Goal: Task Accomplishment & Management: Manage account settings

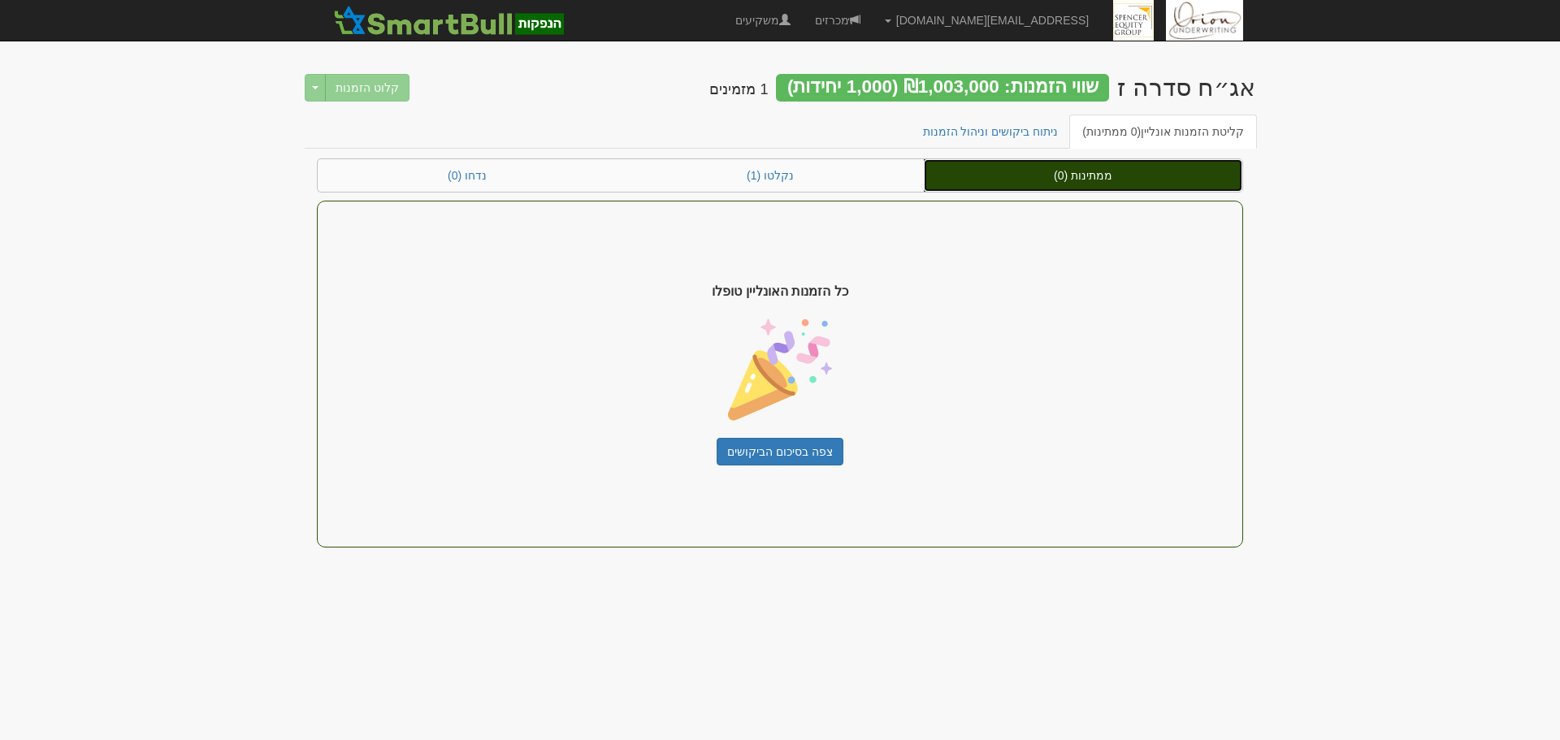
drag, startPoint x: 0, startPoint y: 0, endPoint x: 1085, endPoint y: 172, distance: 1098.8
click at [1085, 172] on link "ממתינות (0)" at bounding box center [1083, 175] width 318 height 32
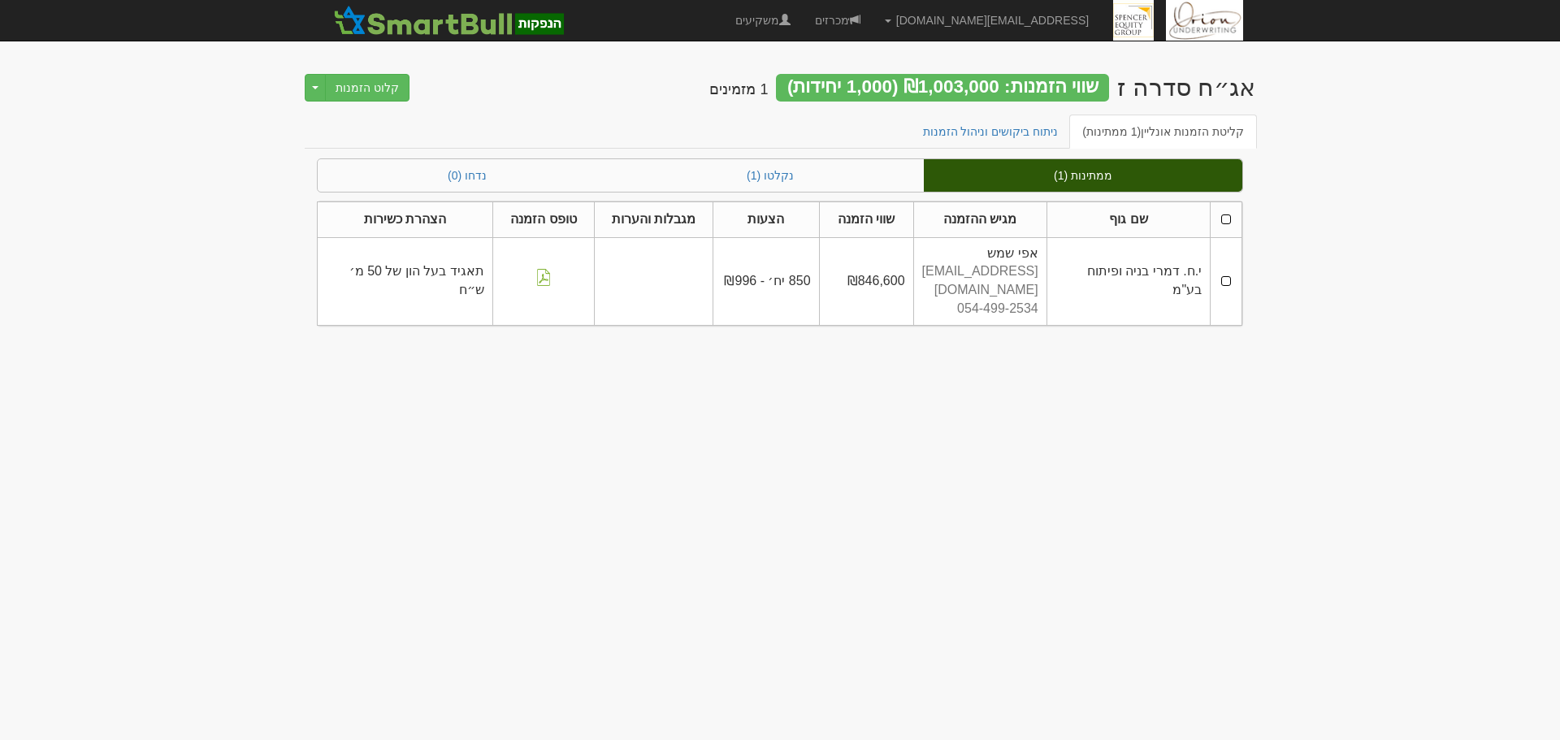
click at [1226, 270] on td at bounding box center [1226, 281] width 32 height 88
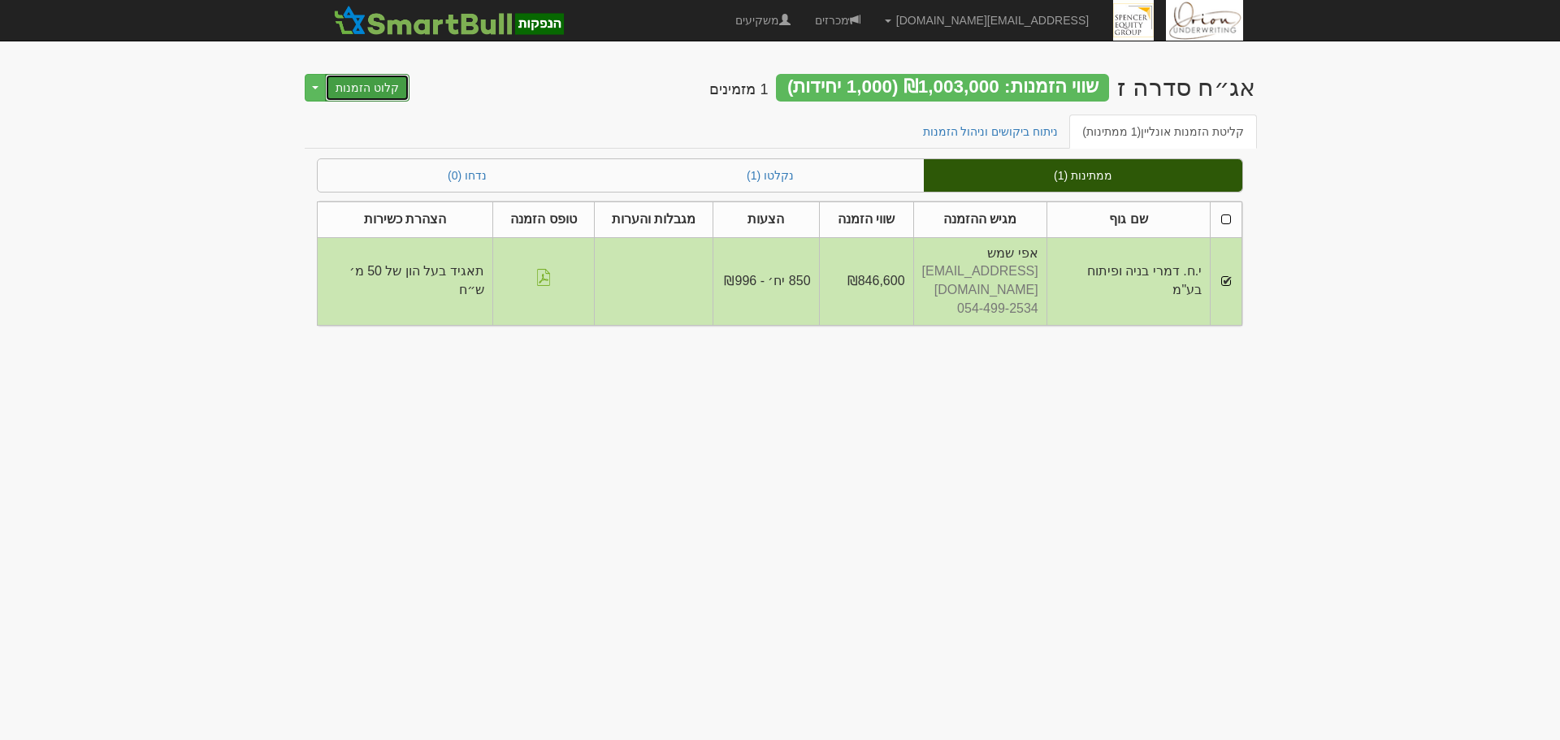
click at [361, 89] on button "קלוט הזמנות" at bounding box center [367, 88] width 84 height 28
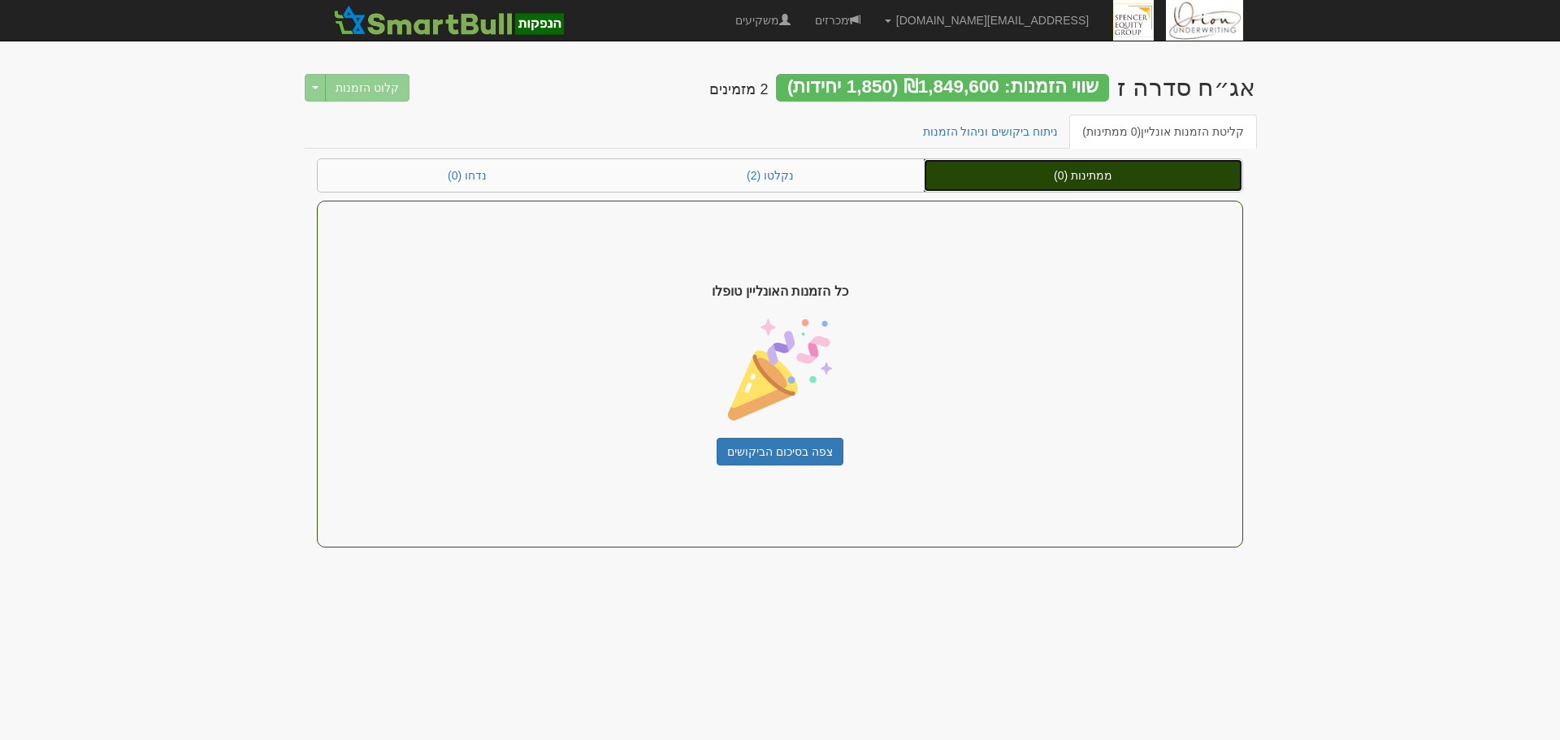
click at [1158, 180] on link "ממתינות (0)" at bounding box center [1083, 175] width 318 height 32
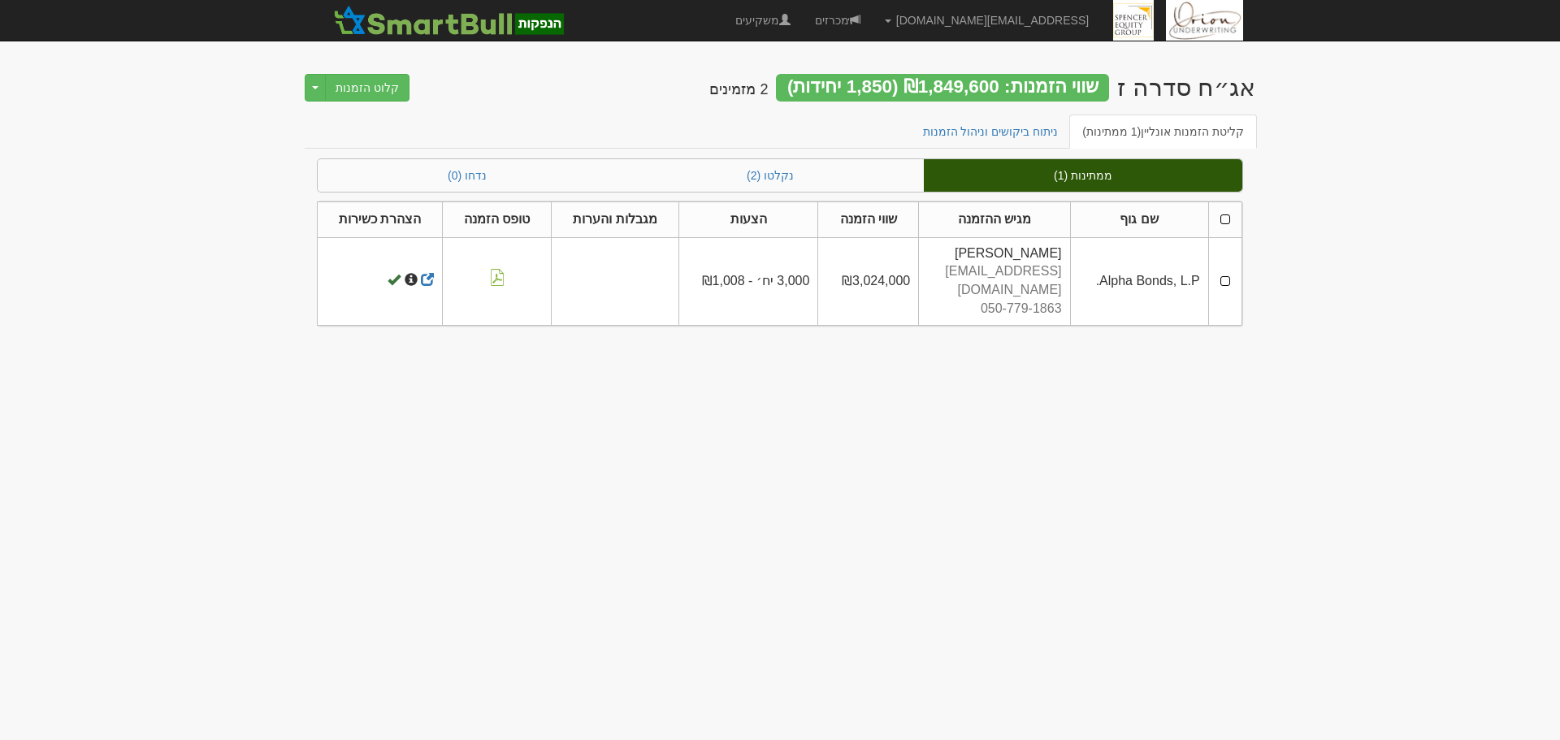
click at [1219, 268] on td at bounding box center [1224, 281] width 33 height 88
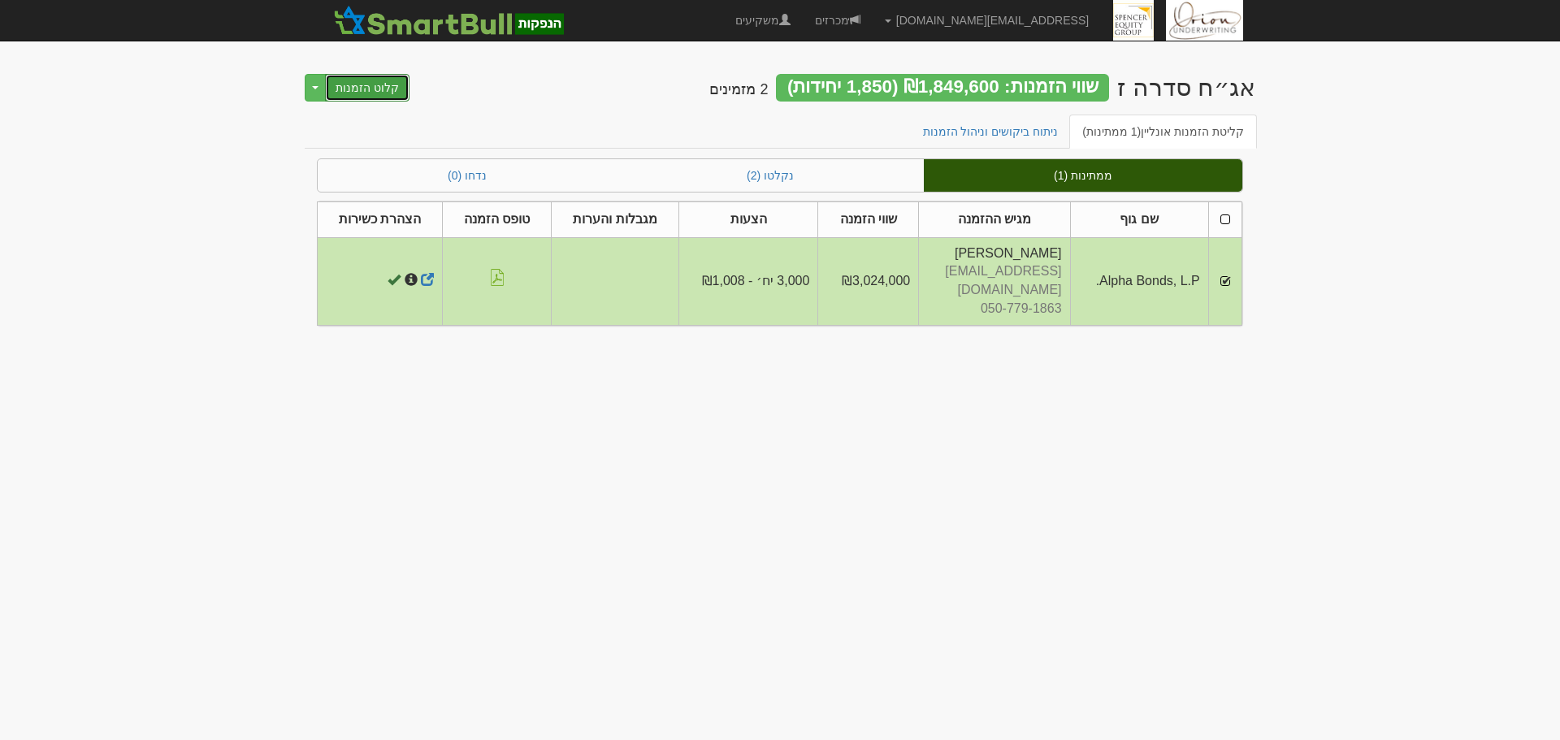
click at [334, 89] on button "קלוט הזמנות" at bounding box center [367, 88] width 84 height 28
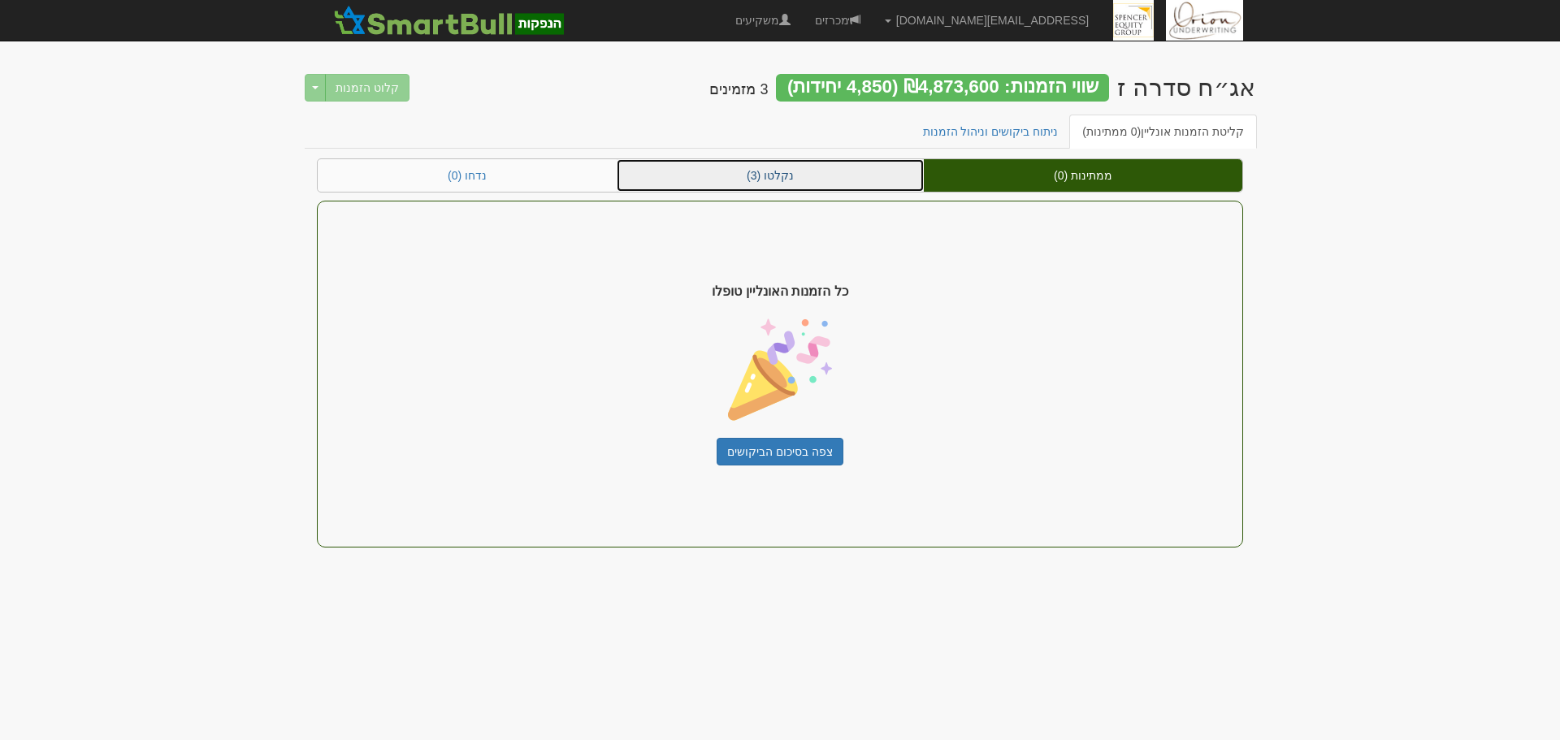
click at [896, 184] on link "נקלטו (3)" at bounding box center [770, 175] width 307 height 32
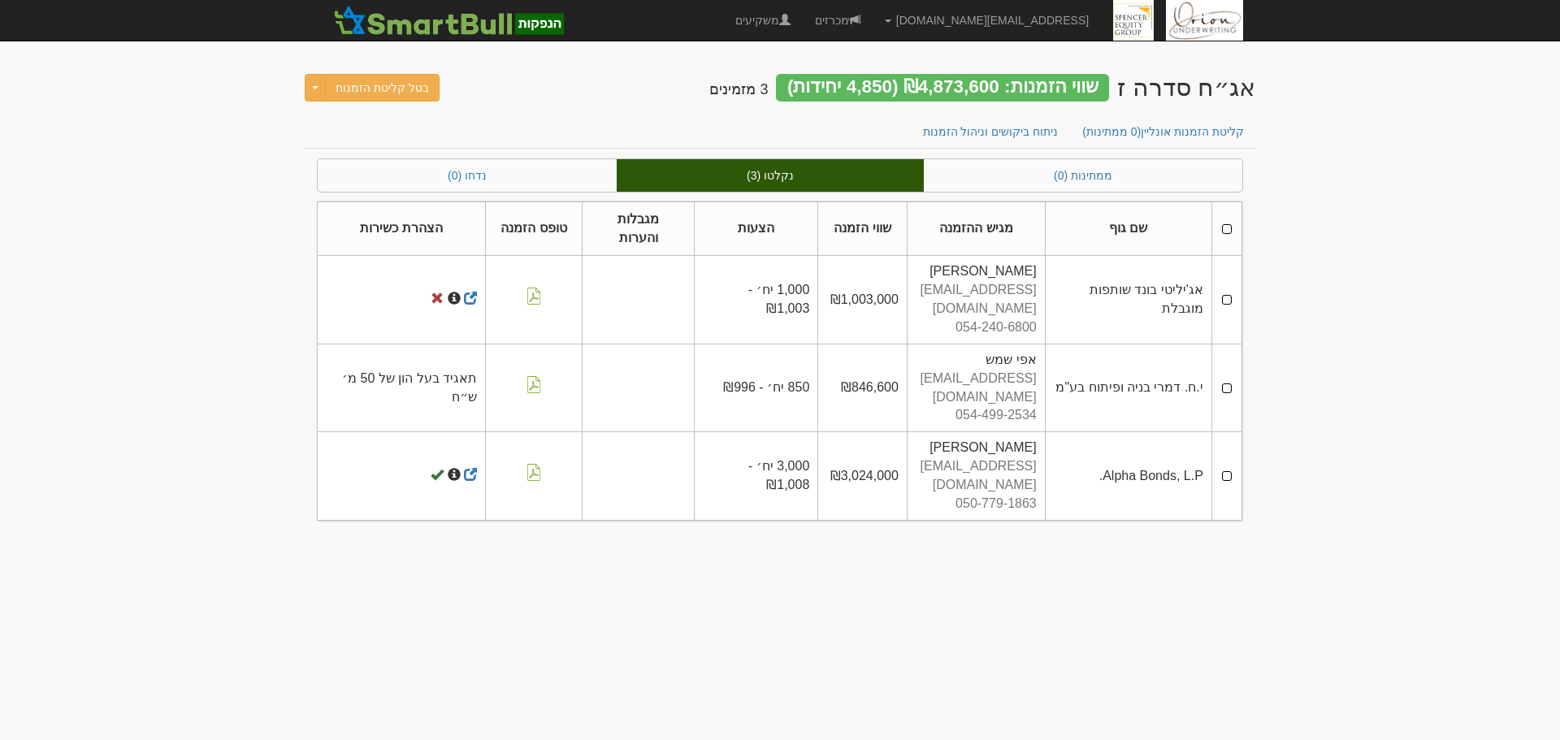
click at [1227, 270] on td at bounding box center [1226, 300] width 30 height 88
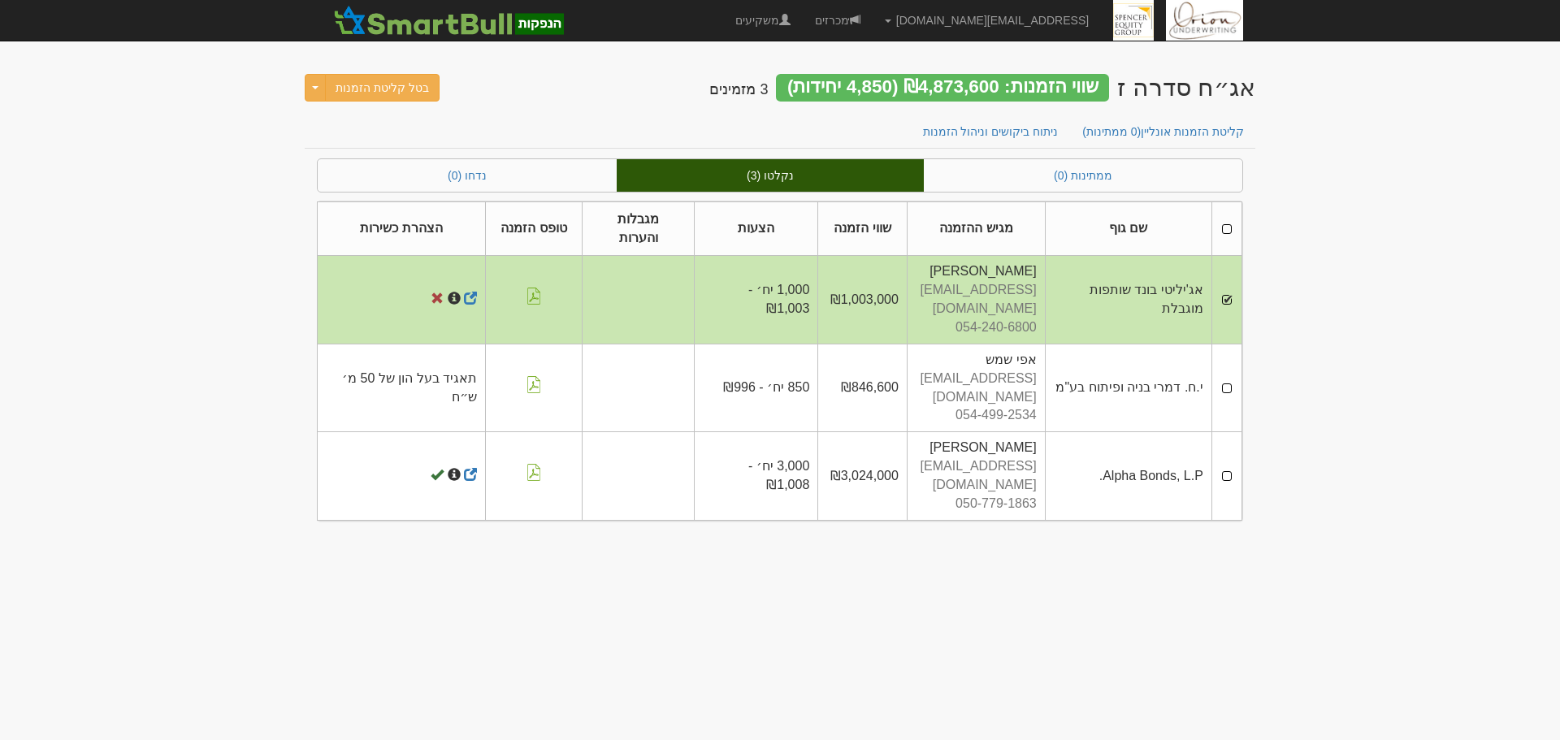
click at [1225, 348] on td at bounding box center [1226, 388] width 30 height 88
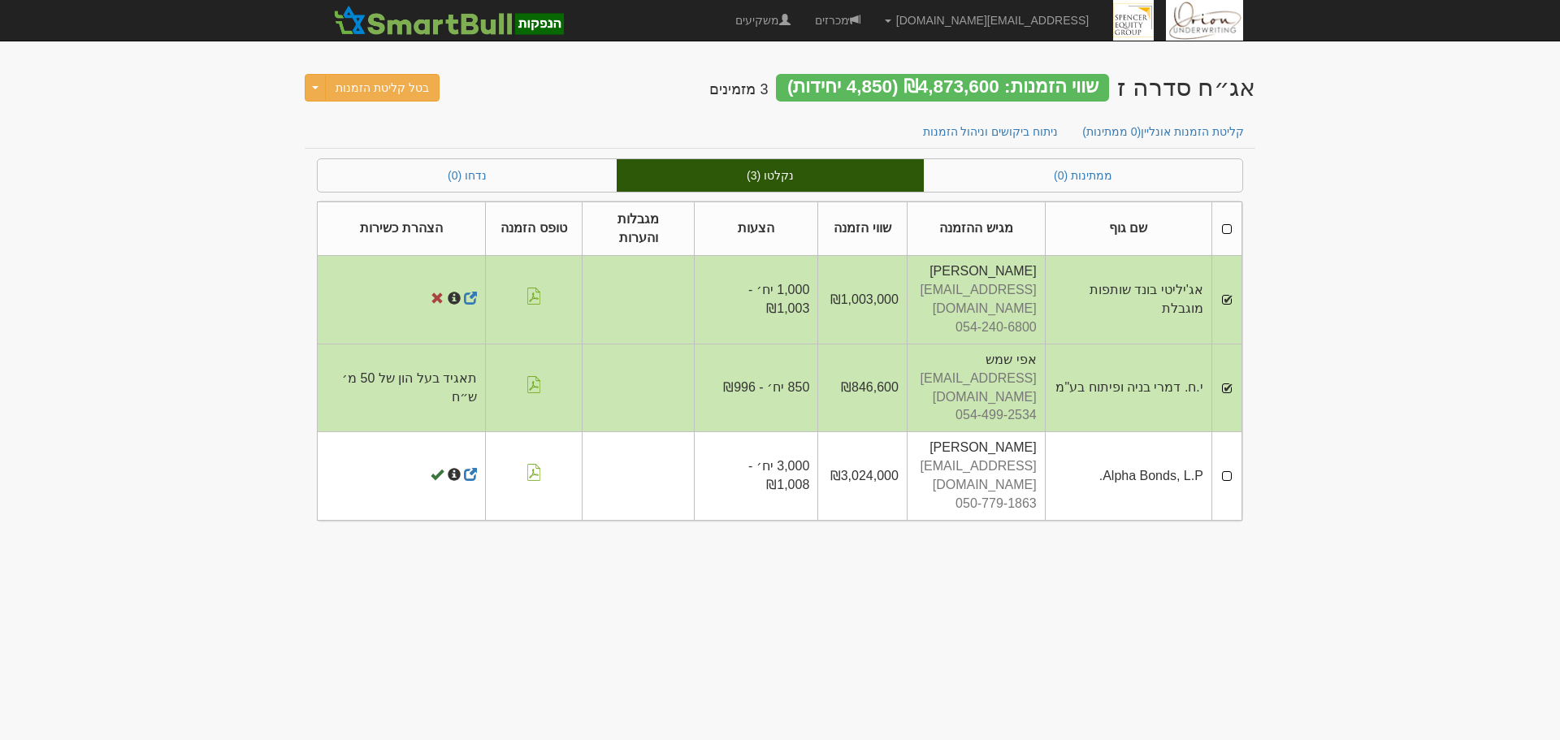
click at [1225, 432] on td at bounding box center [1226, 476] width 30 height 88
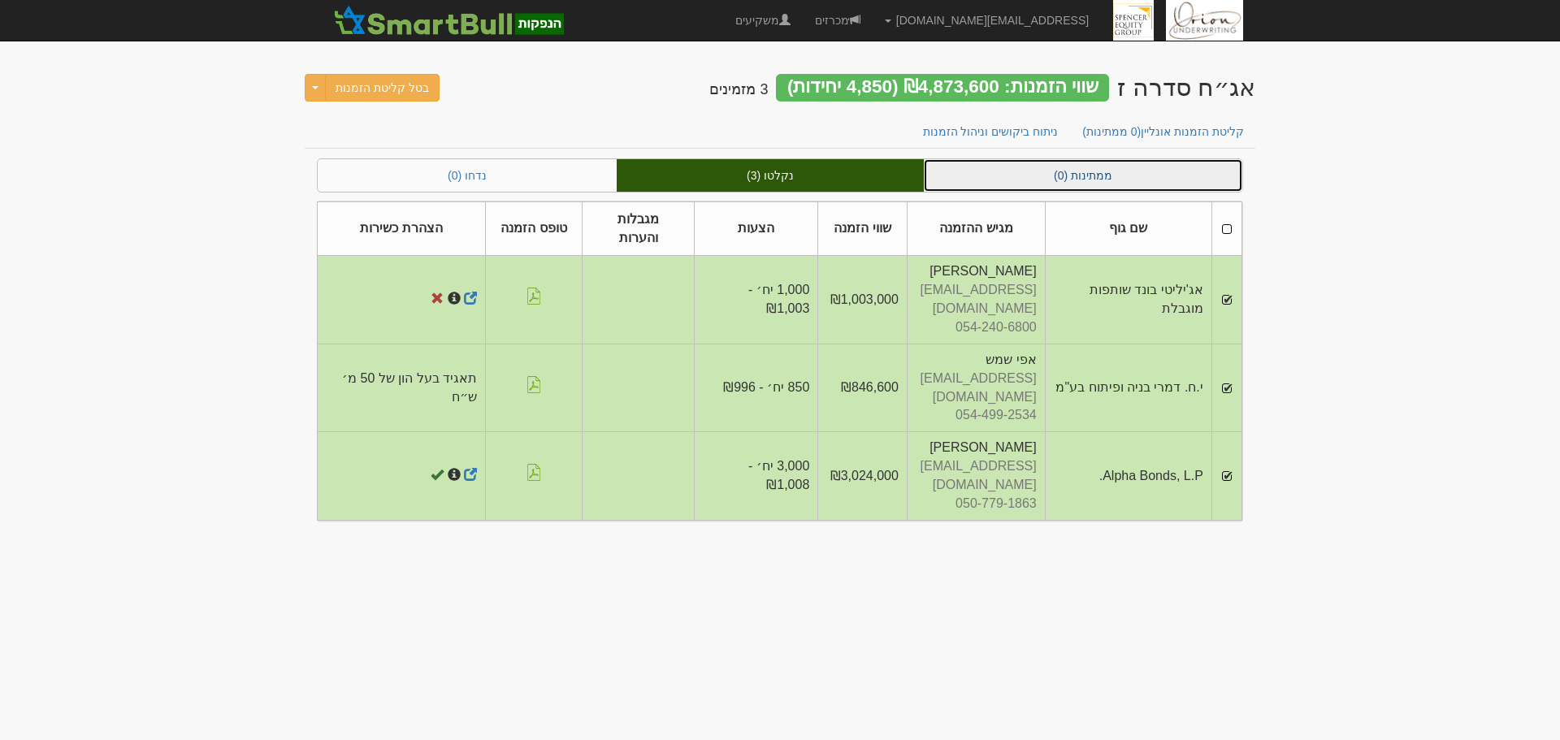
click at [1084, 180] on link "ממתינות (0)" at bounding box center [1083, 175] width 318 height 32
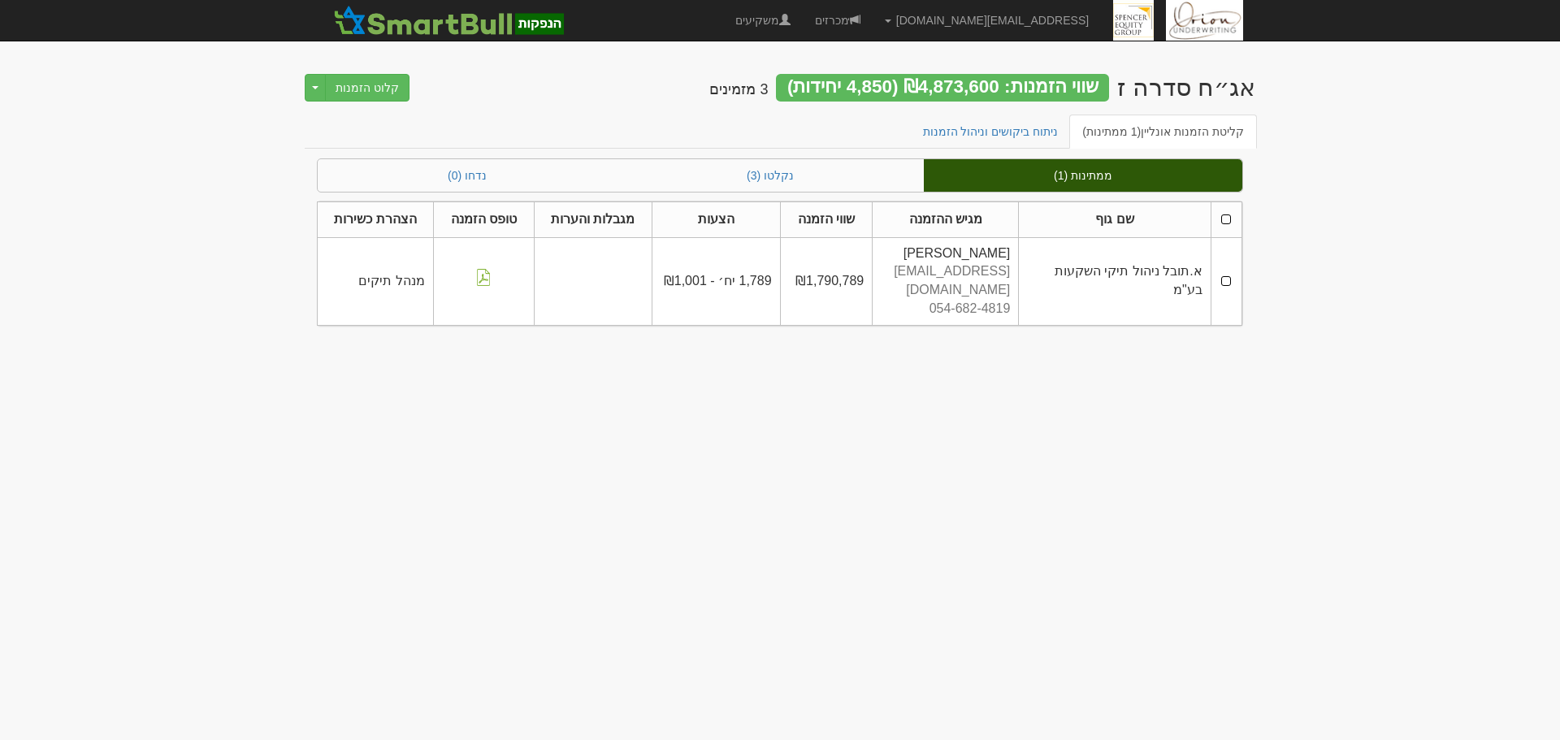
click at [1232, 276] on td at bounding box center [1225, 281] width 31 height 88
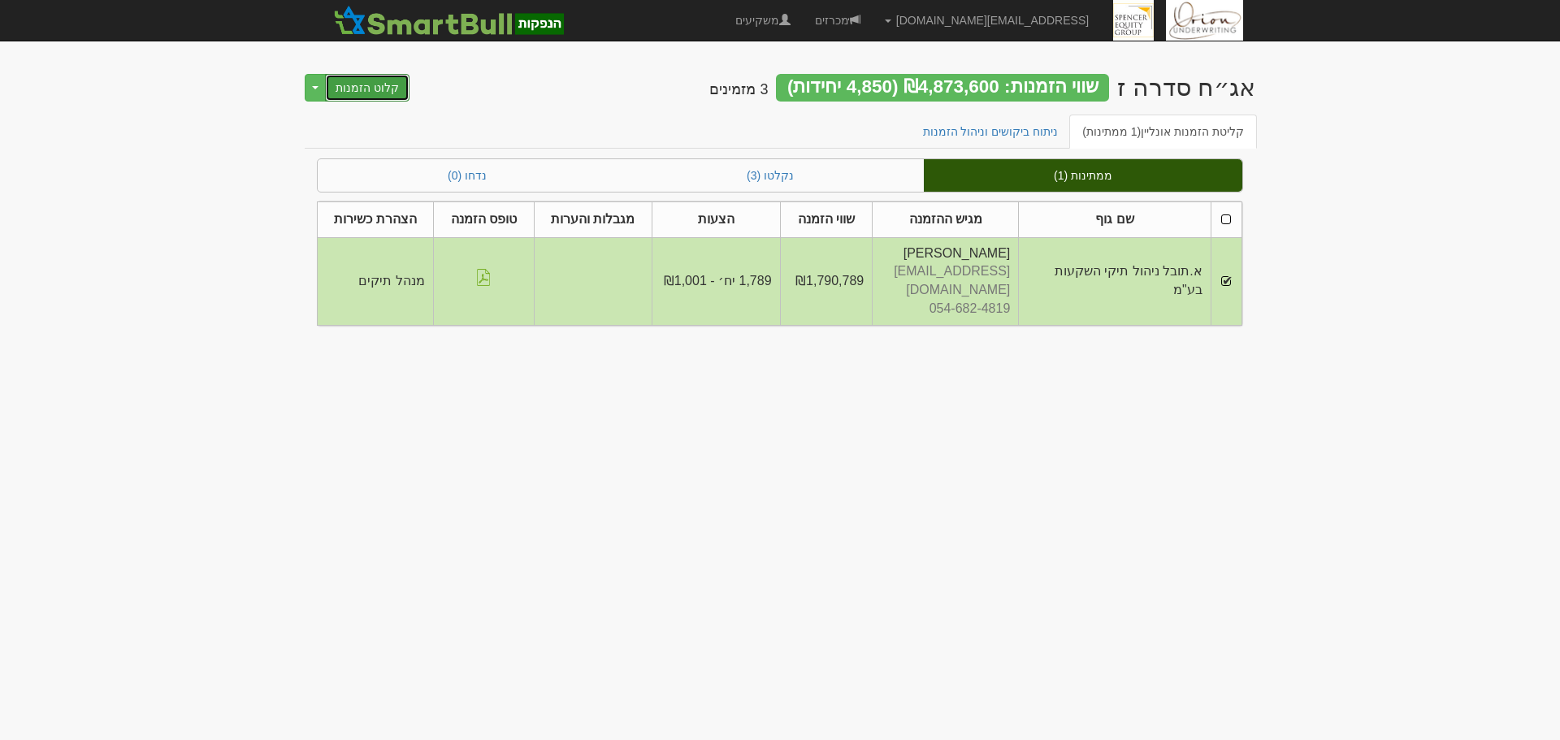
click at [361, 81] on button "קלוט הזמנות" at bounding box center [367, 88] width 84 height 28
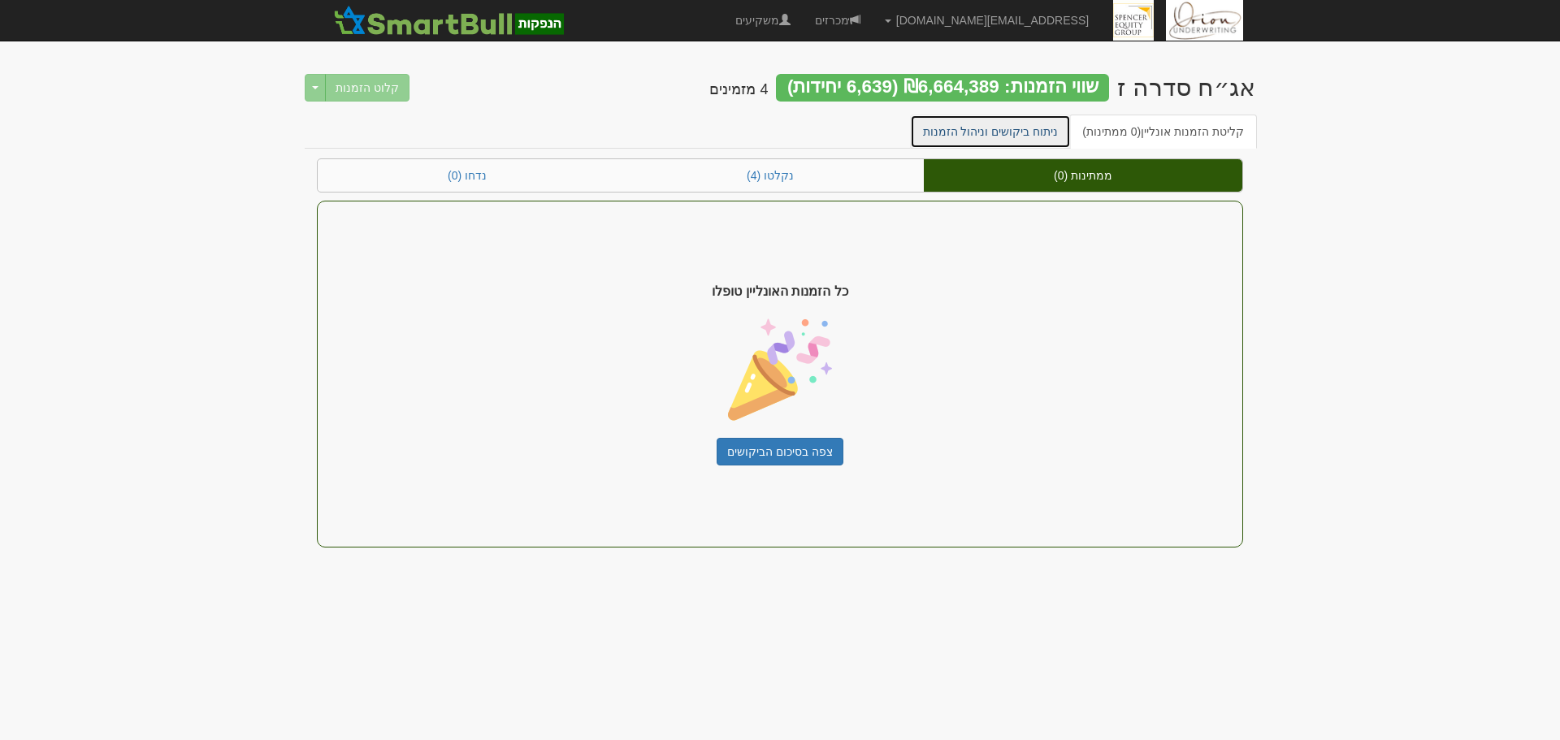
click at [1006, 119] on link "ניתוח ביקושים וניהול הזמנות" at bounding box center [991, 132] width 162 height 34
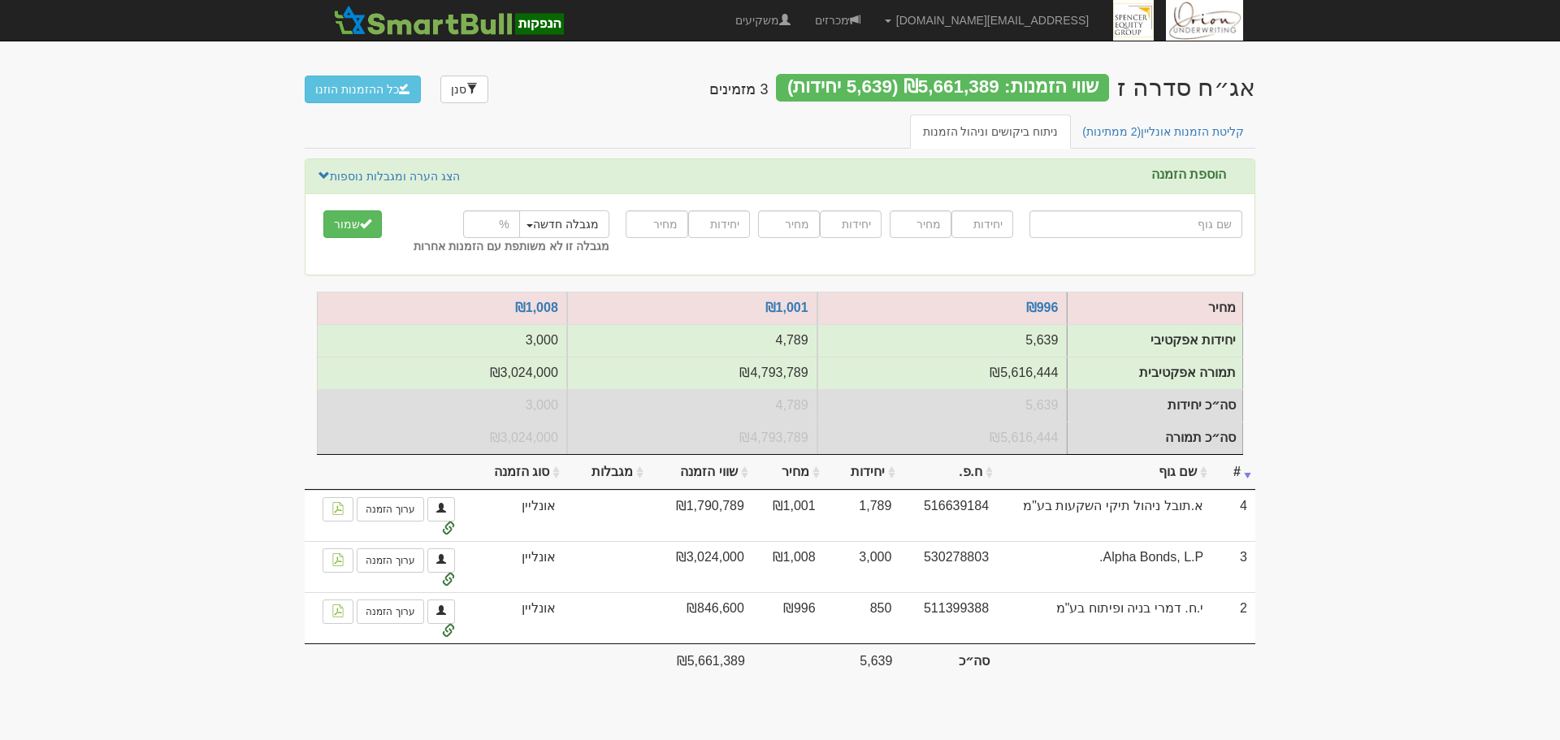
drag, startPoint x: 1211, startPoint y: 513, endPoint x: 1242, endPoint y: 669, distance: 158.2
click at [1242, 669] on table "# שם גוף ח.פ. יחידות מחיר שווי הזמנה מגבלות מגבלה - קבוצה מגבלה - אחוז מגבלה - …" at bounding box center [780, 566] width 950 height 222
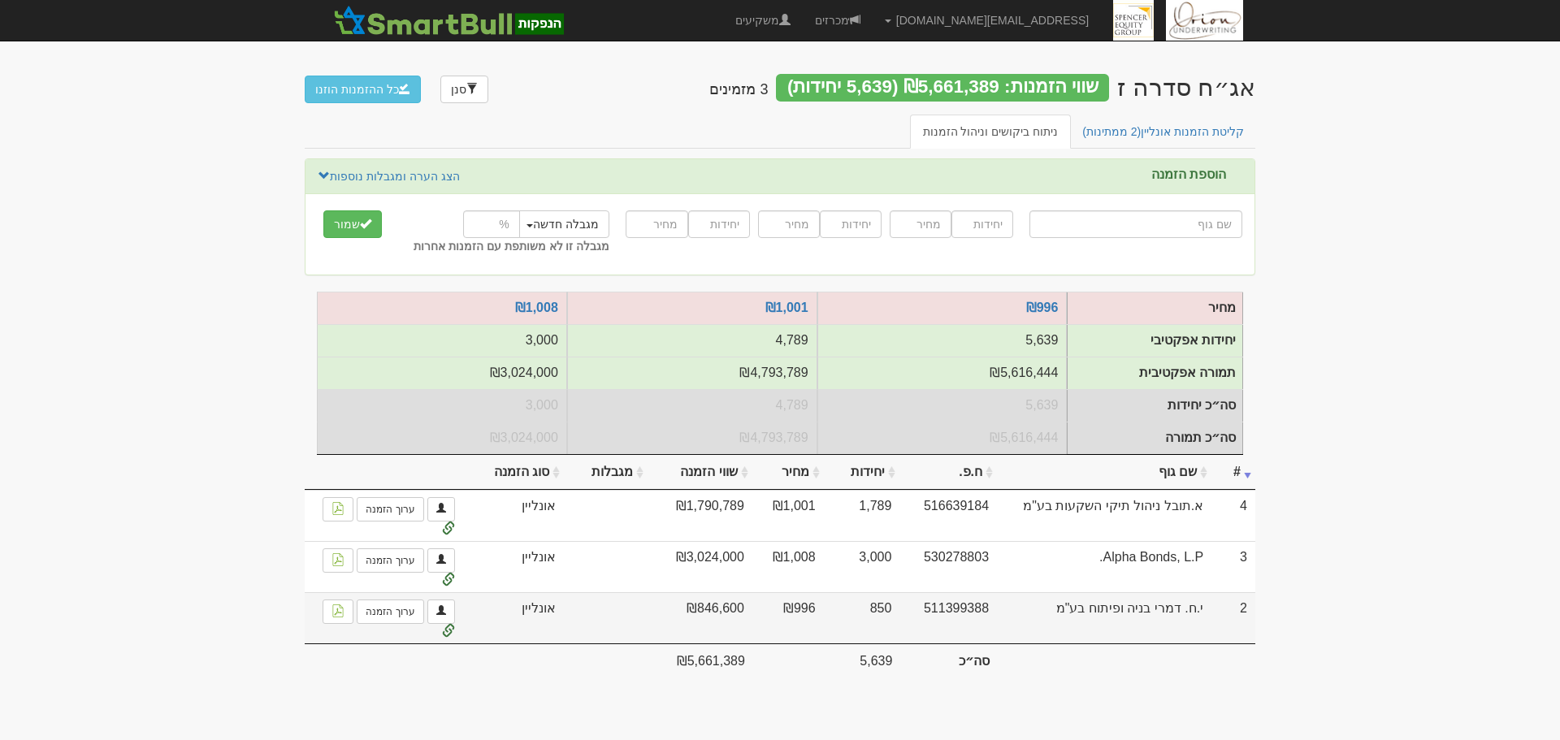
click at [1170, 631] on td "י.ח. דמרי בניה ופיתוח בע"מ" at bounding box center [1104, 617] width 214 height 51
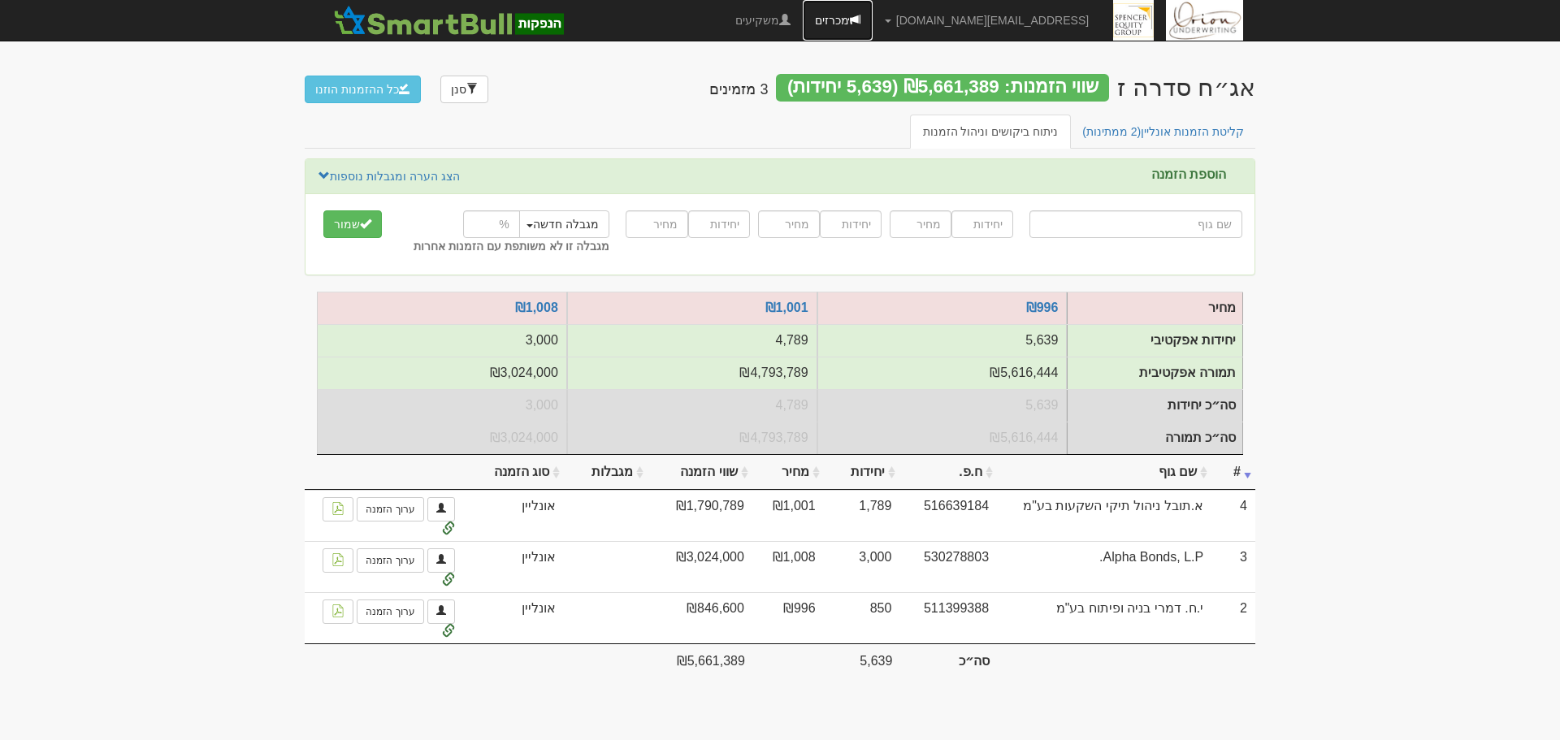
click at [860, 18] on span at bounding box center [854, 19] width 11 height 11
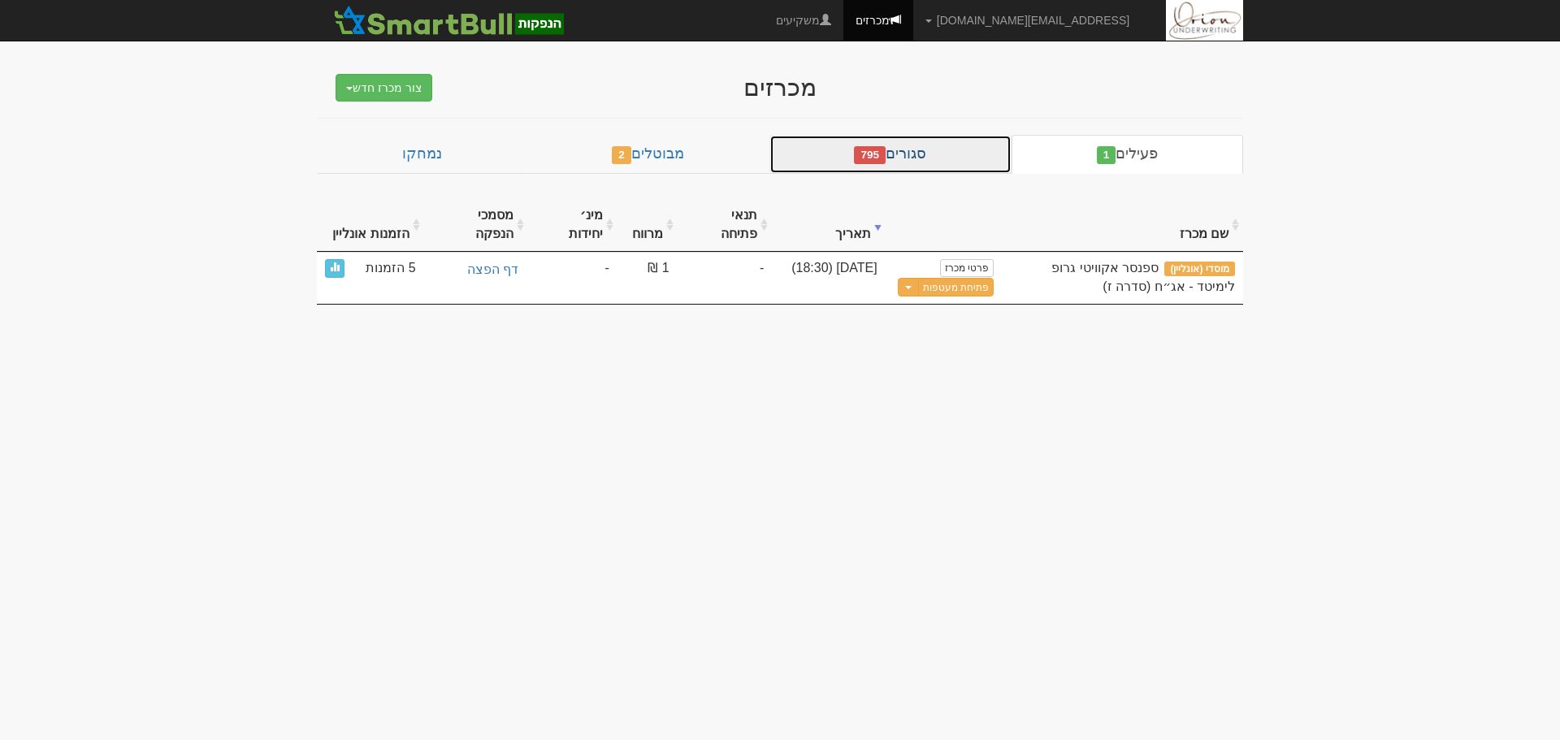
click at [964, 162] on link "סגורים 795" at bounding box center [890, 154] width 242 height 39
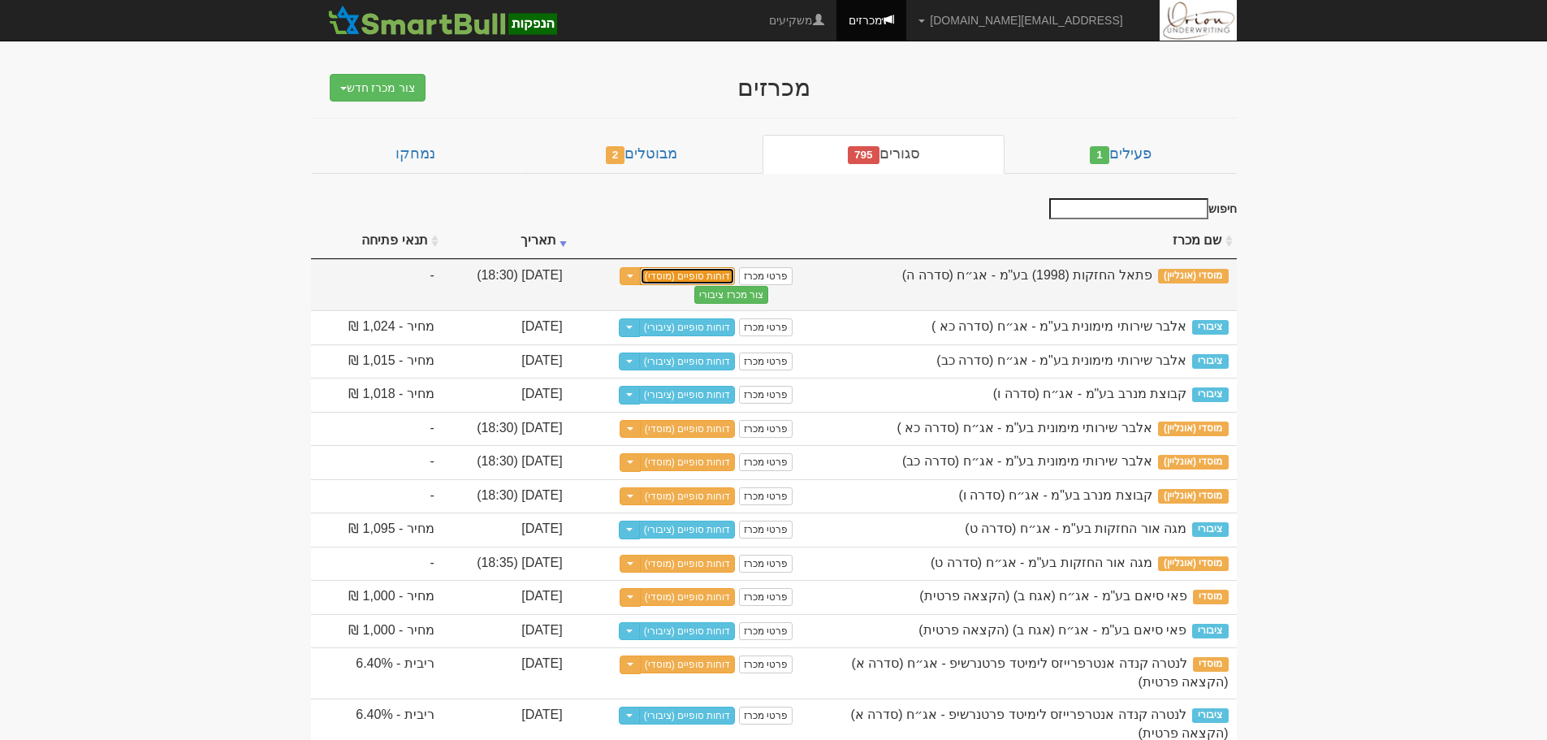
click at [736, 279] on link "דוחות סופיים (מוסדי)" at bounding box center [688, 276] width 96 height 18
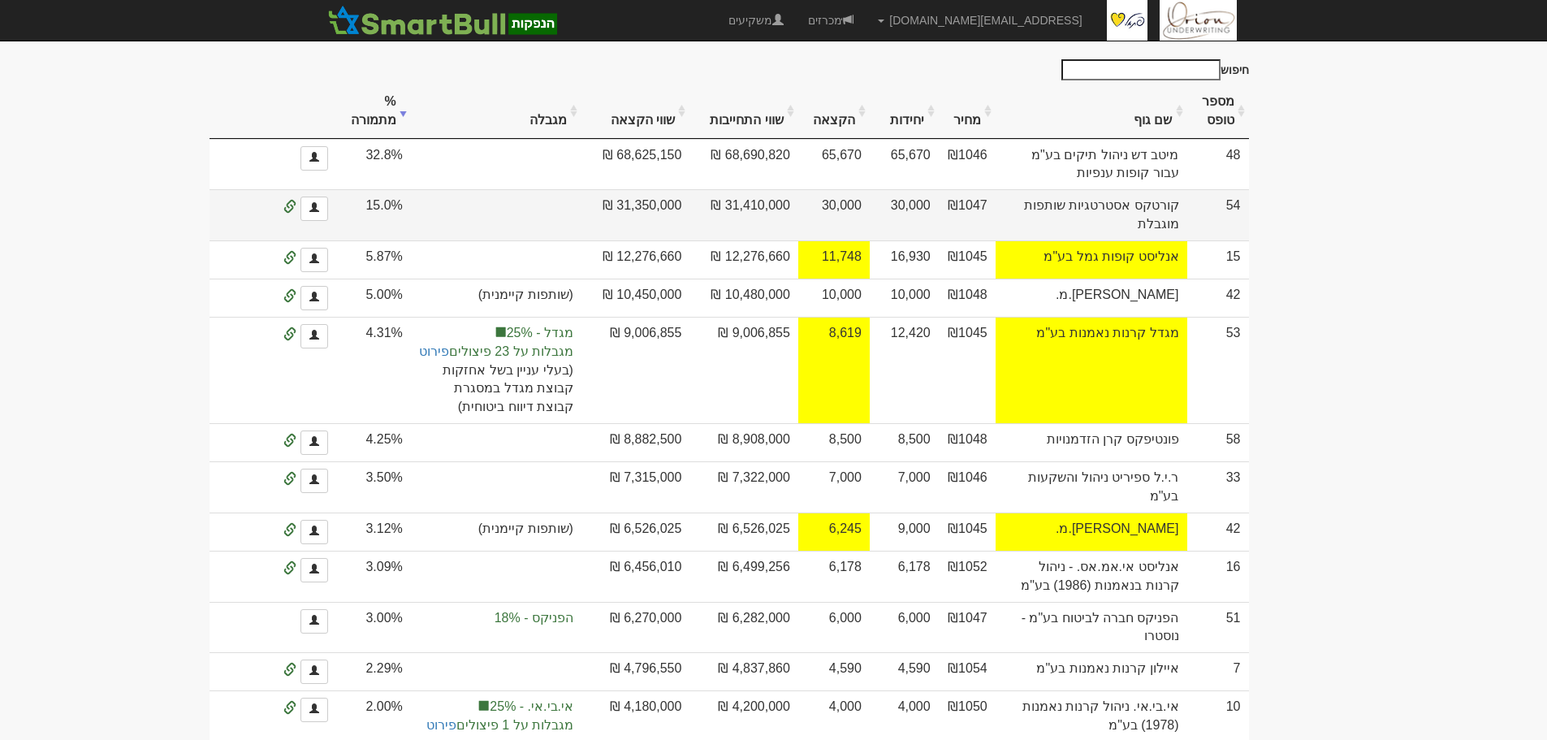
scroll to position [162, 0]
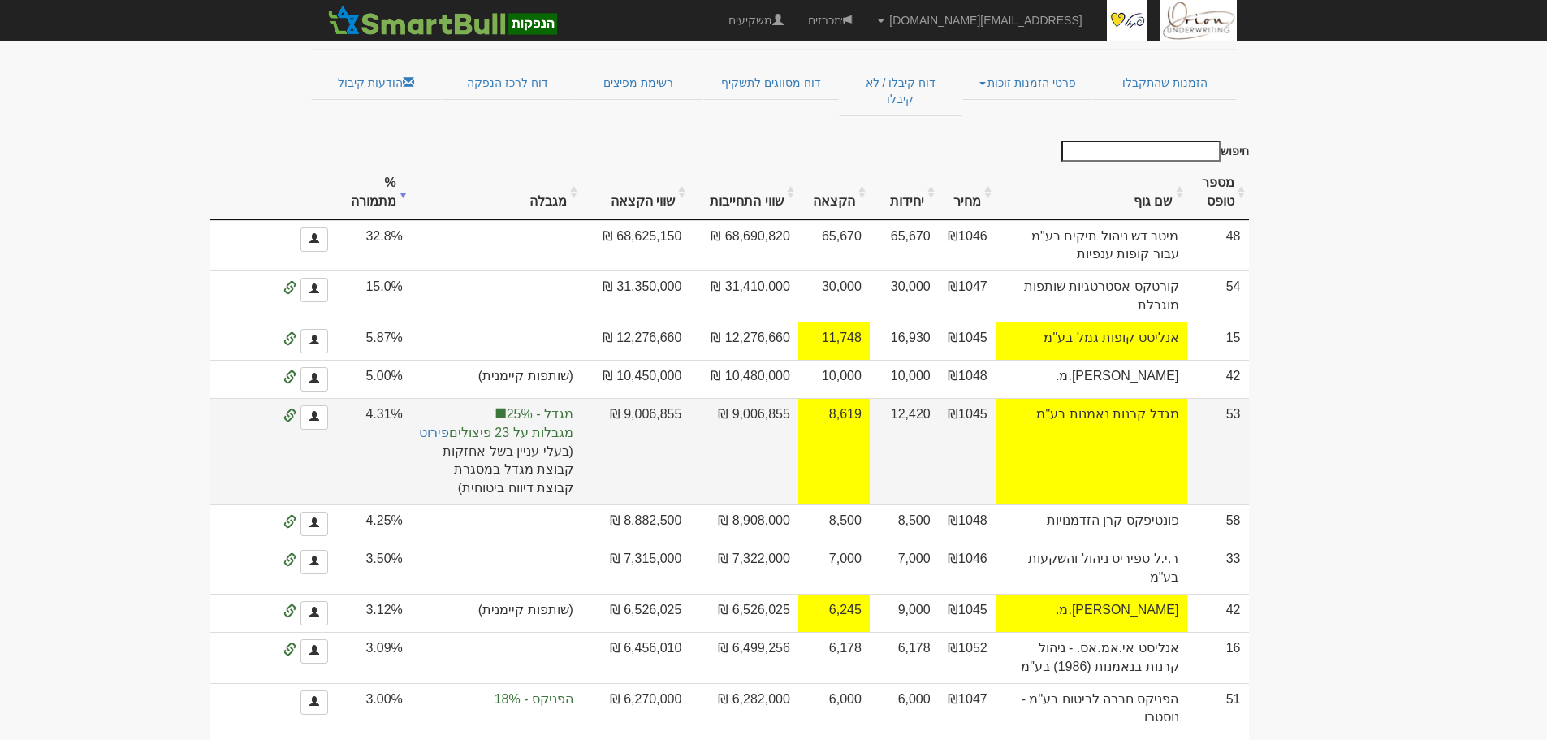
drag, startPoint x: 1176, startPoint y: 489, endPoint x: 1145, endPoint y: 530, distance: 51.5
click at [1145, 504] on td "מגדל קרנות נאמנות בע"מ" at bounding box center [1092, 451] width 192 height 106
drag, startPoint x: 571, startPoint y: 557, endPoint x: 690, endPoint y: 513, distance: 127.2
click at [582, 504] on td "מגדל - 25% מגבלות על 23 פיצולים פירוט × Close מגדל קרנות נאמנות בע"מ - מגבלה על…" at bounding box center [496, 451] width 171 height 106
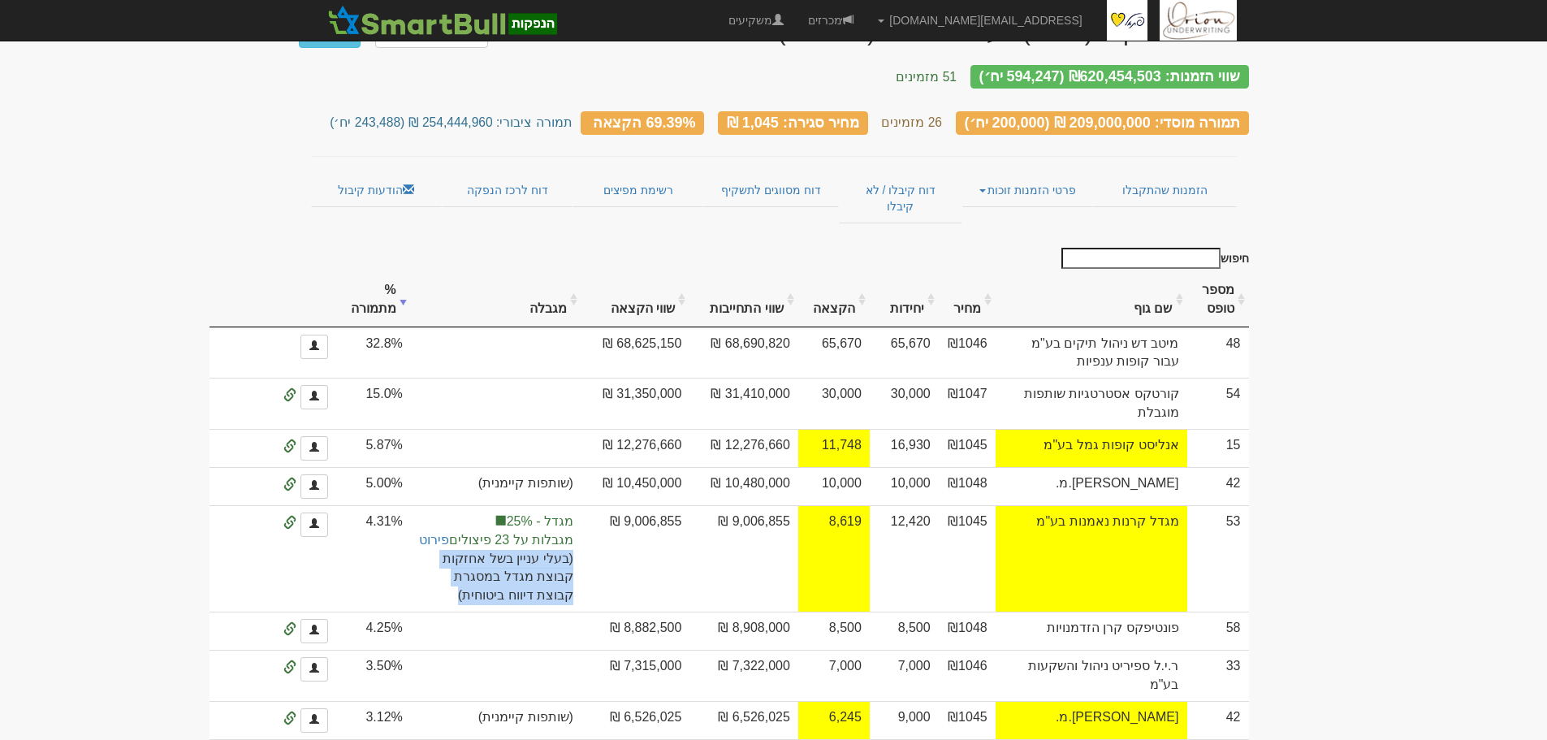
scroll to position [0, 0]
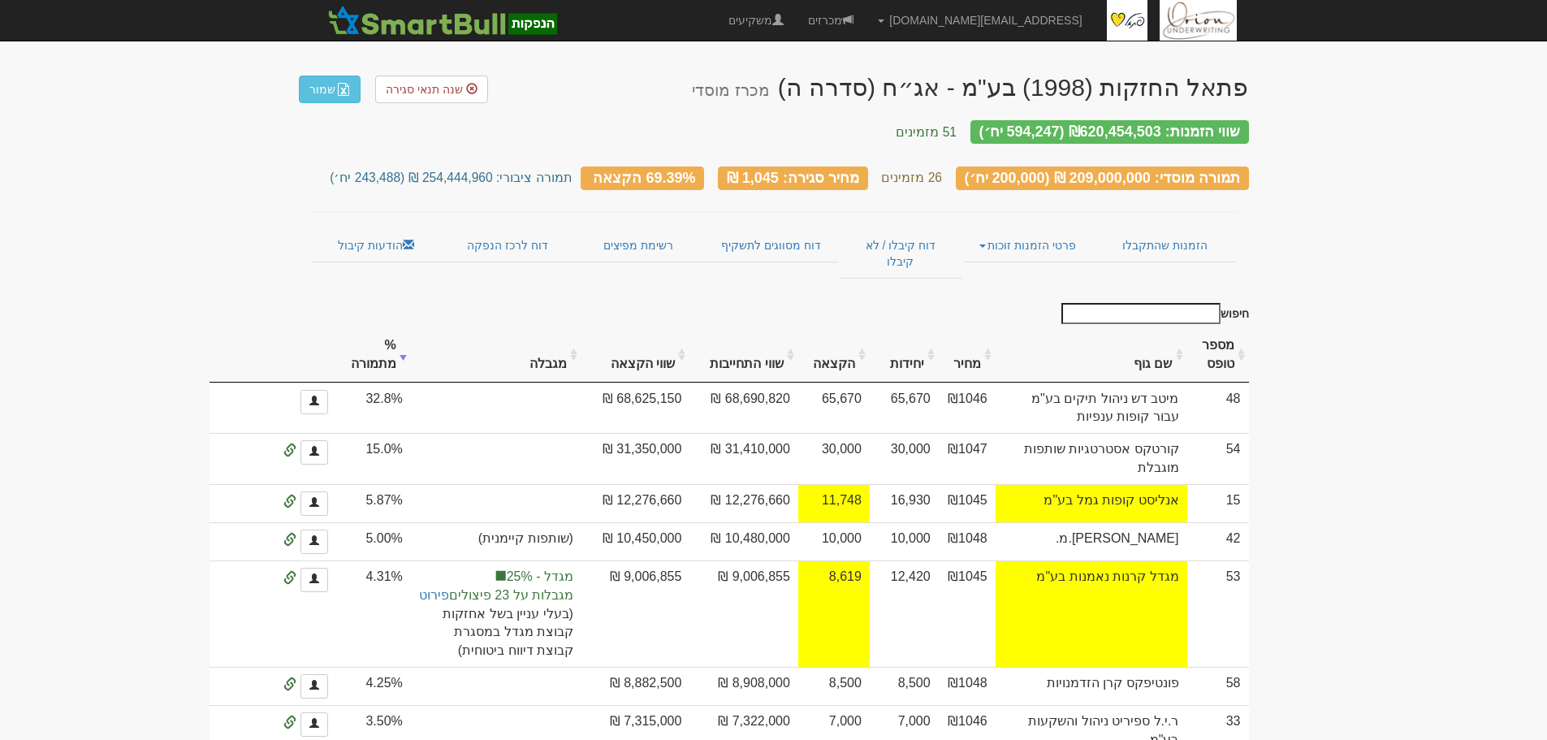
click at [336, 328] on th at bounding box center [273, 355] width 127 height 54
click at [1209, 341] on th "מספר טופס" at bounding box center [1219, 355] width 62 height 54
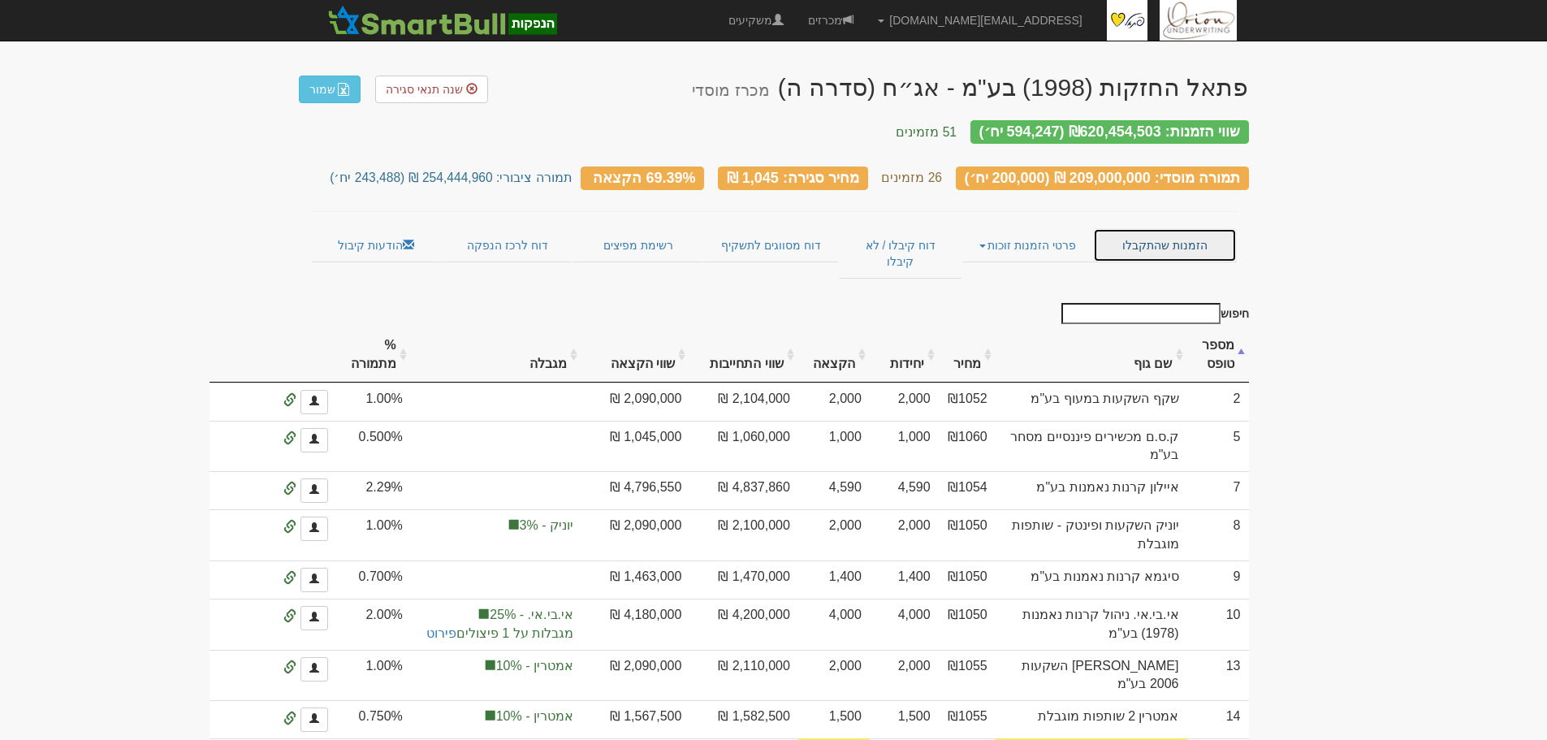
click at [1153, 228] on link "הזמנות שהתקבלו" at bounding box center [1164, 245] width 143 height 34
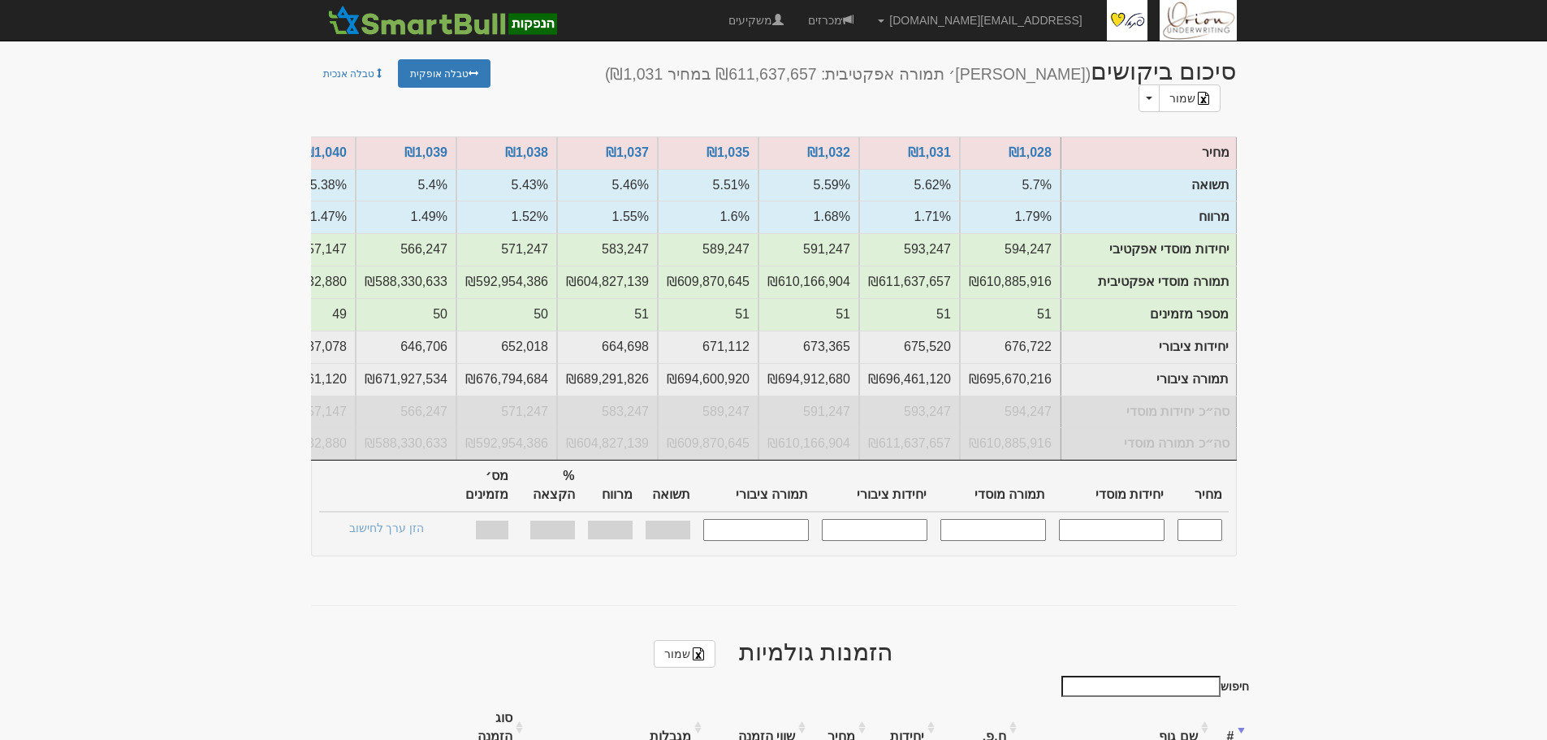
scroll to position [487, 0]
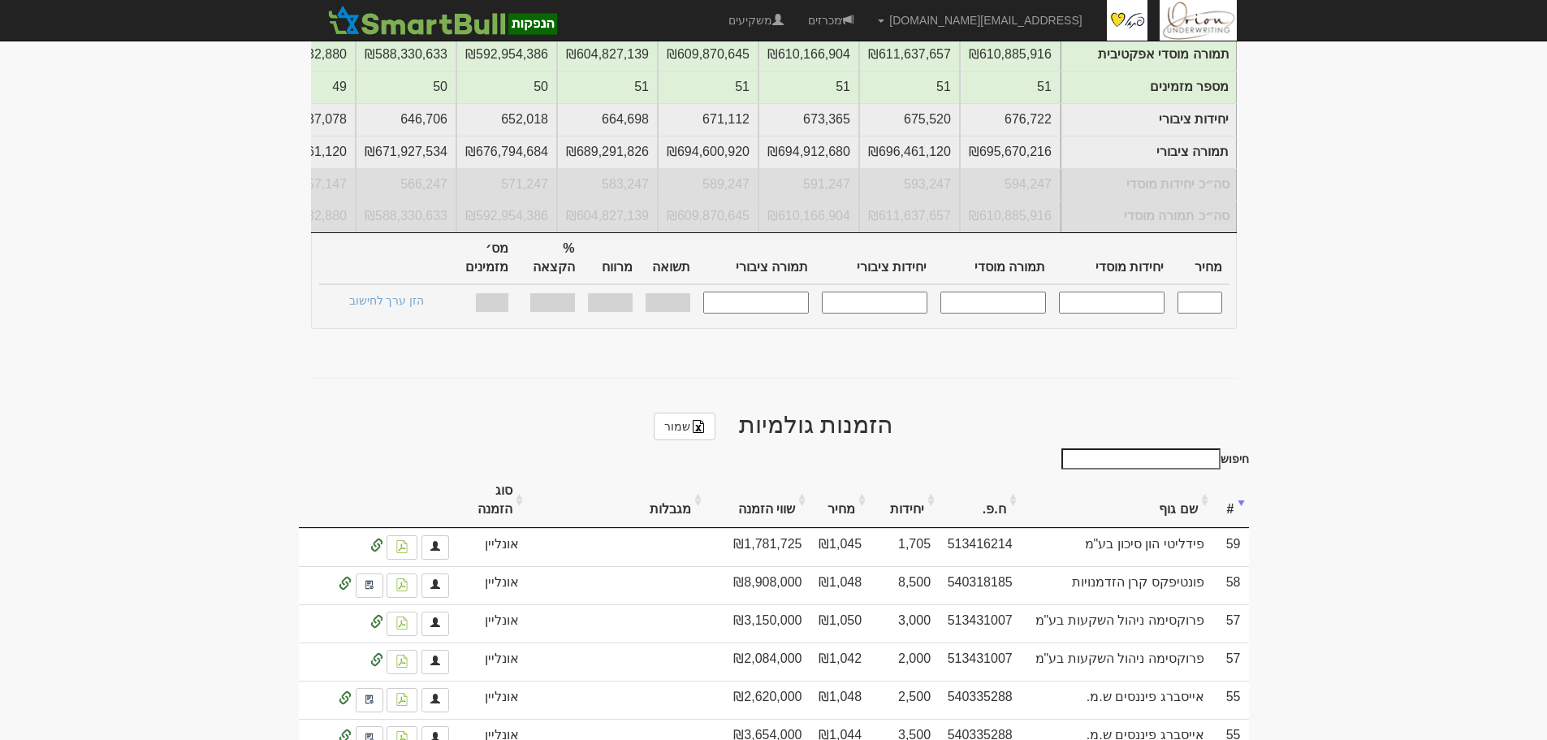
click at [500, 474] on th "סוג הזמנה" at bounding box center [492, 501] width 71 height 54
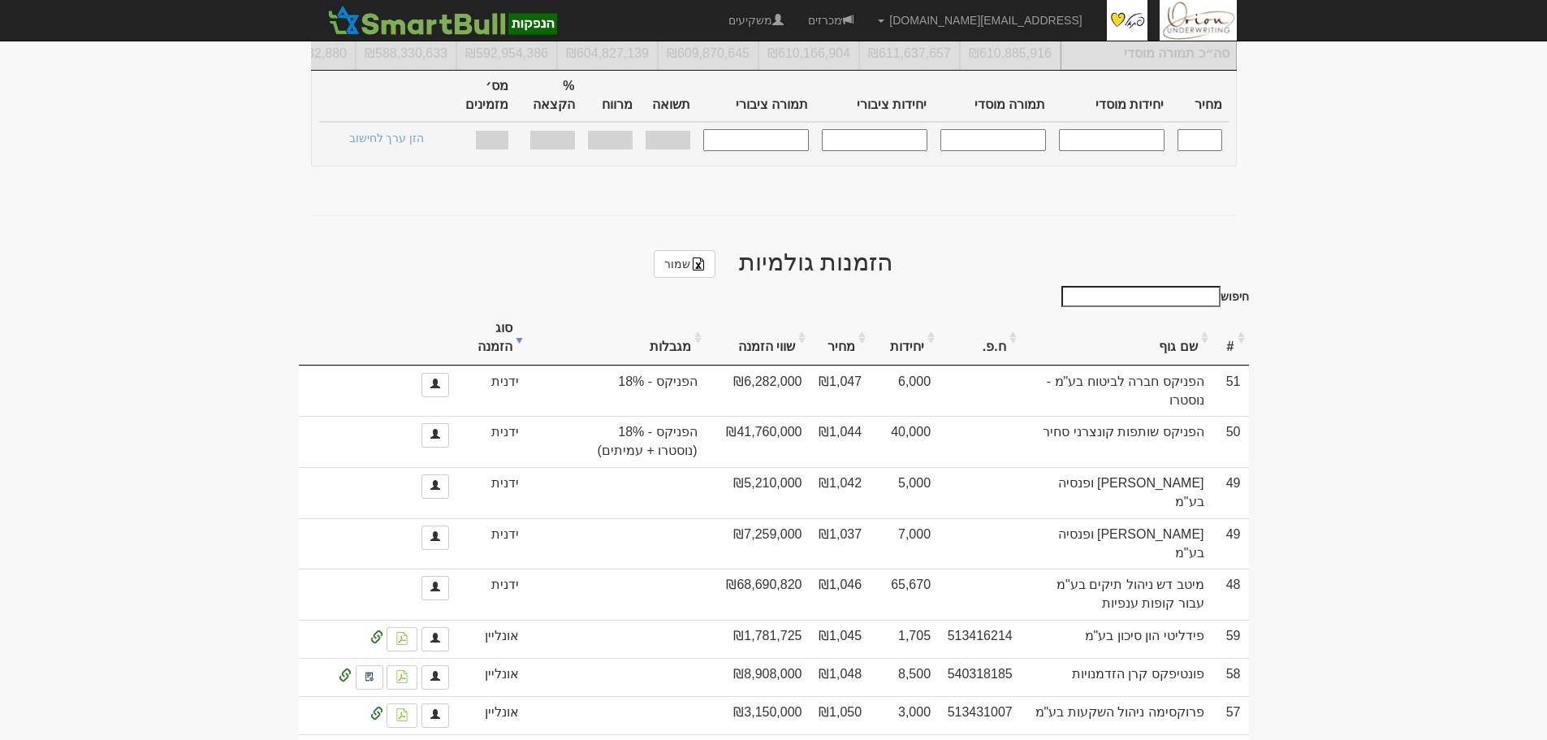
scroll to position [0, 0]
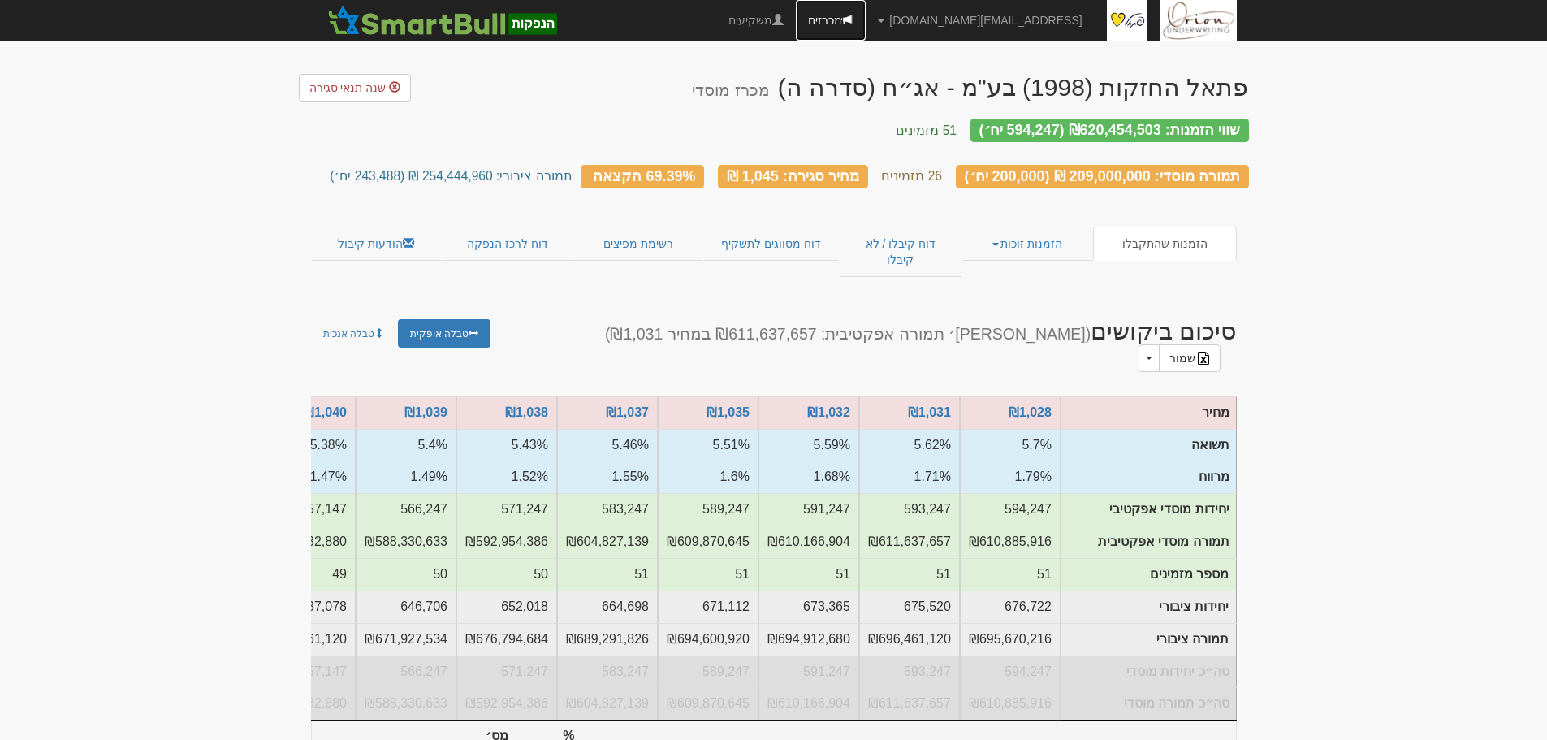
click at [866, 12] on link "מכרזים" at bounding box center [831, 20] width 70 height 41
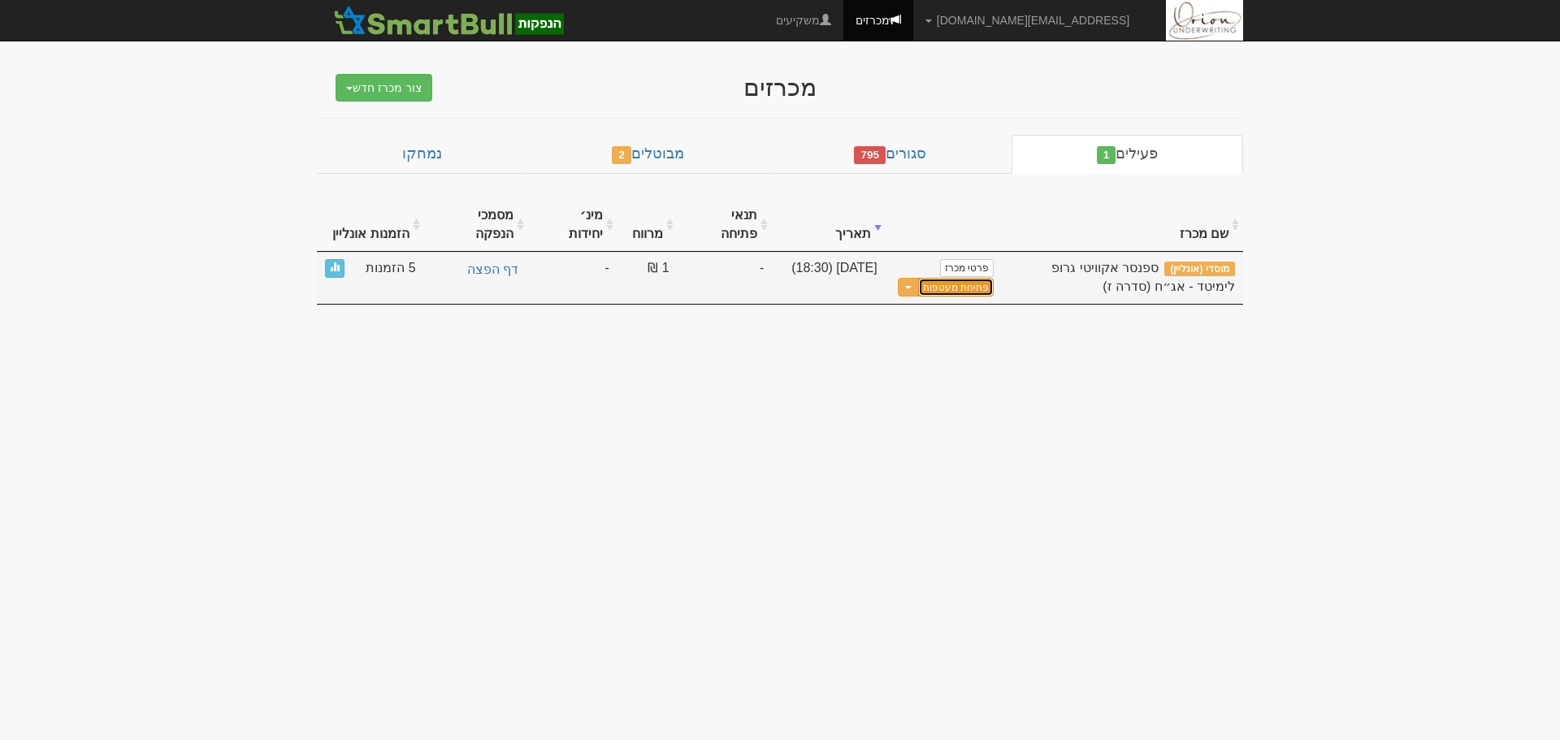
click at [954, 278] on button "פתיחת מעטפות" at bounding box center [956, 287] width 76 height 19
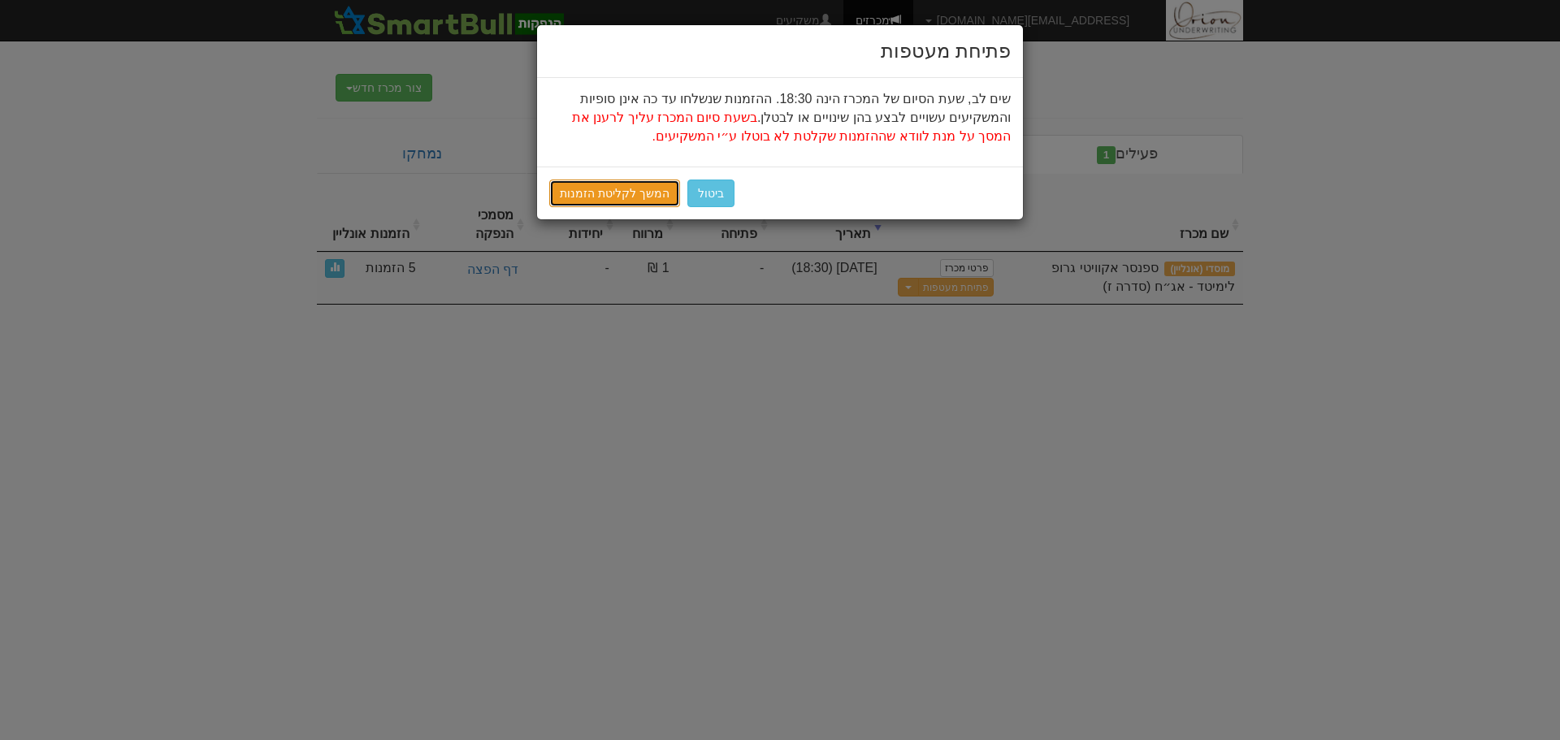
click at [628, 182] on link "המשך לקליטת הזמנות" at bounding box center [614, 194] width 131 height 28
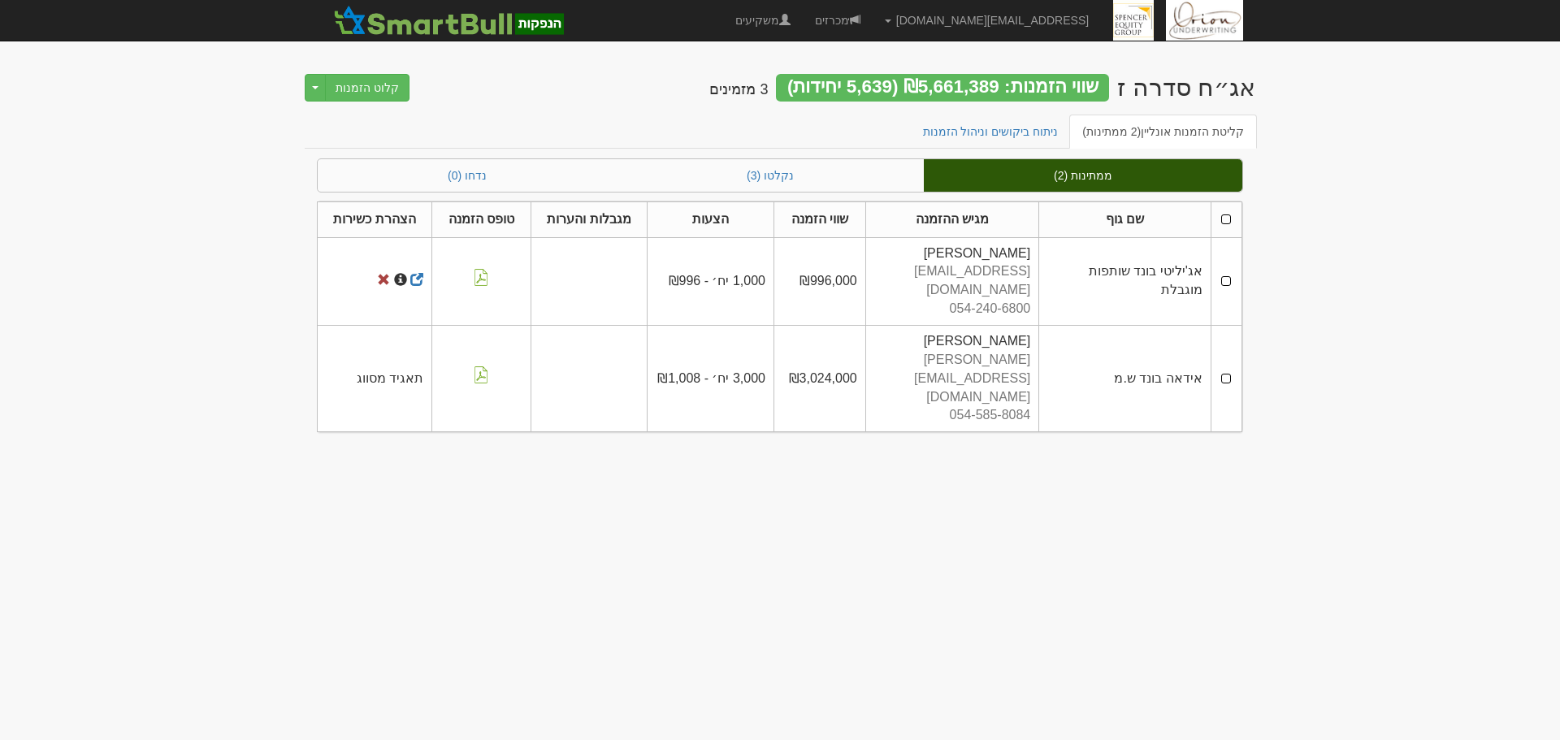
click at [1222, 279] on td at bounding box center [1225, 281] width 31 height 88
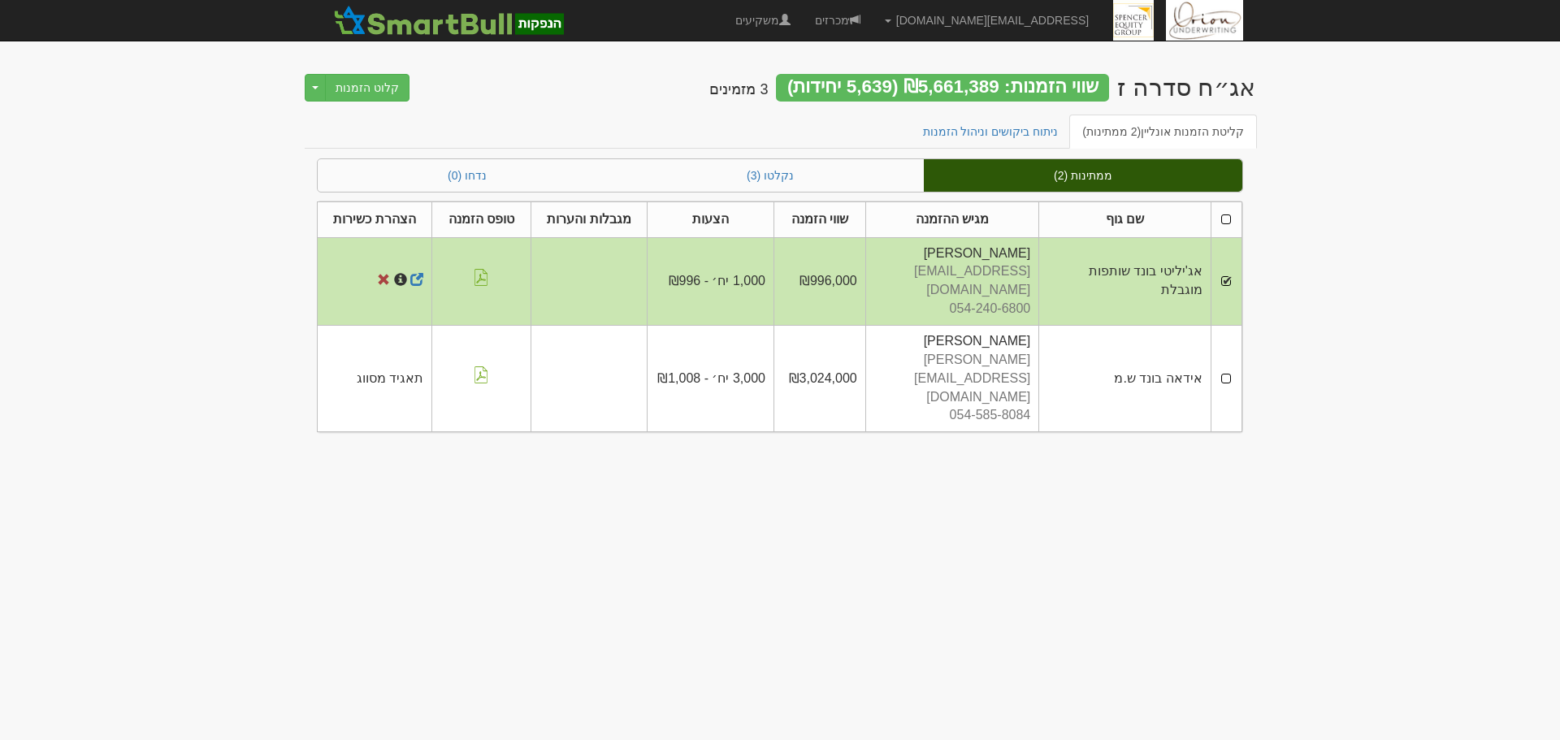
click at [1220, 344] on td at bounding box center [1225, 379] width 31 height 106
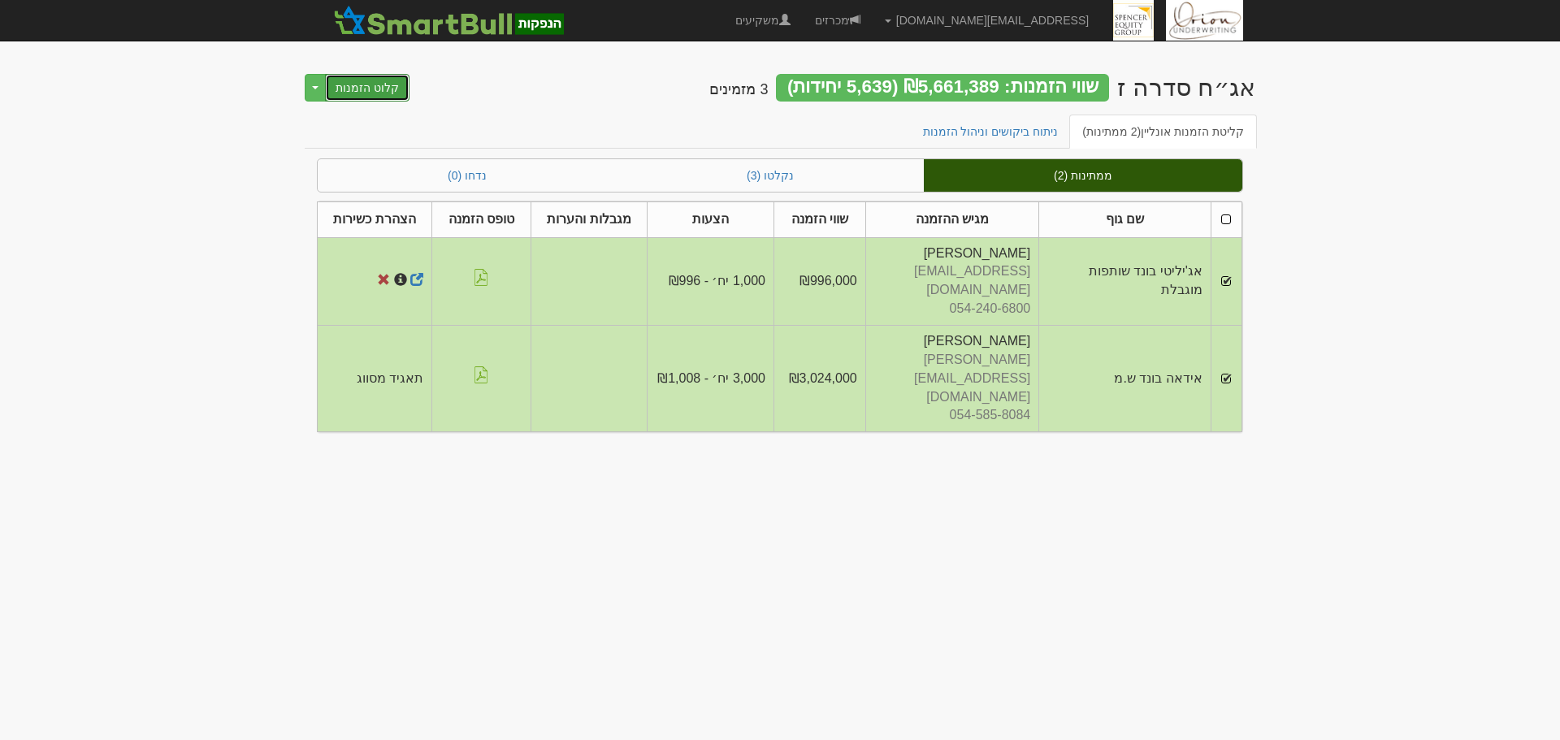
click at [372, 90] on button "קלוט הזמנות" at bounding box center [367, 88] width 84 height 28
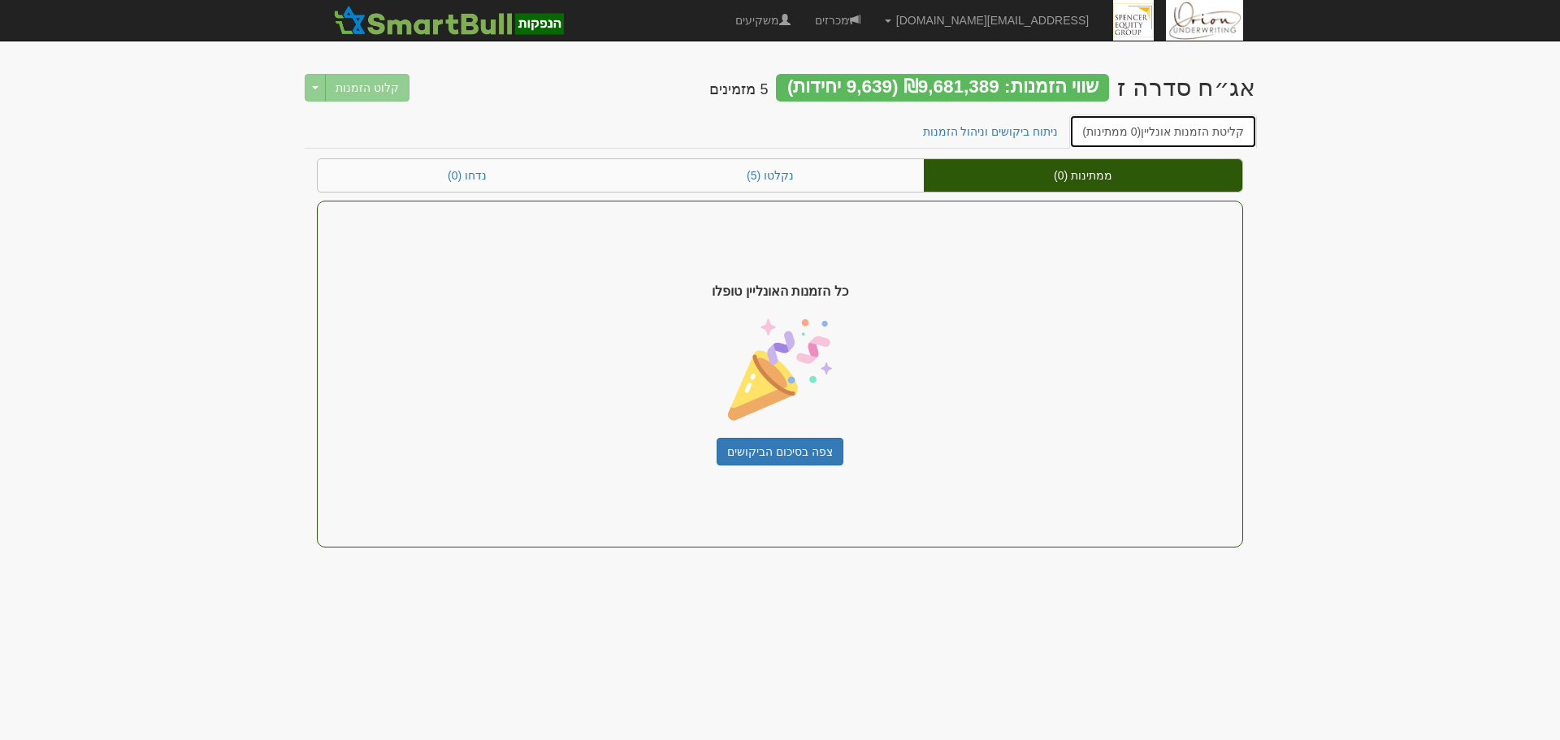
click at [1224, 134] on link "קליטת הזמנות אונליין (0 ממתינות)" at bounding box center [1163, 132] width 188 height 34
click at [1140, 132] on span "(0 ממתינות)" at bounding box center [1111, 131] width 58 height 13
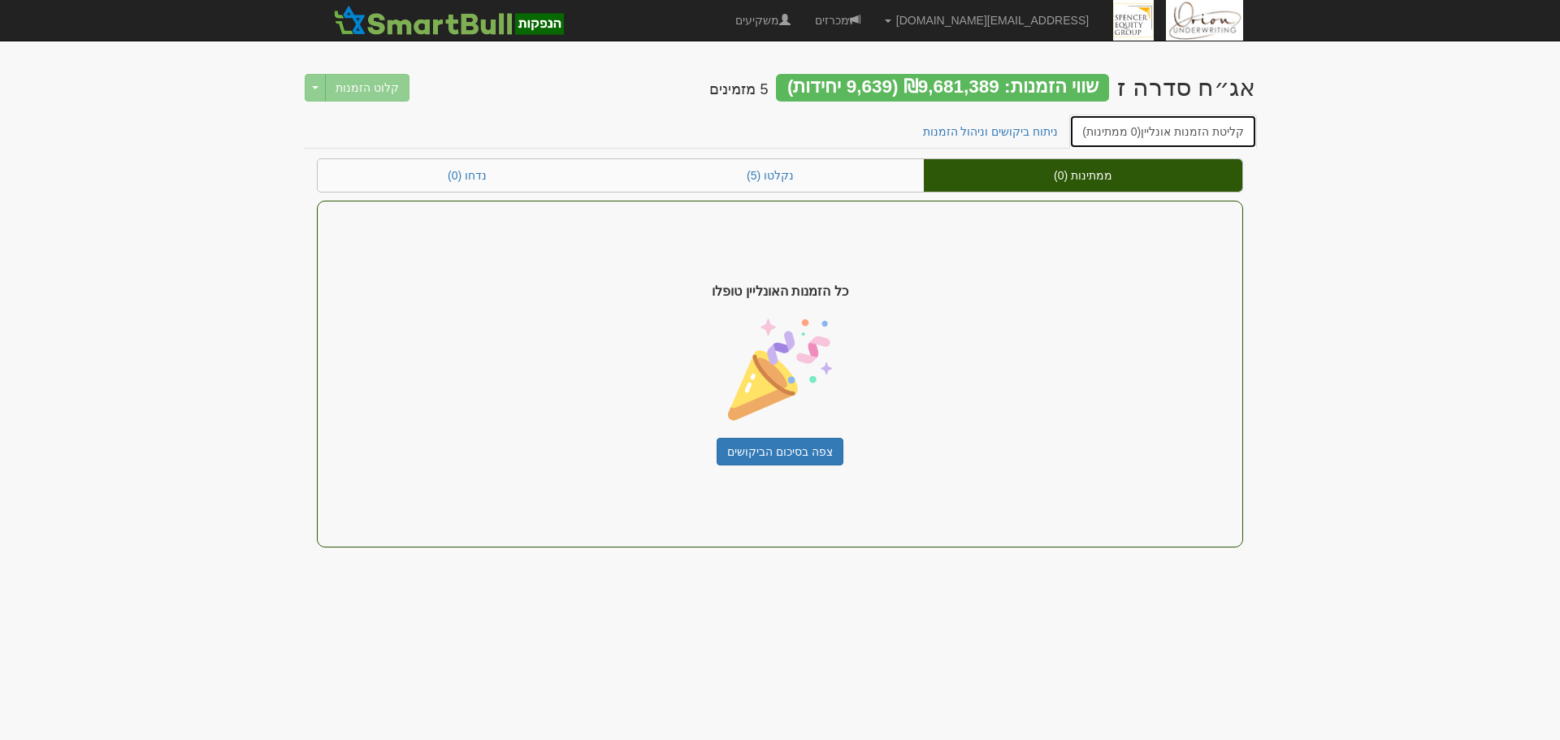
click at [1140, 132] on span "(0 ממתינות)" at bounding box center [1111, 131] width 58 height 13
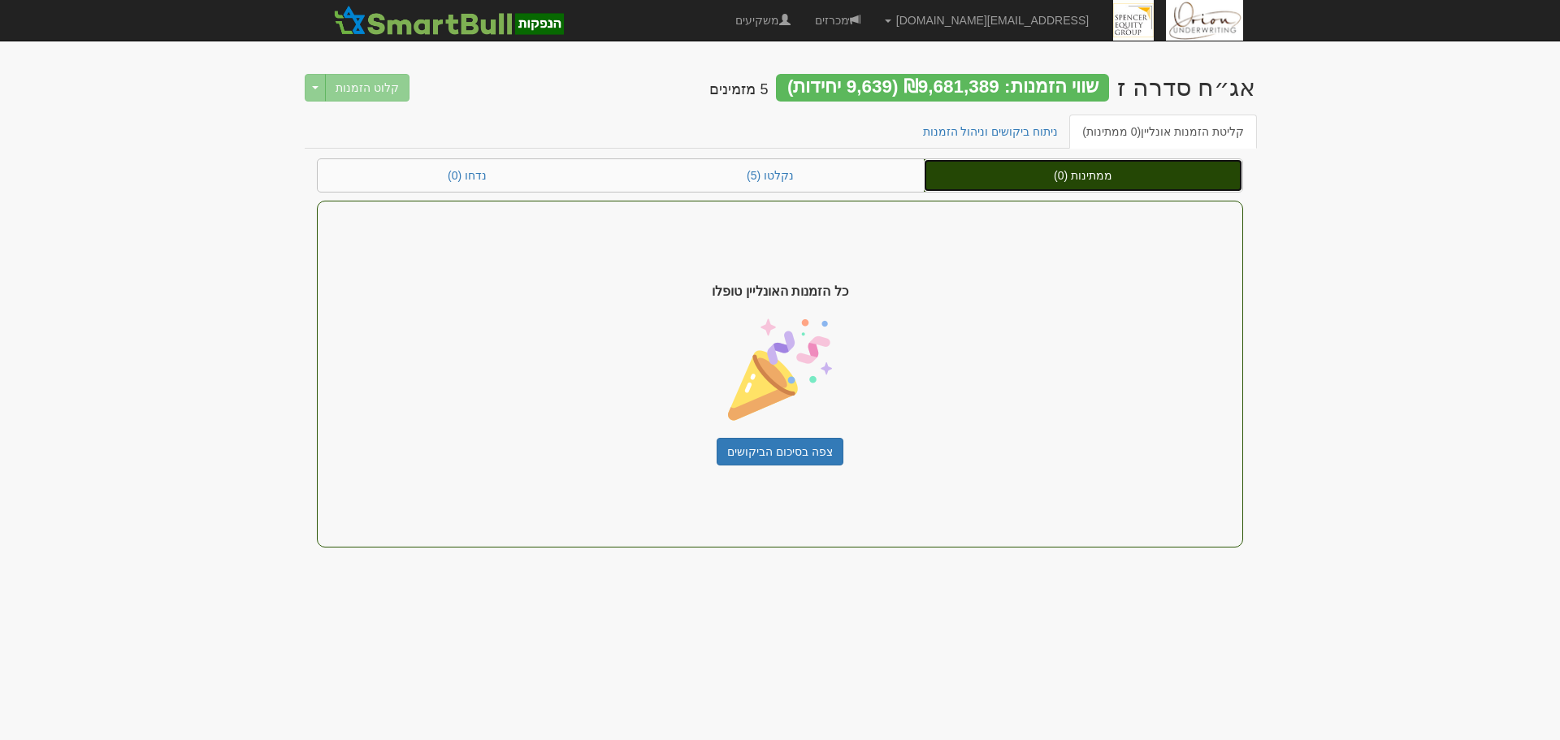
click at [1094, 180] on link "ממתינות (0)" at bounding box center [1083, 175] width 318 height 32
click at [1093, 180] on link "ממתינות (0)" at bounding box center [1083, 175] width 318 height 32
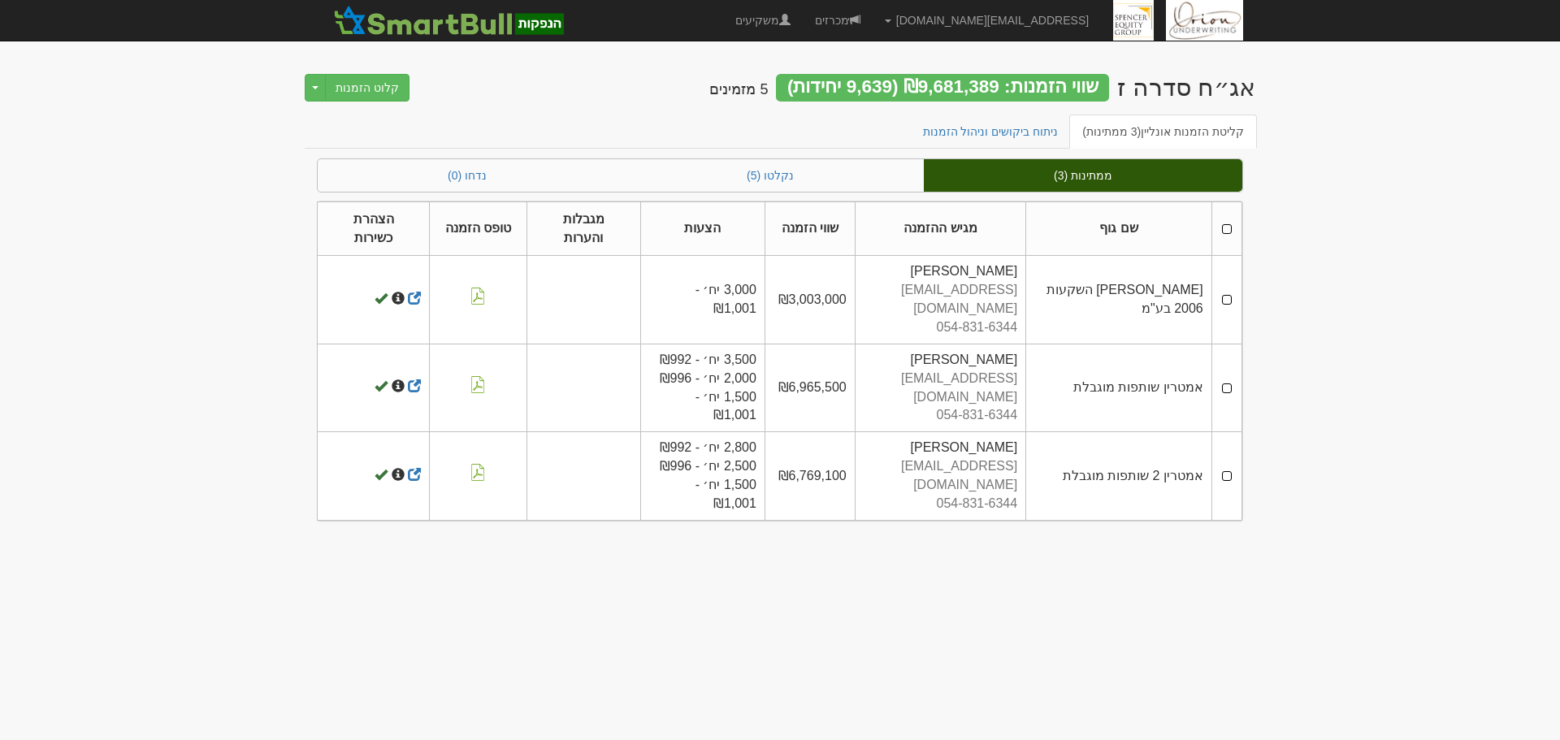
click at [1226, 265] on td at bounding box center [1226, 300] width 30 height 88
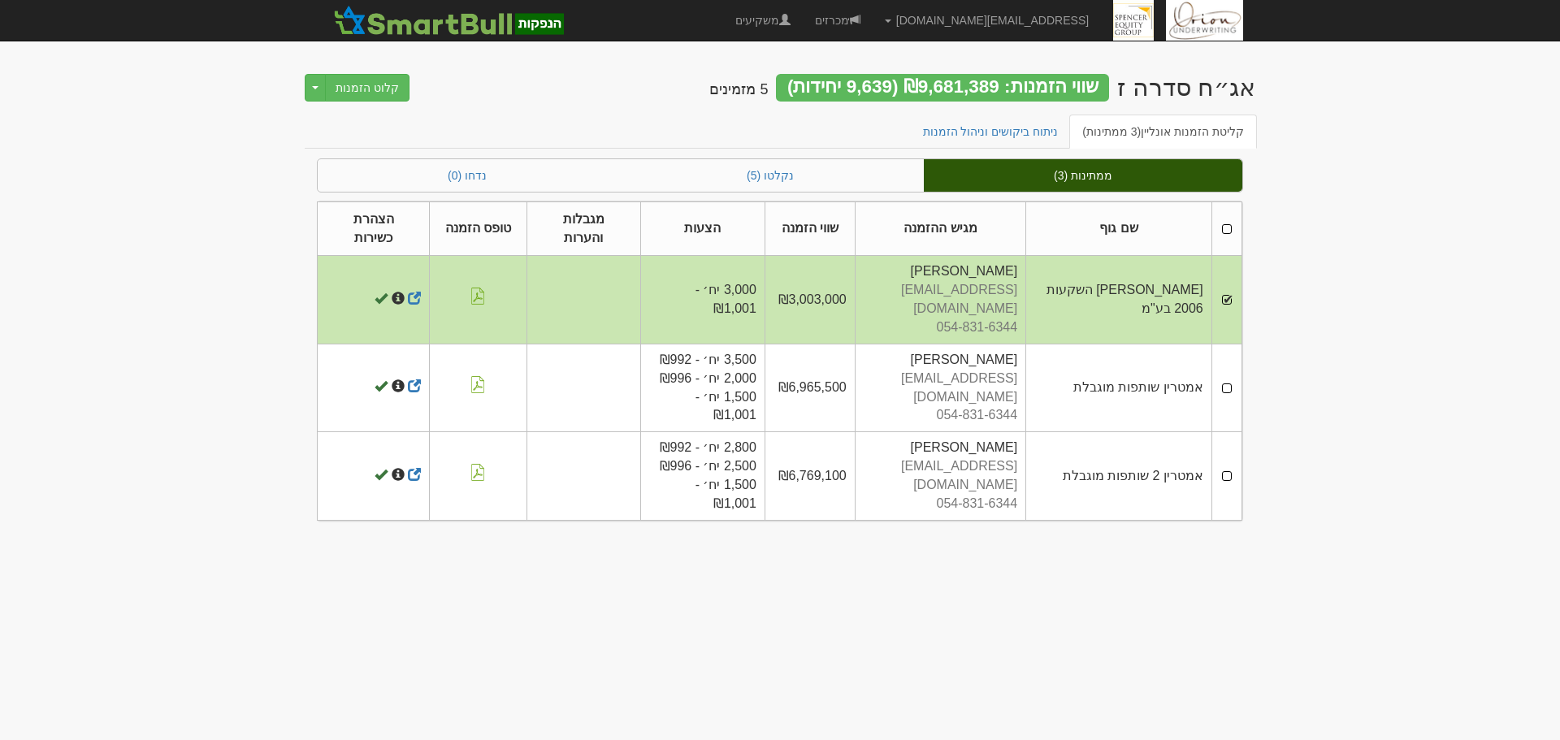
click at [1220, 344] on td at bounding box center [1226, 388] width 30 height 88
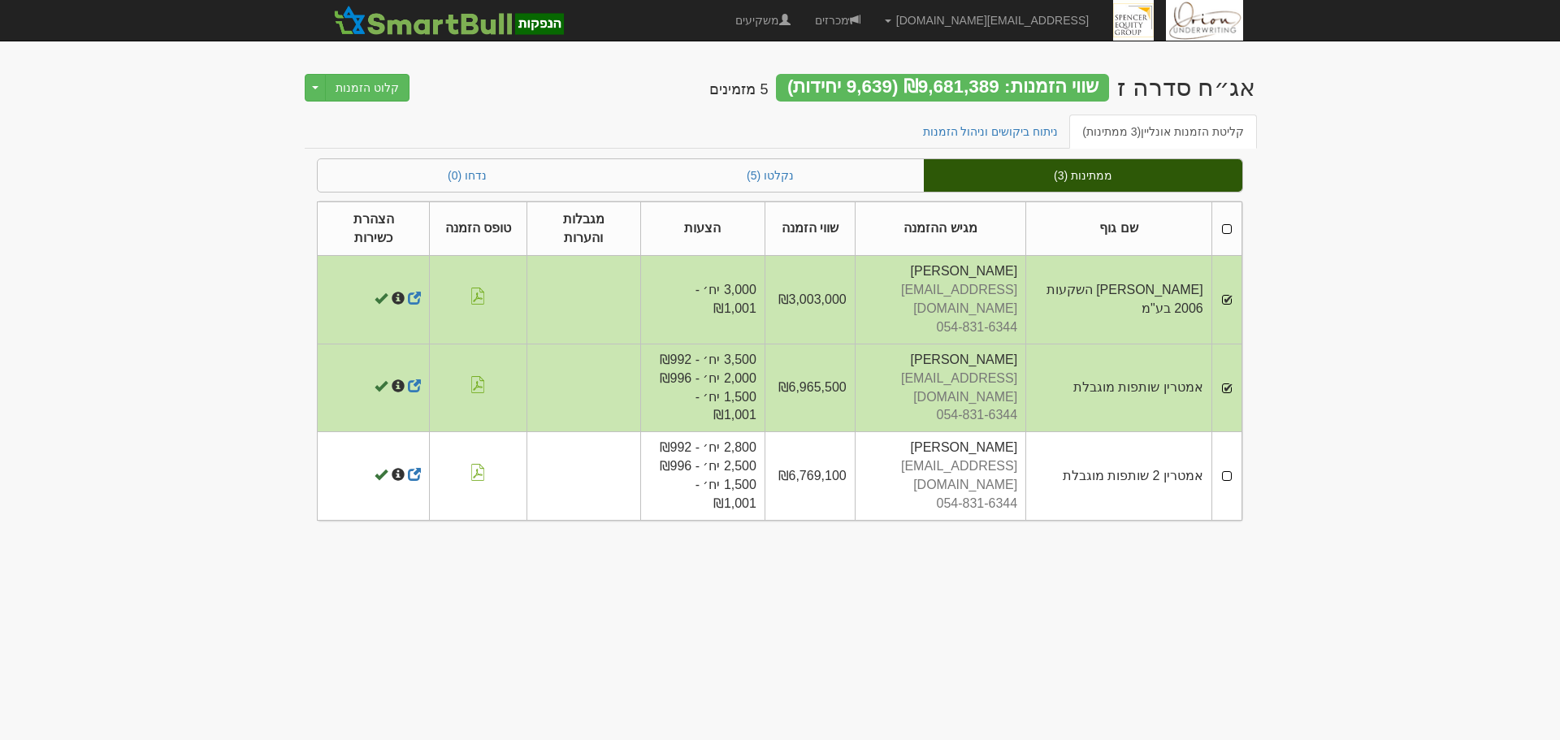
click at [1224, 432] on td at bounding box center [1226, 476] width 30 height 88
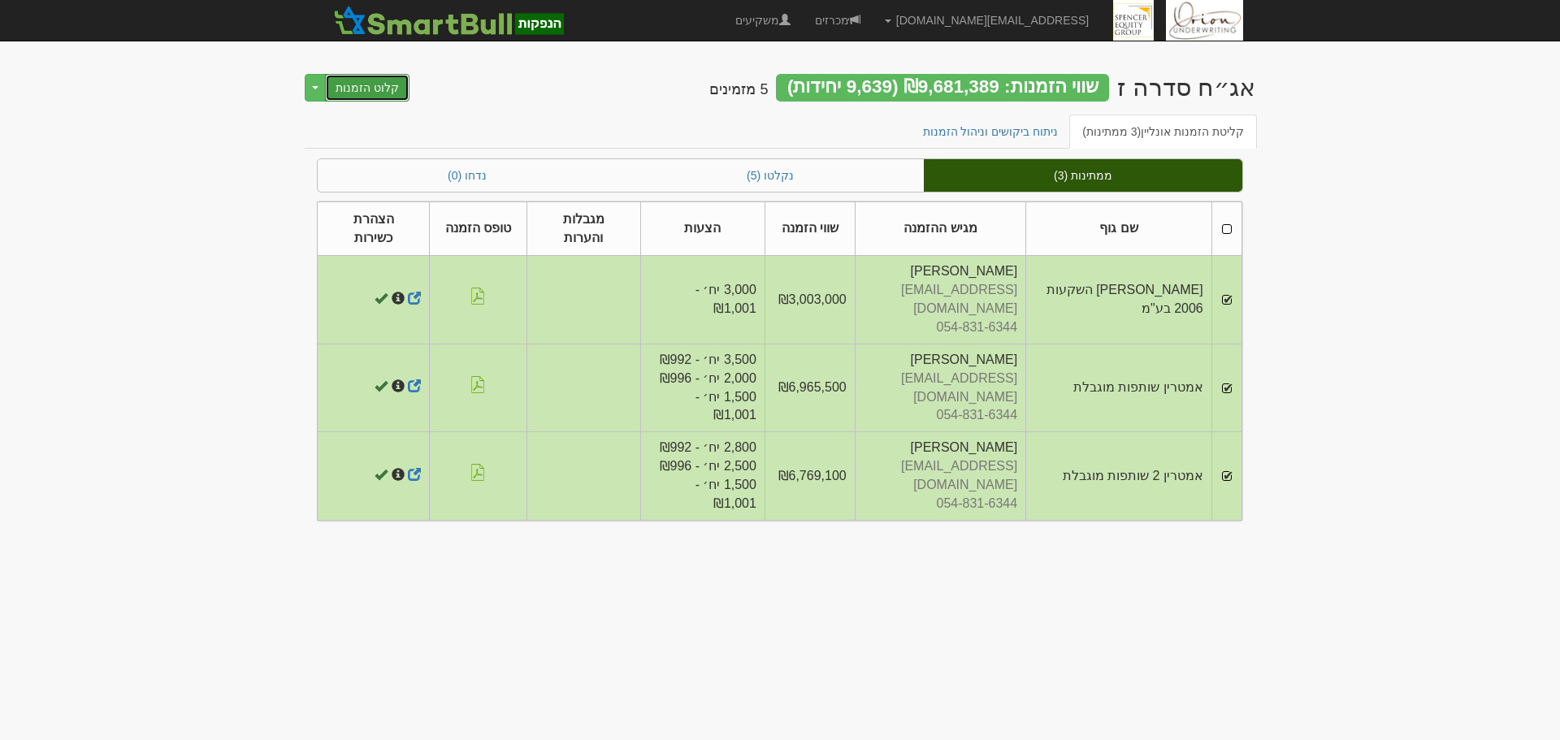
click at [390, 98] on button "קלוט הזמנות" at bounding box center [367, 88] width 84 height 28
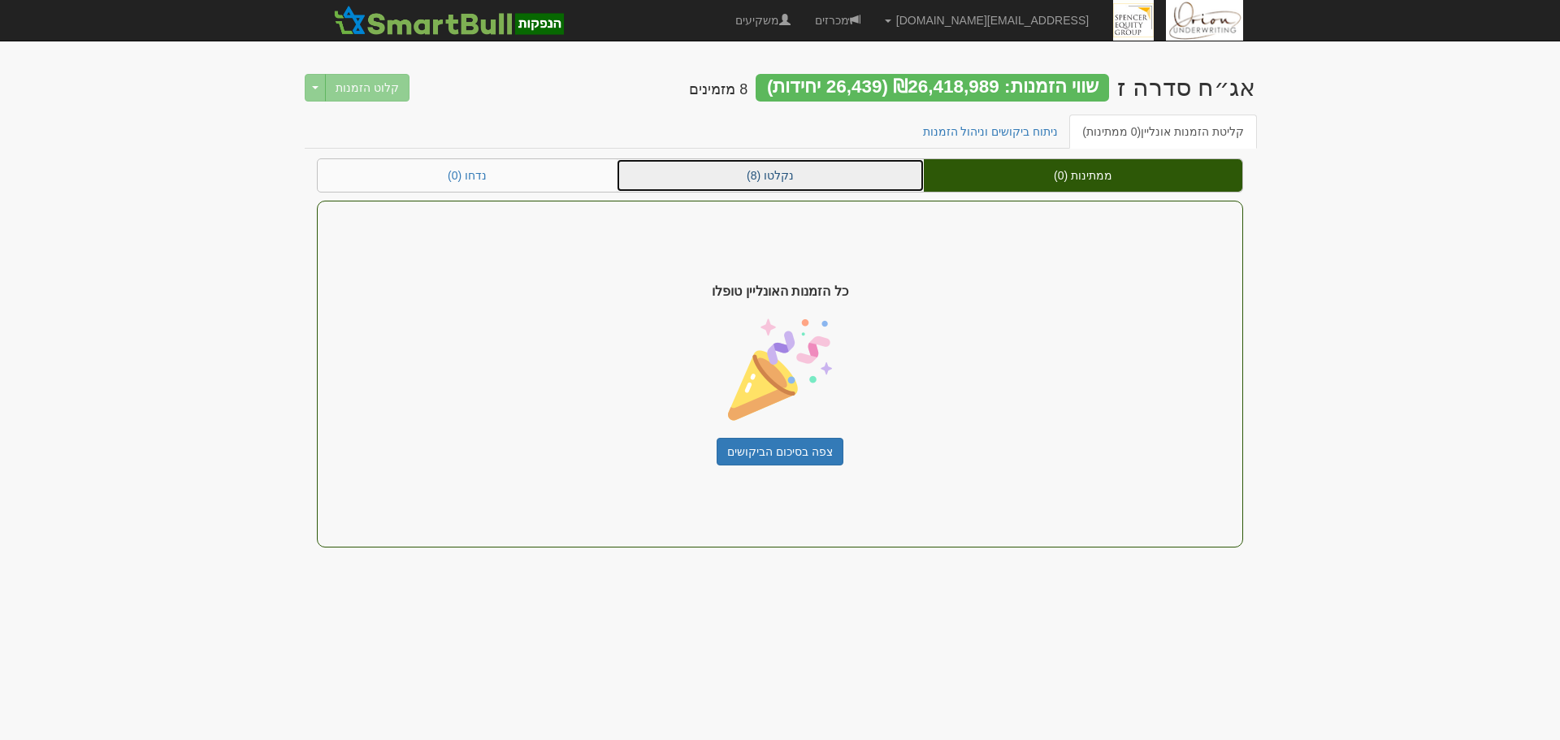
click at [820, 173] on link "נקלטו (8)" at bounding box center [770, 175] width 307 height 32
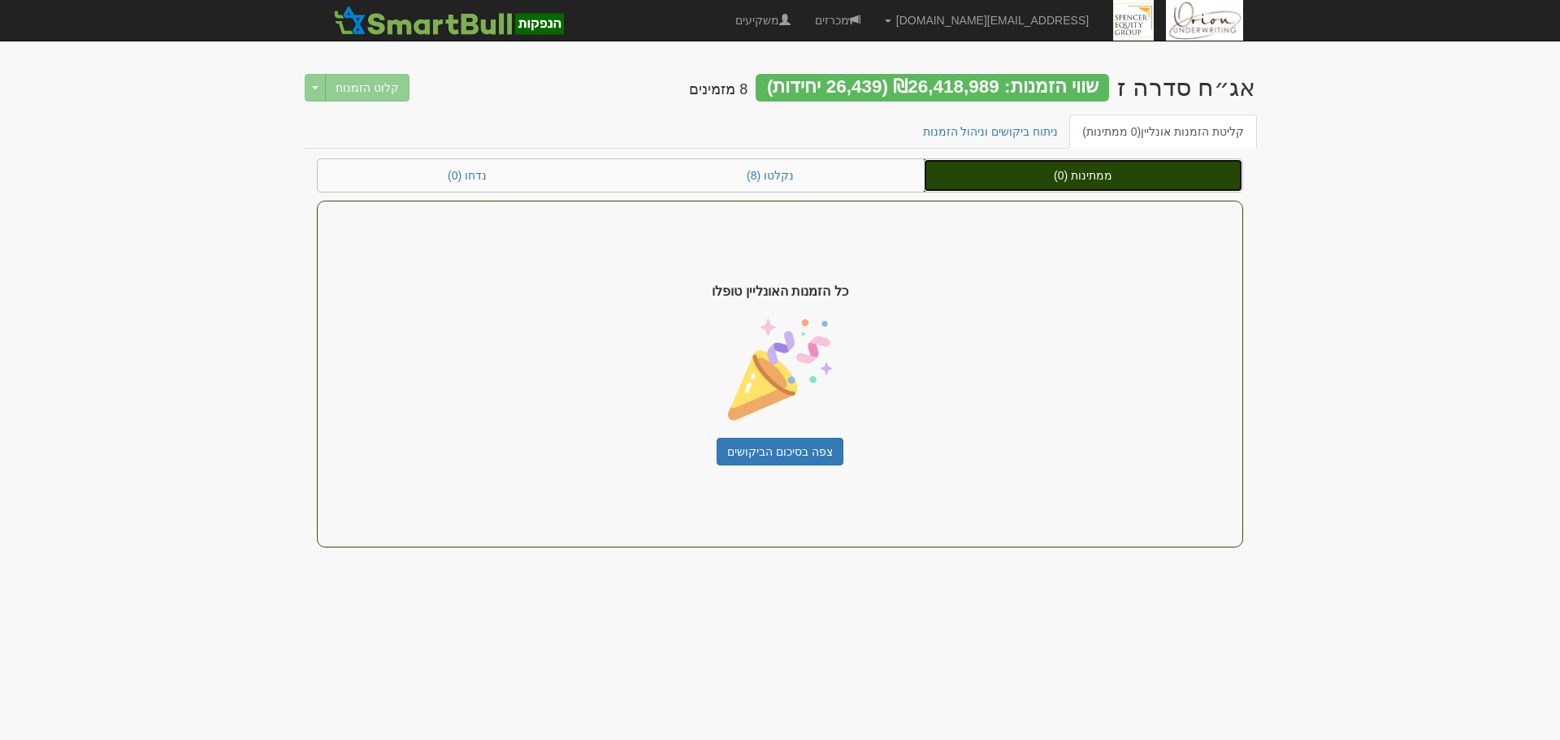
click at [1095, 178] on link "ממתינות (0)" at bounding box center [1083, 175] width 318 height 32
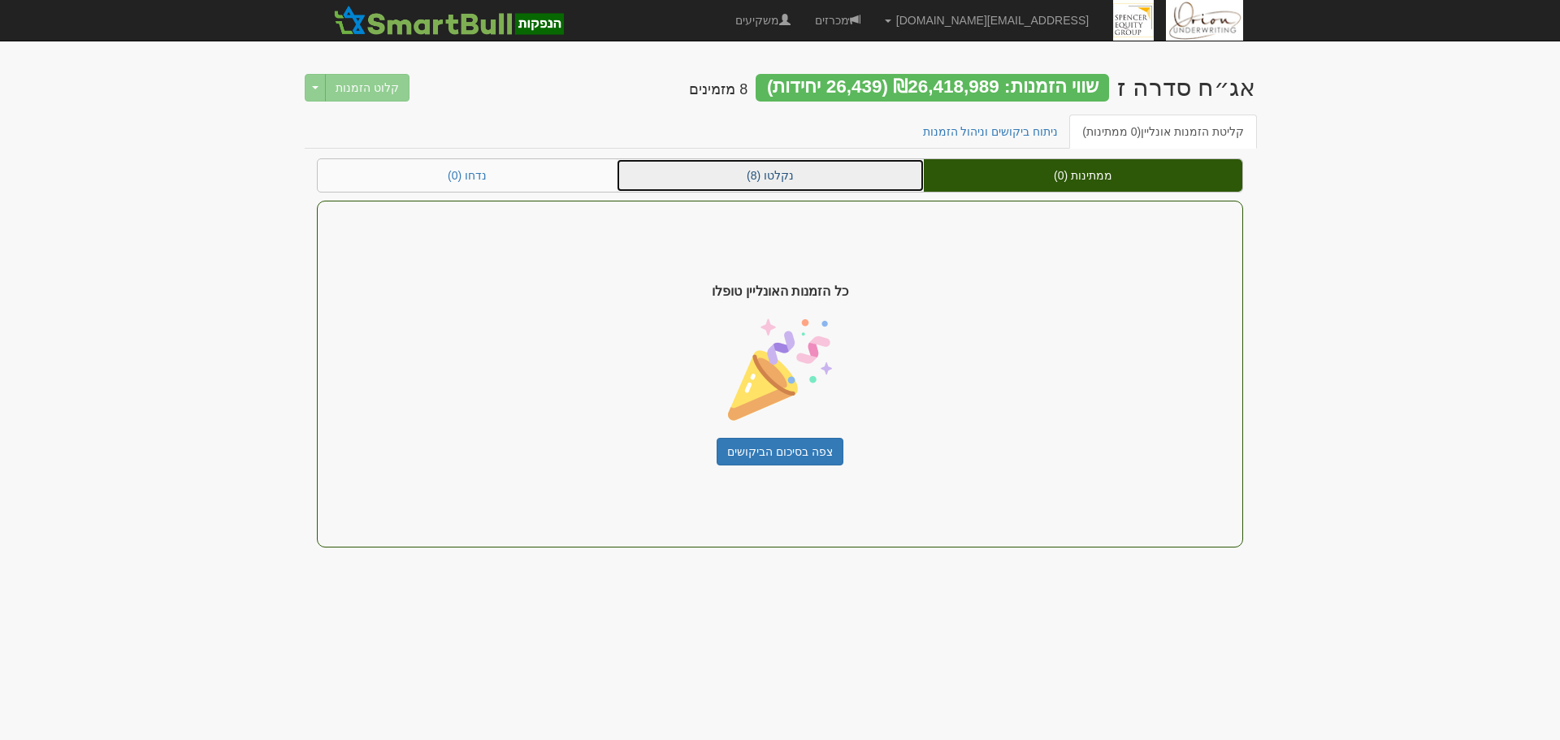
click at [859, 184] on link "נקלטו (8)" at bounding box center [770, 175] width 307 height 32
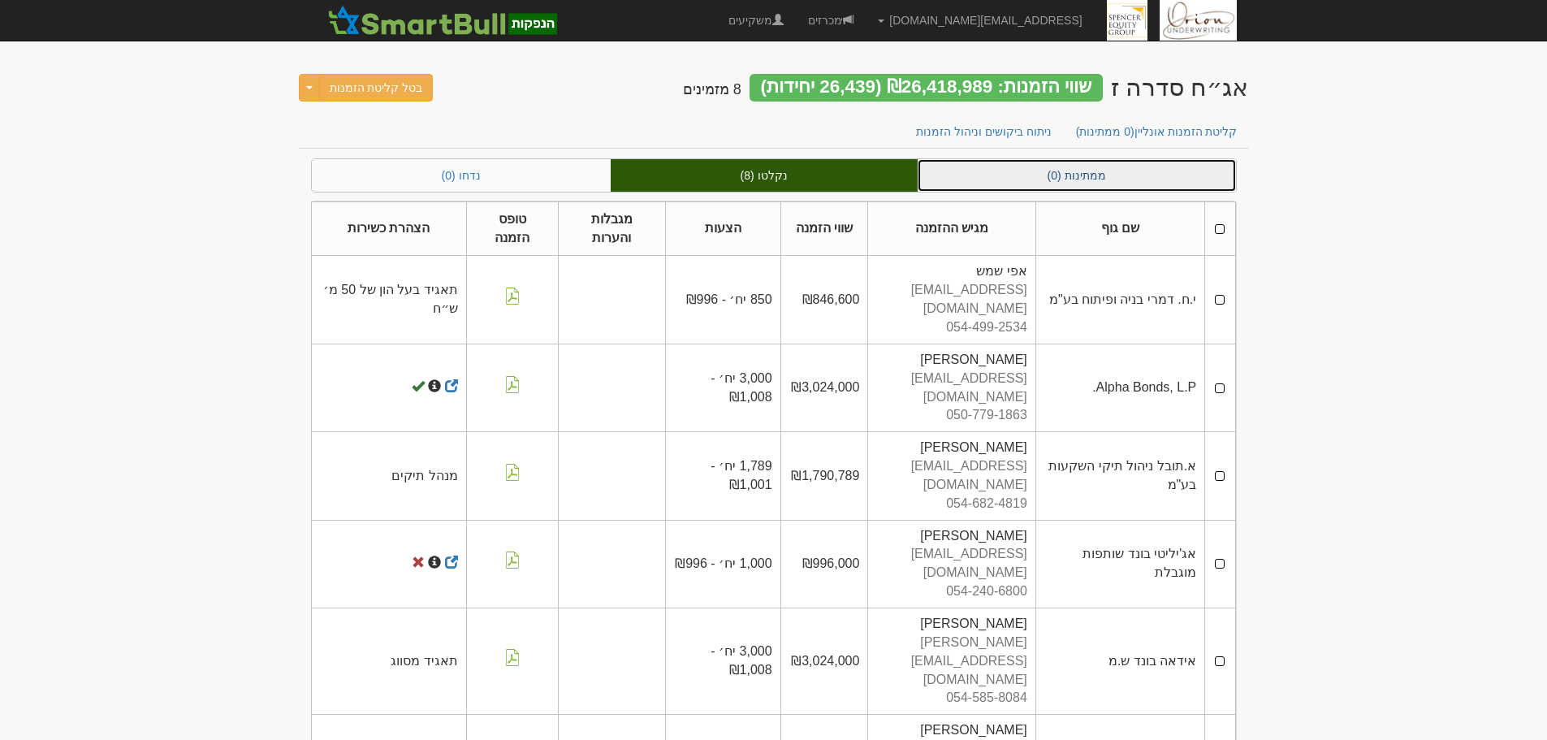
click at [1093, 186] on link "ממתינות (0)" at bounding box center [1077, 175] width 318 height 32
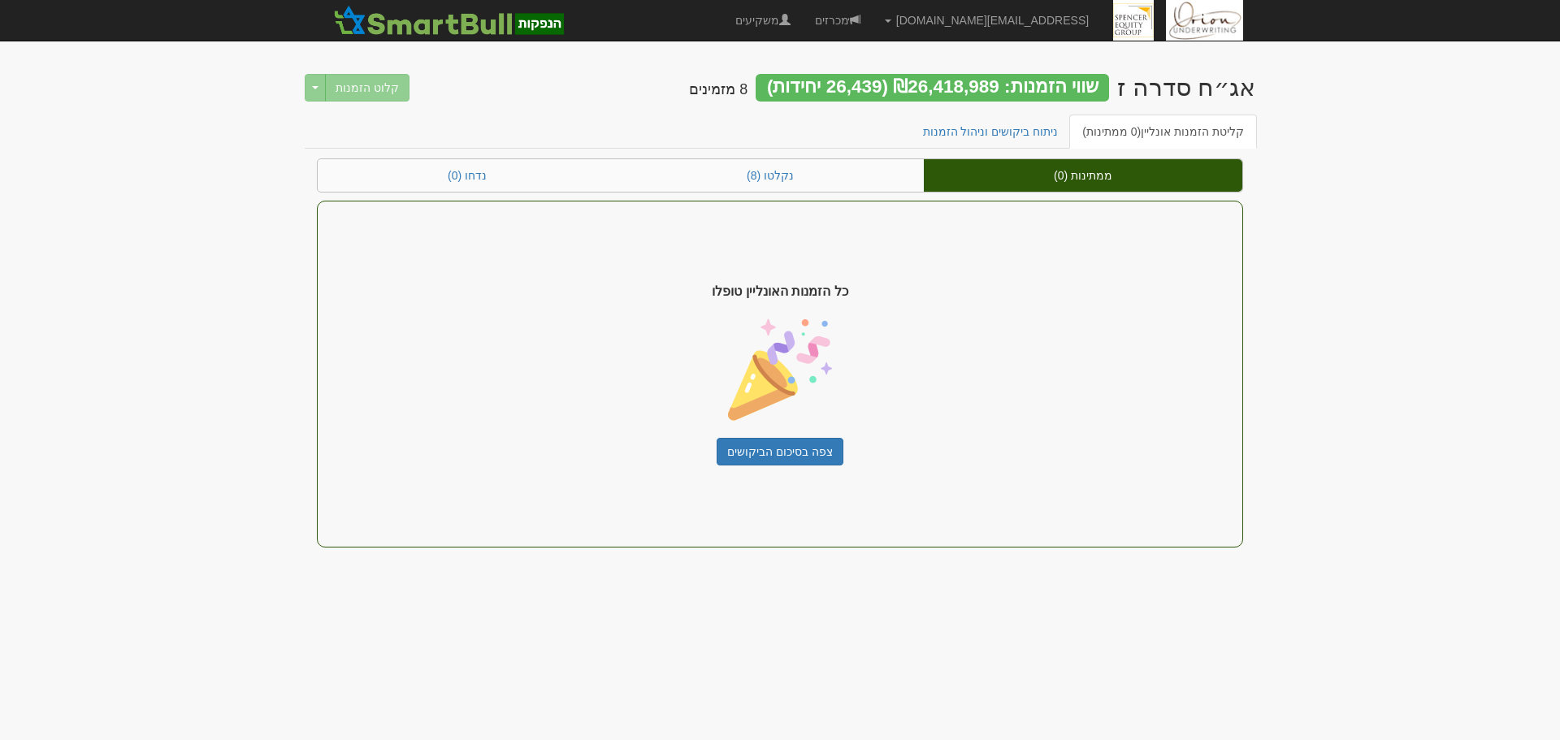
click at [858, 193] on div "ממתינות (0) נקלטו (8) נדחו (0) כל הזמנות האונליין טופלו צפה בסיכום הביקושים" at bounding box center [780, 352] width 926 height 389
click at [849, 169] on link "נקלטו (8)" at bounding box center [770, 175] width 307 height 32
click at [1028, 187] on link "ממתינות (0)" at bounding box center [1083, 175] width 318 height 32
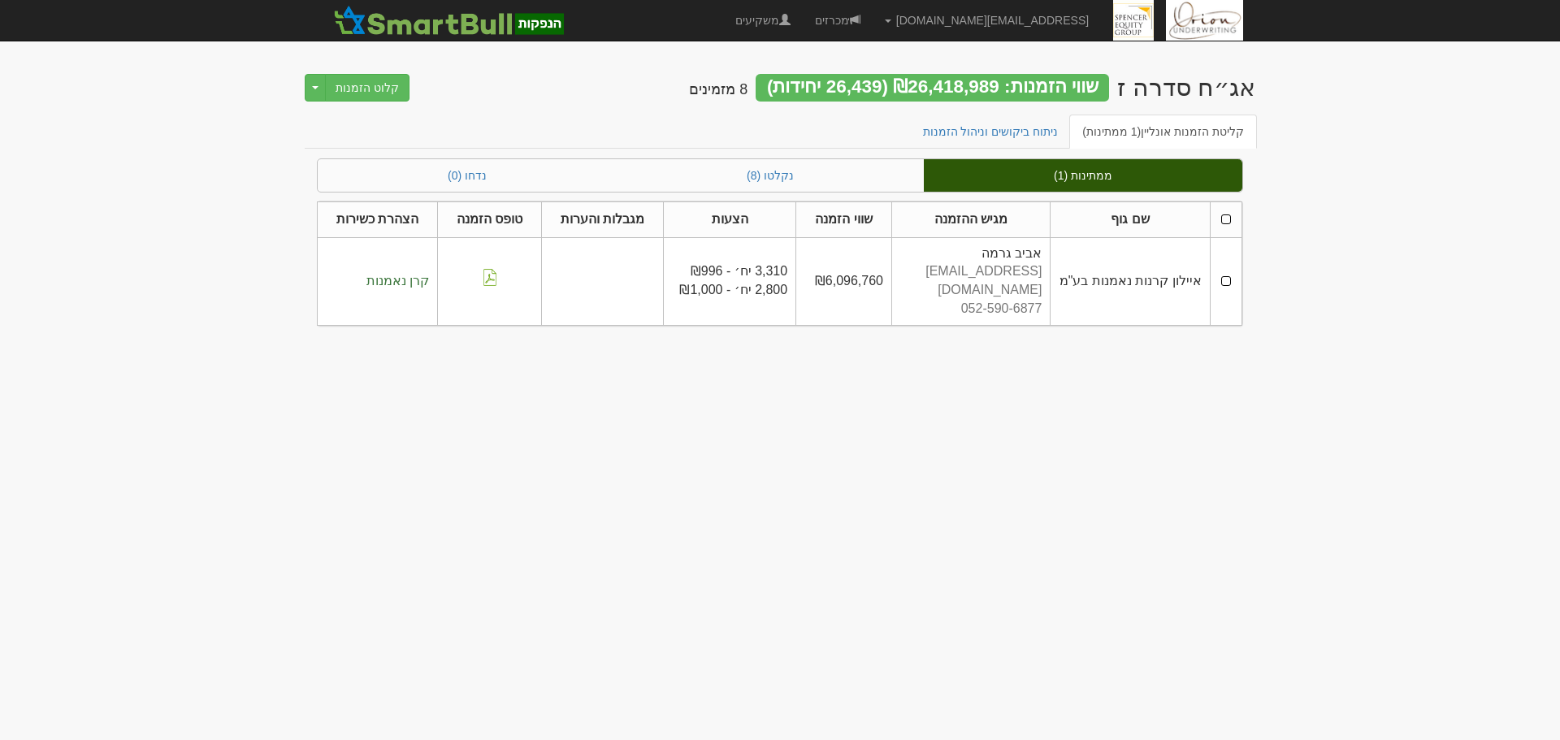
click at [1226, 270] on td at bounding box center [1225, 281] width 32 height 88
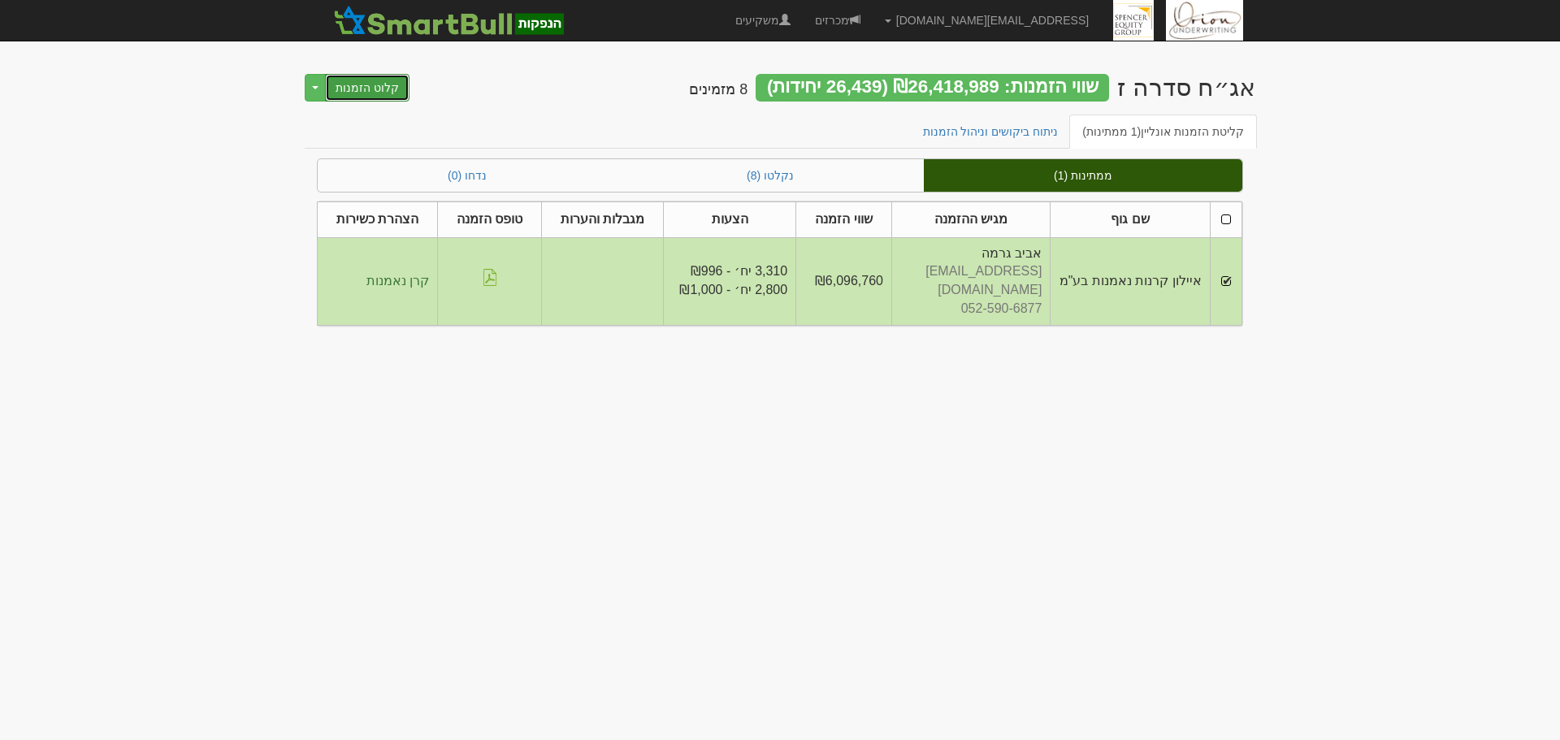
click at [383, 100] on button "קלוט הזמנות" at bounding box center [367, 88] width 84 height 28
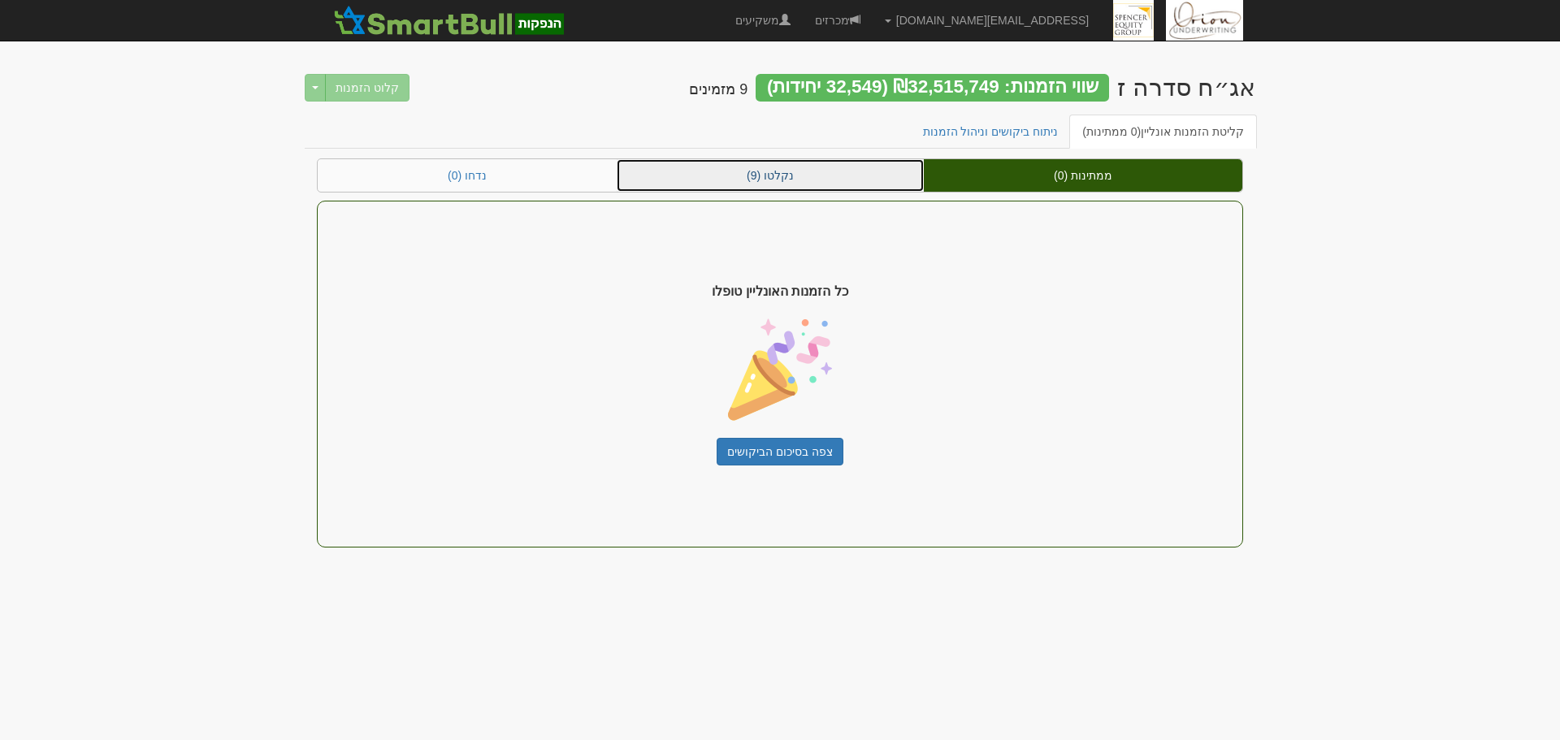
click at [842, 182] on link "נקלטו (9)" at bounding box center [770, 175] width 307 height 32
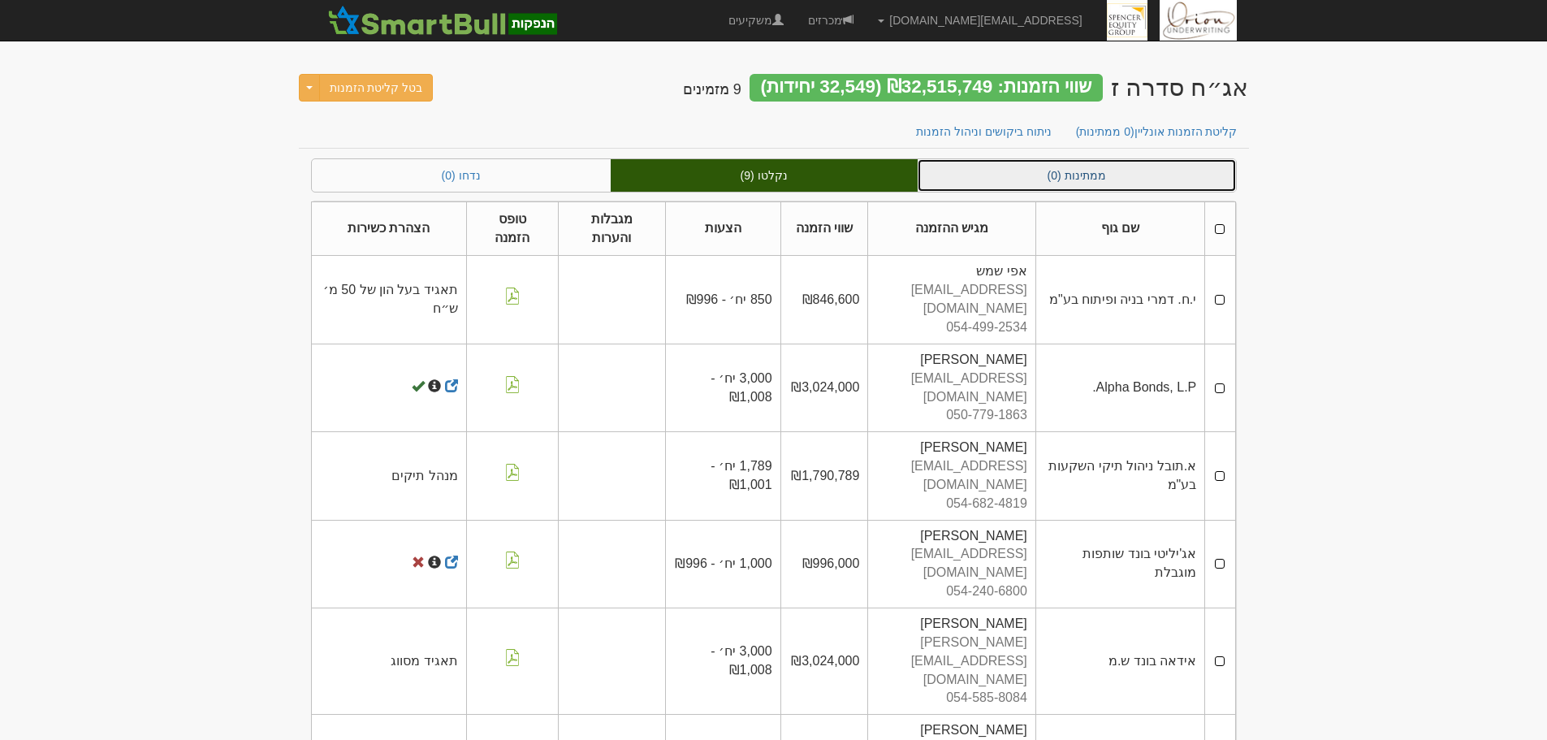
drag, startPoint x: 1064, startPoint y: 181, endPoint x: 1050, endPoint y: 184, distance: 14.2
click at [1064, 181] on link "ממתינות (0)" at bounding box center [1077, 175] width 318 height 32
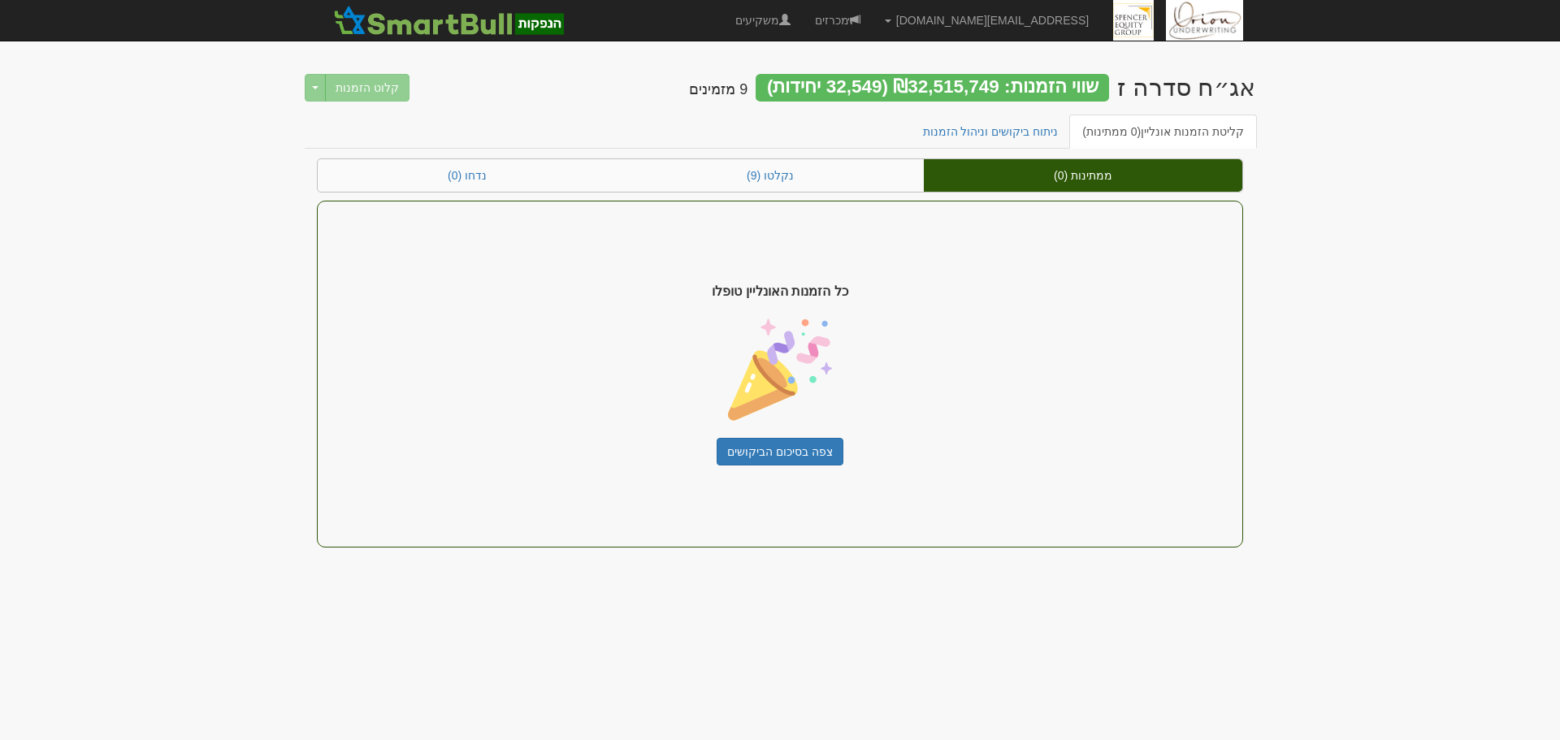
click at [1349, 347] on body "[EMAIL_ADDRESS][DOMAIN_NAME] הגדרות חשבונות הנפקה תבניות הודעות קיבול" at bounding box center [780, 370] width 1560 height 740
click at [872, 36] on link "מכרזים" at bounding box center [838, 20] width 70 height 41
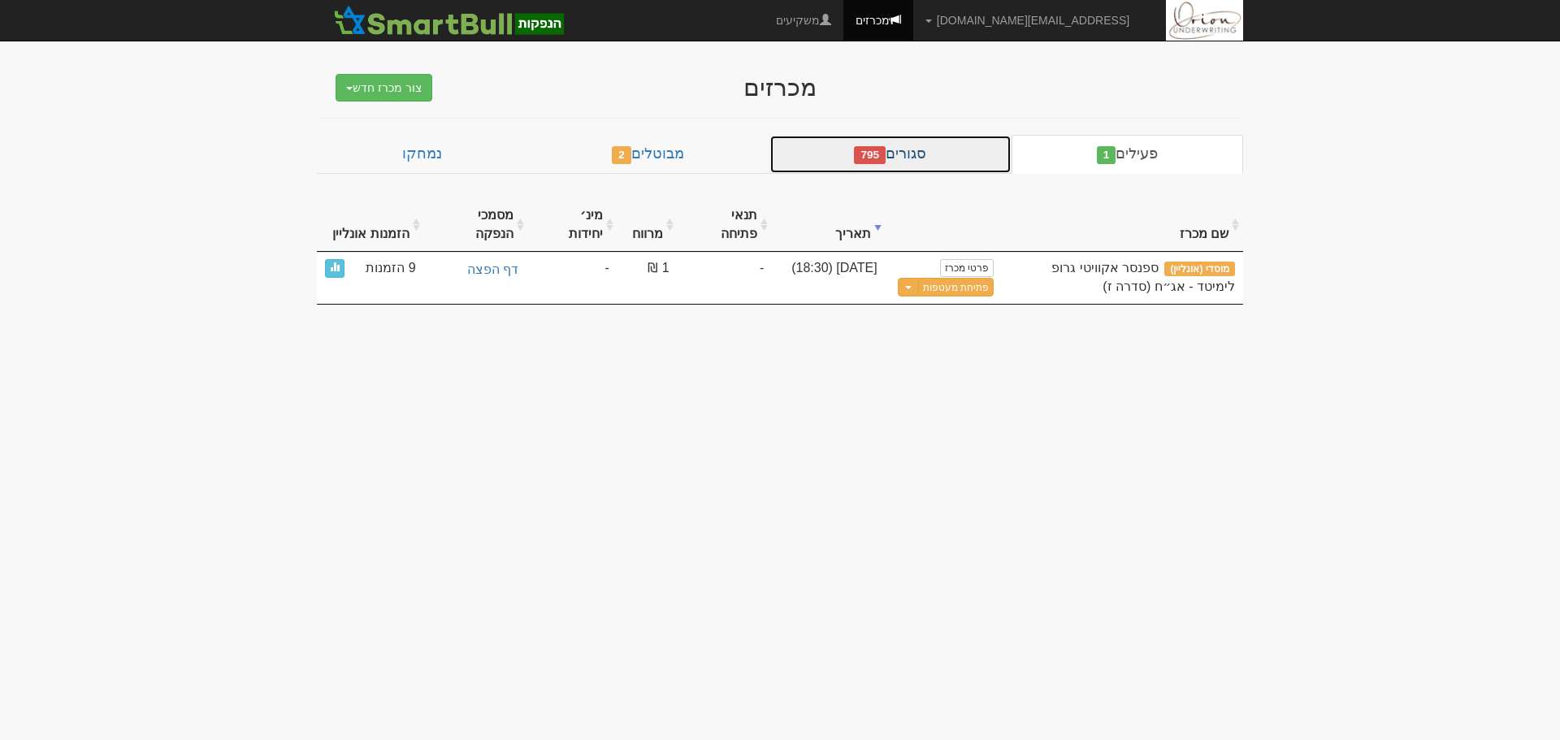
click at [906, 141] on link "סגורים 795" at bounding box center [890, 154] width 242 height 39
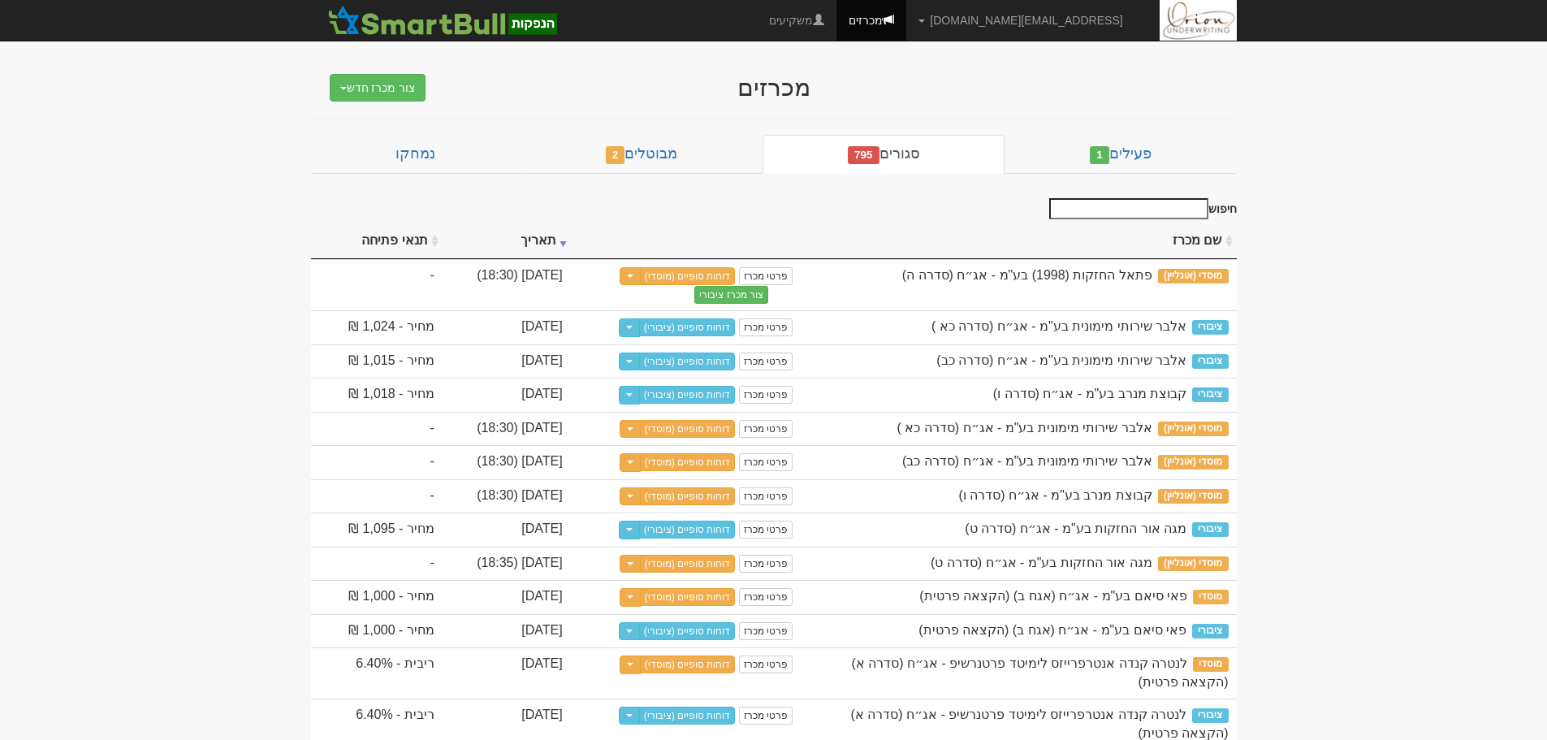
click at [1137, 219] on input "חיפוש" at bounding box center [1128, 208] width 159 height 21
type input "פרטי"
click at [1164, 246] on th "שם מכרז" at bounding box center [1018, 241] width 435 height 36
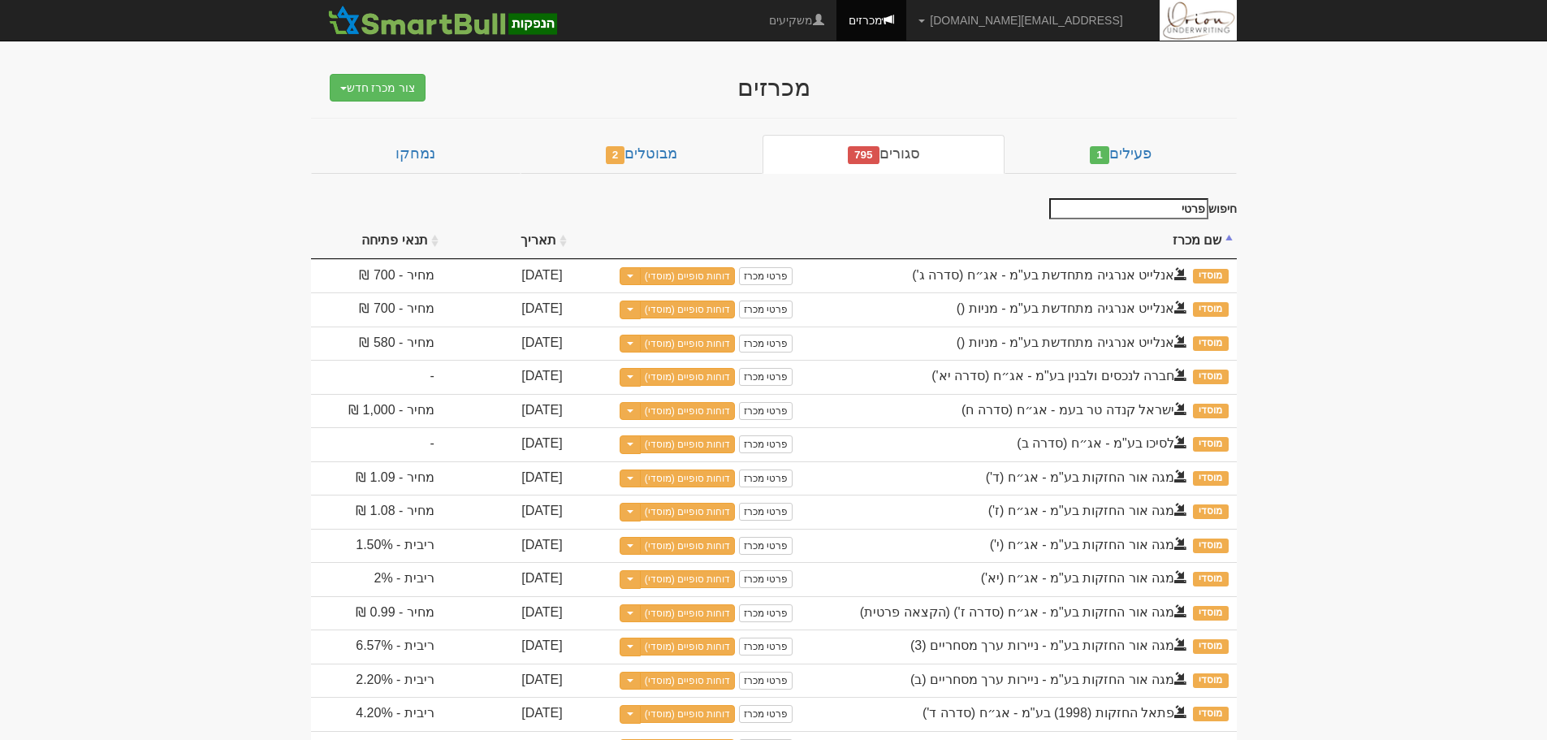
click at [1164, 246] on th "שם מכרז" at bounding box center [1018, 241] width 435 height 36
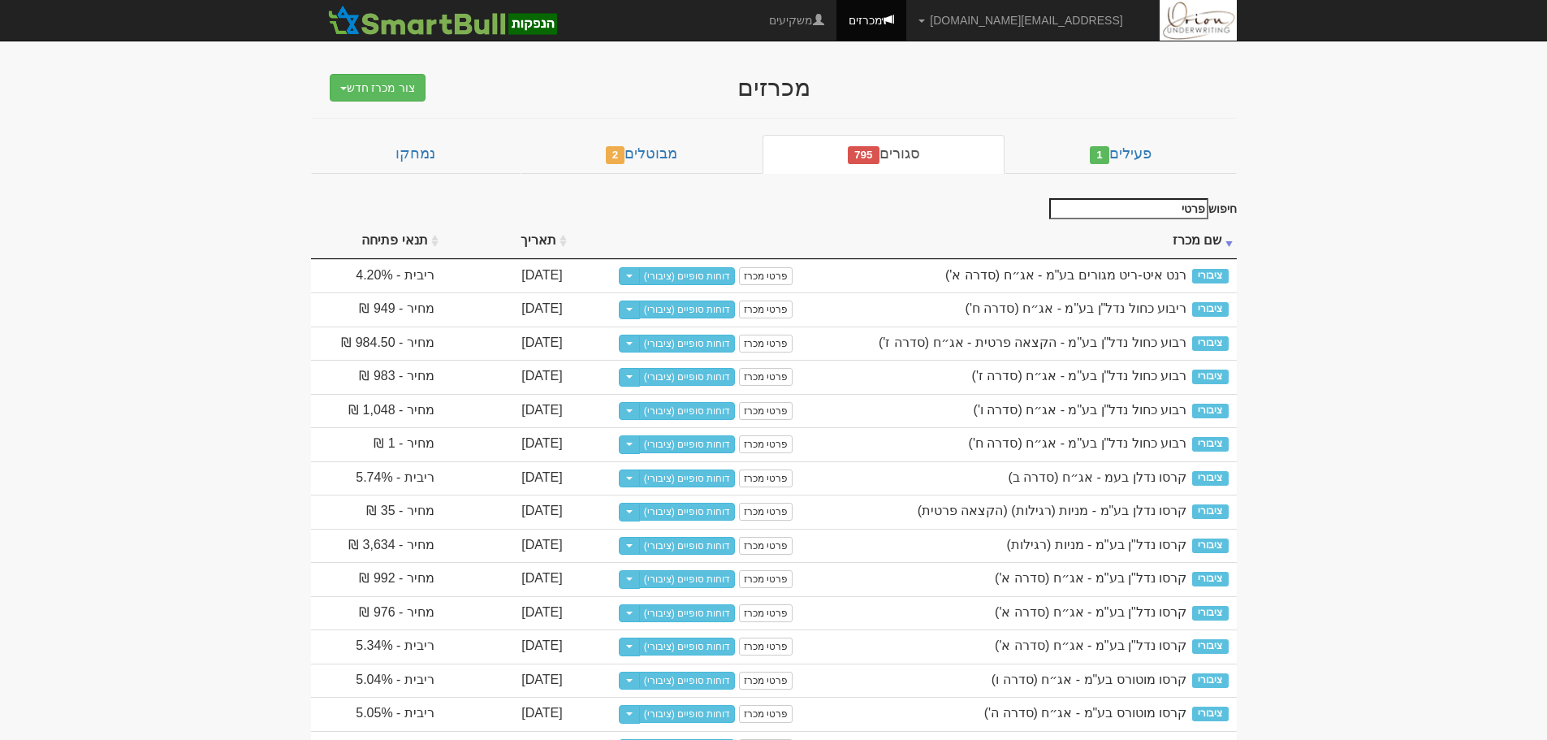
click at [571, 244] on th "תאריך" at bounding box center [507, 241] width 128 height 36
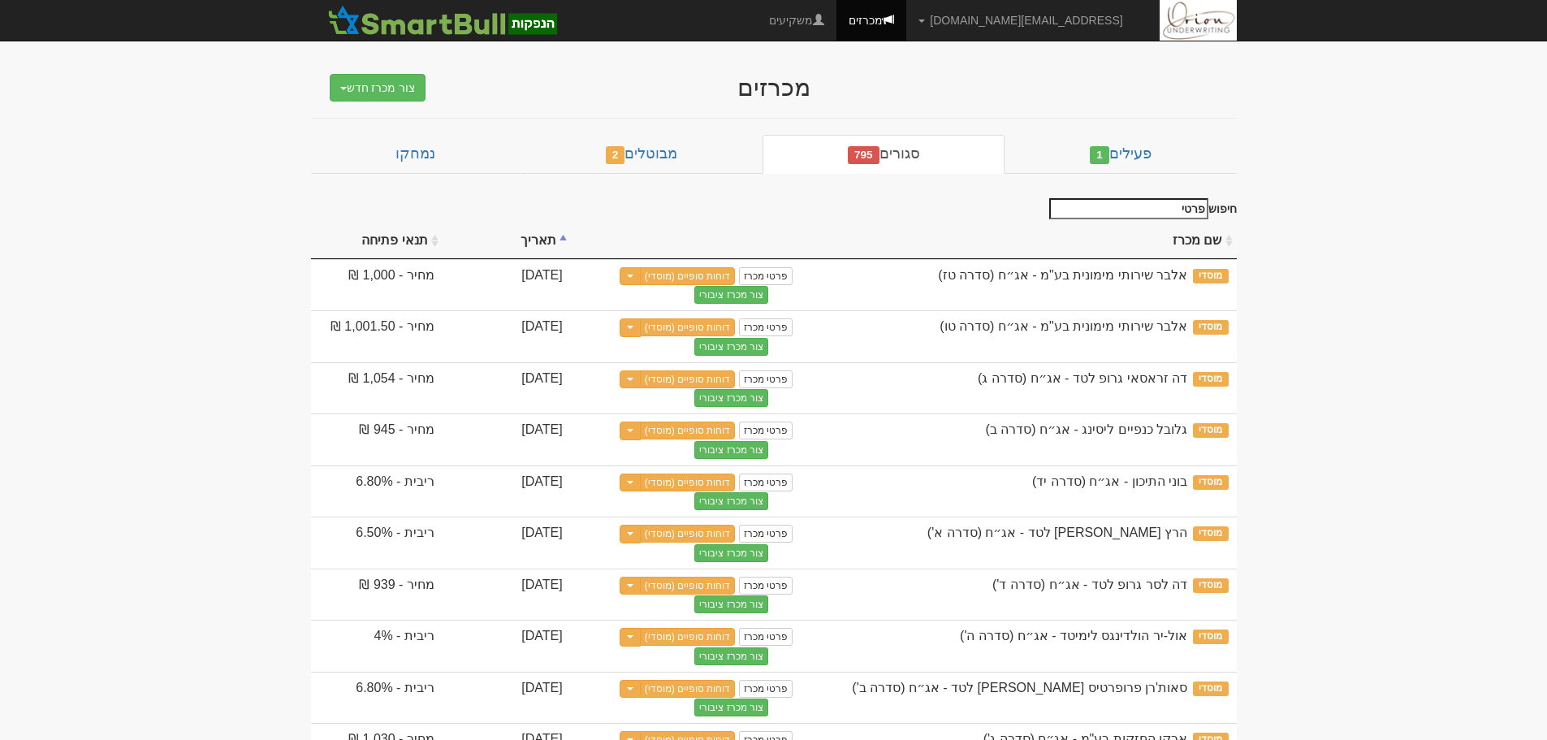
click at [1133, 227] on th "שם מכרז" at bounding box center [1018, 241] width 435 height 36
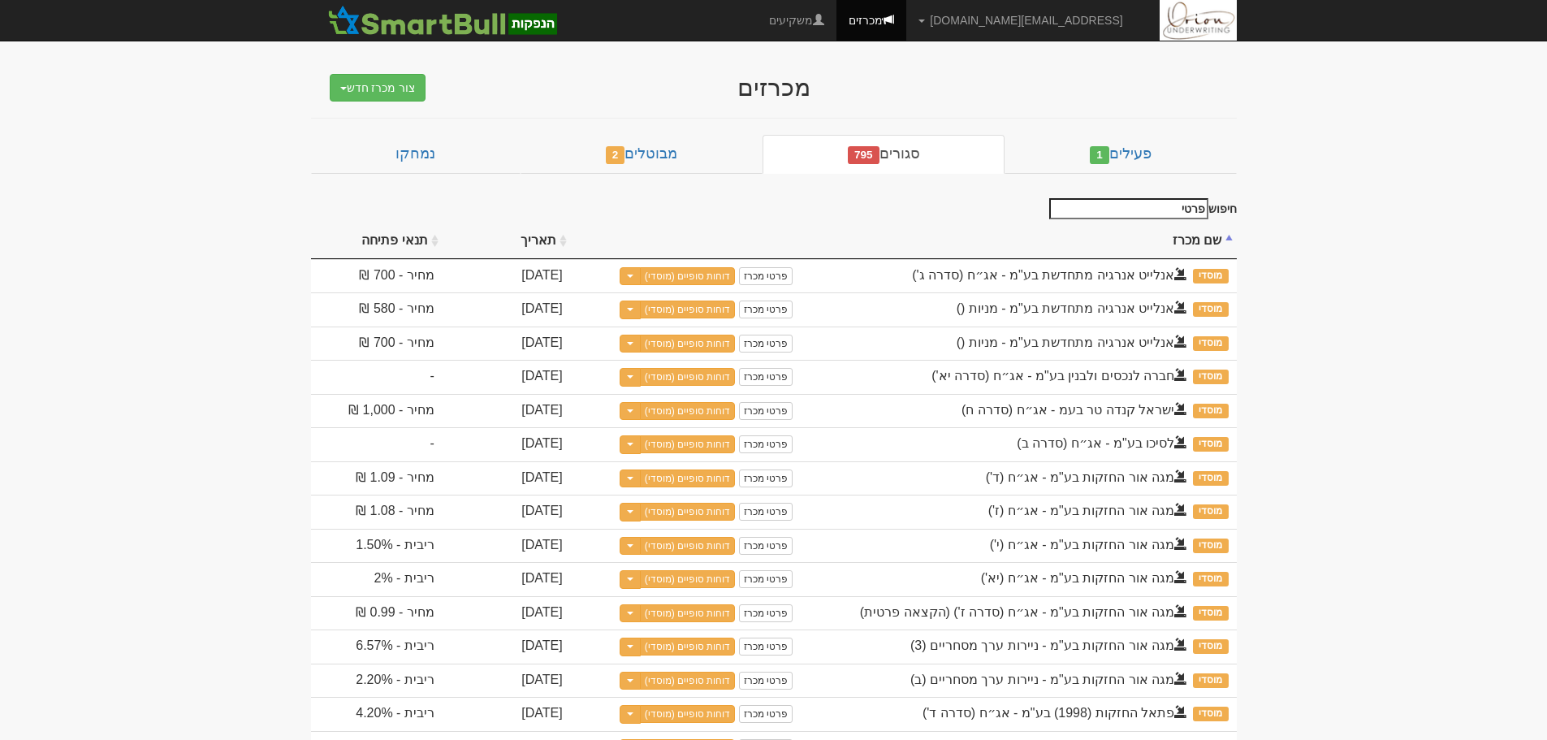
click at [1133, 227] on th "שם מכרז" at bounding box center [1018, 241] width 435 height 36
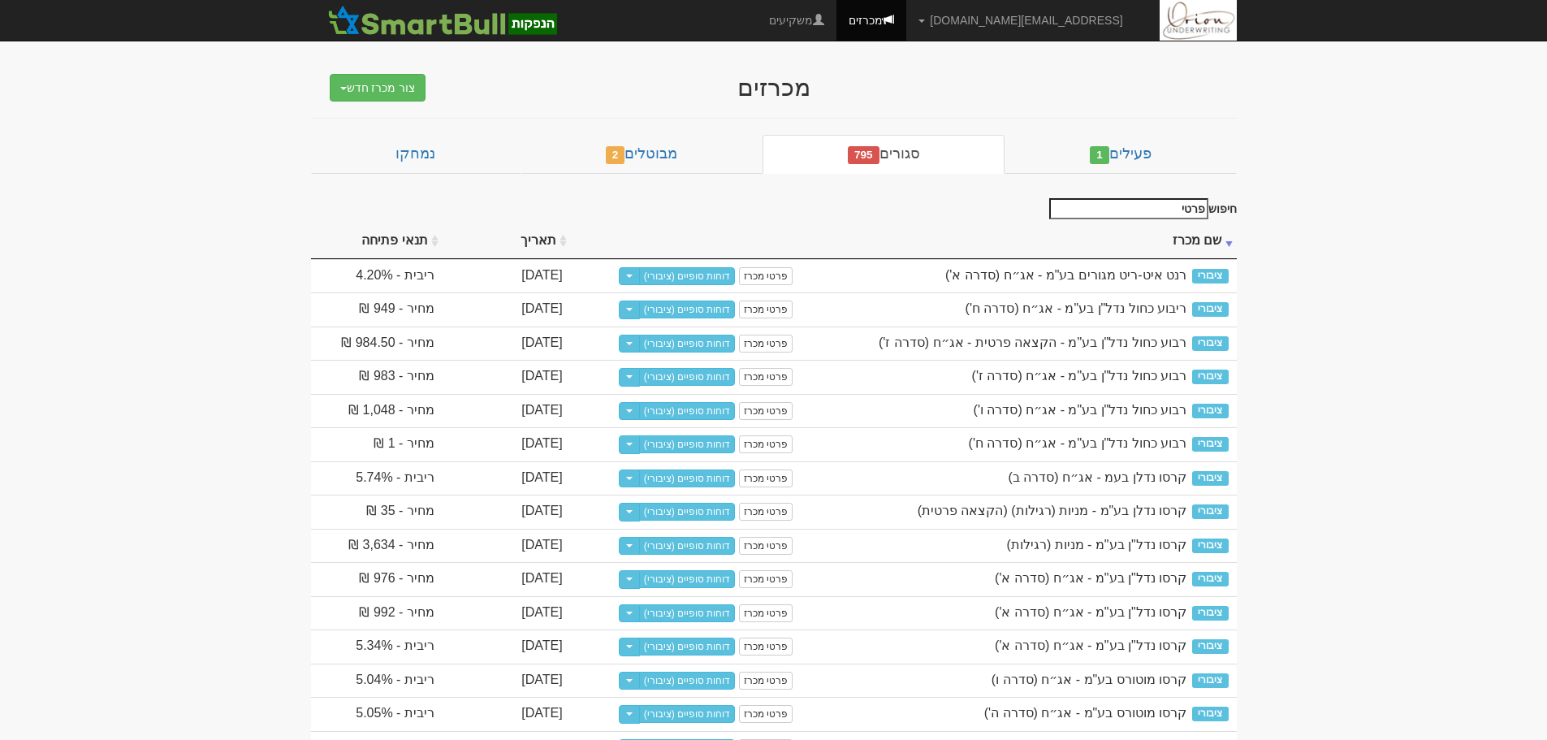
drag, startPoint x: 800, startPoint y: 231, endPoint x: 993, endPoint y: 236, distance: 193.4
click at [801, 236] on th at bounding box center [686, 241] width 230 height 36
click at [996, 236] on th "שם מכרז" at bounding box center [1018, 241] width 435 height 36
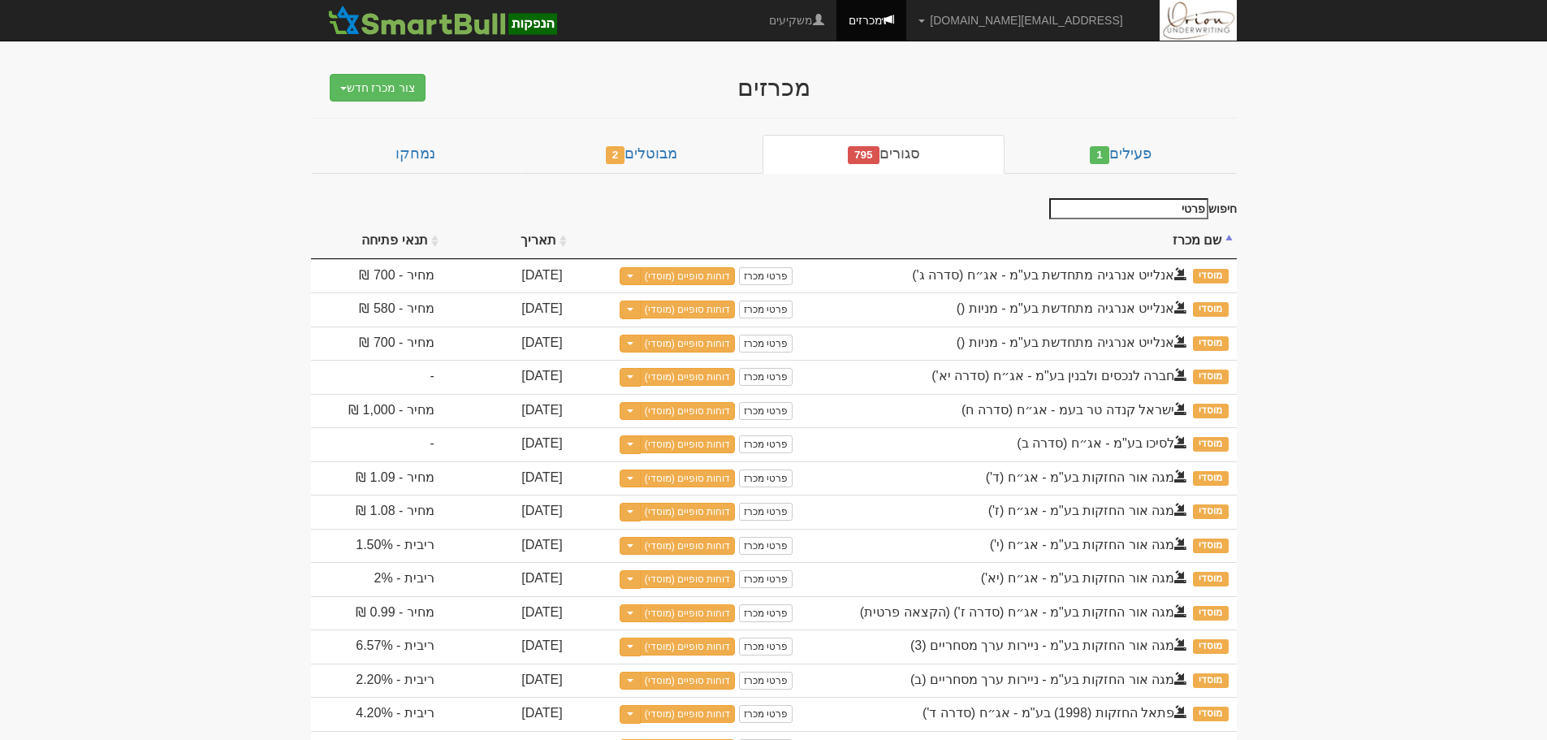
click at [571, 249] on th "תאריך" at bounding box center [507, 241] width 128 height 36
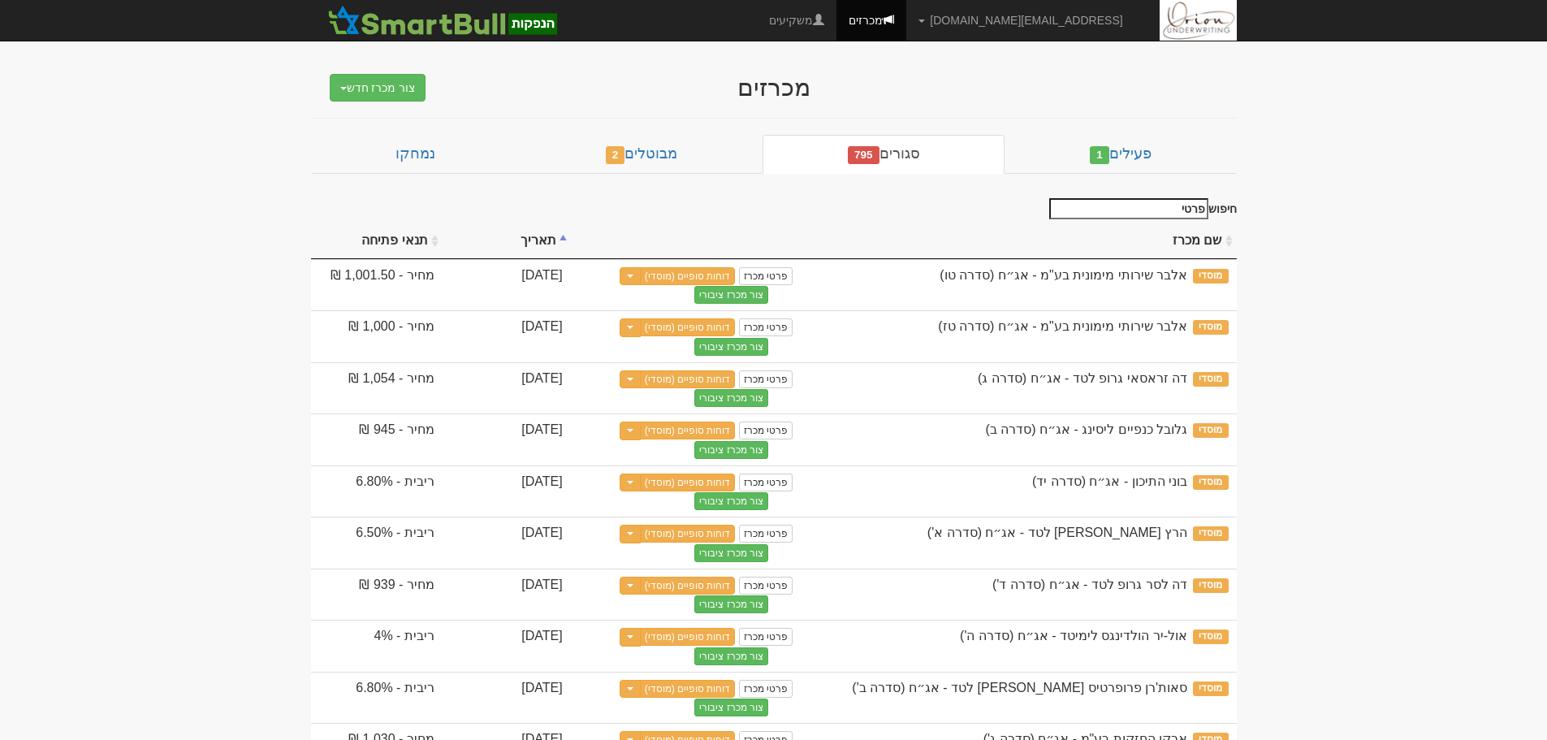
click at [571, 241] on th "תאריך" at bounding box center [507, 241] width 128 height 36
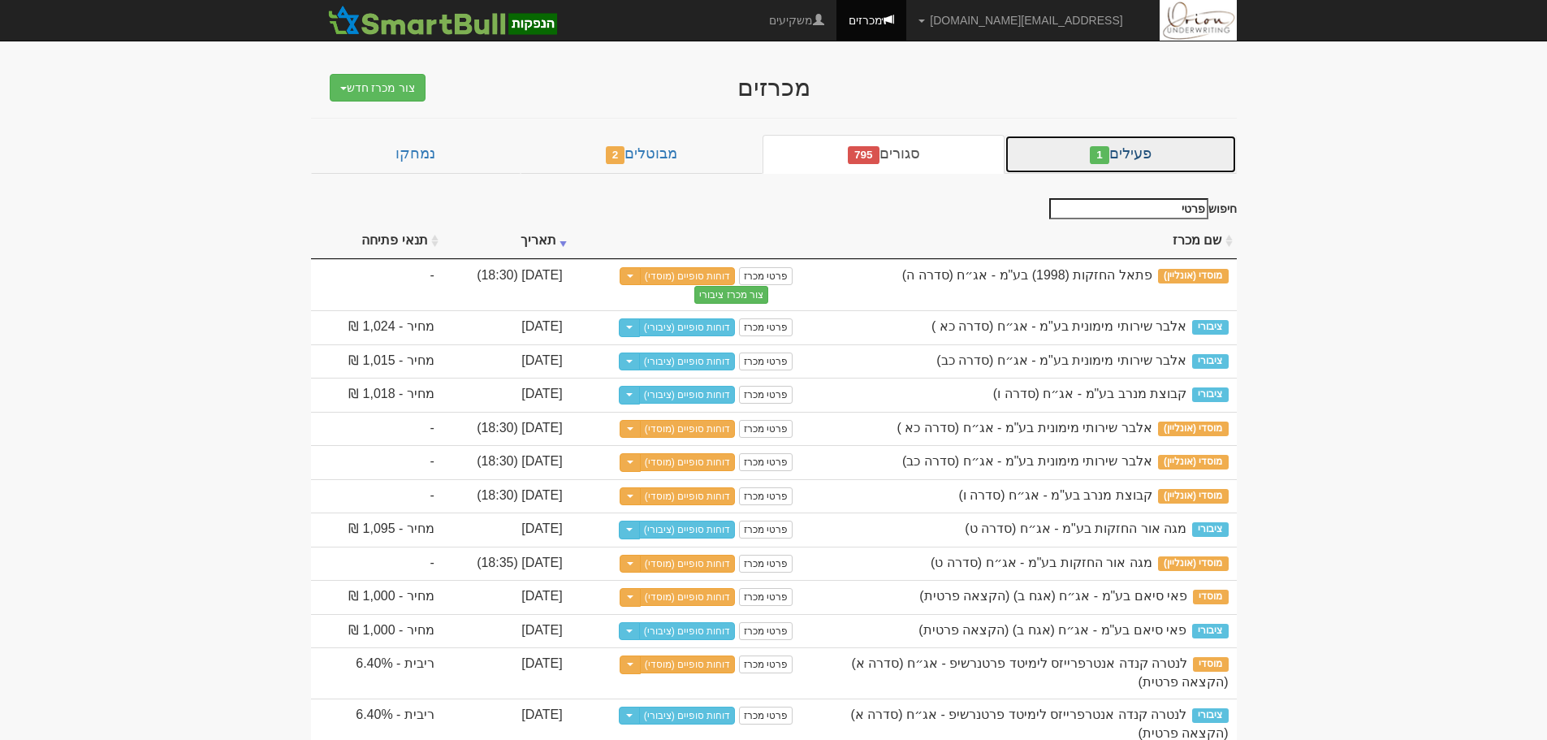
click at [1131, 136] on link "פעילים 1" at bounding box center [1120, 154] width 231 height 39
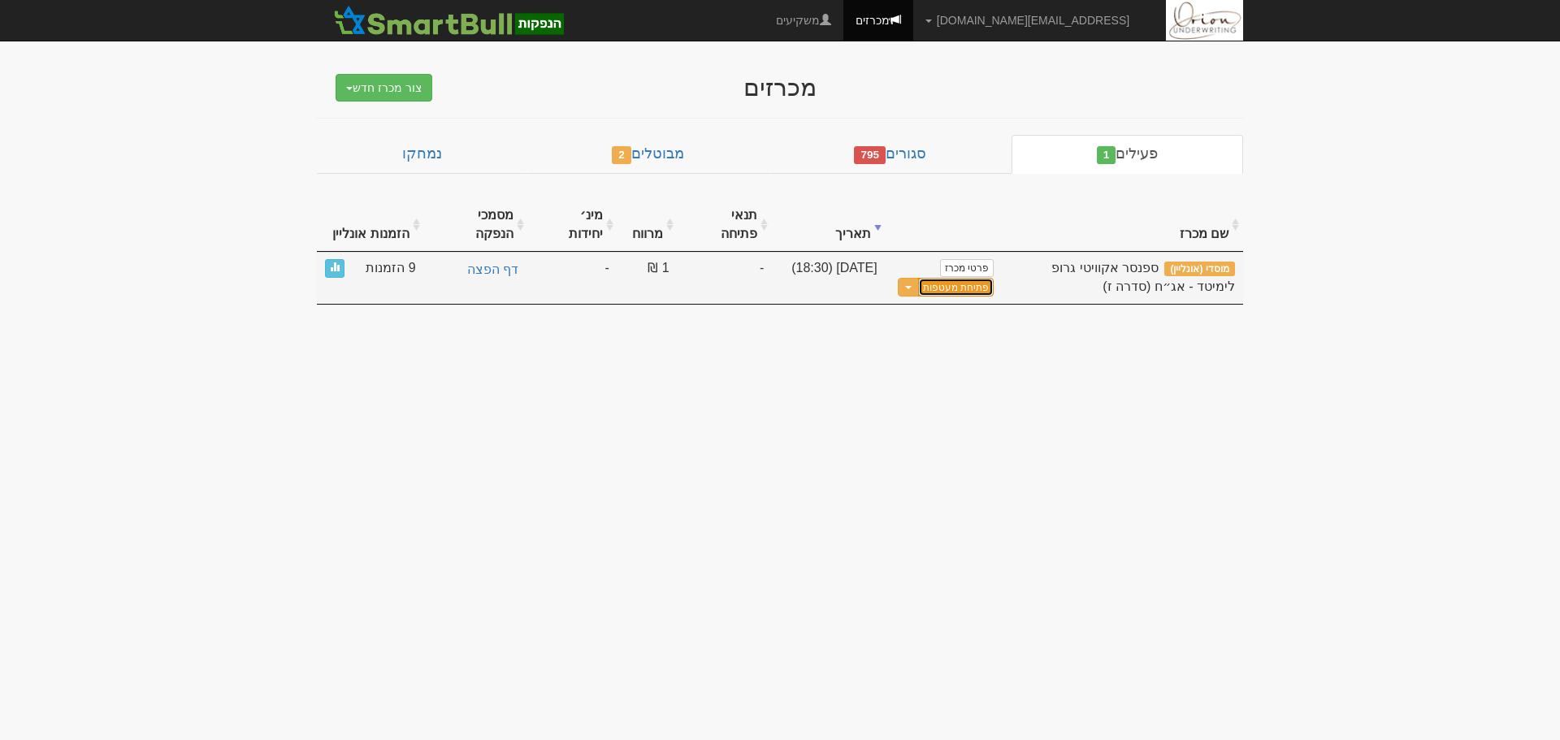
click at [965, 278] on button "פתיחת מעטפות" at bounding box center [956, 287] width 76 height 19
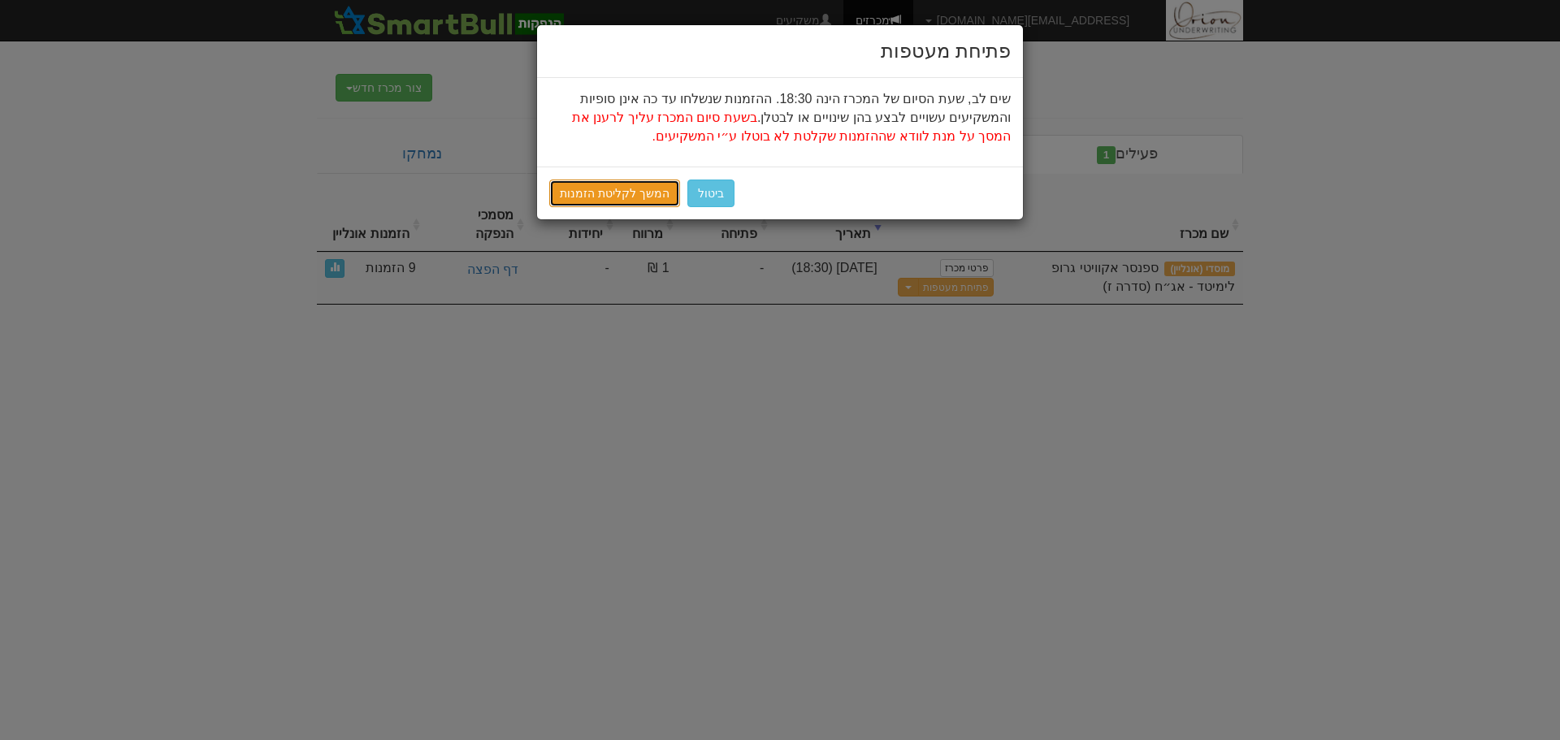
click at [621, 194] on link "המשך לקליטת הזמנות" at bounding box center [614, 194] width 131 height 28
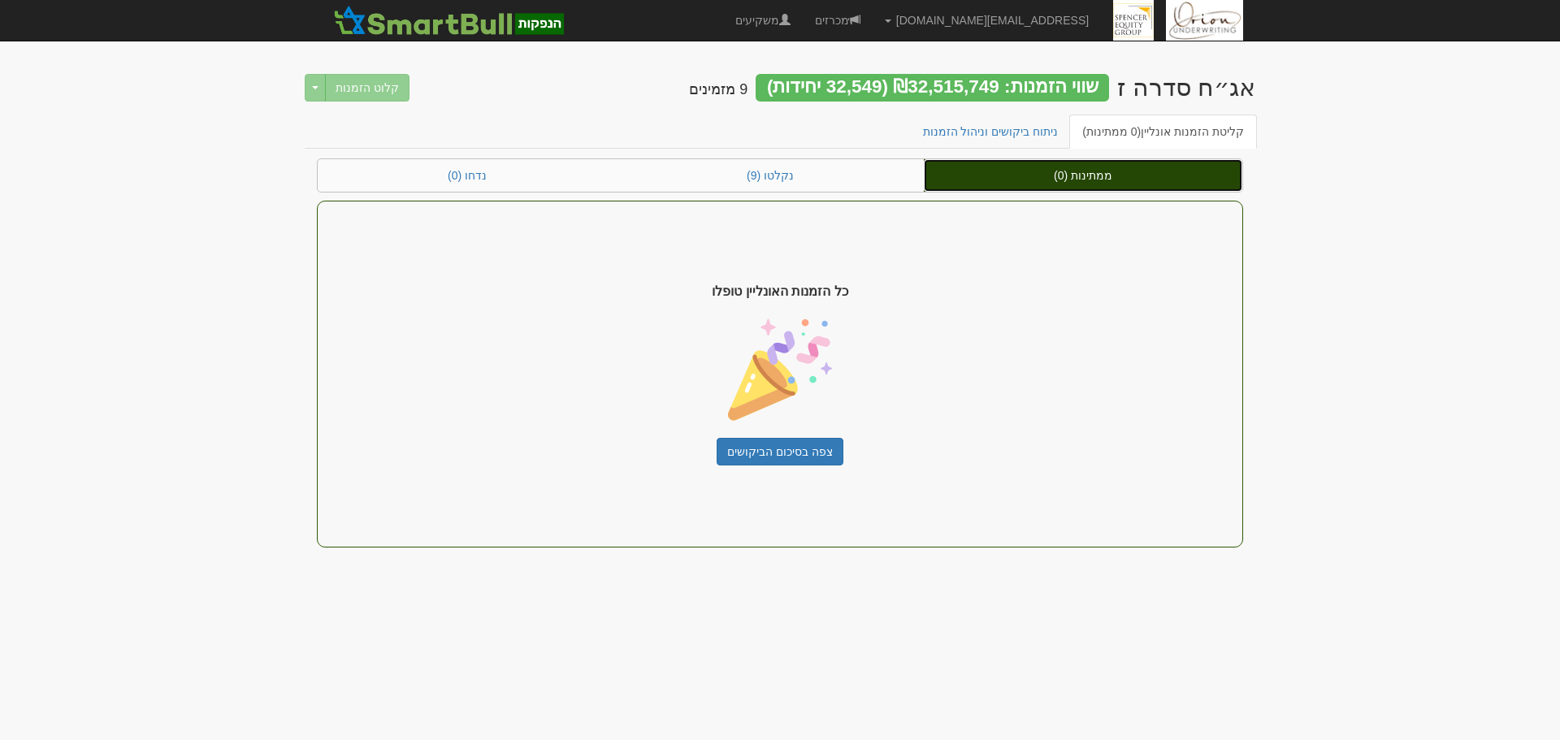
click at [1089, 177] on link "ממתינות (0)" at bounding box center [1083, 175] width 318 height 32
click at [1051, 175] on link "ממתינות (0)" at bounding box center [1083, 175] width 318 height 32
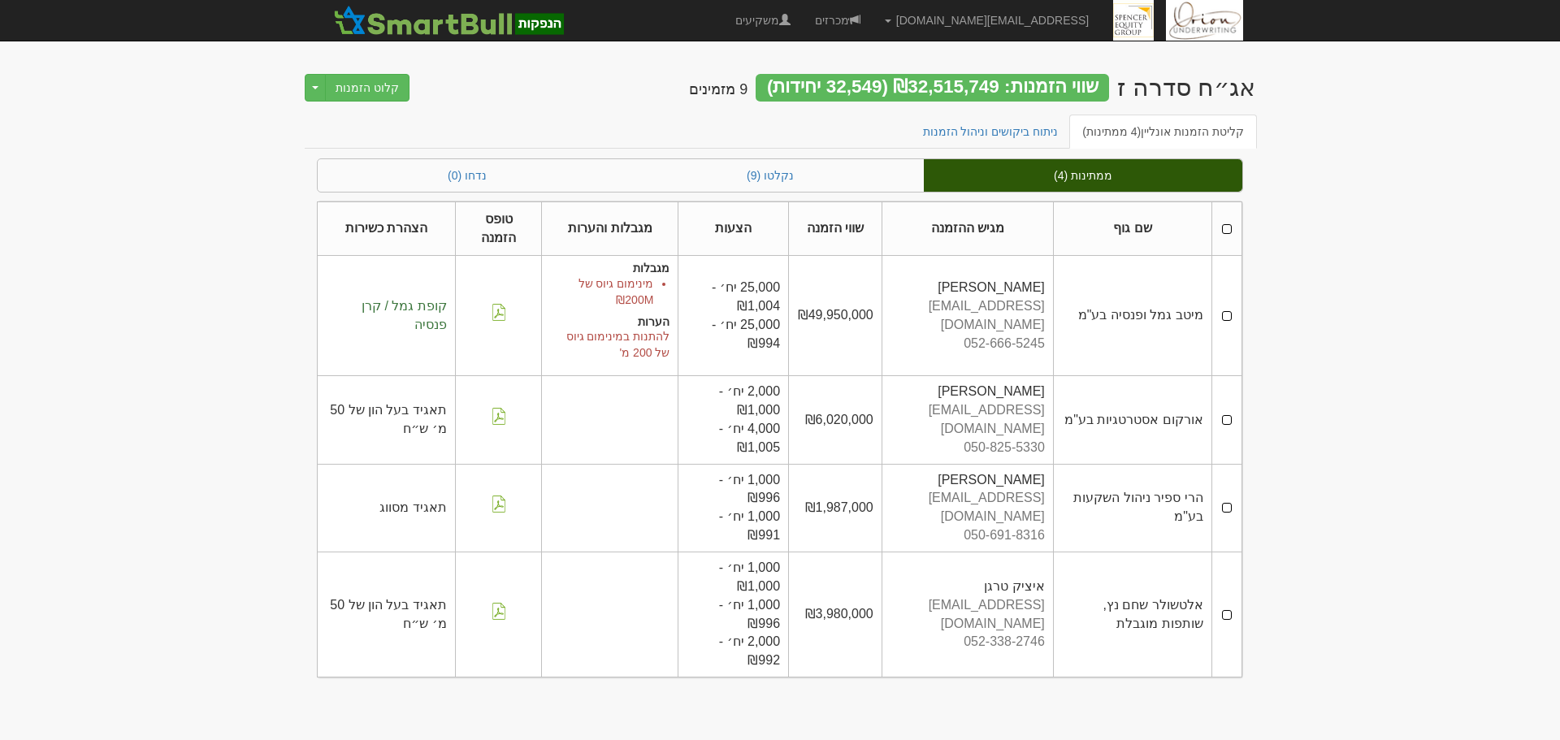
drag, startPoint x: 1229, startPoint y: 230, endPoint x: 1175, endPoint y: 218, distance: 55.8
click at [1229, 230] on th at bounding box center [1226, 228] width 30 height 54
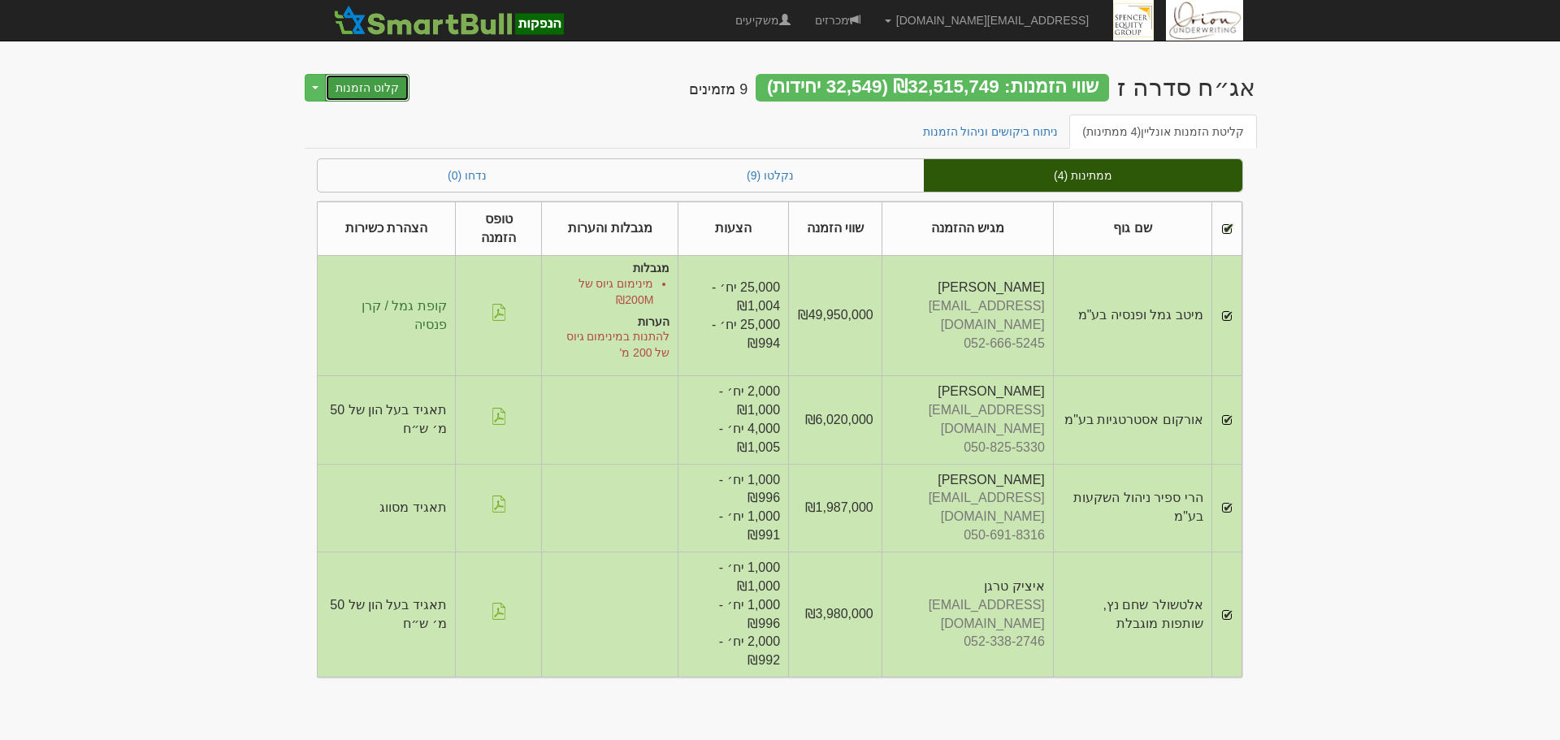
click at [363, 97] on button "קלוט הזמנות" at bounding box center [367, 88] width 84 height 28
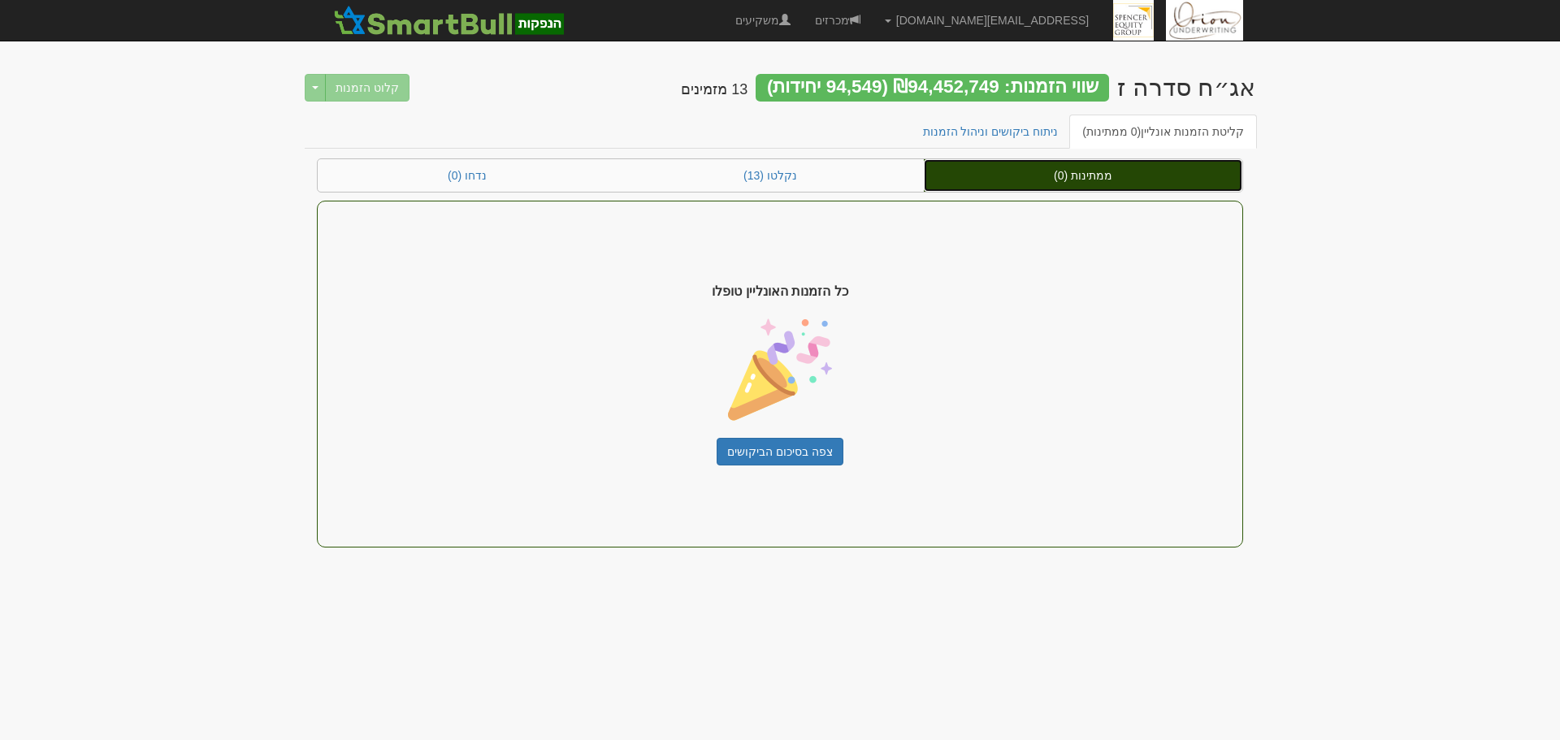
click at [1108, 179] on link "ממתינות (0)" at bounding box center [1083, 175] width 318 height 32
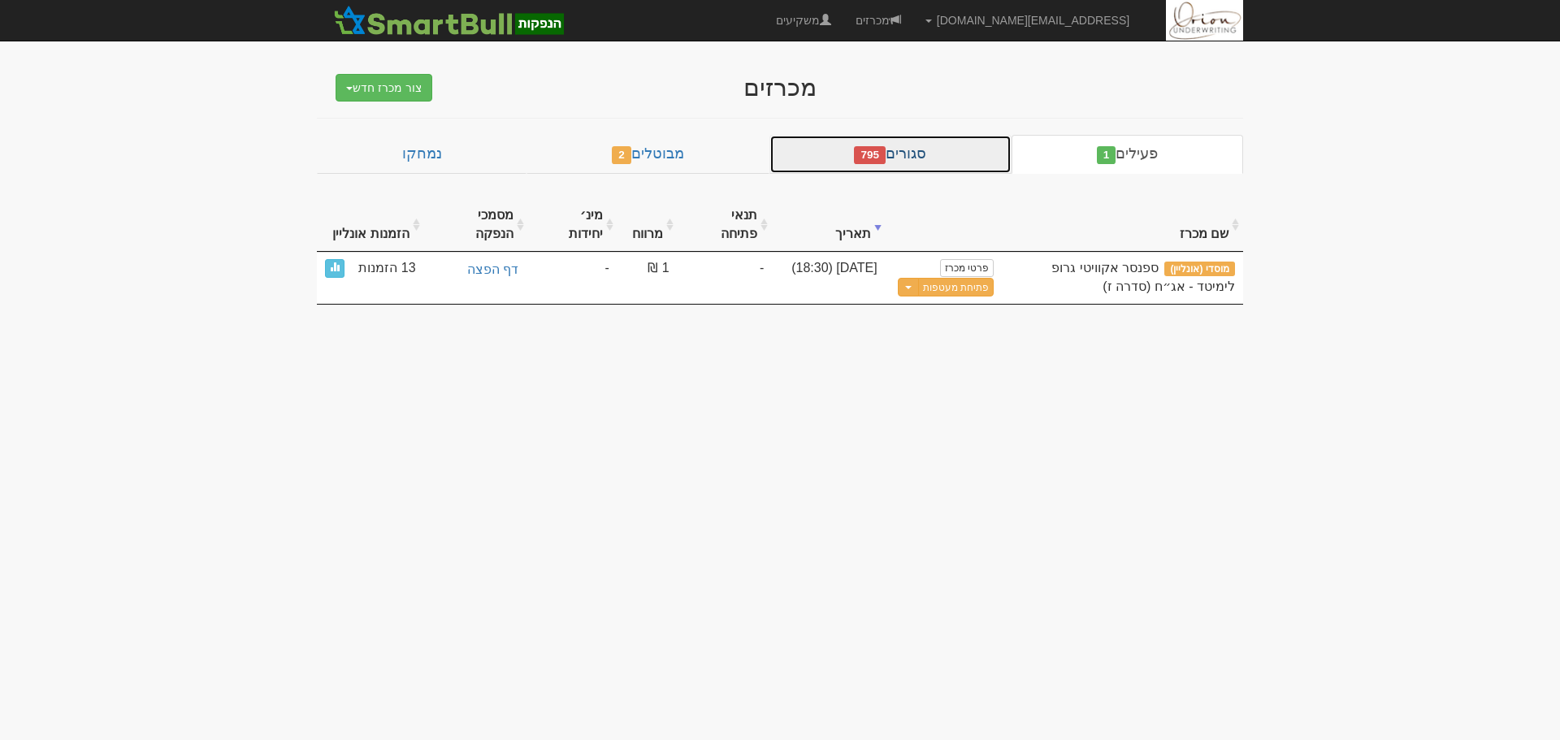
click at [955, 172] on link "סגורים 795" at bounding box center [890, 154] width 242 height 39
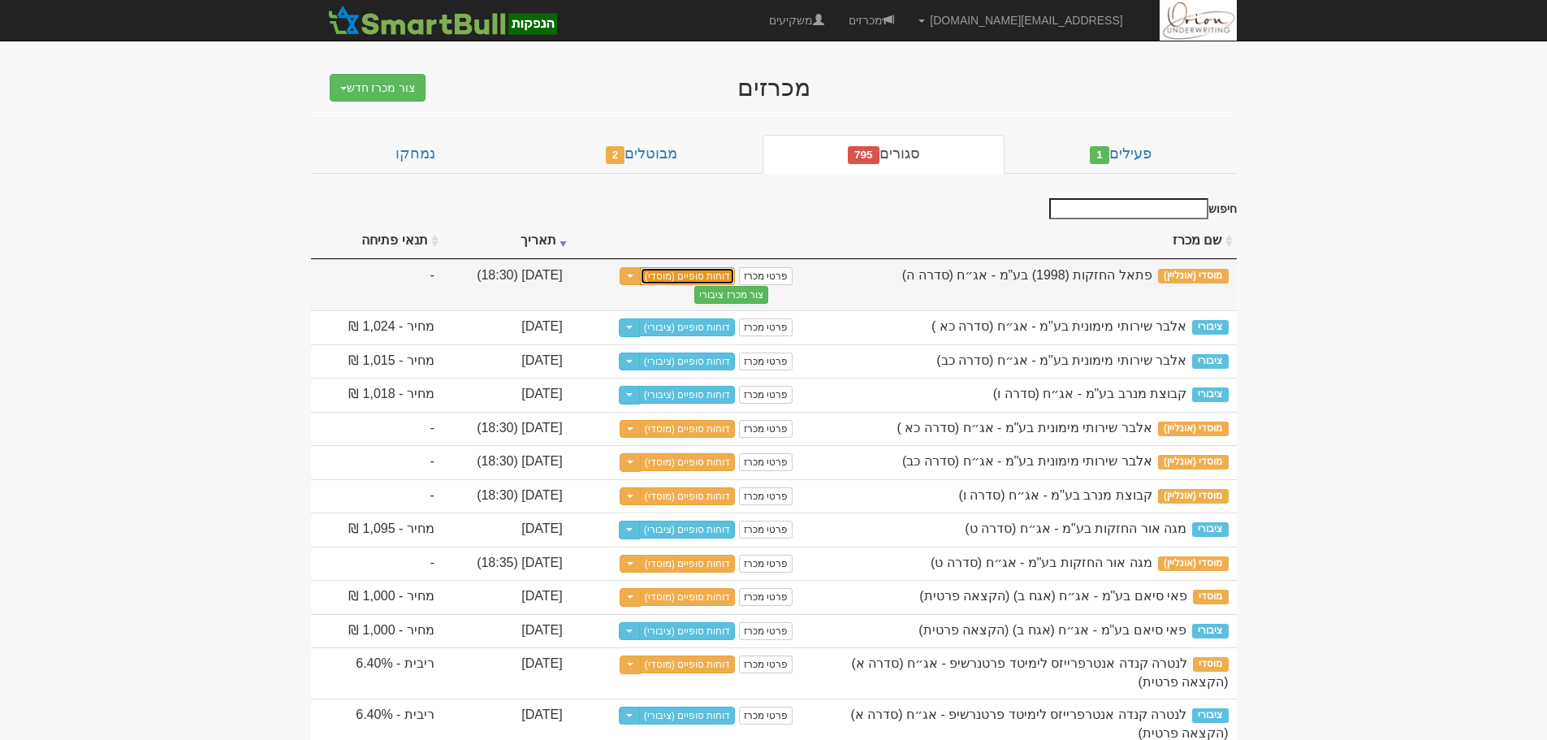
click at [736, 272] on link "דוחות סופיים (מוסדי)" at bounding box center [688, 276] width 96 height 18
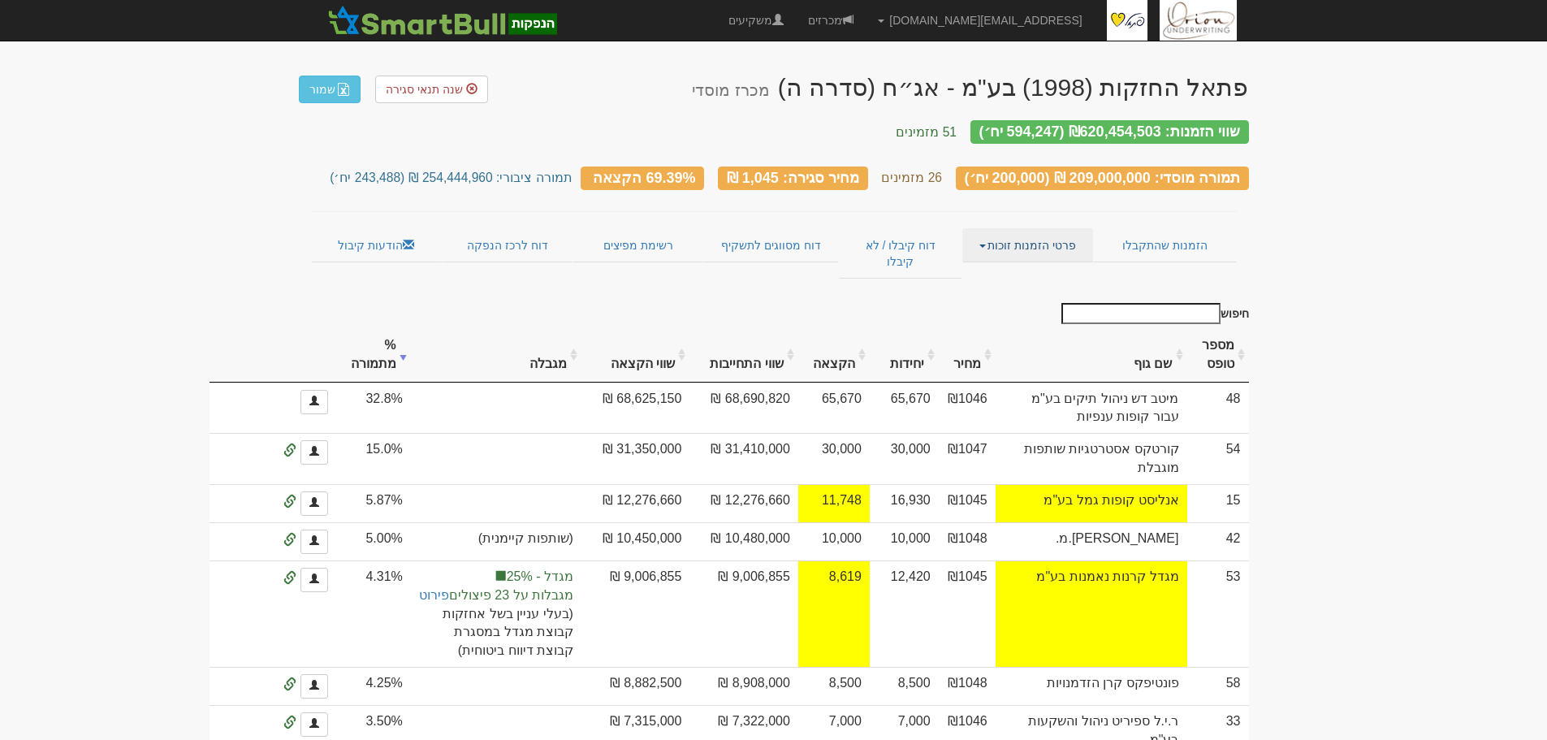
click at [1065, 241] on link "פרטי הזמנות זוכות" at bounding box center [1028, 245] width 131 height 34
click at [1063, 266] on link "אנשי קשר וחשבונות" at bounding box center [1028, 276] width 128 height 21
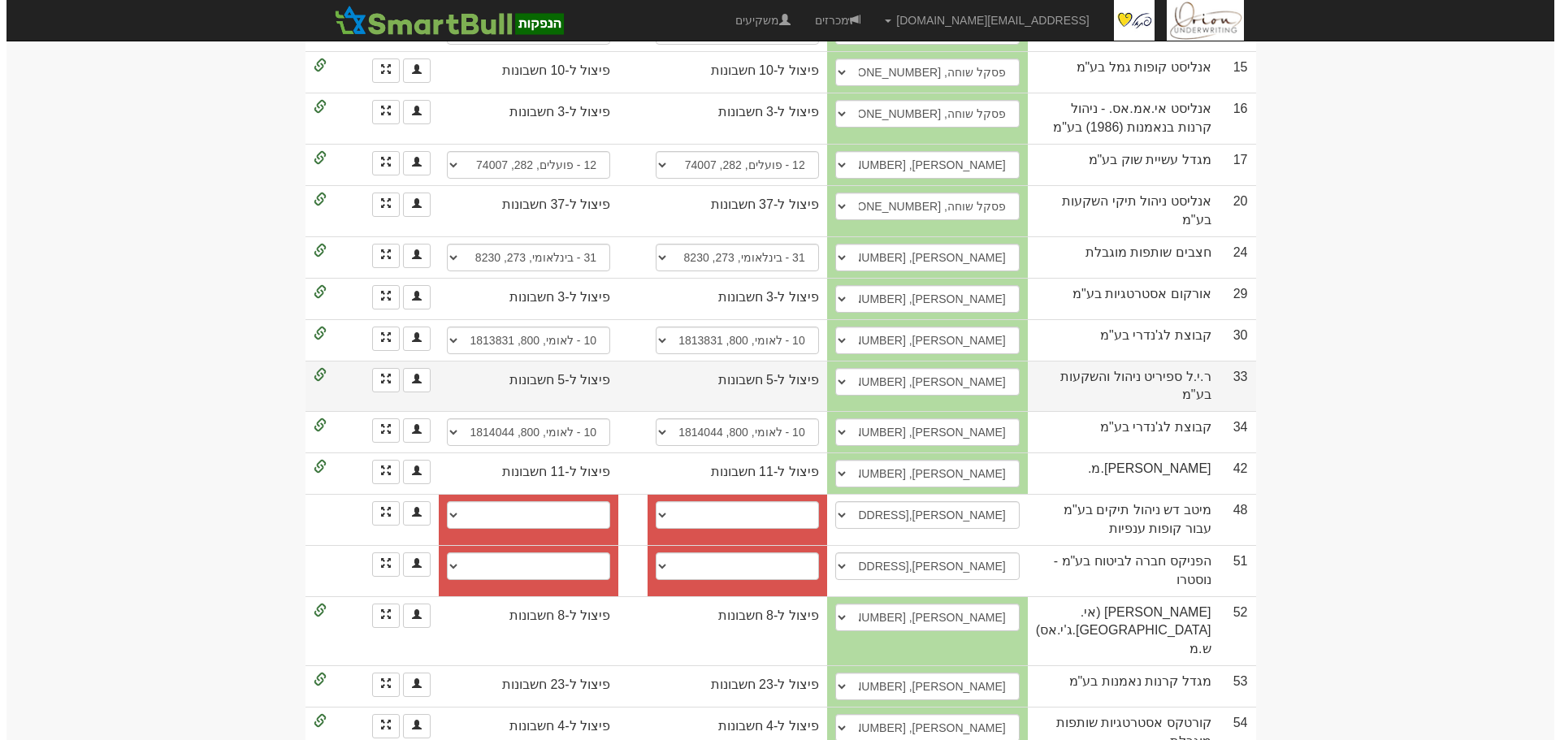
scroll to position [812, 0]
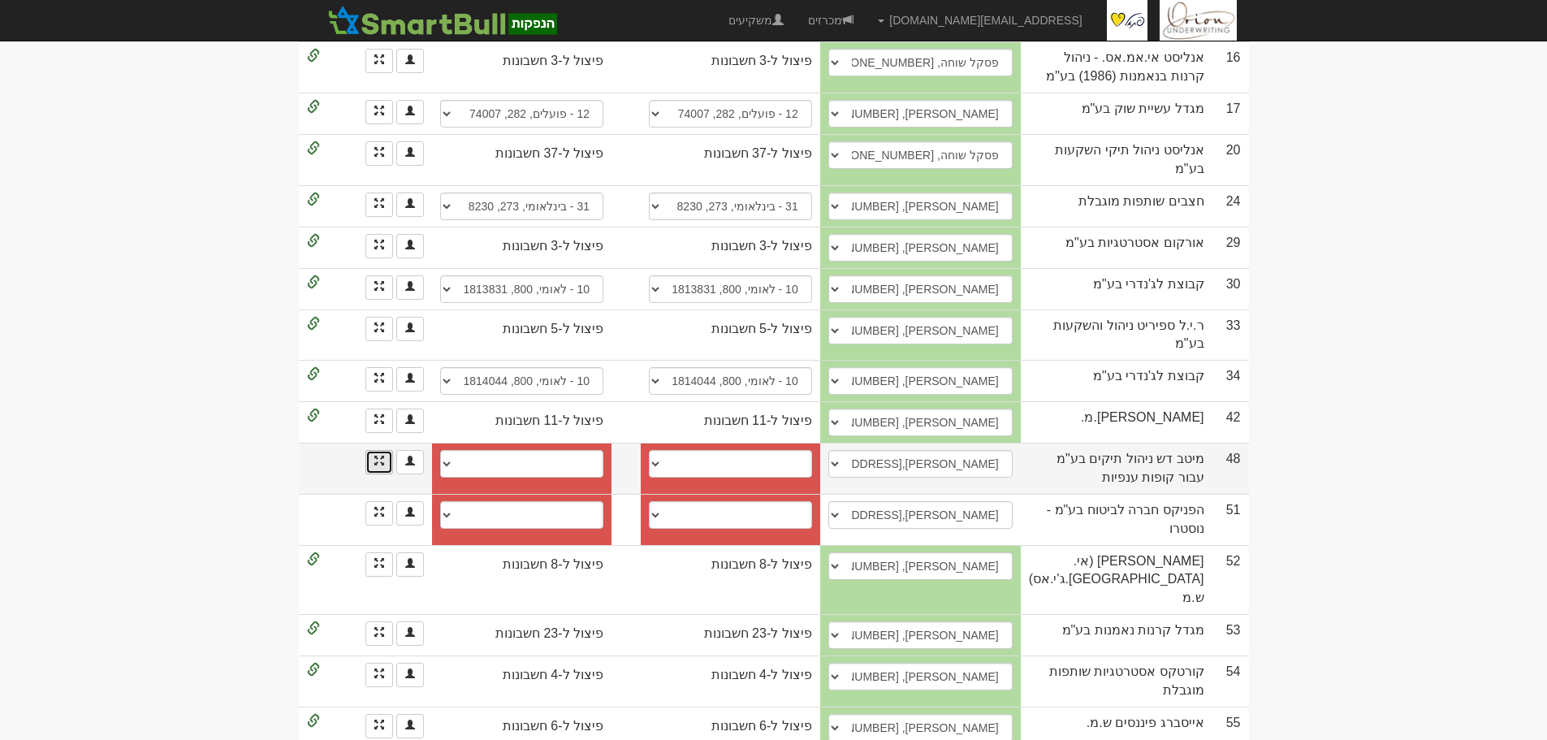
click at [375, 450] on link at bounding box center [380, 462] width 28 height 24
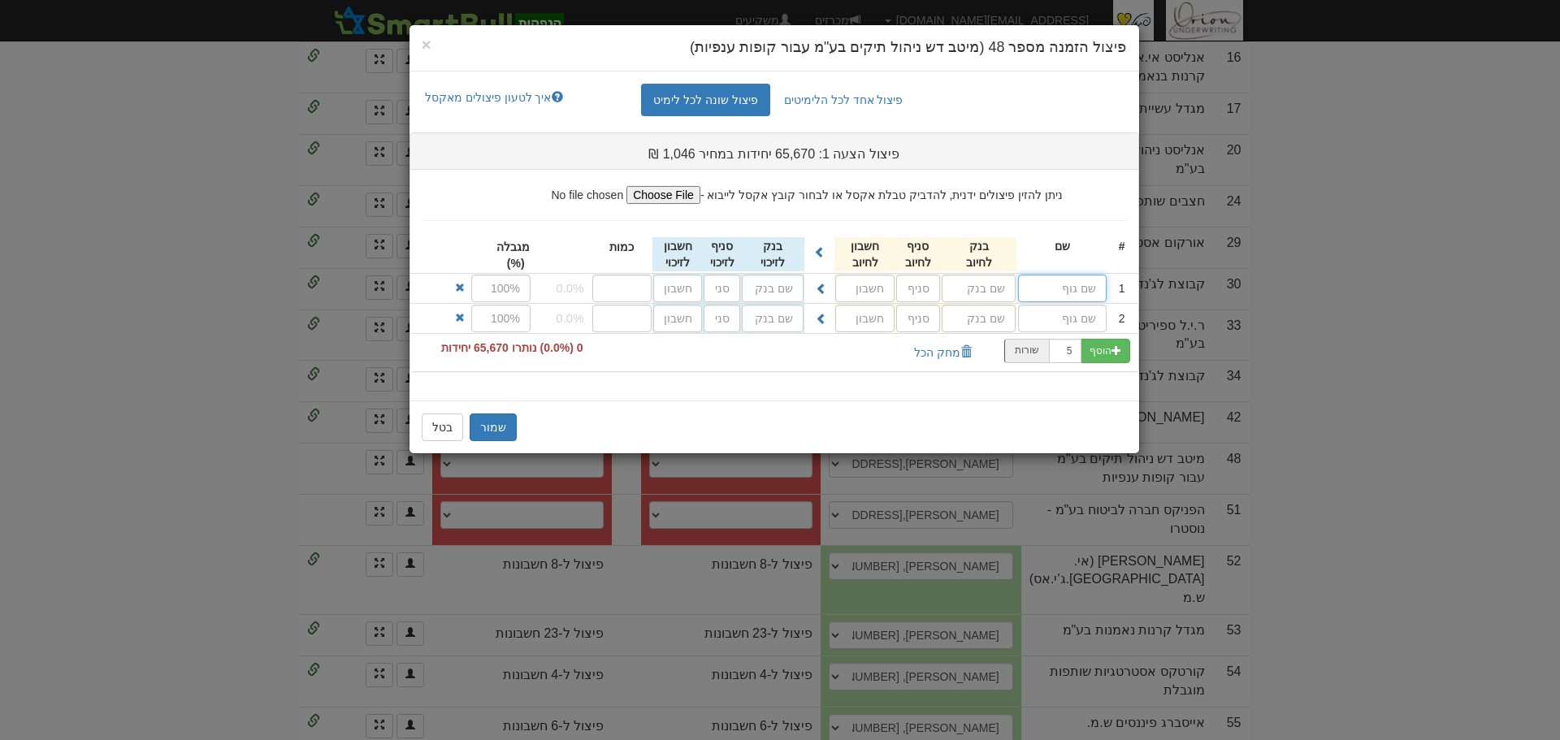
click at [1031, 296] on input "text" at bounding box center [1062, 289] width 89 height 28
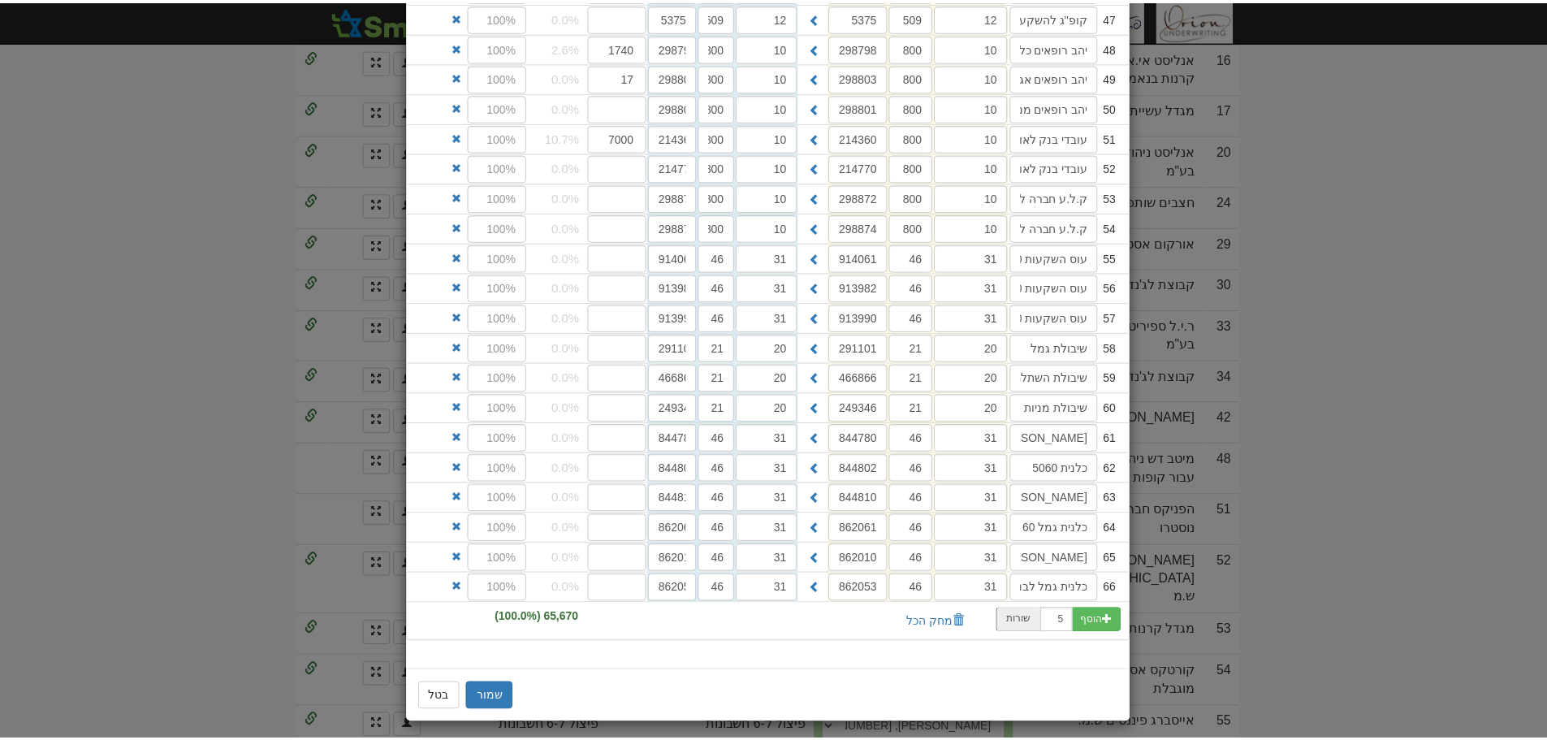
scroll to position [1662, 0]
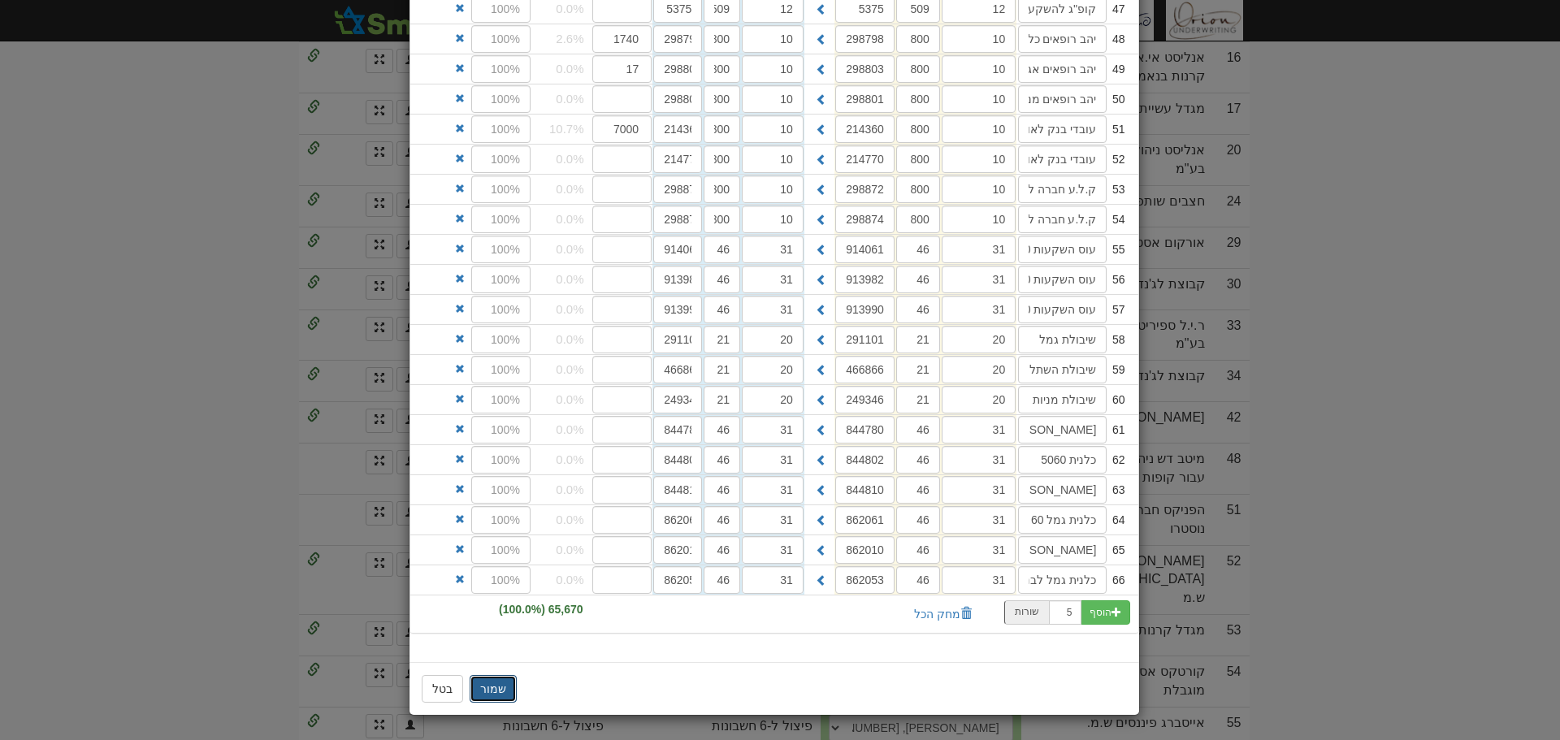
click at [492, 697] on button "שמור" at bounding box center [492, 689] width 47 height 28
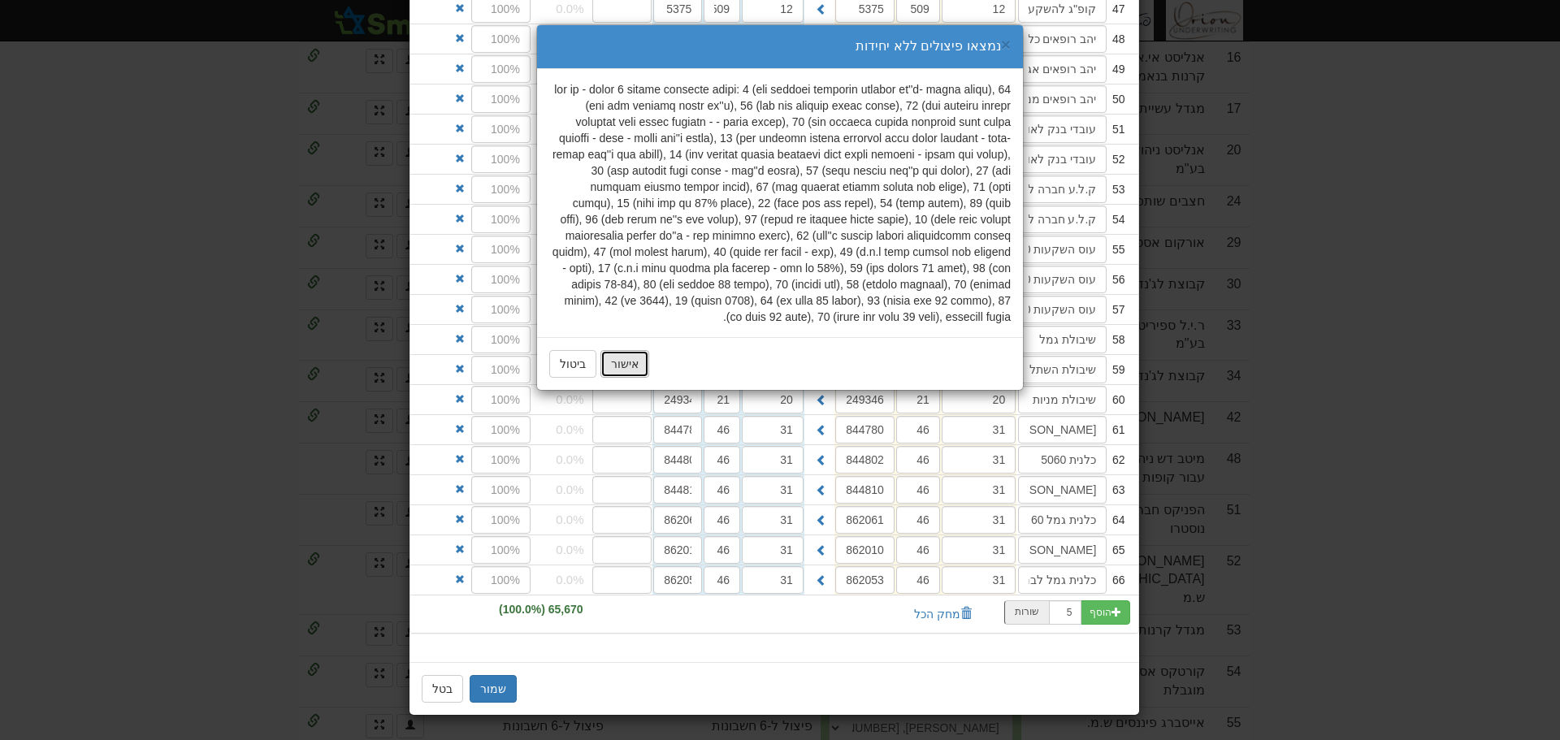
click at [617, 369] on button "אישור" at bounding box center [624, 364] width 49 height 28
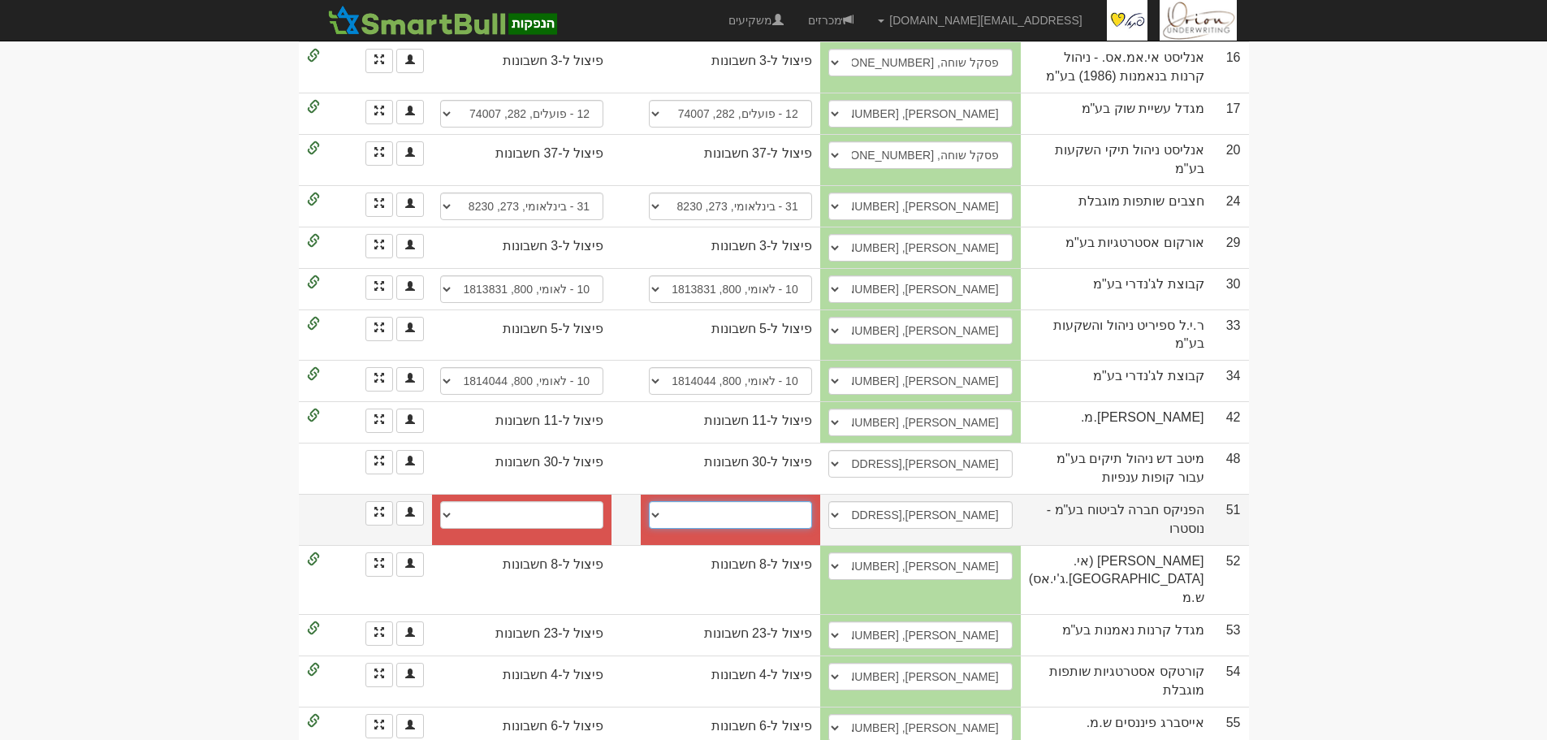
click at [717, 501] on select "[PERSON_NAME], 61, 368601 הפועלים, 600, 642031 פועלים, 600, 151184 פועלים, 600,…" at bounding box center [730, 515] width 163 height 28
select select "56e5421392270d110075976f"
click at [651, 501] on select "[PERSON_NAME], 61, 368601 הפועלים, 600, 642031 פועלים, 600, 151184 פועלים, 600,…" at bounding box center [730, 515] width 163 height 28
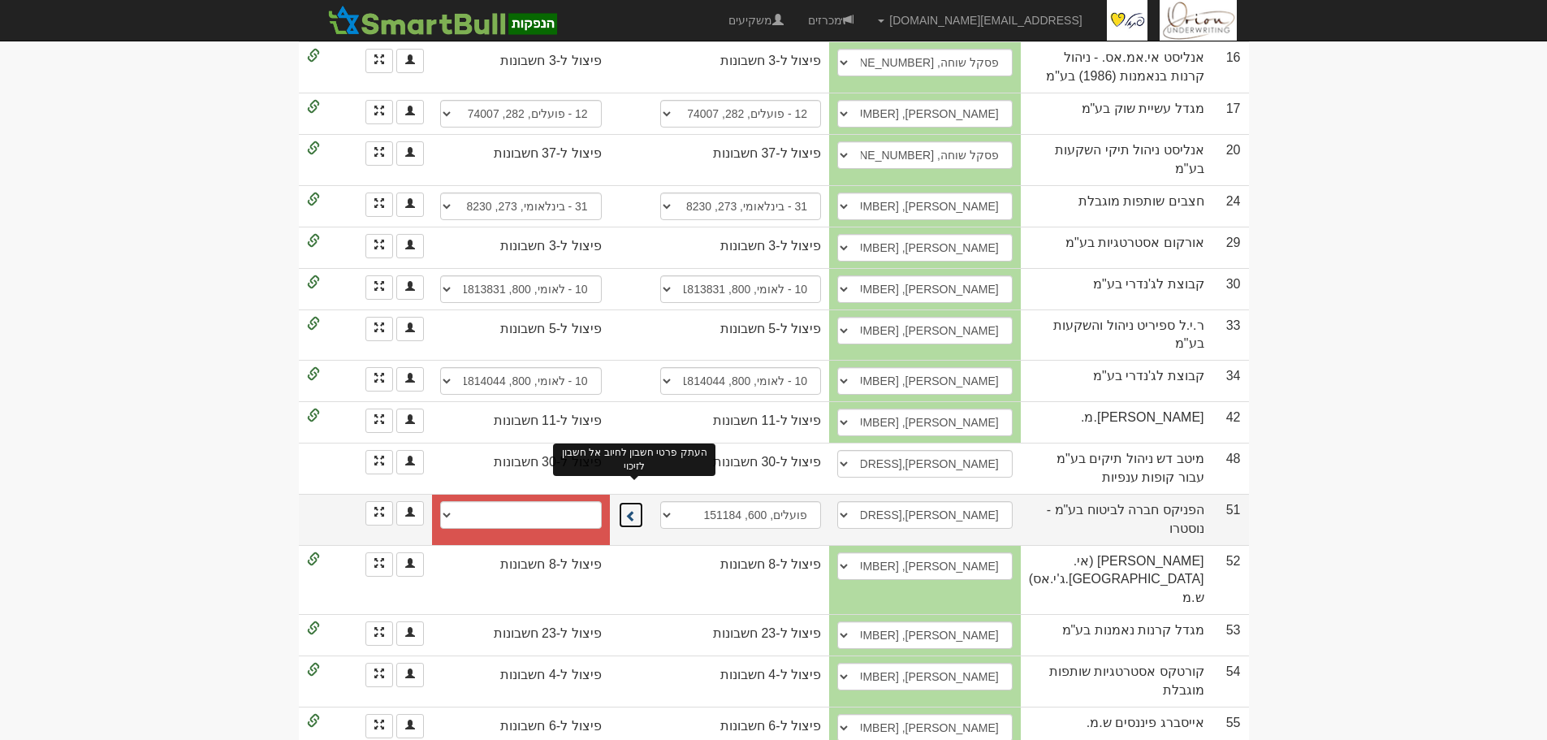
click at [636, 510] on span at bounding box center [630, 515] width 11 height 11
select select "56e5421392270d1100759770"
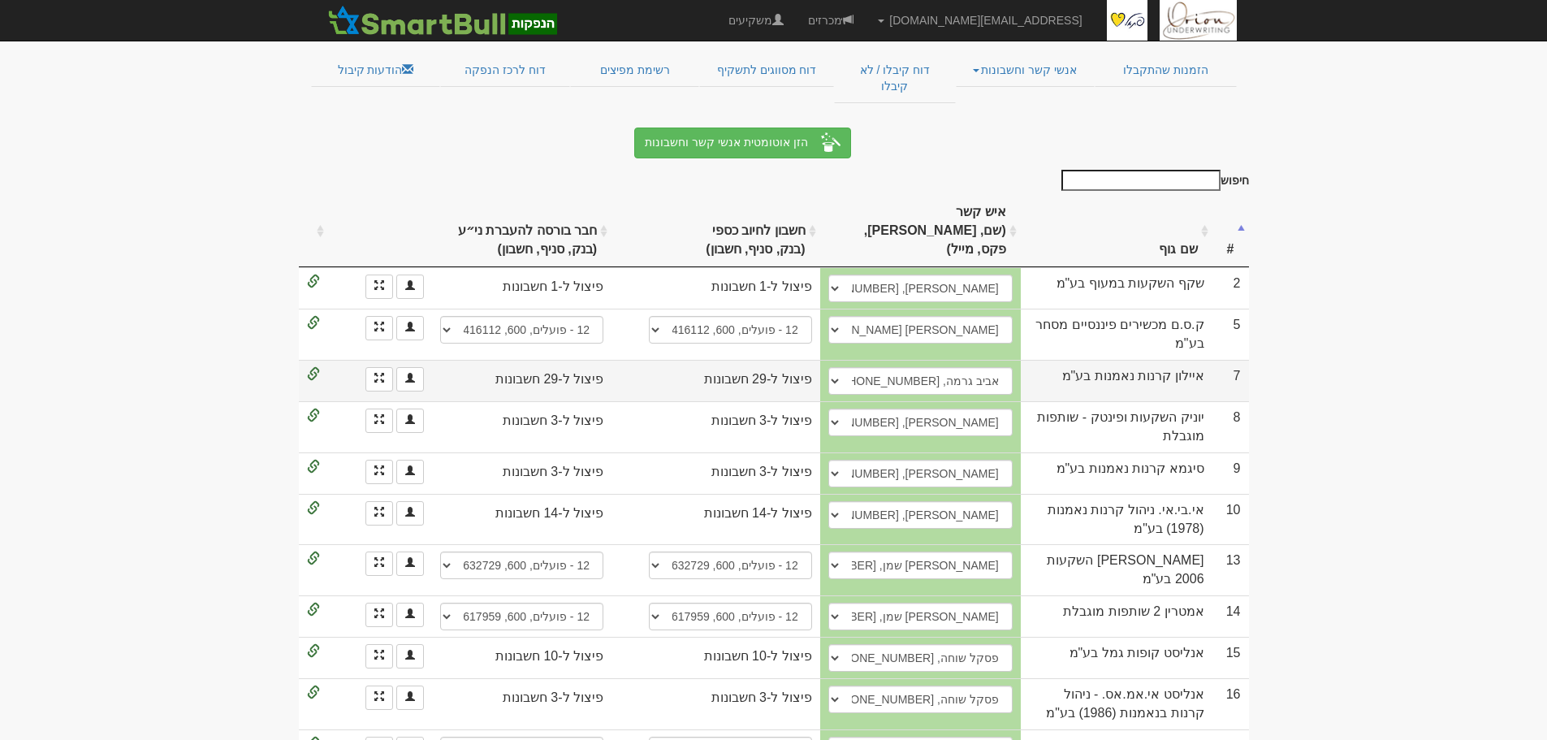
scroll to position [0, 0]
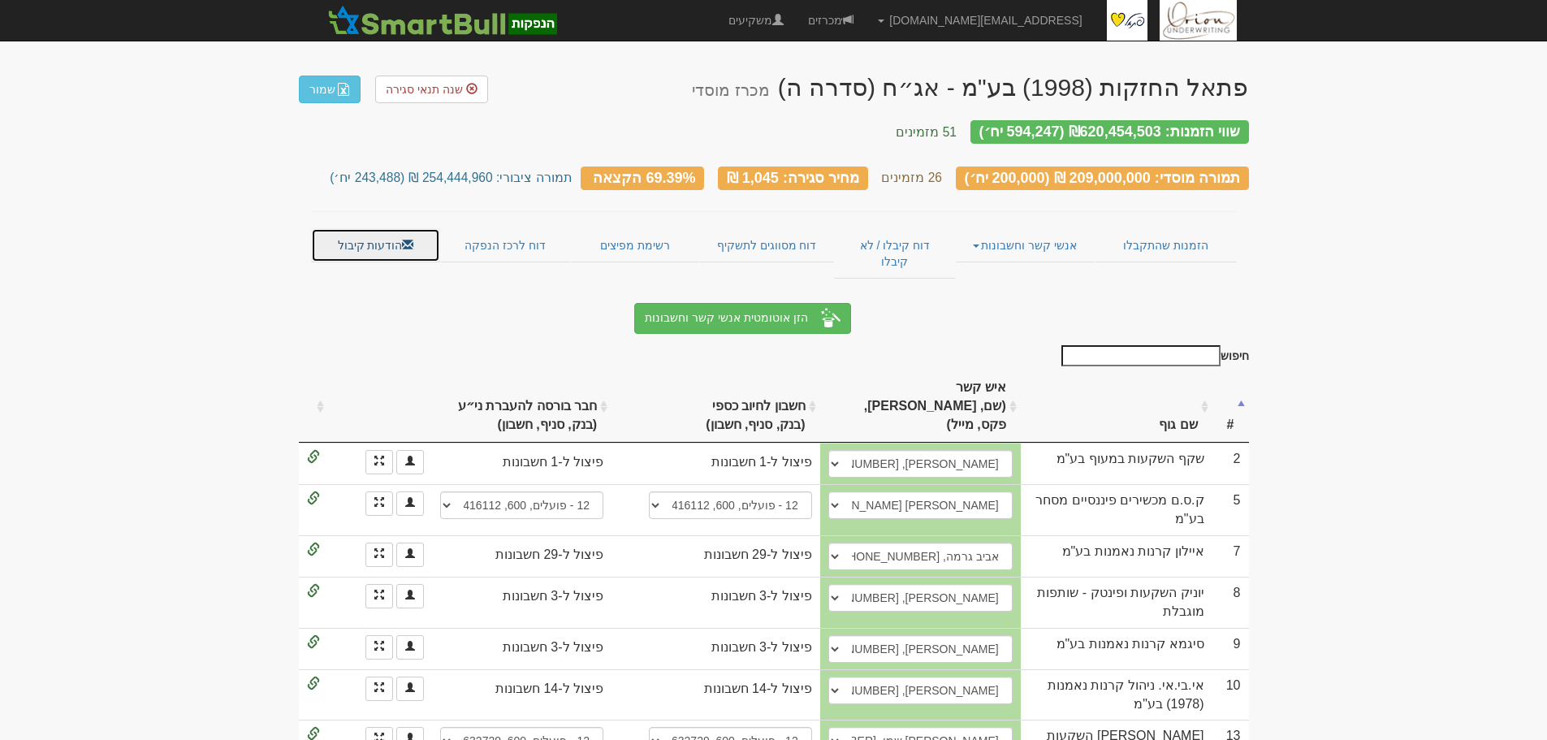
click at [365, 249] on link "הודעות קיבול" at bounding box center [376, 245] width 130 height 34
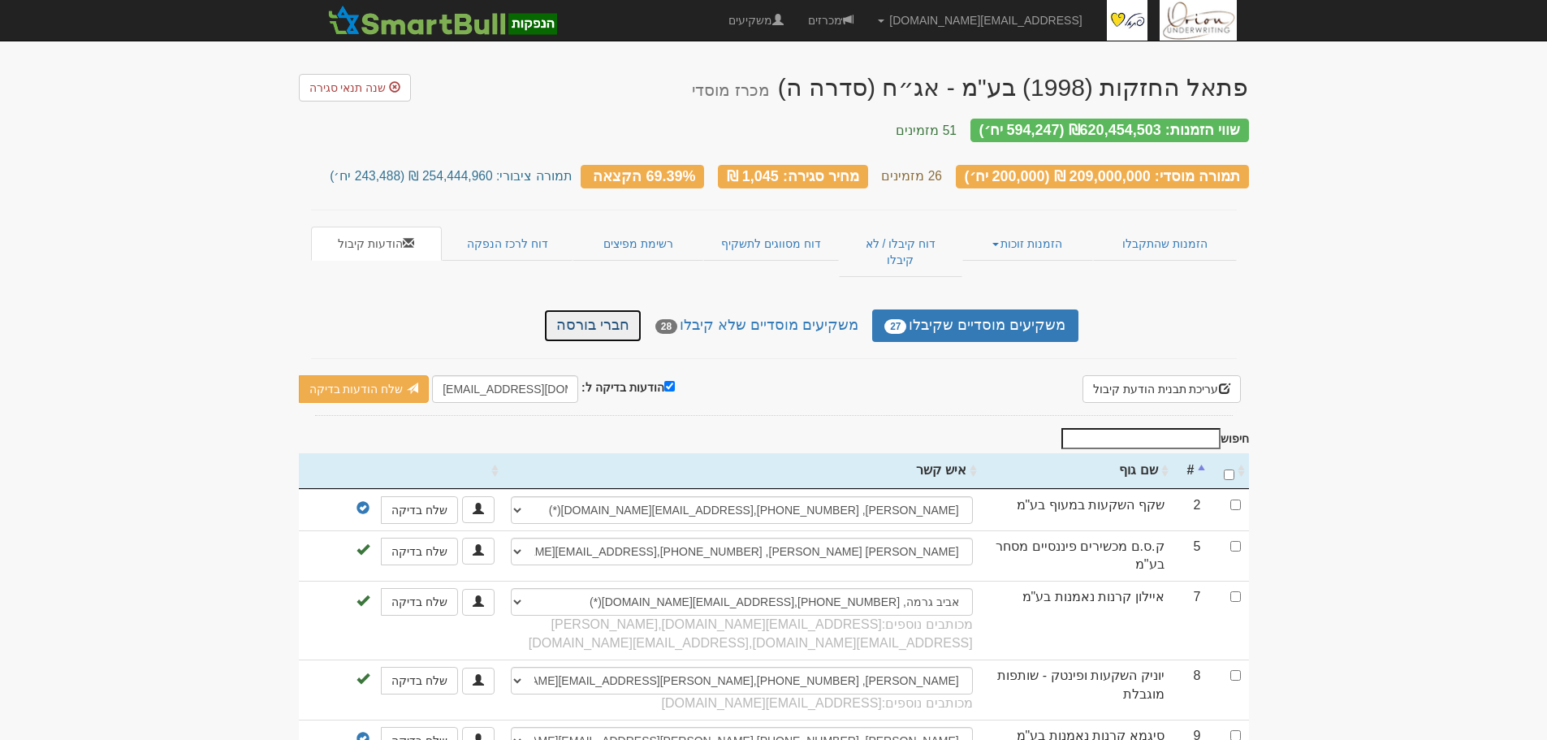
click at [598, 309] on link "חברי בורסה" at bounding box center [592, 325] width 97 height 32
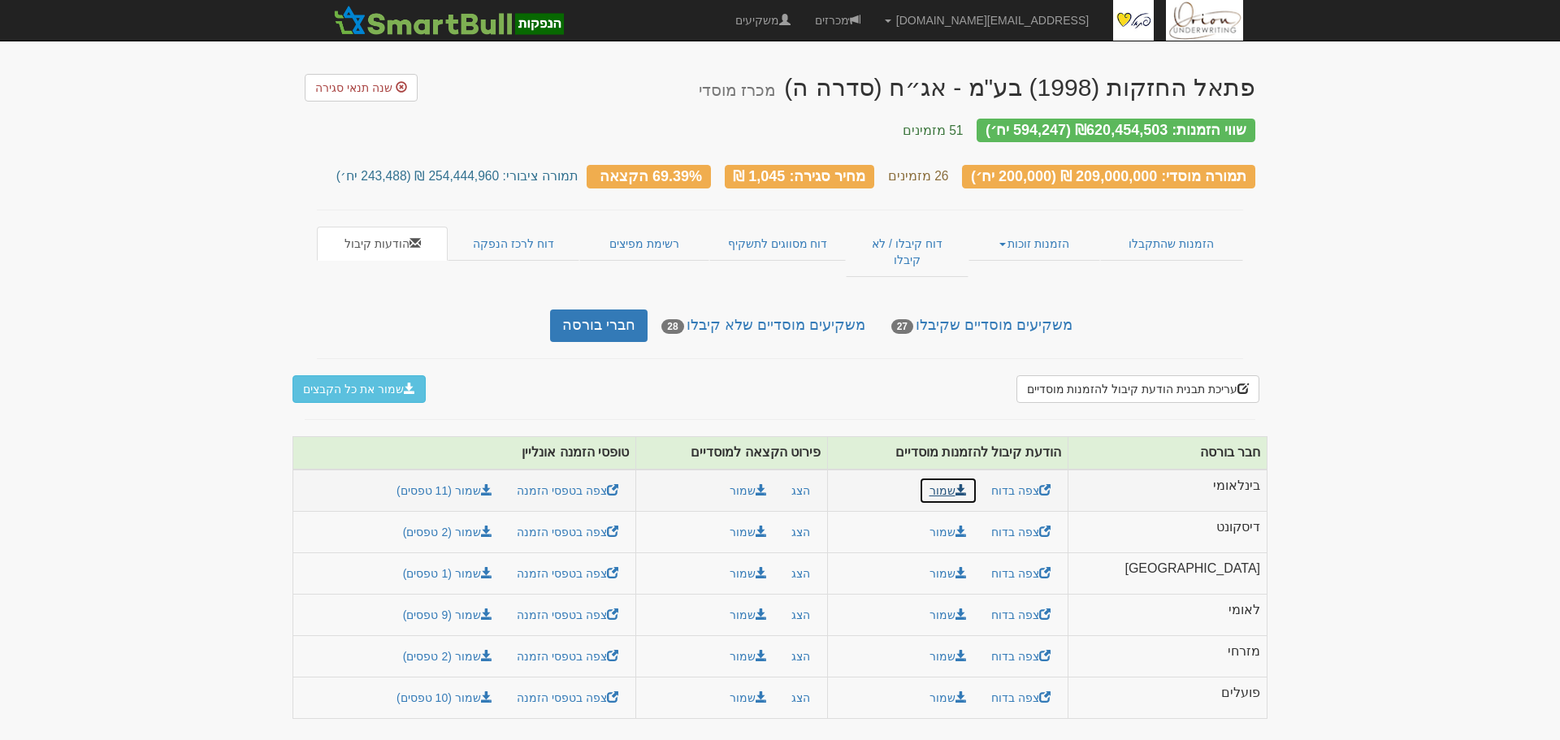
click at [967, 484] on span at bounding box center [960, 489] width 11 height 11
click at [777, 477] on button "שמור" at bounding box center [748, 491] width 58 height 28
click at [496, 477] on link "שמור (11 טפסים)" at bounding box center [444, 491] width 117 height 28
click at [977, 643] on link "שמור" at bounding box center [948, 657] width 58 height 28
click at [777, 643] on button "שמור" at bounding box center [748, 657] width 58 height 28
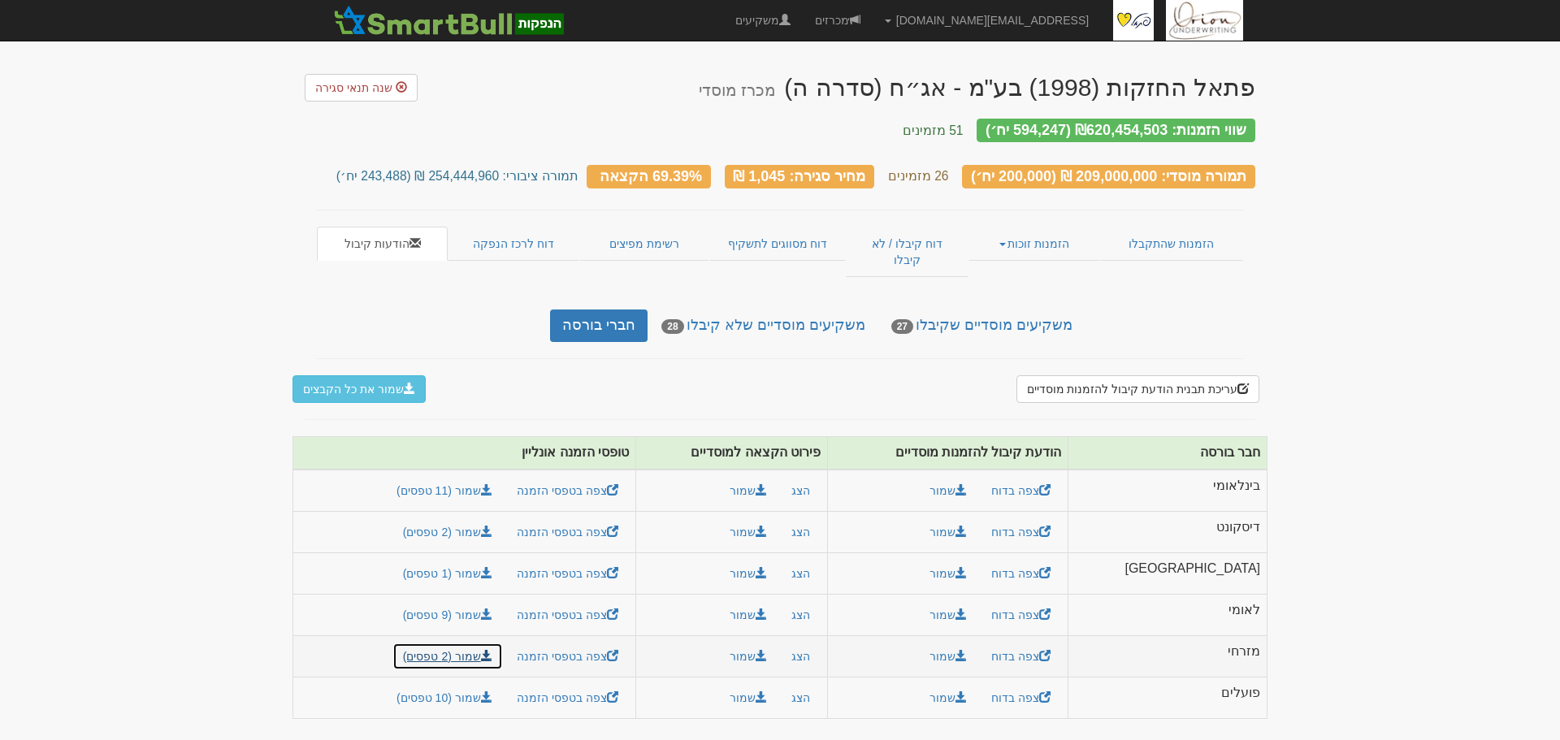
click at [503, 643] on link "שמור (2 טפסים)" at bounding box center [447, 657] width 110 height 28
drag, startPoint x: 1348, startPoint y: 625, endPoint x: 1140, endPoint y: 646, distance: 209.8
click at [1348, 625] on body "hanpaka@orion-uw.com הגדרות חשבונות הנפקה תבניות הודעות קיבול" at bounding box center [780, 370] width 1560 height 740
click at [967, 691] on span at bounding box center [960, 696] width 11 height 11
click at [847, 702] on div "חבר בורסה הודעת קיבול להזמנות מוסדיים פירוט הקצאה למוסדיים טופסי הזמנה אונליין …" at bounding box center [779, 585] width 975 height 299
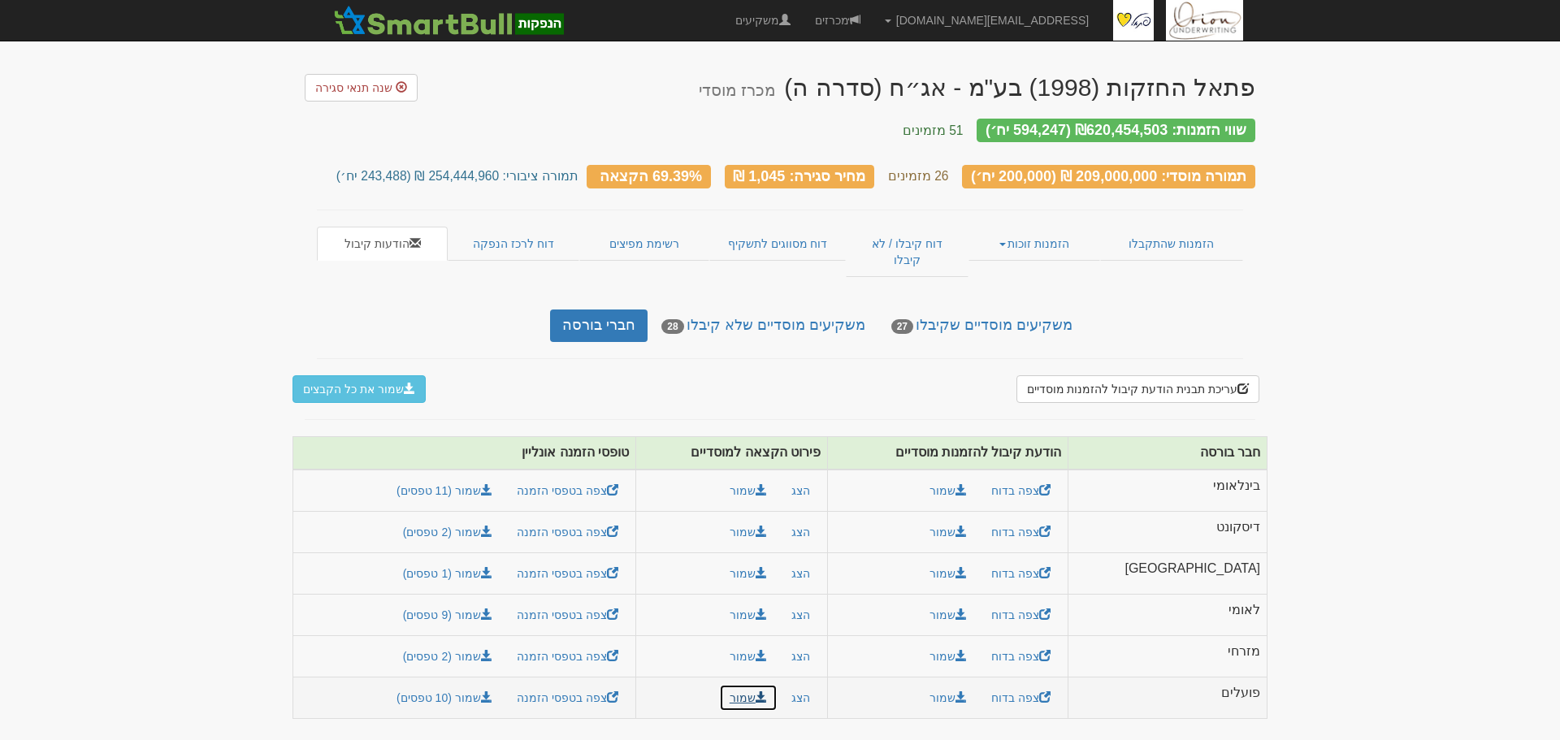
click at [777, 684] on button "שמור" at bounding box center [748, 698] width 58 height 28
click at [591, 698] on div "חבר בורסה הודעת קיבול להזמנות מוסדיים פירוט הקצאה למוסדיים טופסי הזמנה אונליין …" at bounding box center [779, 585] width 975 height 299
click at [503, 684] on link "שמור (10 טפסים)" at bounding box center [444, 698] width 117 height 28
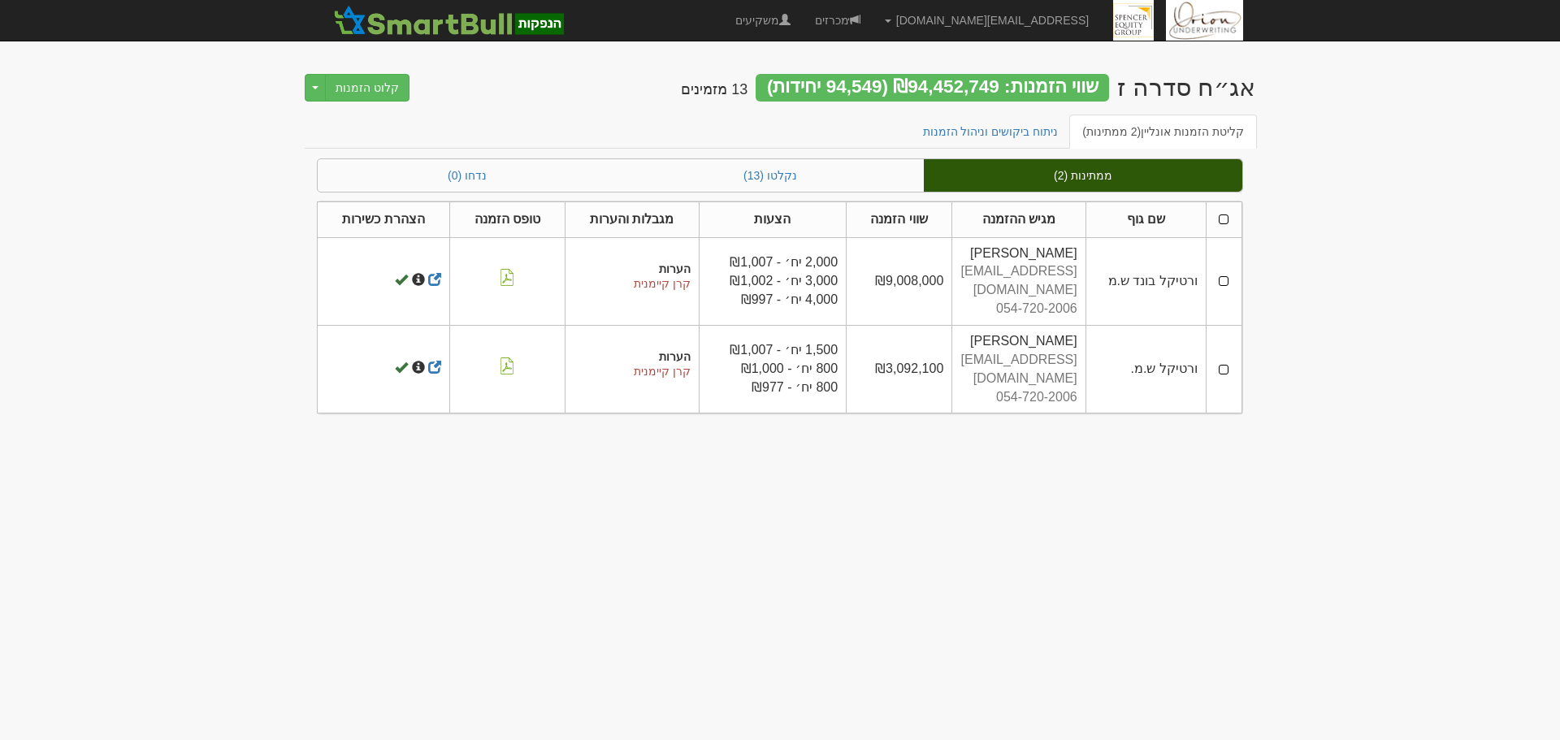
click at [1218, 275] on td at bounding box center [1223, 281] width 36 height 88
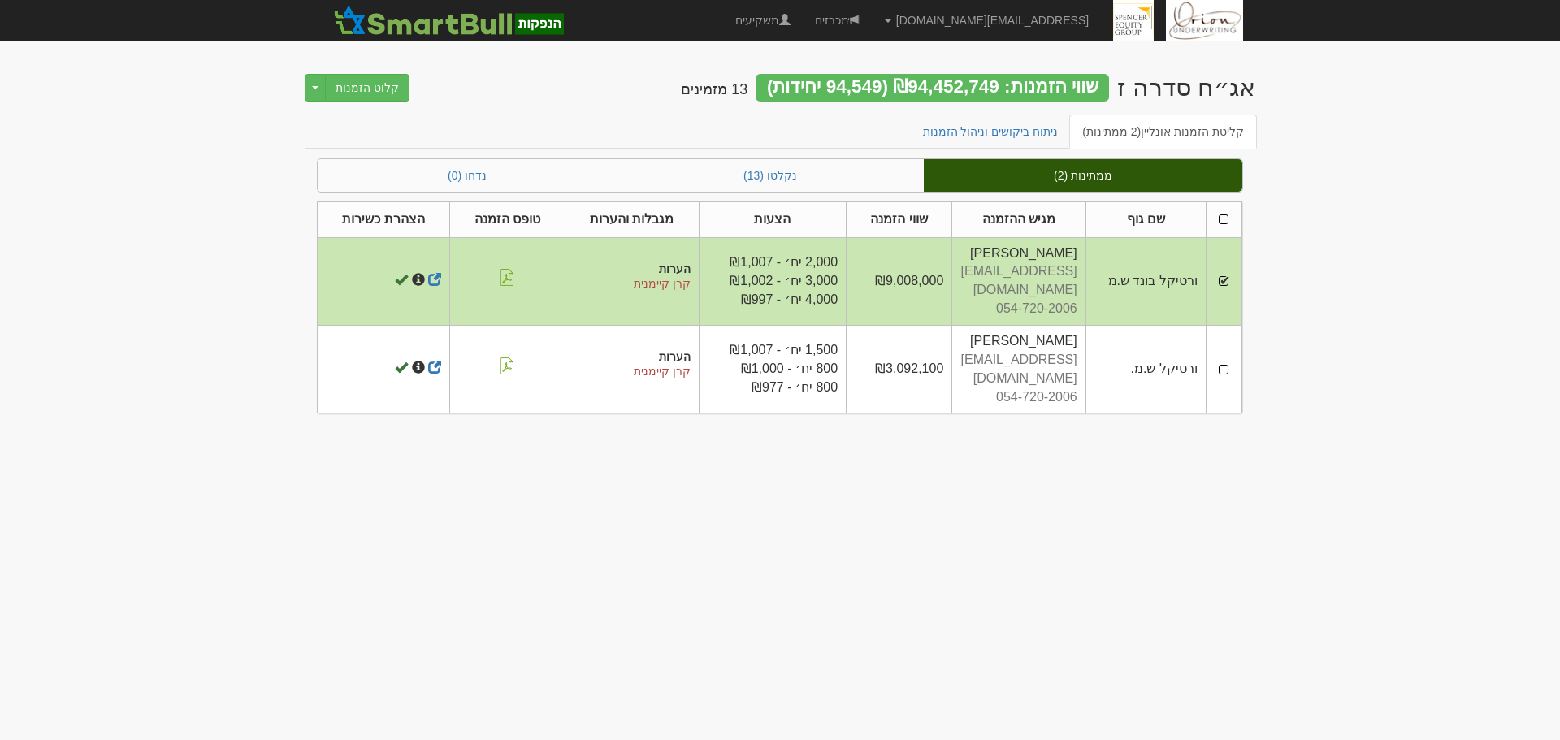
click at [1225, 340] on td at bounding box center [1223, 370] width 36 height 88
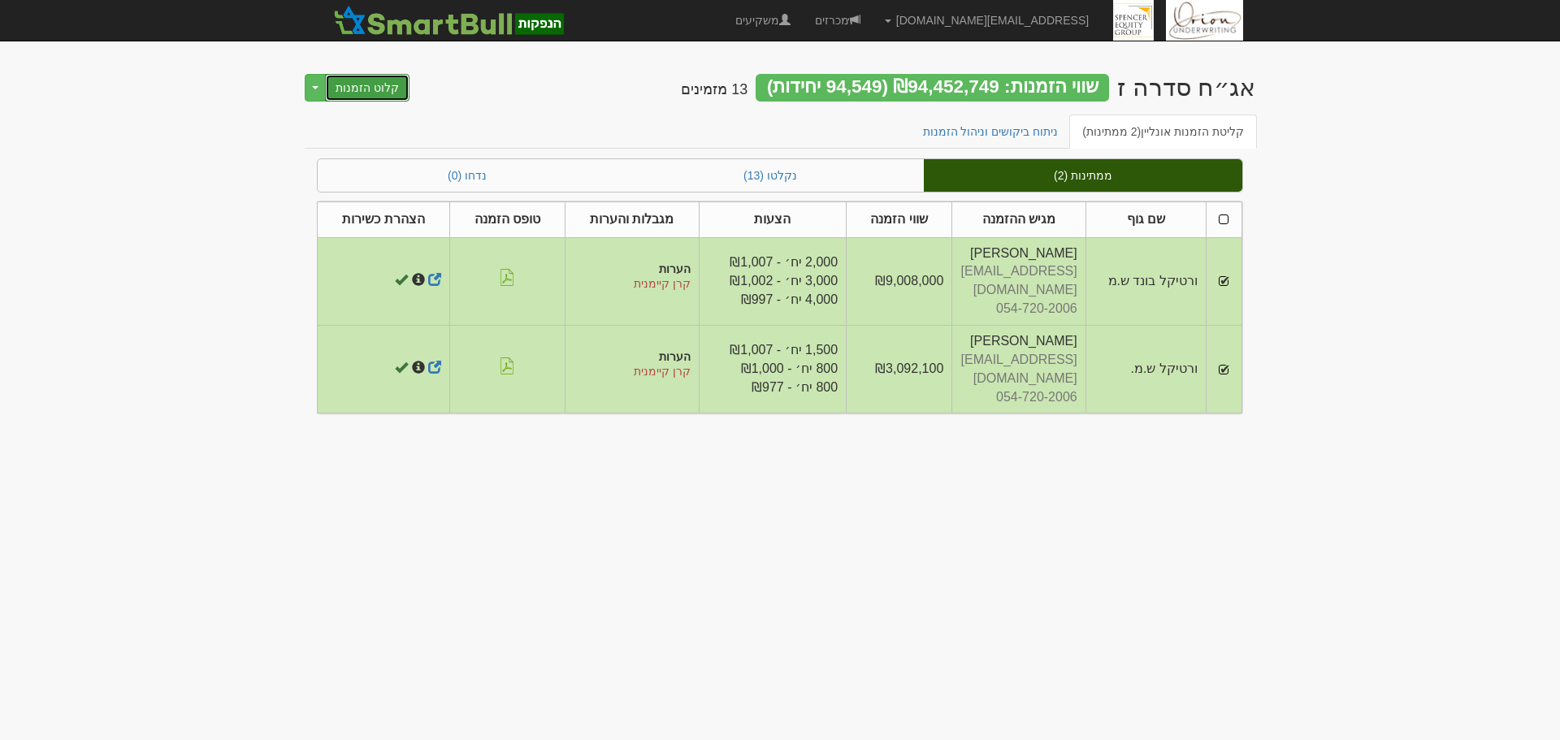
click at [393, 98] on button "קלוט הזמנות" at bounding box center [367, 88] width 84 height 28
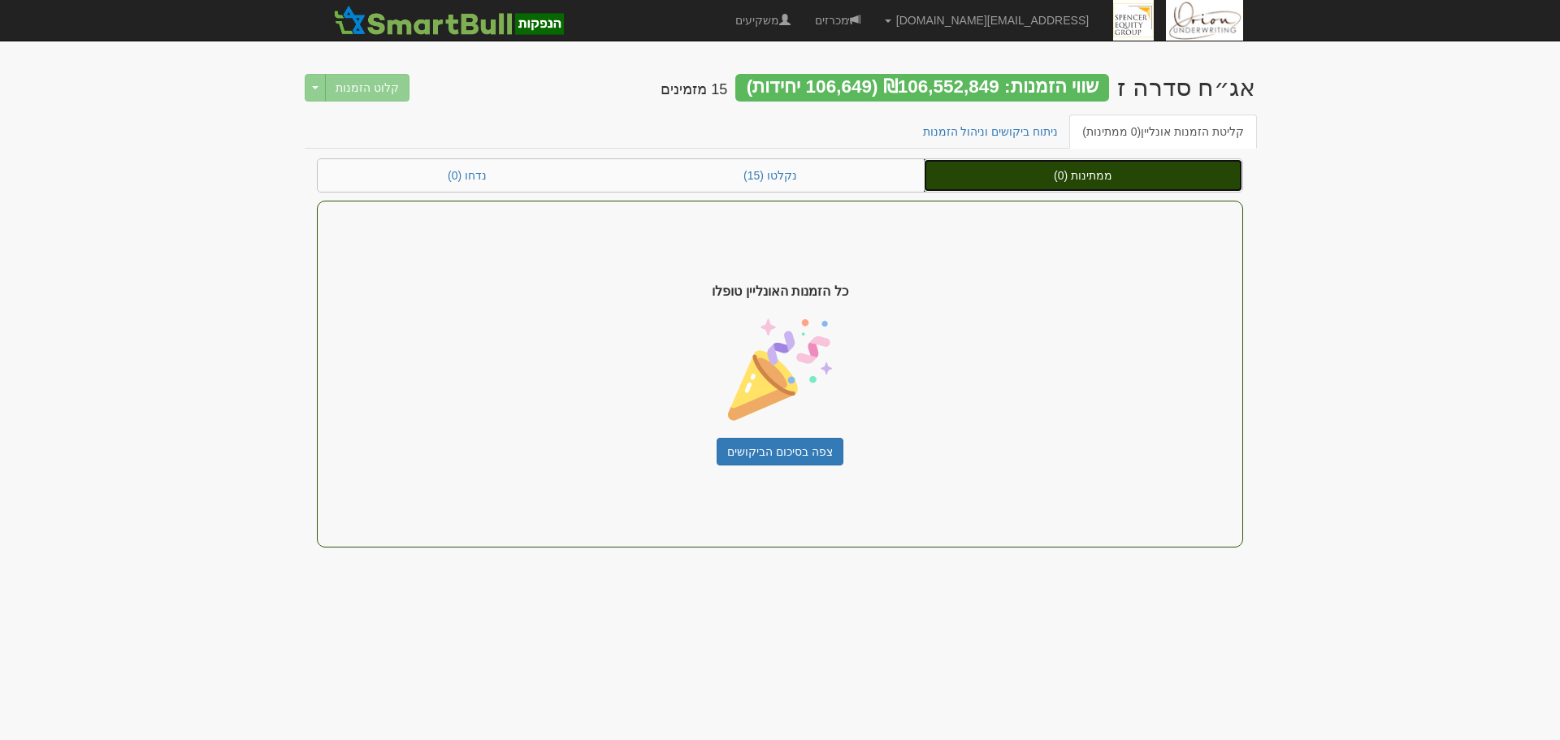
click at [1004, 178] on link "ממתינות (0)" at bounding box center [1083, 175] width 318 height 32
click at [1134, 171] on link "ממתינות (0)" at bounding box center [1083, 175] width 318 height 32
click at [1094, 175] on link "ממתינות (0)" at bounding box center [1083, 175] width 318 height 32
click at [1088, 180] on link "ממתינות (0)" at bounding box center [1083, 175] width 318 height 32
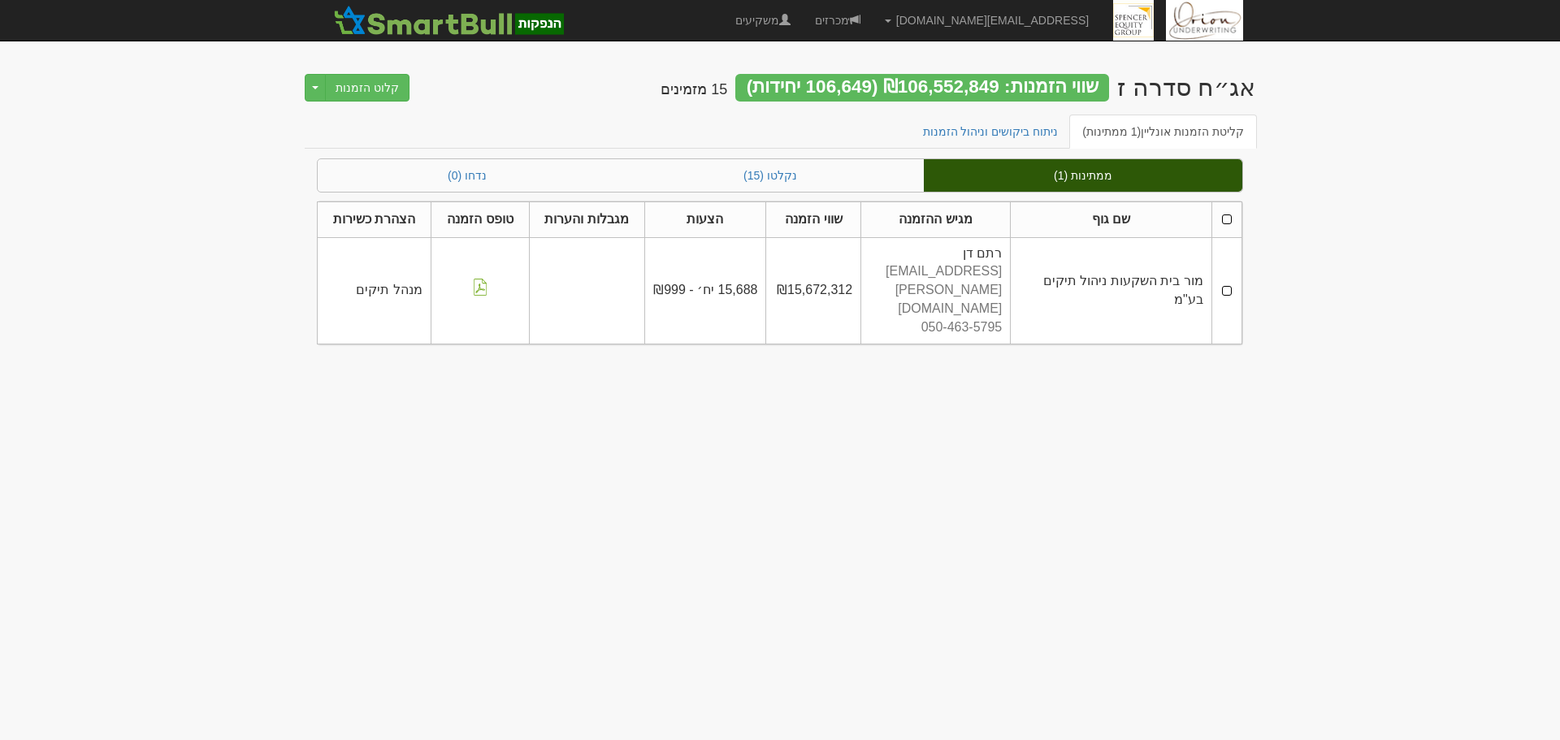
click at [1227, 271] on td at bounding box center [1226, 290] width 30 height 106
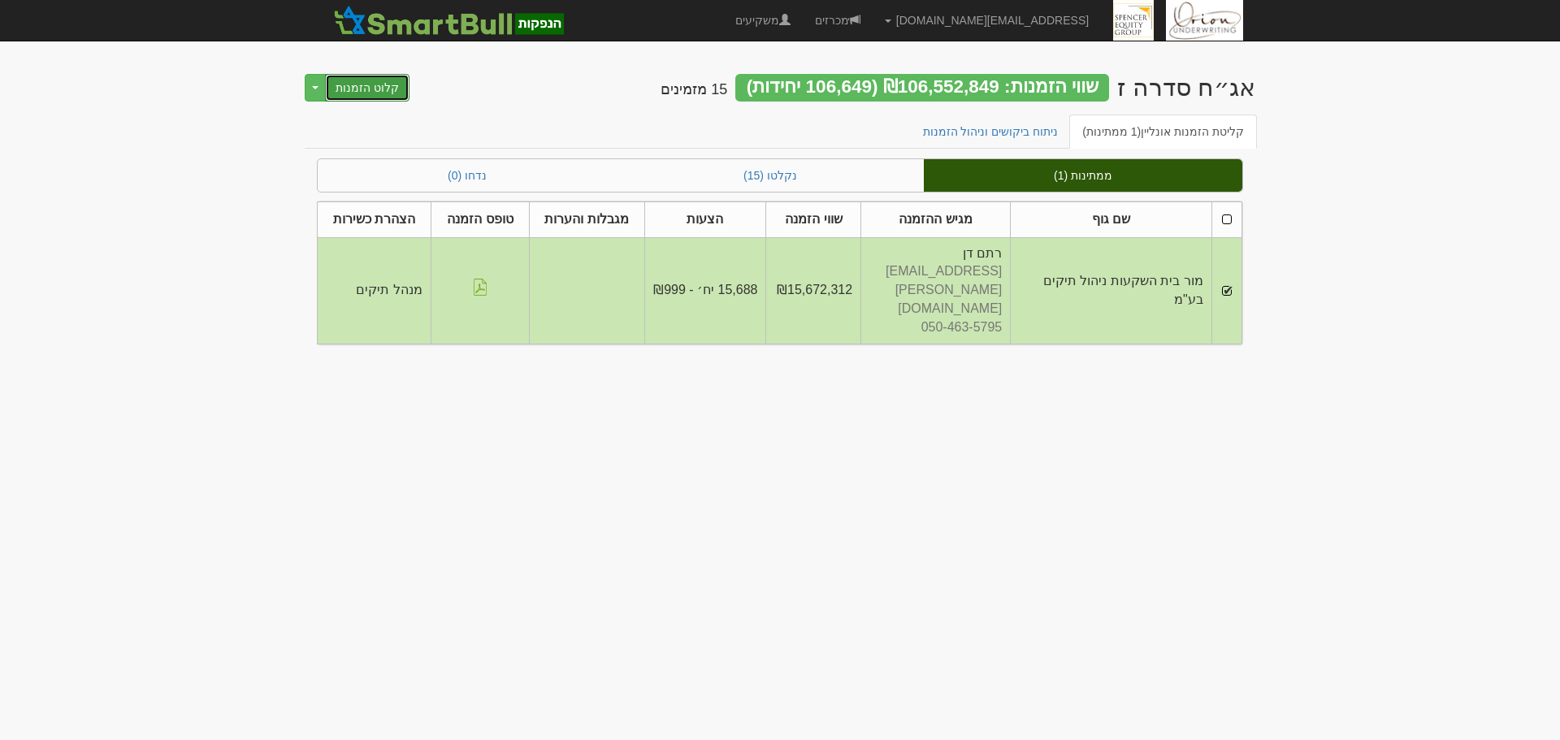
click at [401, 93] on button "קלוט הזמנות" at bounding box center [367, 88] width 84 height 28
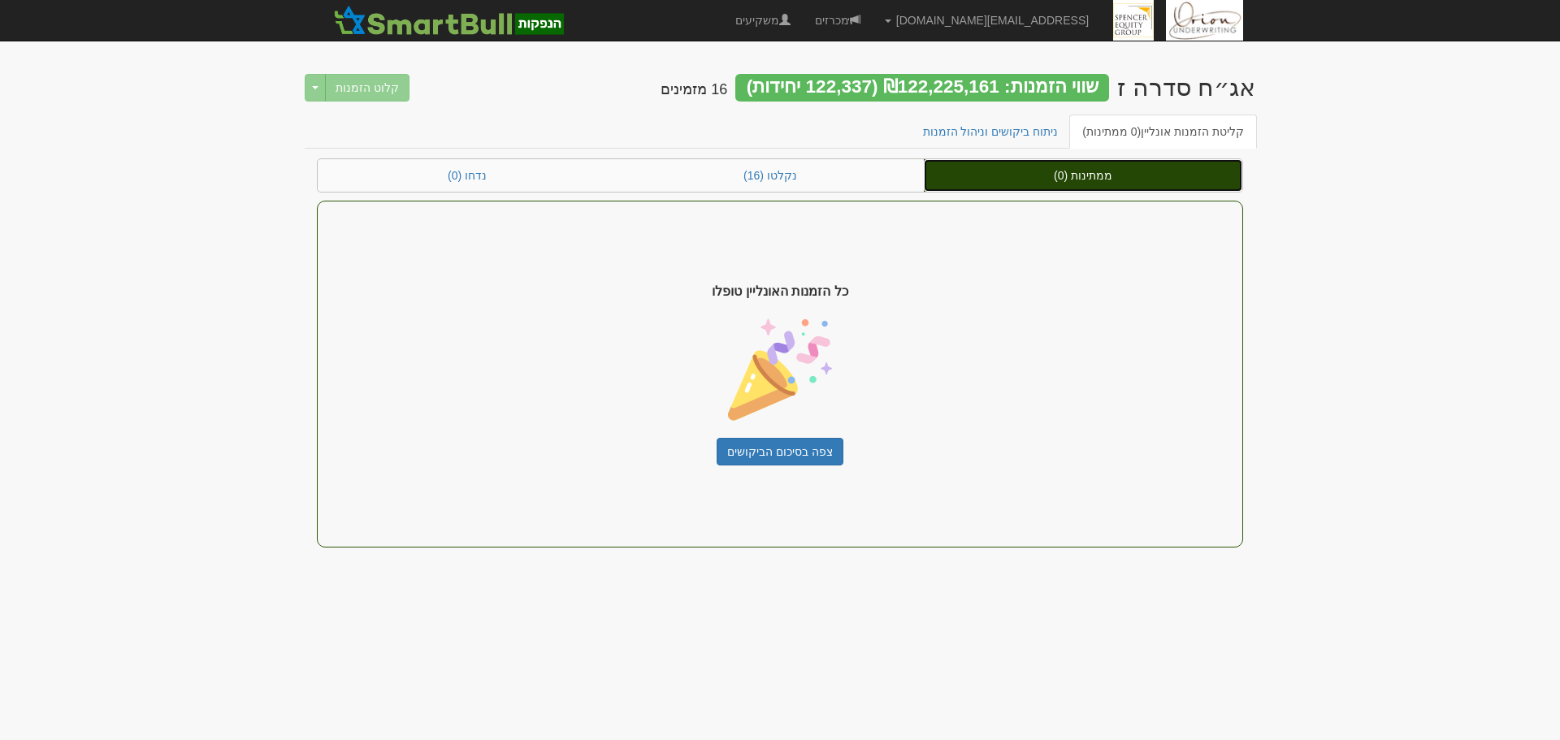
click at [1067, 181] on link "ממתינות (0)" at bounding box center [1083, 175] width 318 height 32
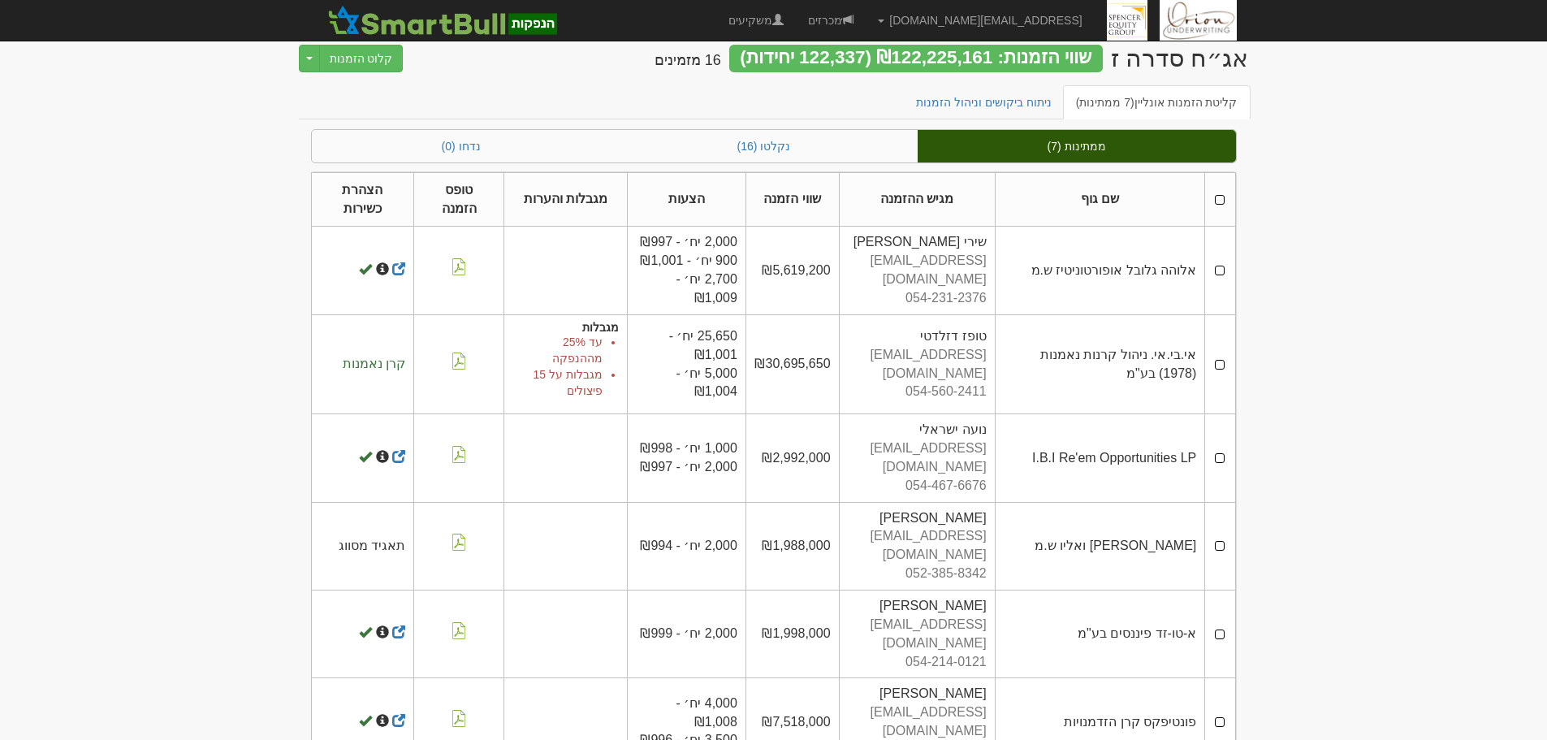
scroll to position [57, 0]
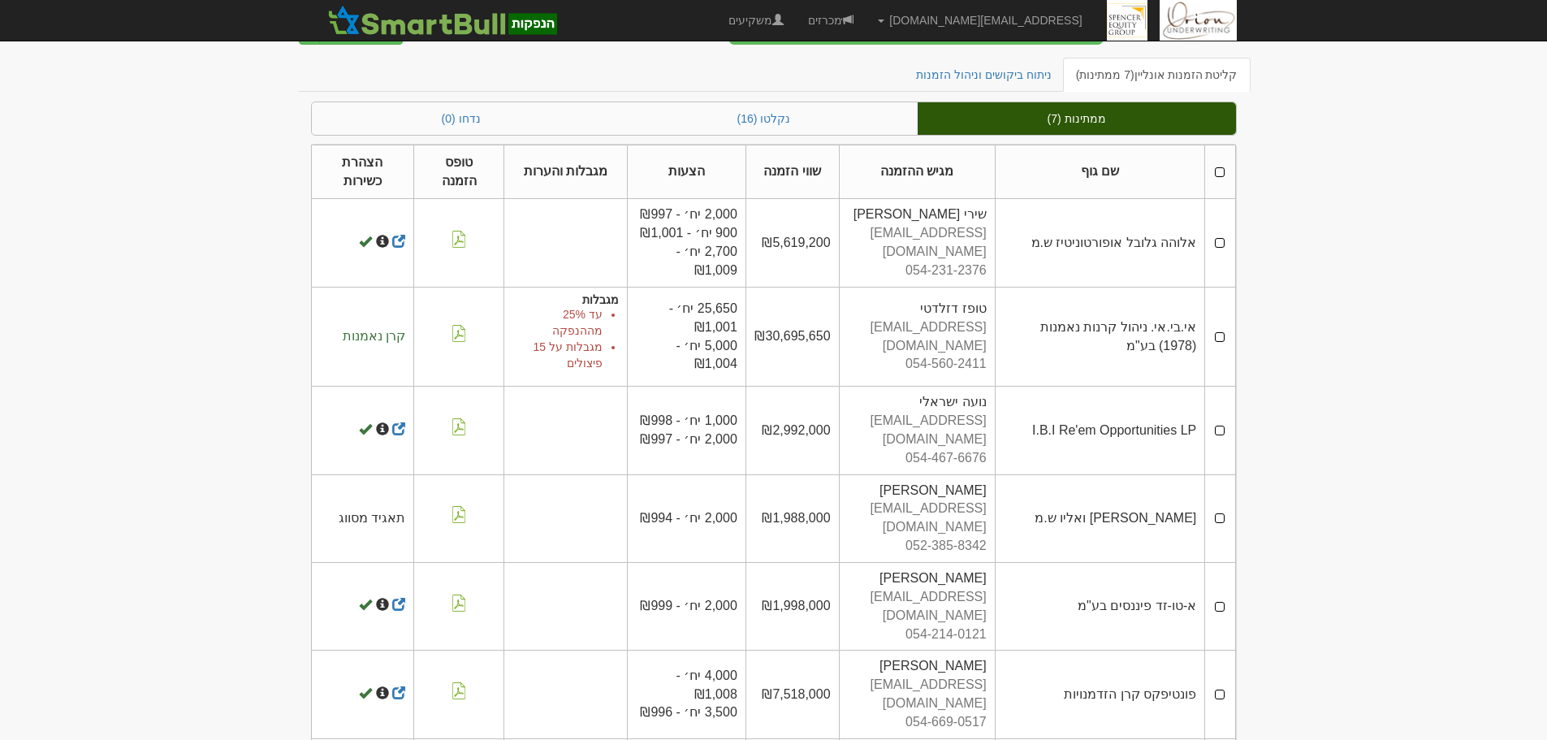
click at [1222, 244] on td at bounding box center [1220, 243] width 30 height 88
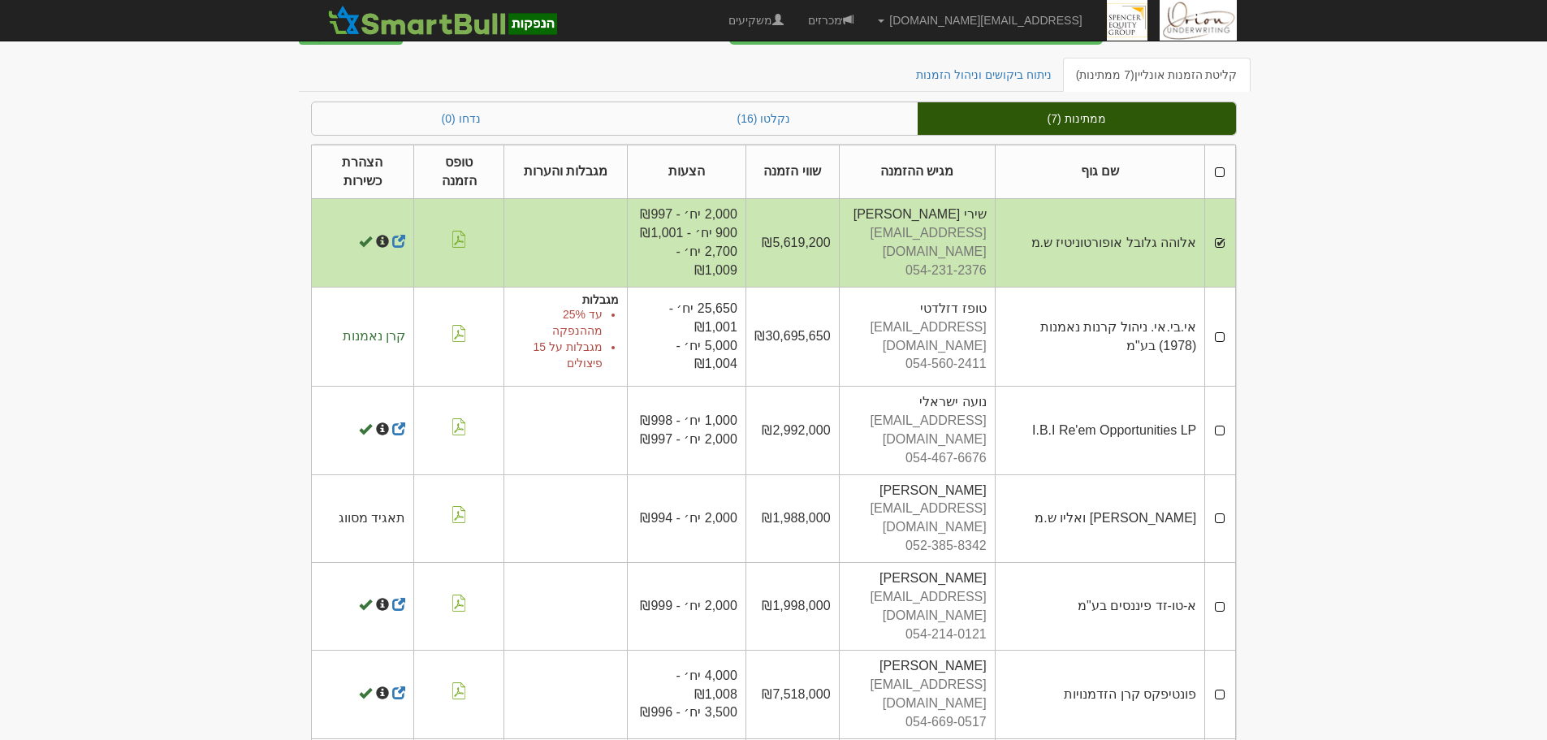
click at [1227, 330] on td at bounding box center [1220, 336] width 30 height 99
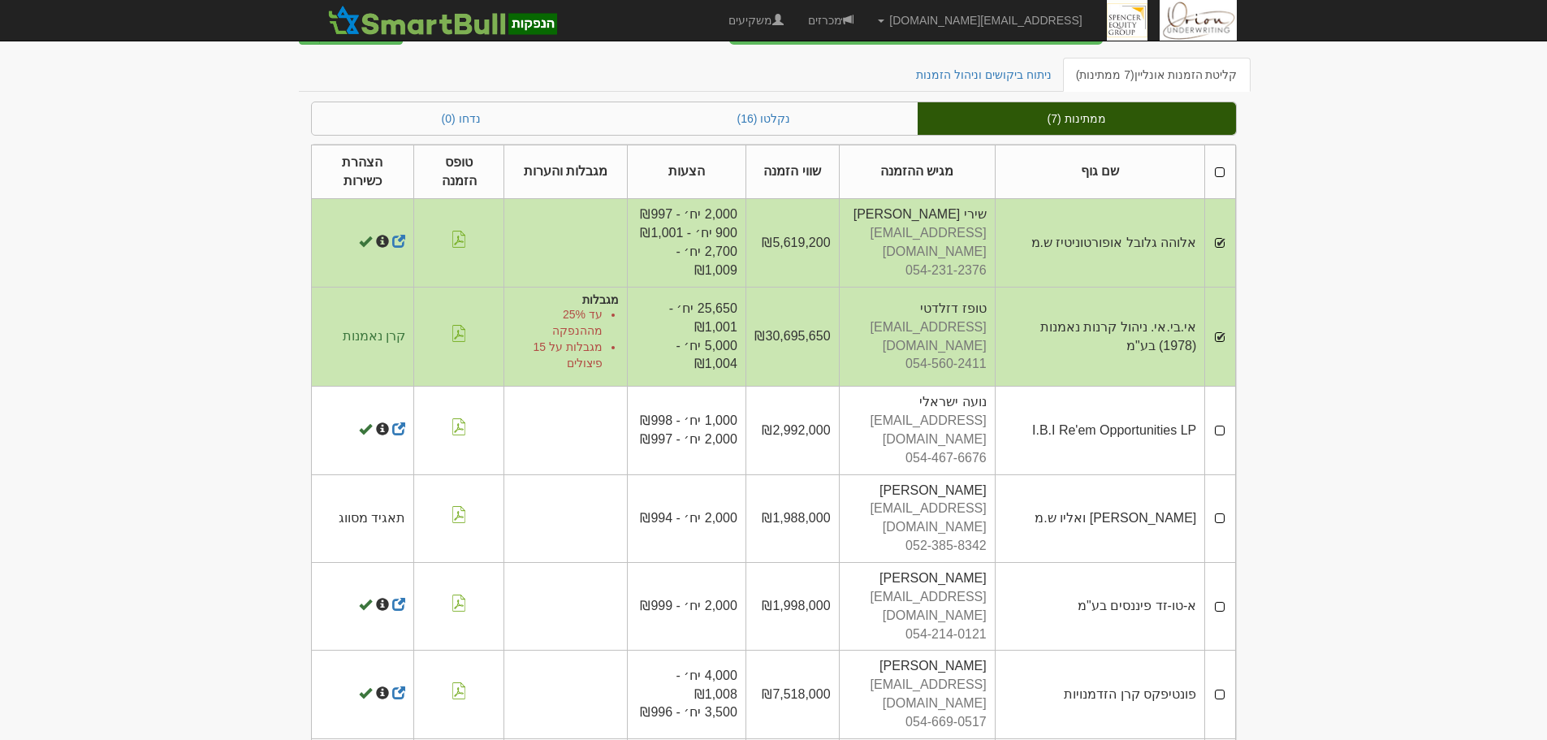
click at [1218, 405] on td at bounding box center [1220, 431] width 30 height 88
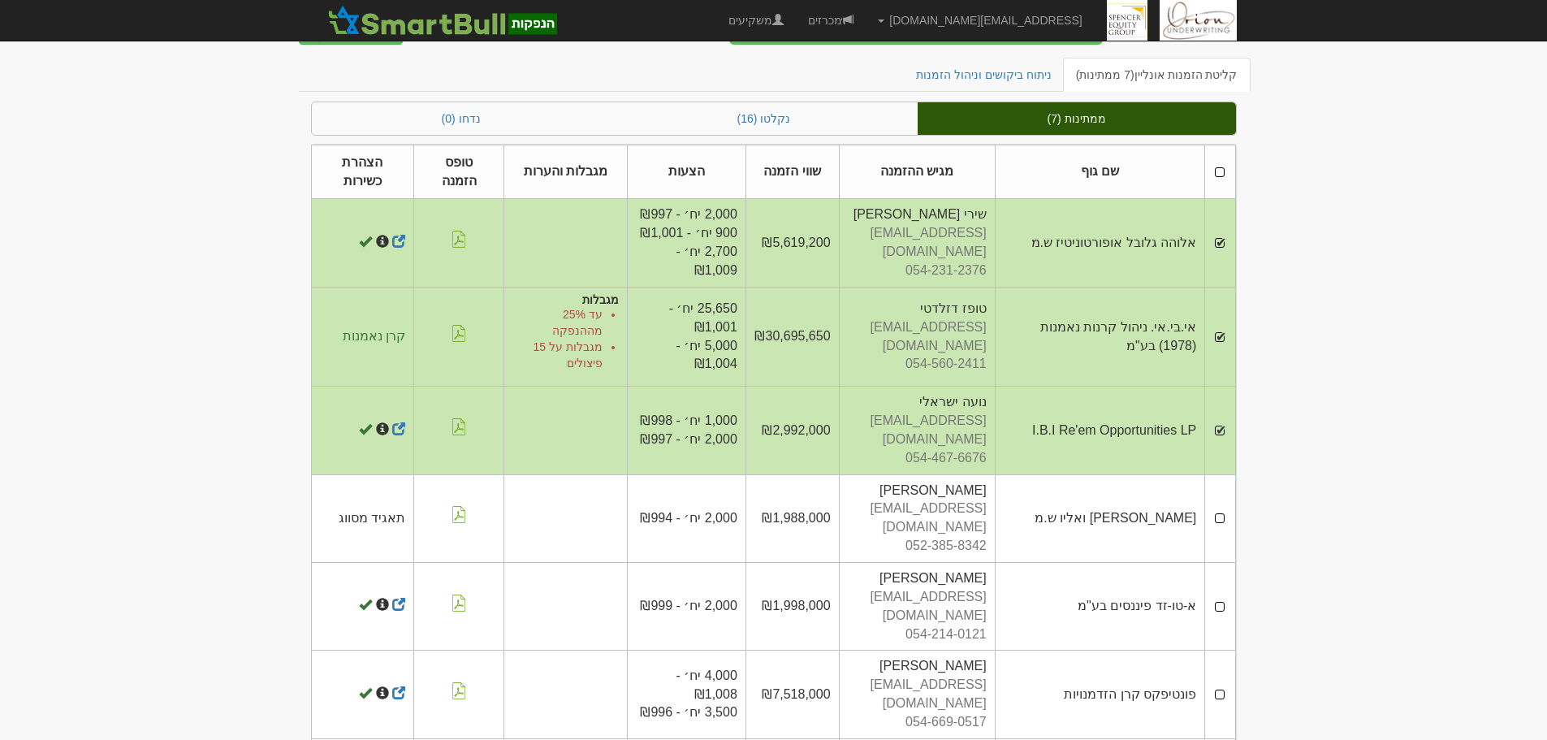
click at [1216, 172] on th at bounding box center [1220, 172] width 30 height 54
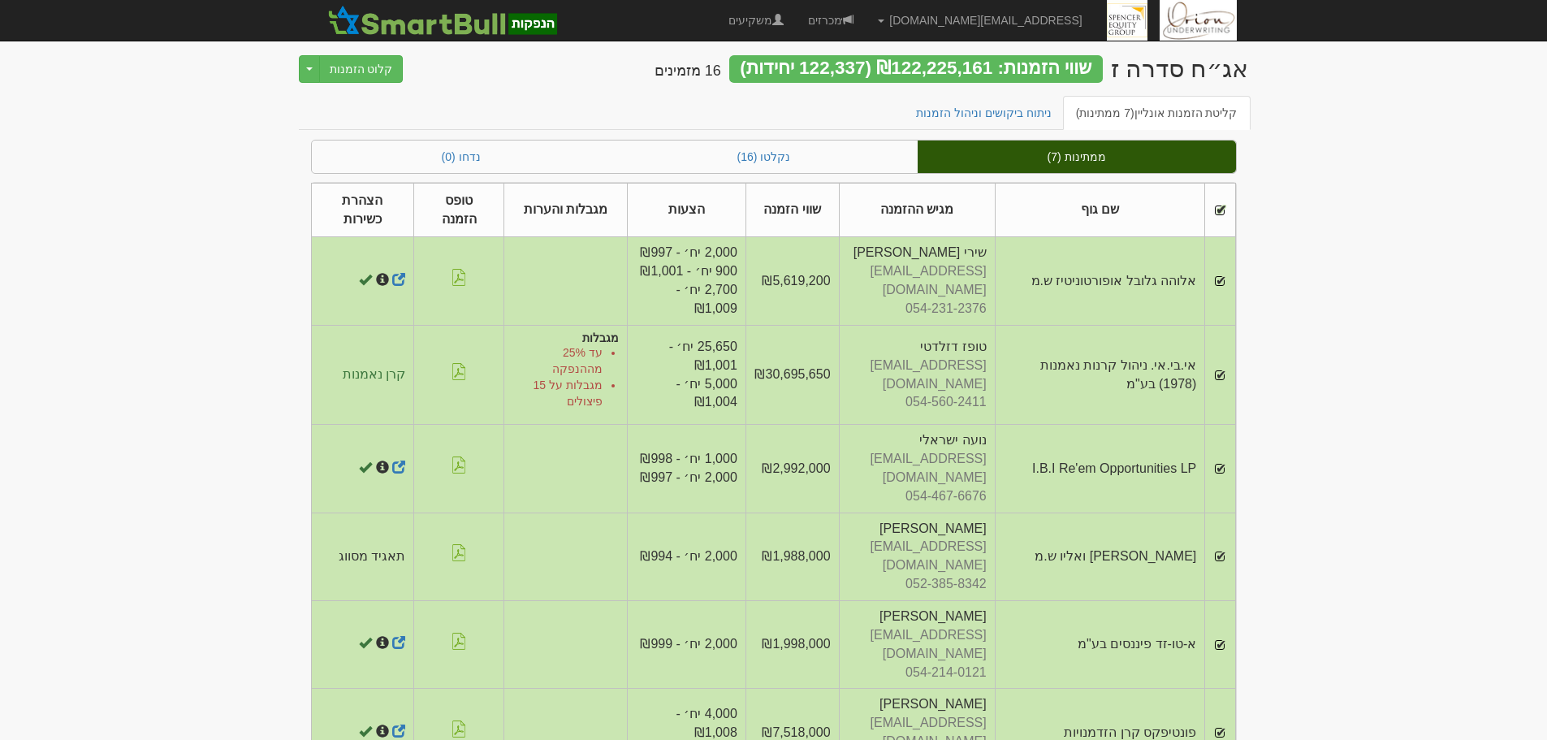
scroll to position [0, 0]
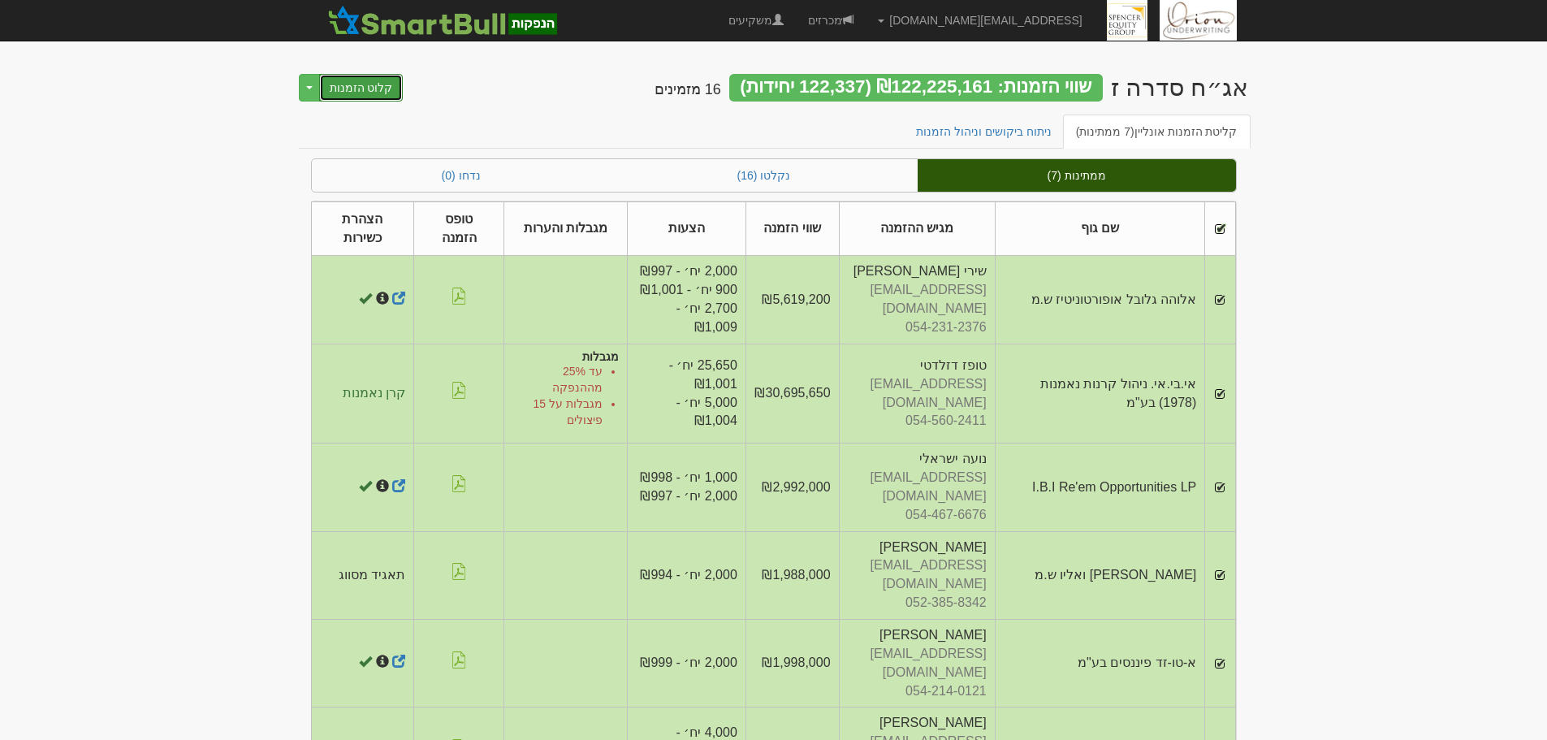
click at [361, 89] on button "קלוט הזמנות" at bounding box center [361, 88] width 84 height 28
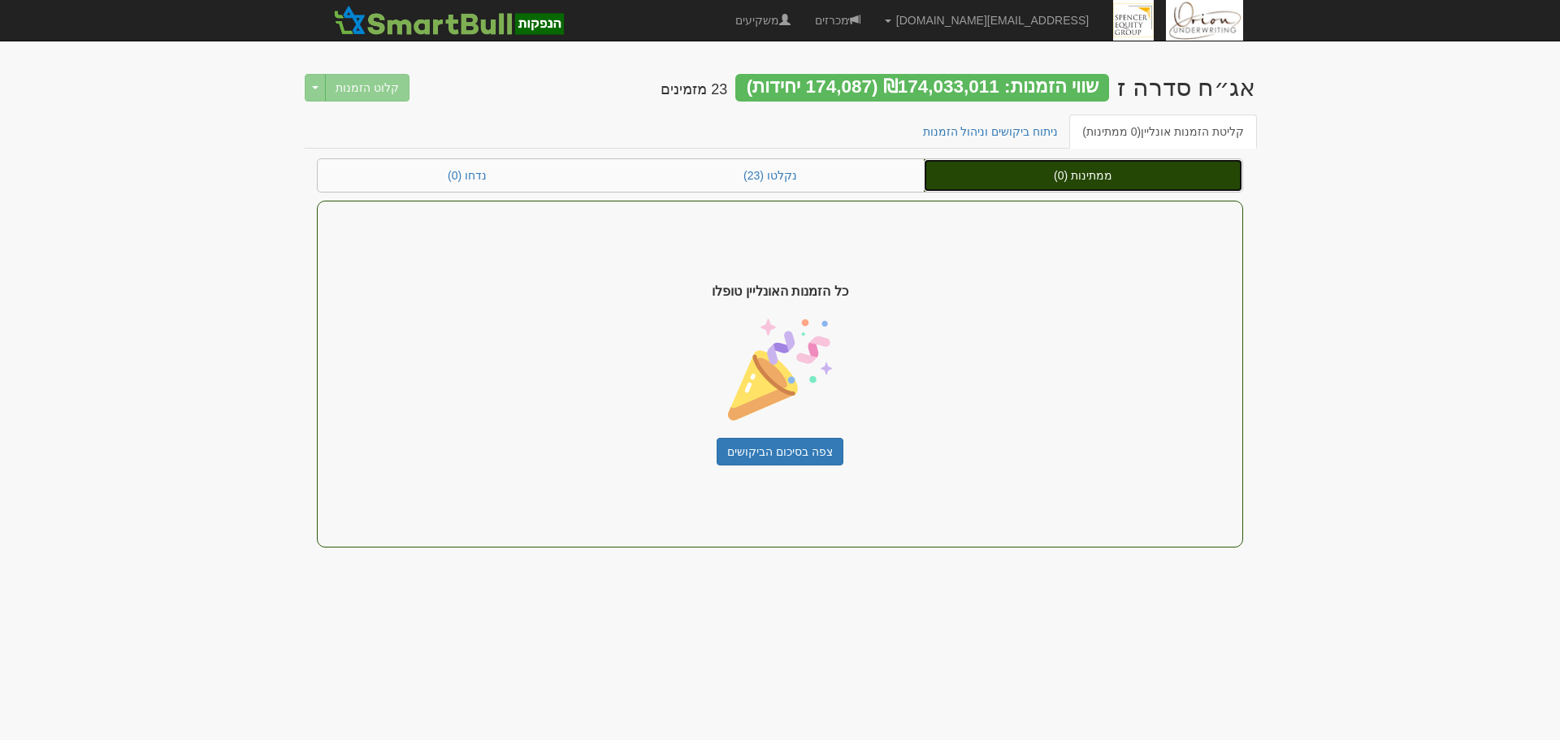
click at [1071, 171] on link "ממתינות (0)" at bounding box center [1083, 175] width 318 height 32
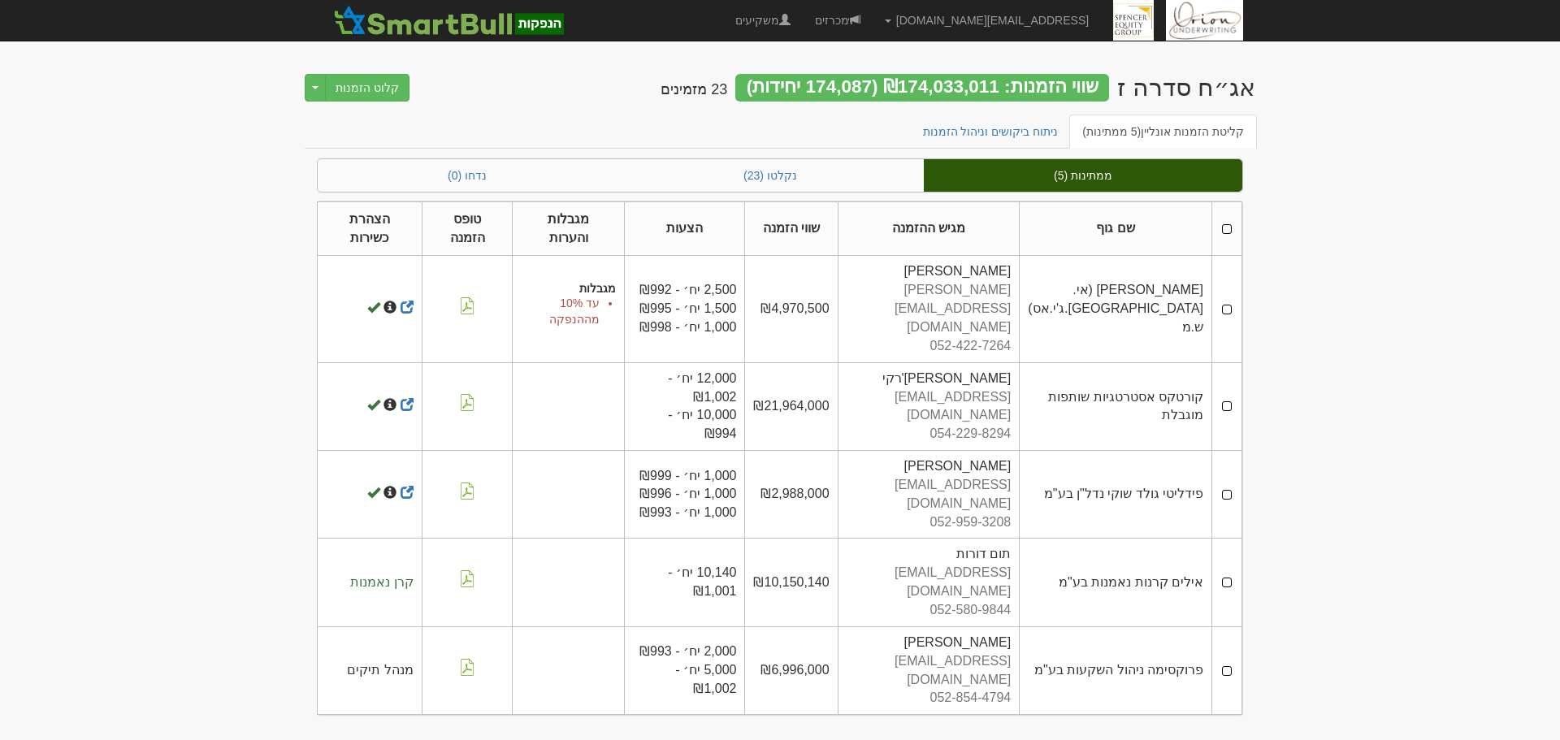
click at [1230, 296] on td at bounding box center [1227, 309] width 30 height 106
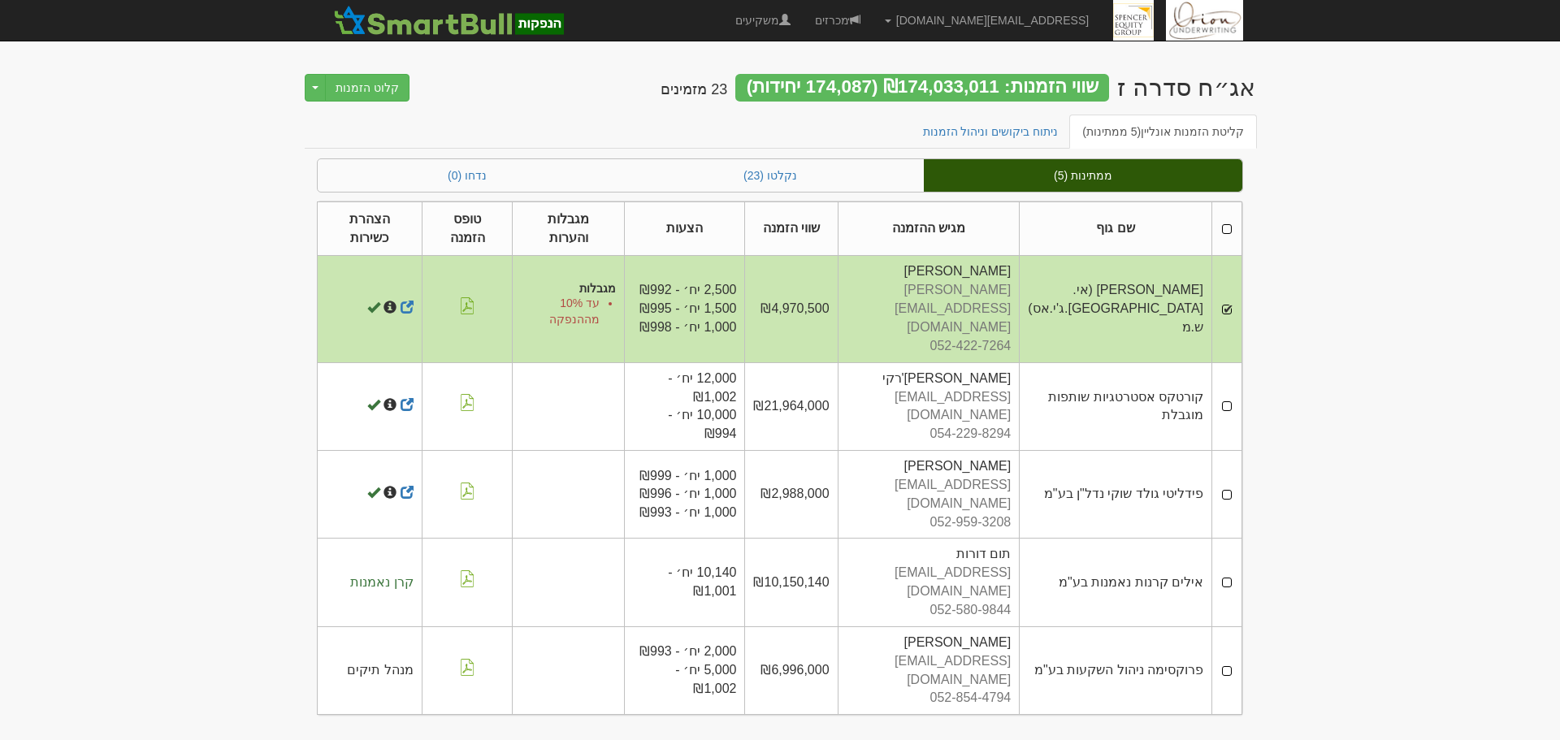
drag, startPoint x: 1229, startPoint y: 382, endPoint x: 943, endPoint y: 275, distance: 305.1
click at [1229, 382] on td at bounding box center [1227, 406] width 30 height 88
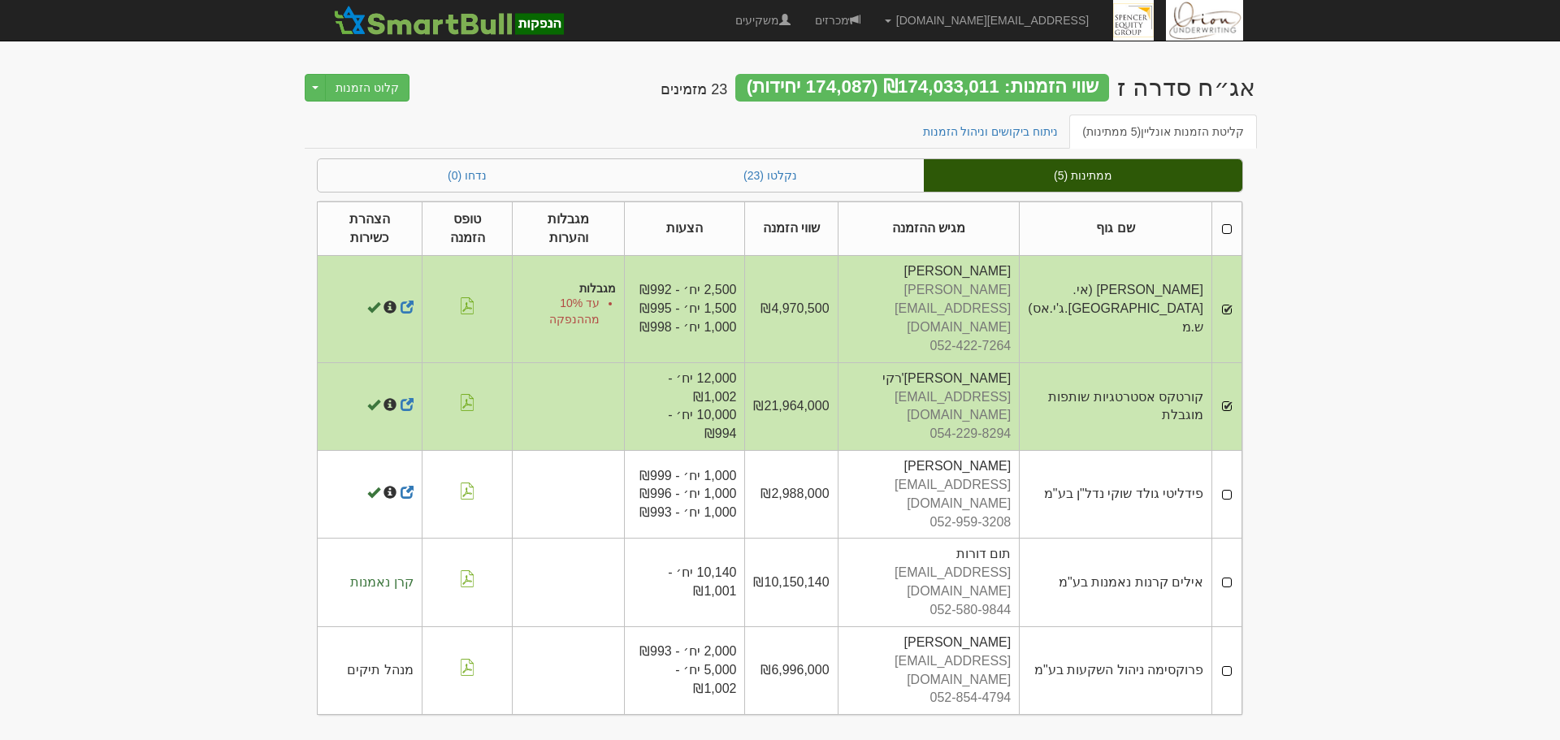
click at [1227, 453] on td at bounding box center [1227, 495] width 30 height 88
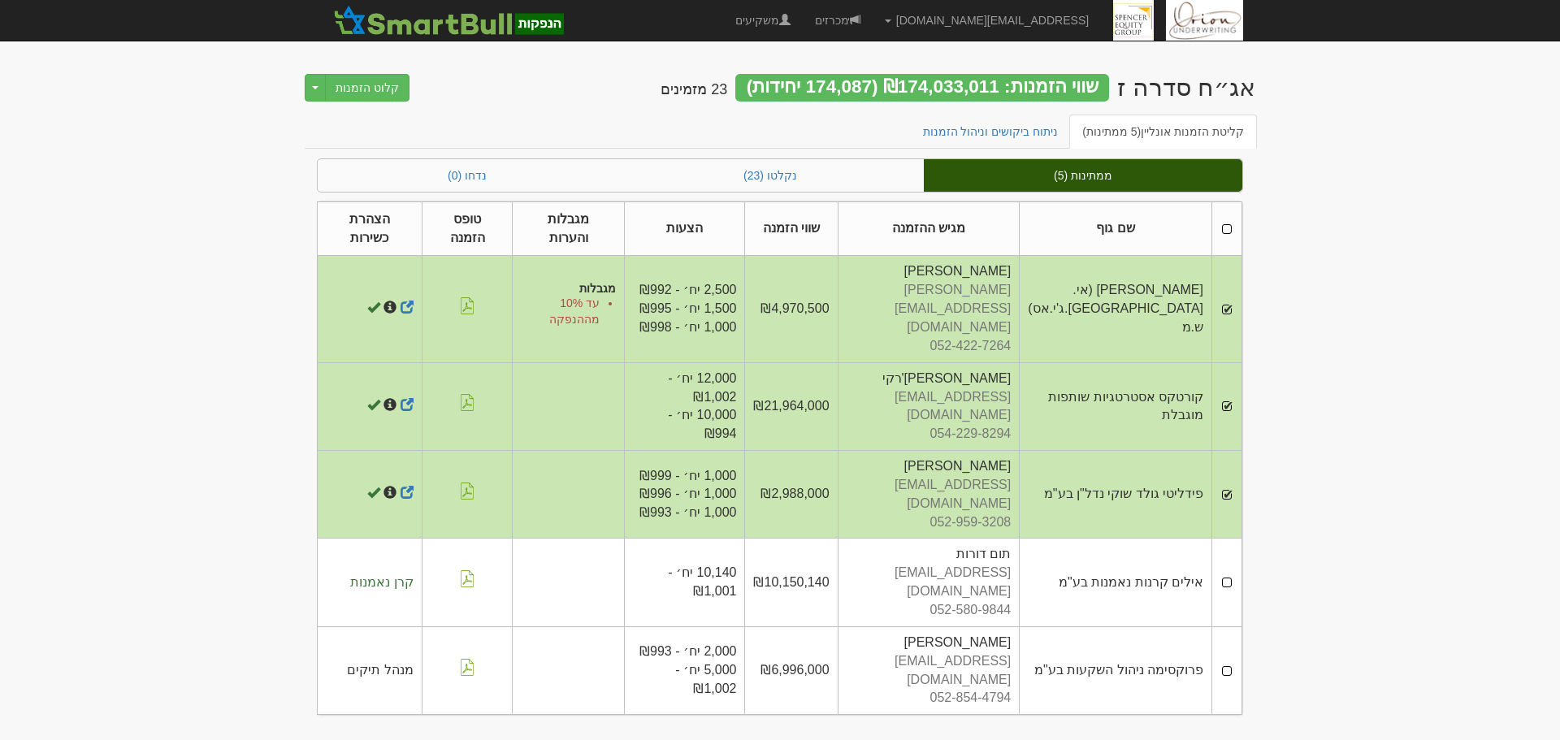
drag, startPoint x: 1227, startPoint y: 519, endPoint x: 1244, endPoint y: 574, distance: 57.6
click at [1227, 539] on td at bounding box center [1227, 583] width 30 height 88
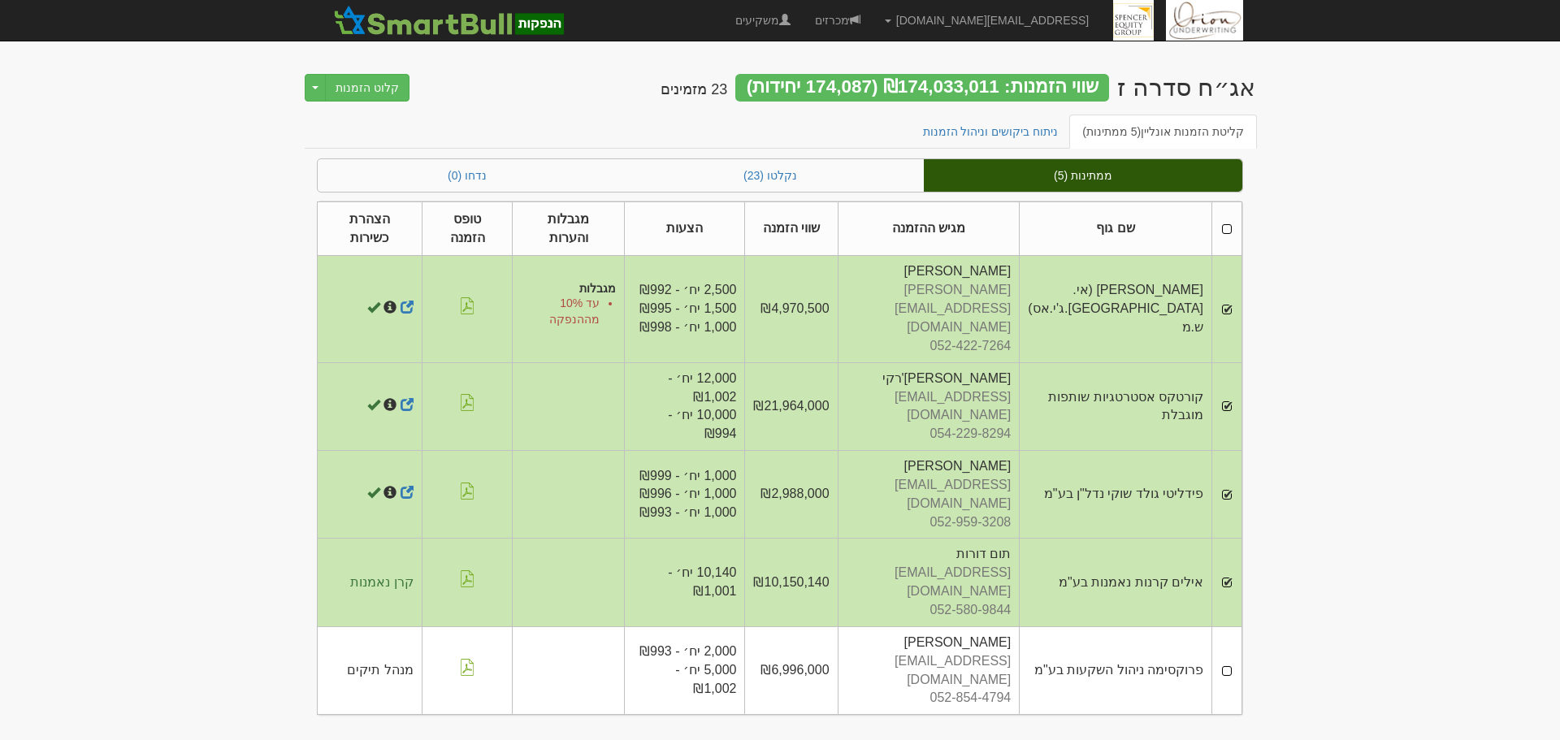
click at [1227, 626] on td at bounding box center [1227, 670] width 30 height 88
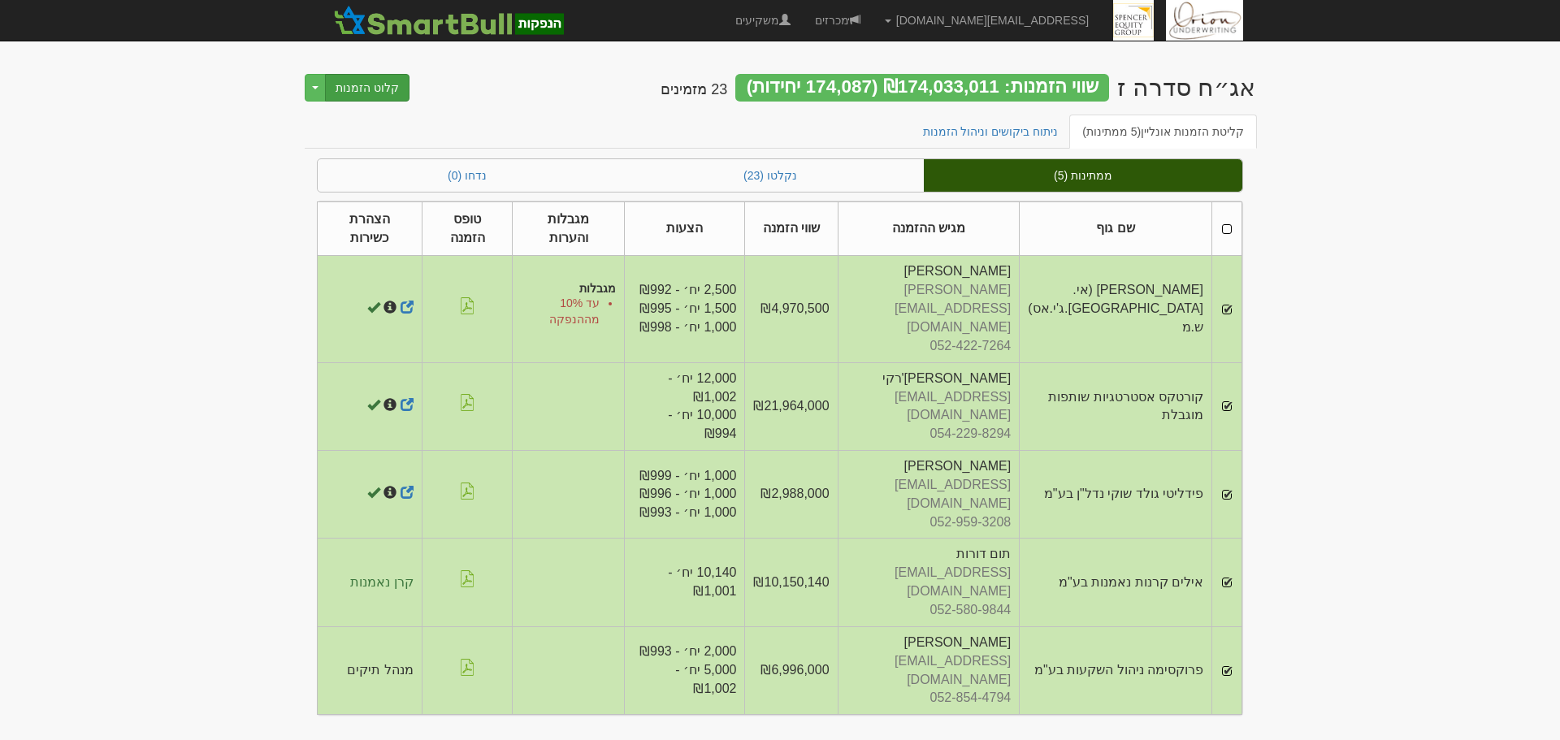
click at [403, 98] on div "אג״ח סדרה ז שווי הזמנות: ₪174,033,011 (174,087 יחידות) 23 מזמינים קלוט הזמנות T…" at bounding box center [780, 86] width 950 height 57
click at [383, 97] on button "קלוט הזמנות" at bounding box center [367, 88] width 84 height 28
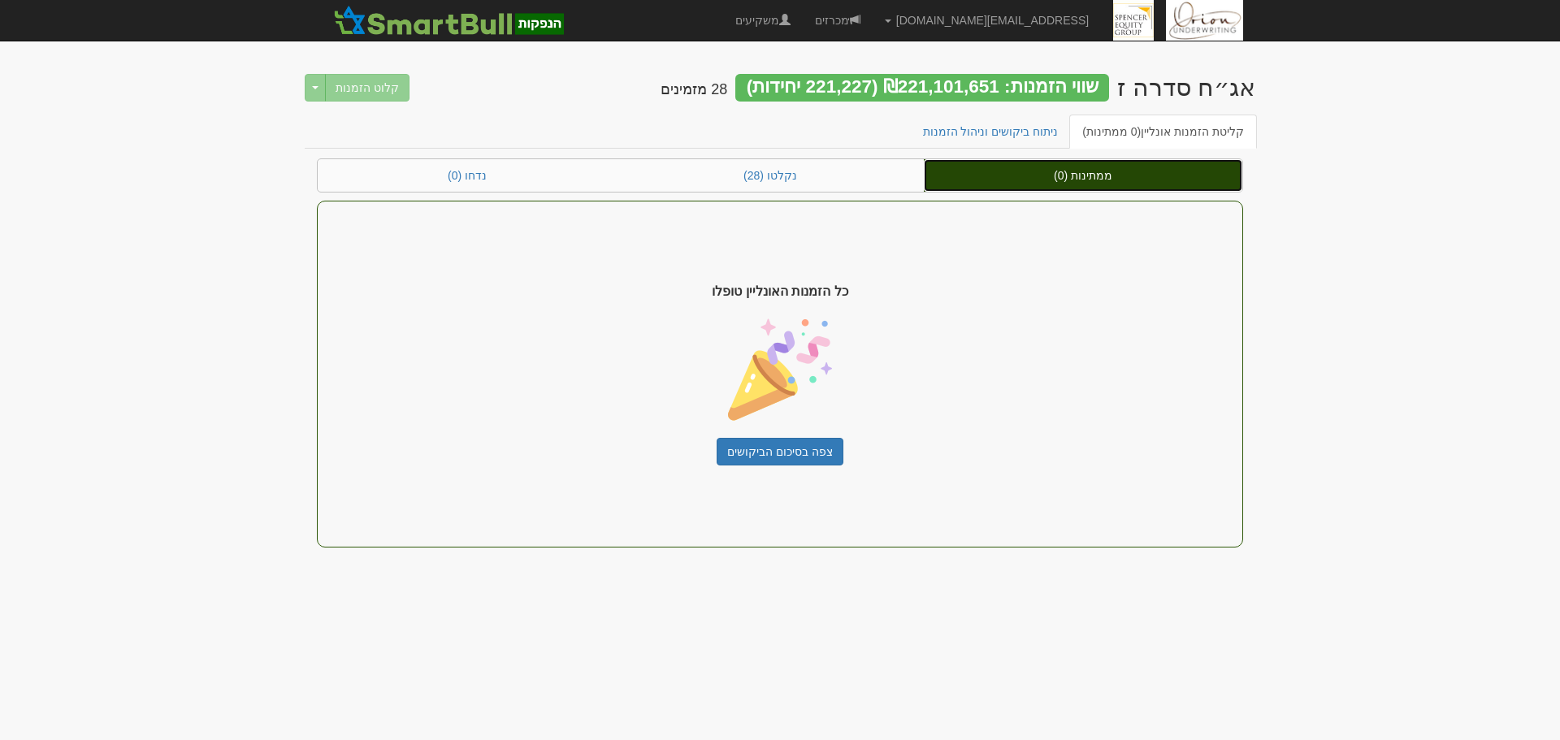
click at [1026, 188] on link "ממתינות (0)" at bounding box center [1083, 175] width 318 height 32
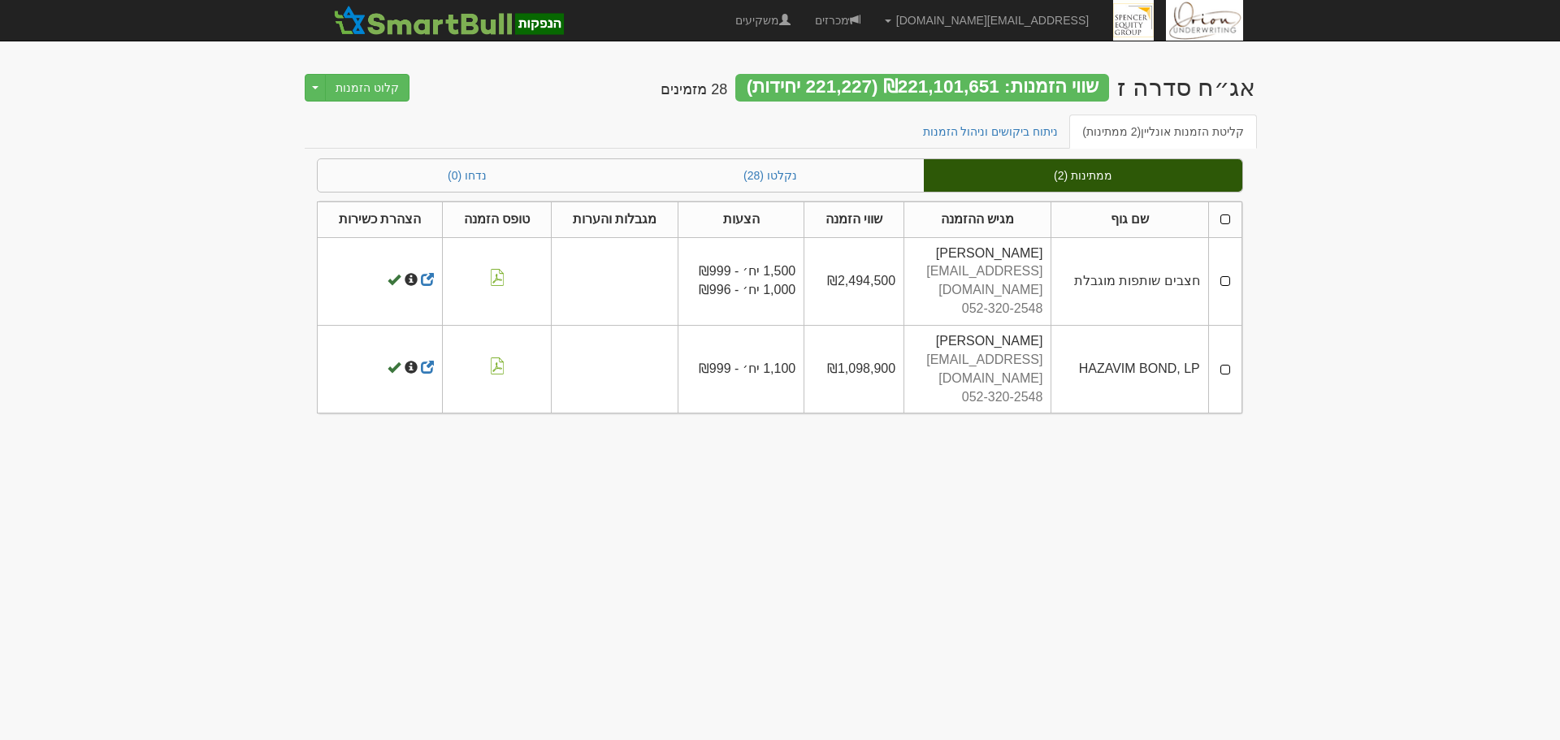
click at [1224, 269] on td at bounding box center [1224, 281] width 33 height 88
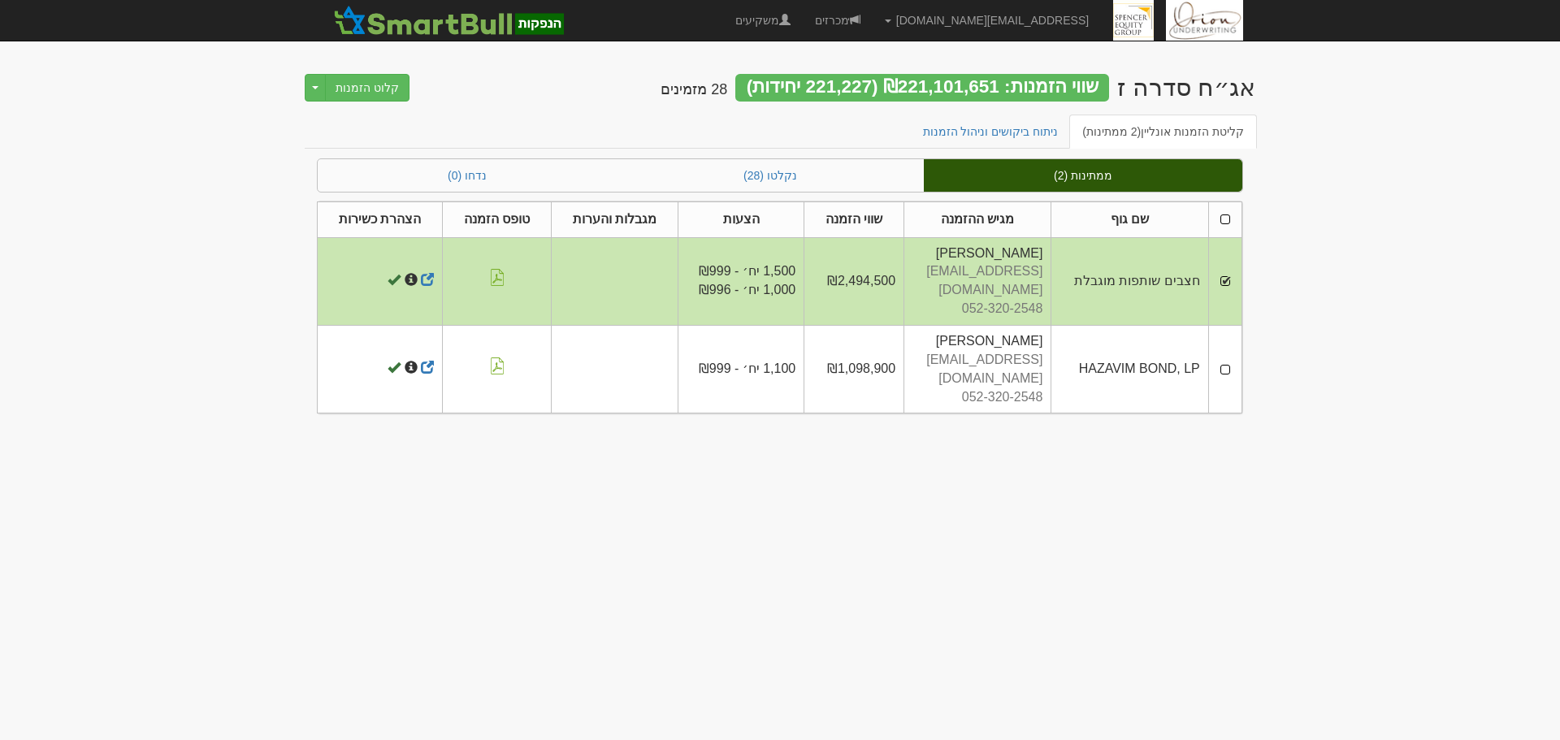
click at [1232, 332] on td at bounding box center [1224, 370] width 33 height 88
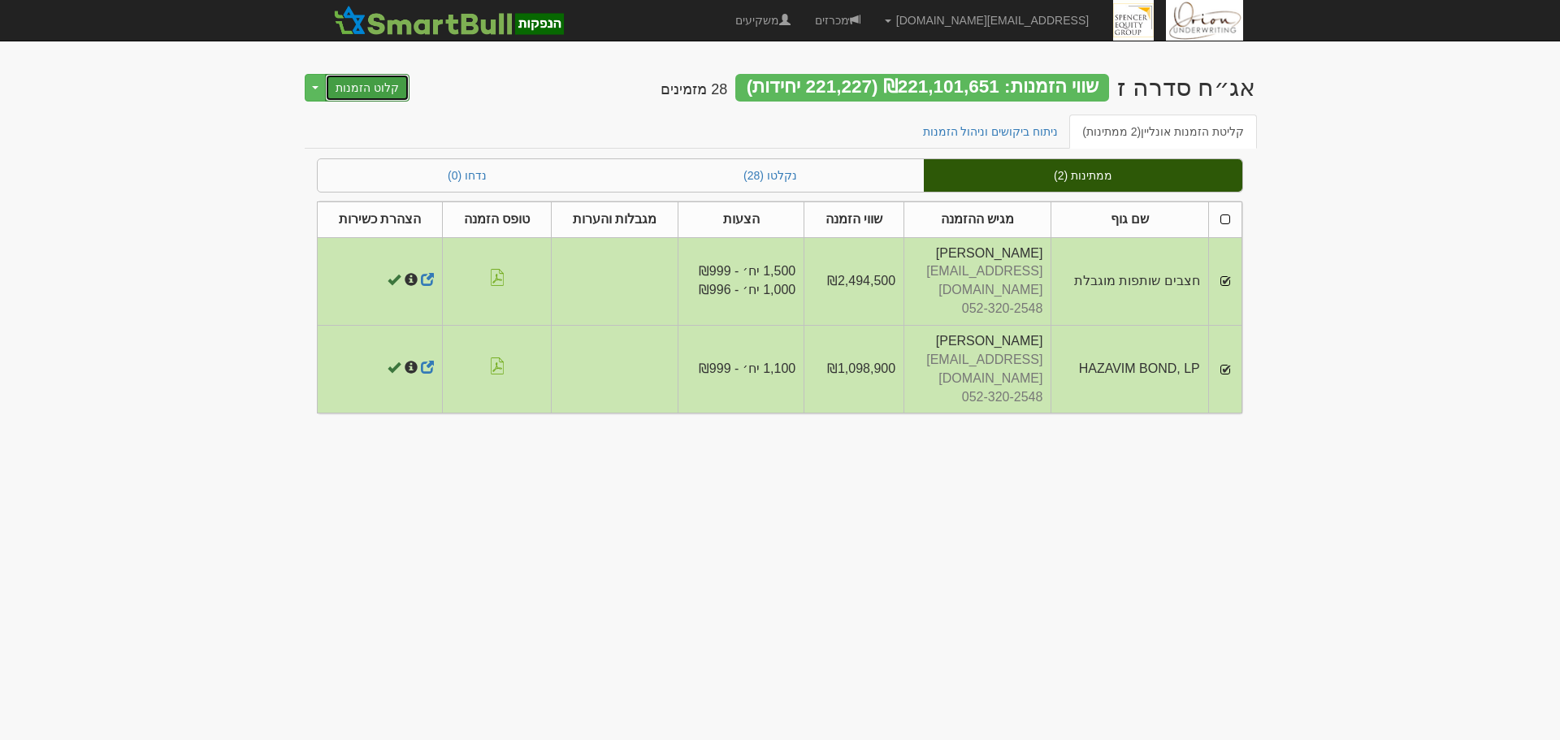
click at [359, 80] on button "קלוט הזמנות" at bounding box center [367, 88] width 84 height 28
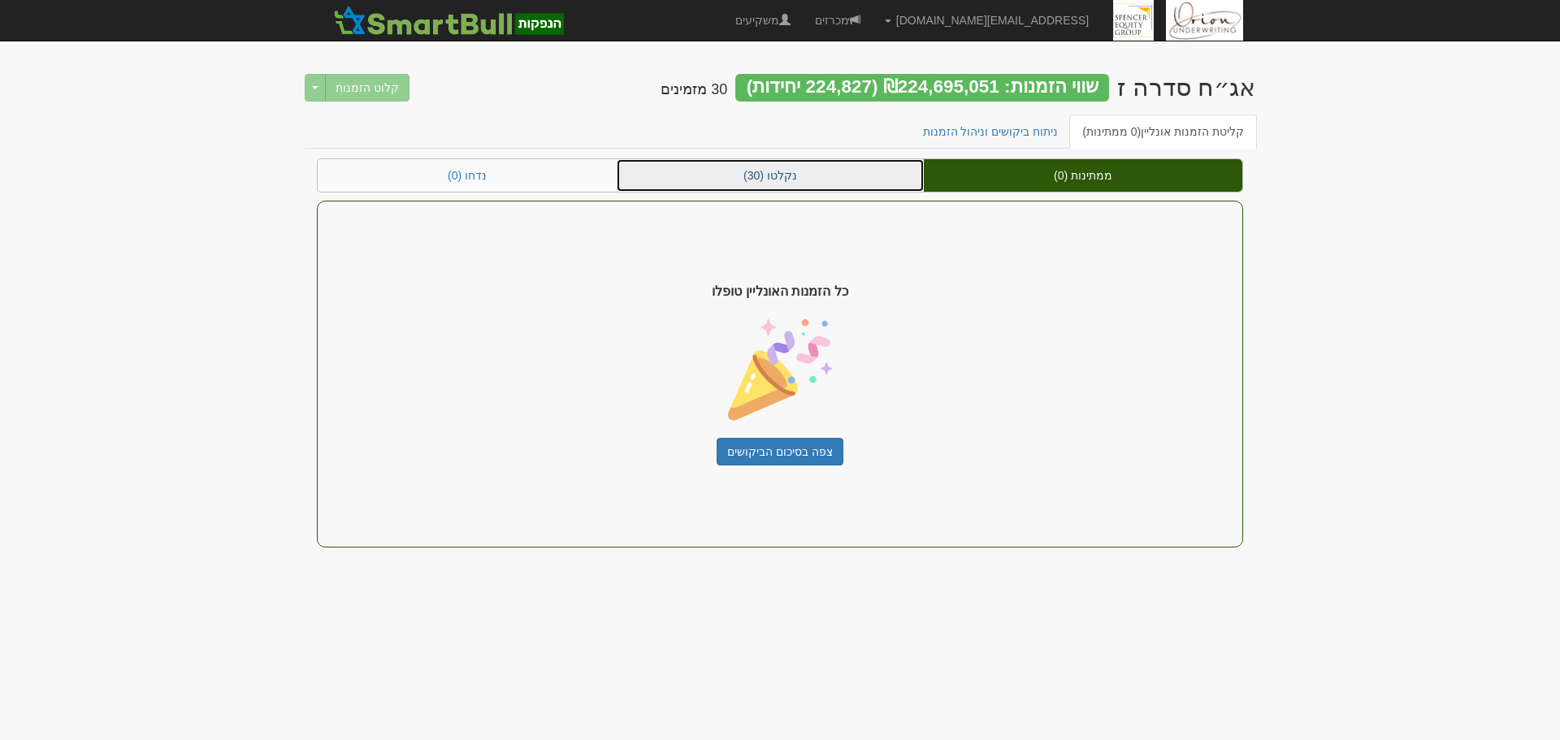
click at [829, 181] on link "נקלטו (30)" at bounding box center [770, 175] width 307 height 32
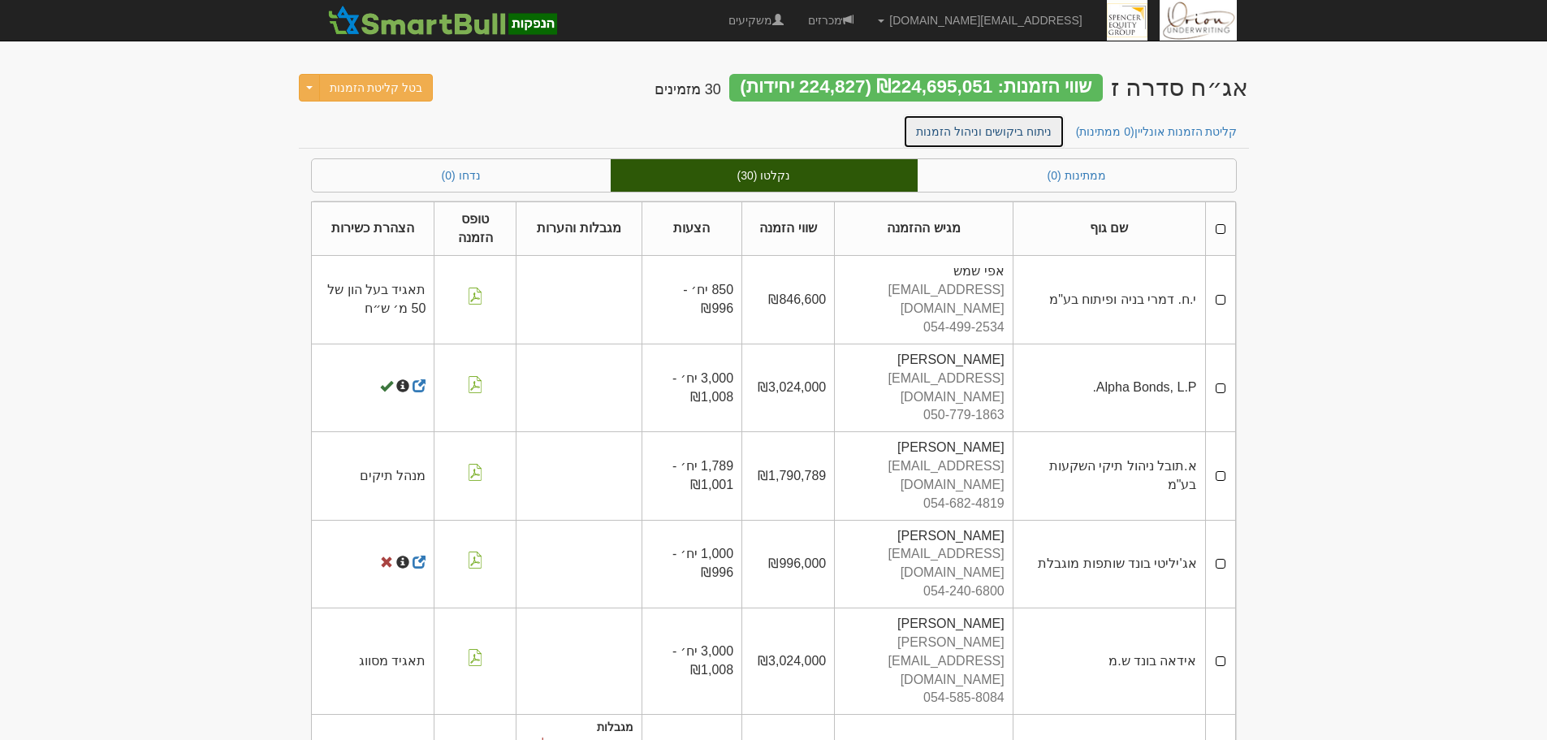
click at [971, 145] on link "ניתוח ביקושים וניהול הזמנות" at bounding box center [984, 132] width 162 height 34
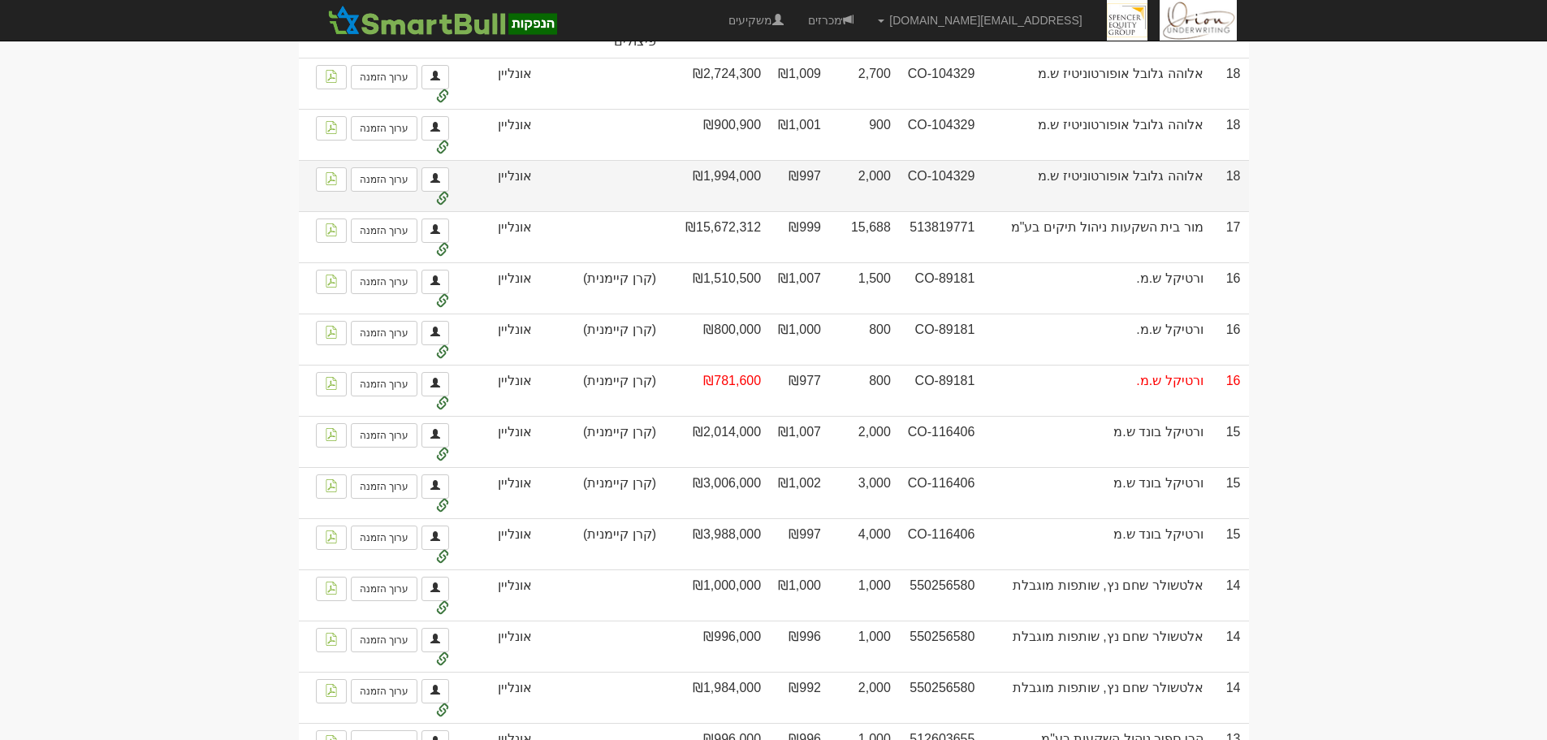
scroll to position [1650, 0]
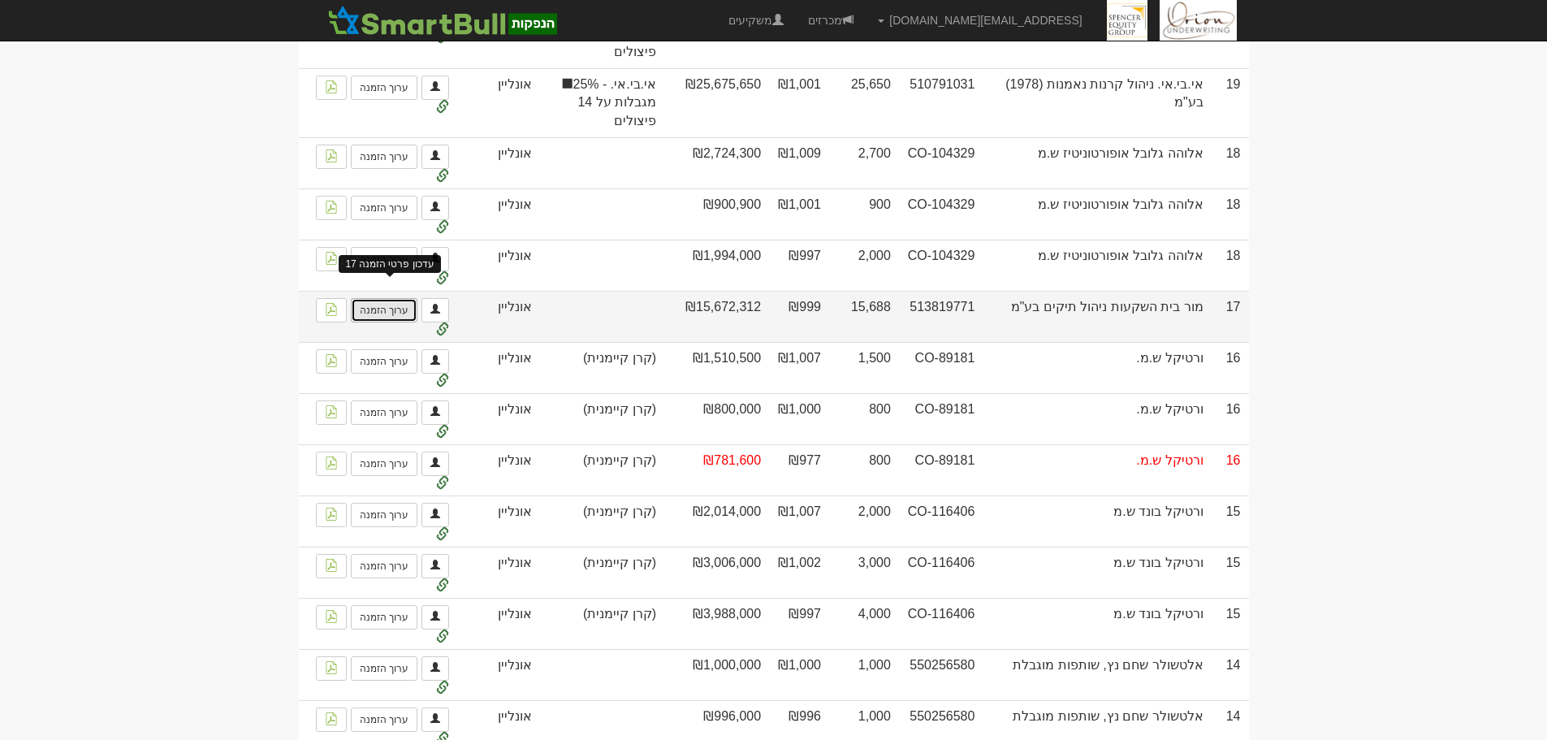
click at [415, 310] on link "ערוך הזמנה" at bounding box center [384, 310] width 67 height 24
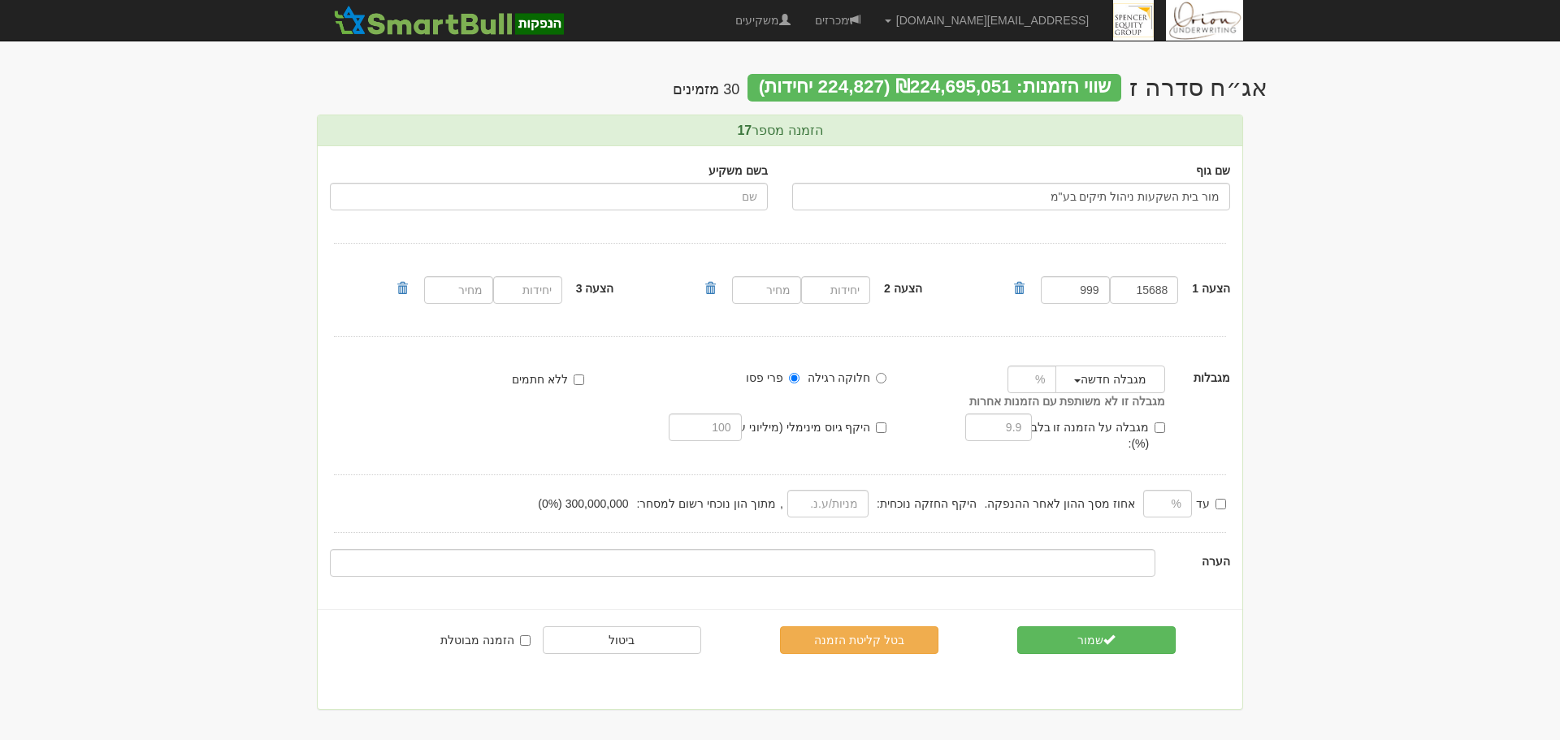
click at [1462, 331] on body "hanpaka@orion-uw.com הגדרות חשבונות הנפקה תבניות הודעות קיבול" at bounding box center [780, 370] width 1560 height 740
drag, startPoint x: 1071, startPoint y: 293, endPoint x: 1225, endPoint y: 299, distance: 154.4
click at [1225, 299] on div "הצעה 1 15688 999" at bounding box center [1126, 290] width 231 height 36
type input "1003"
click at [1098, 638] on button "שמור" at bounding box center [1096, 640] width 158 height 28
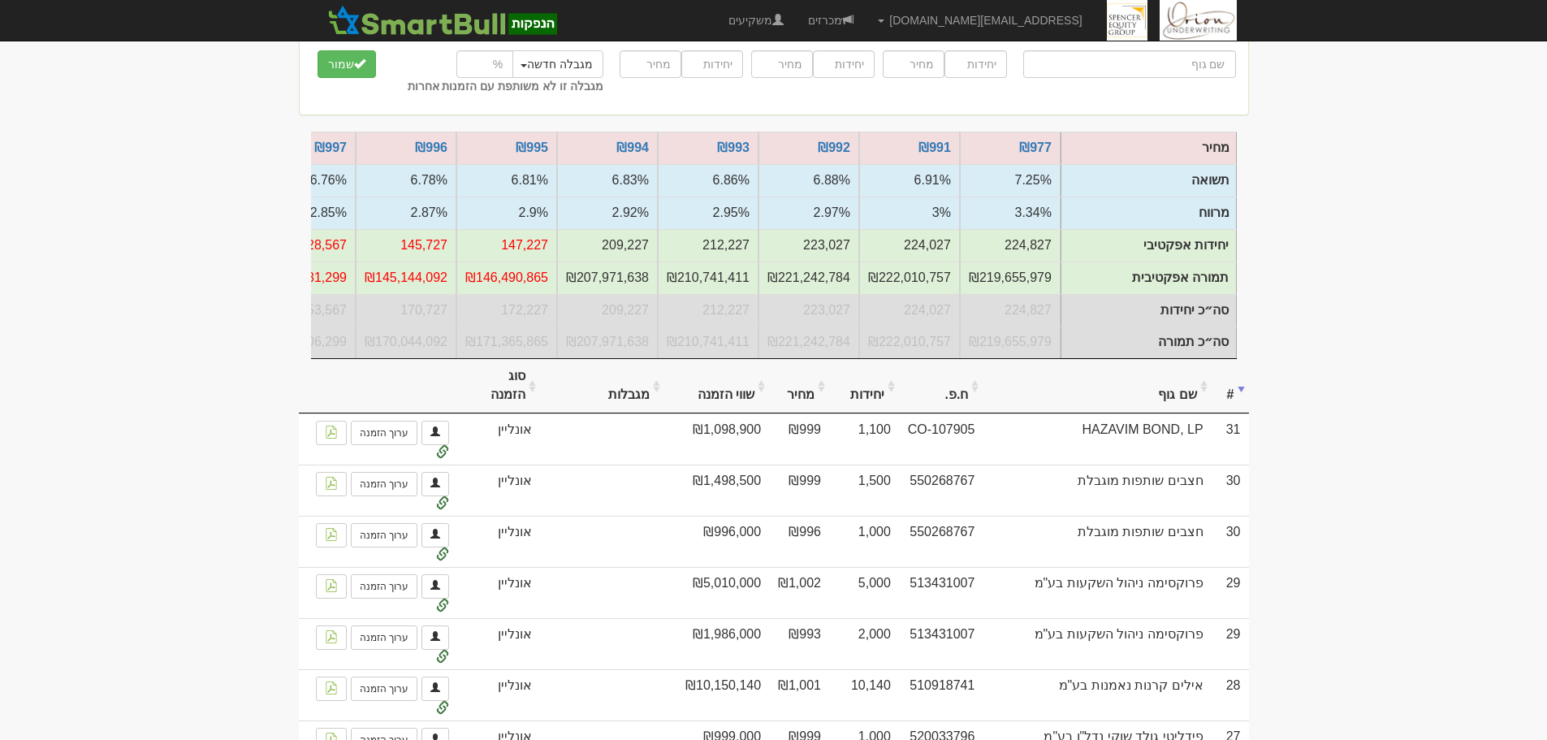
scroll to position [325, 0]
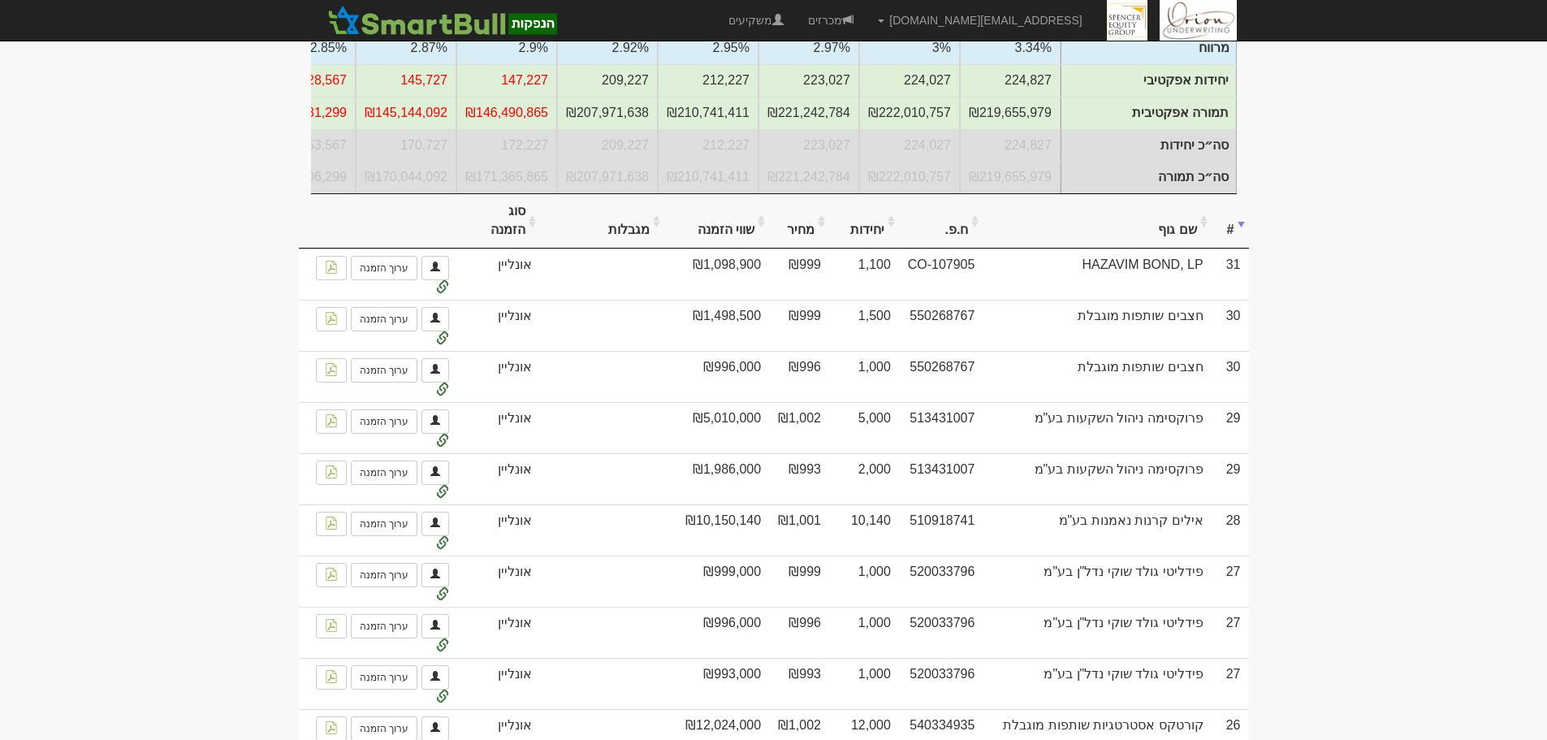
click at [1157, 240] on th "שם גוף" at bounding box center [1097, 221] width 228 height 54
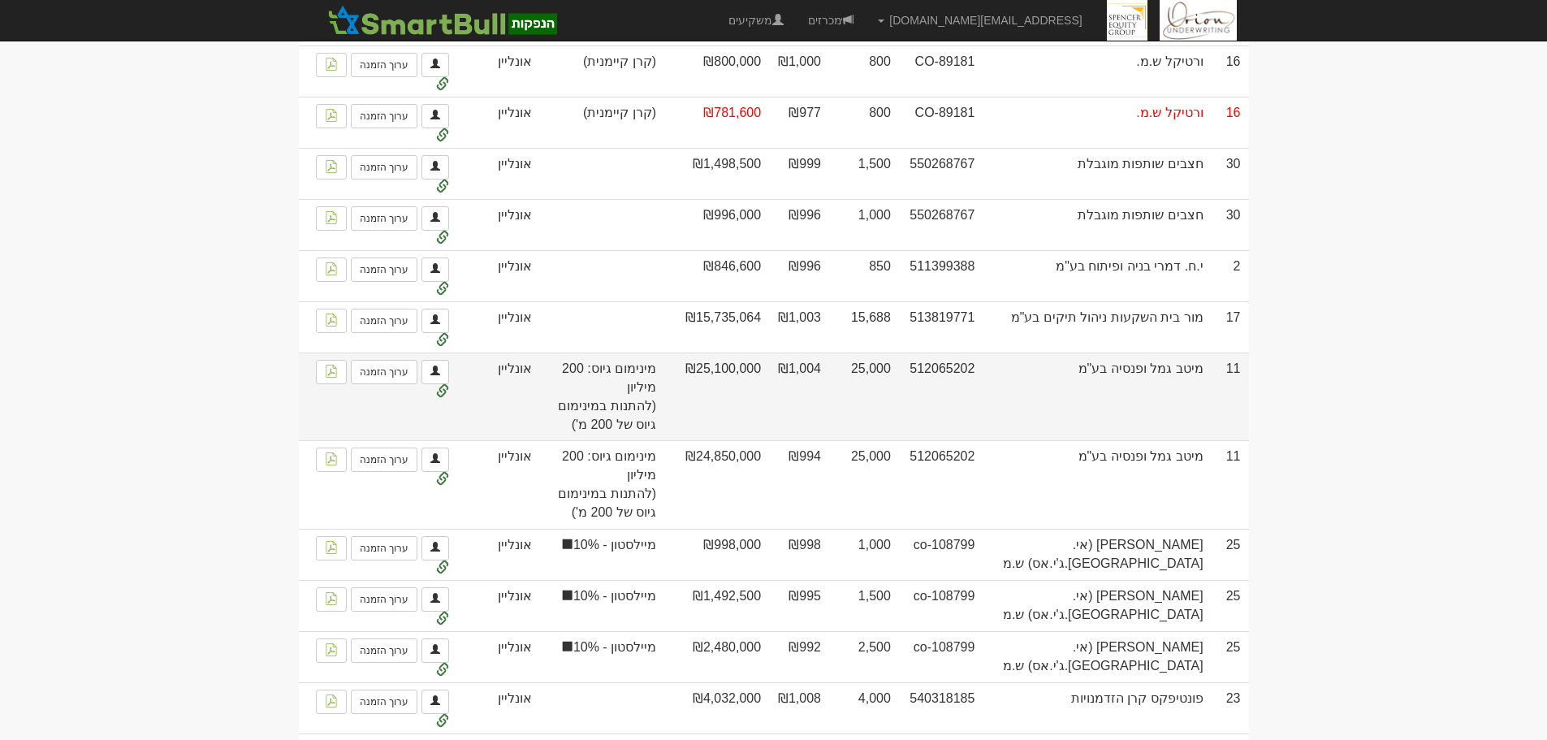
scroll to position [2274, 0]
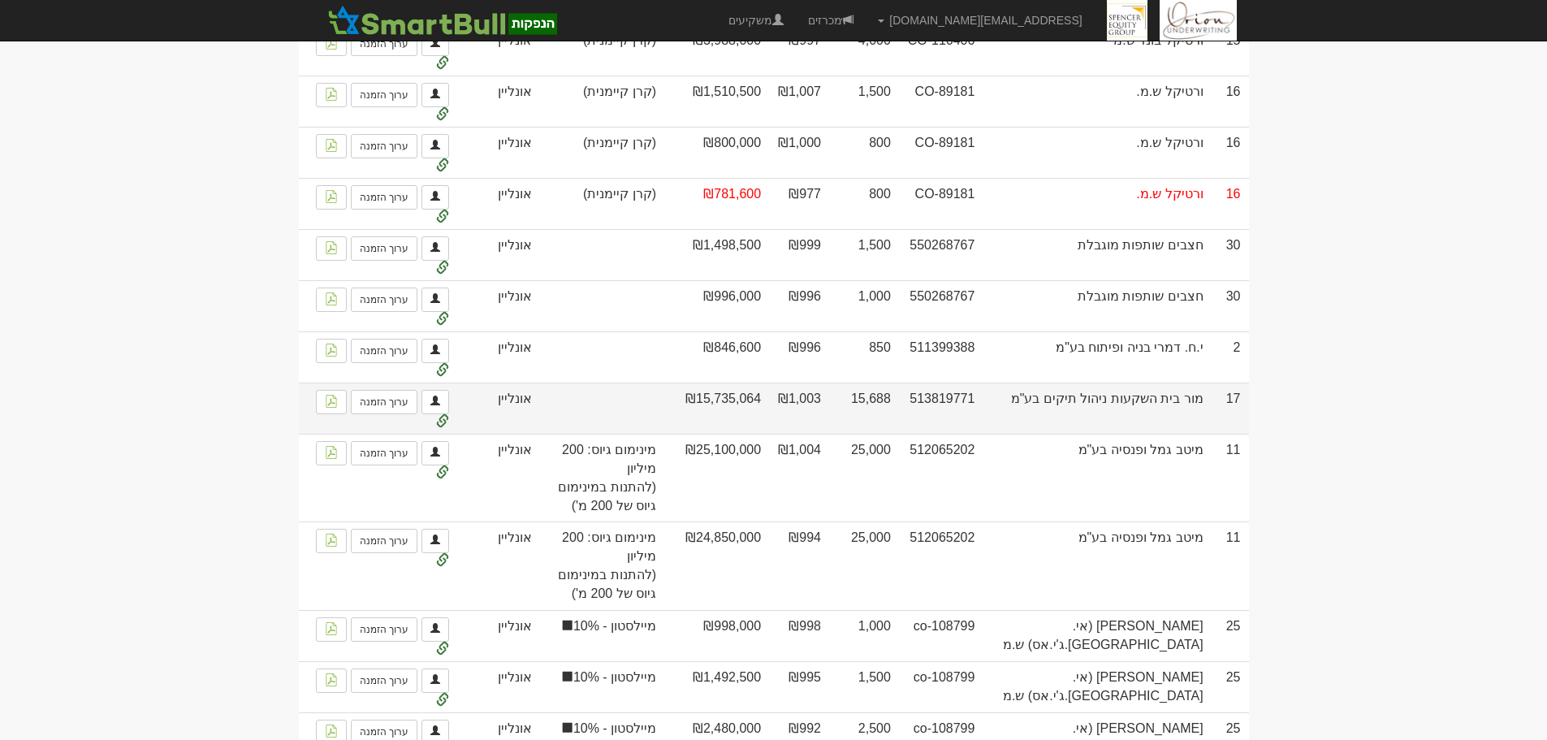
drag, startPoint x: 781, startPoint y: 384, endPoint x: 847, endPoint y: 395, distance: 66.6
click at [833, 393] on tr "17 מור בית השקעות ניהול תיקים בע"מ 513819771 15,688 ₪1,003 ₪15,735,064 פרי פסו …" at bounding box center [774, 408] width 950 height 51
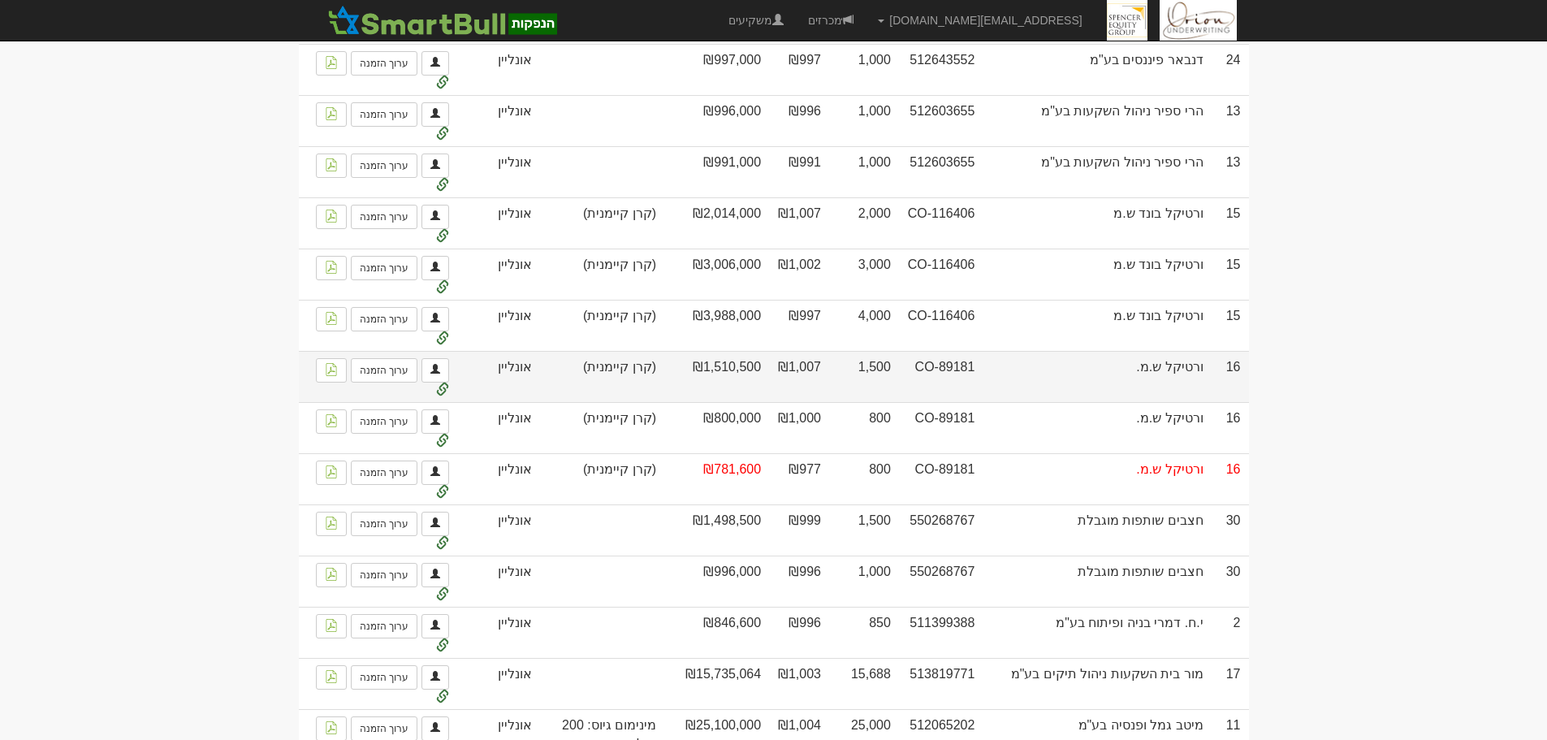
scroll to position [2000, 0]
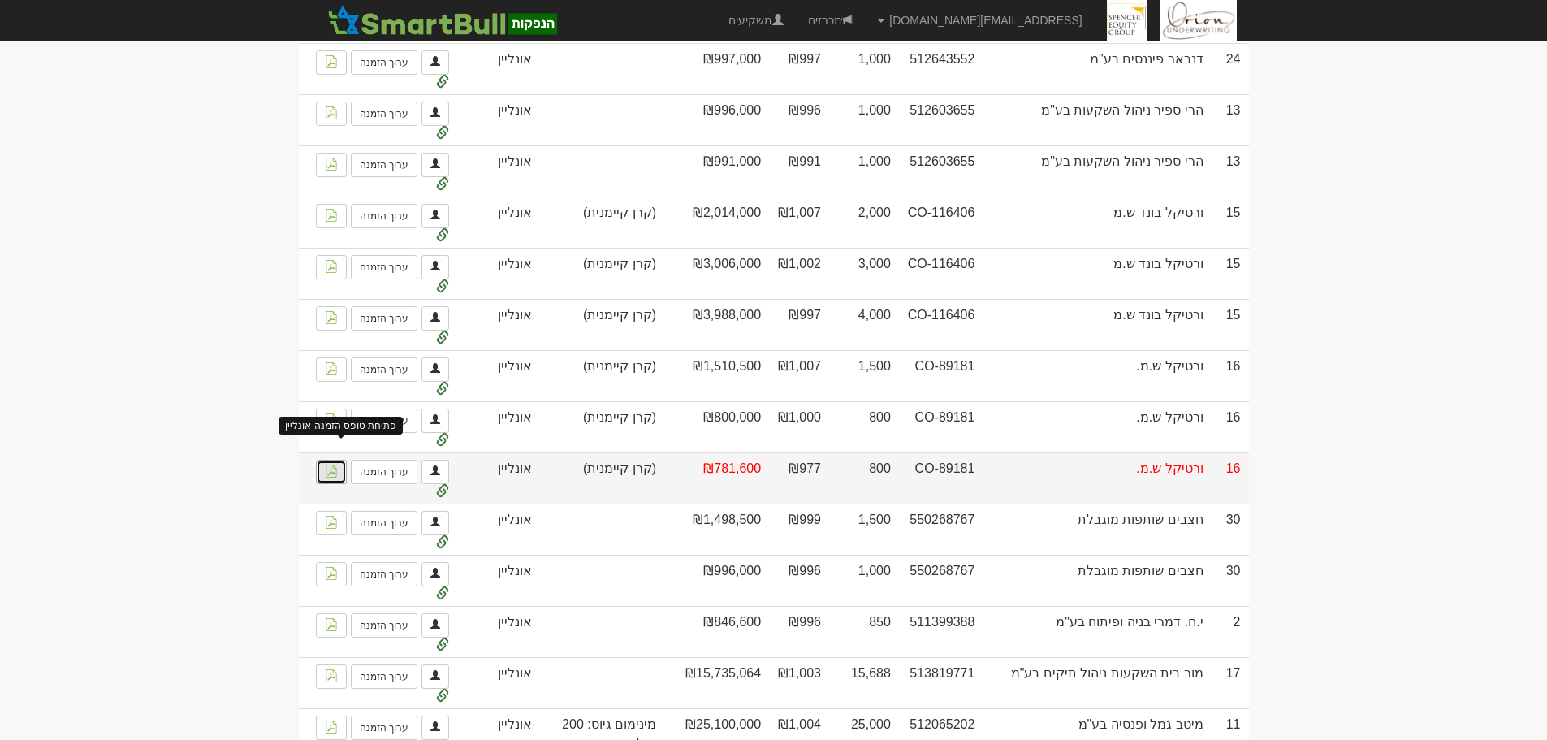
click at [344, 468] on link at bounding box center [331, 472] width 31 height 24
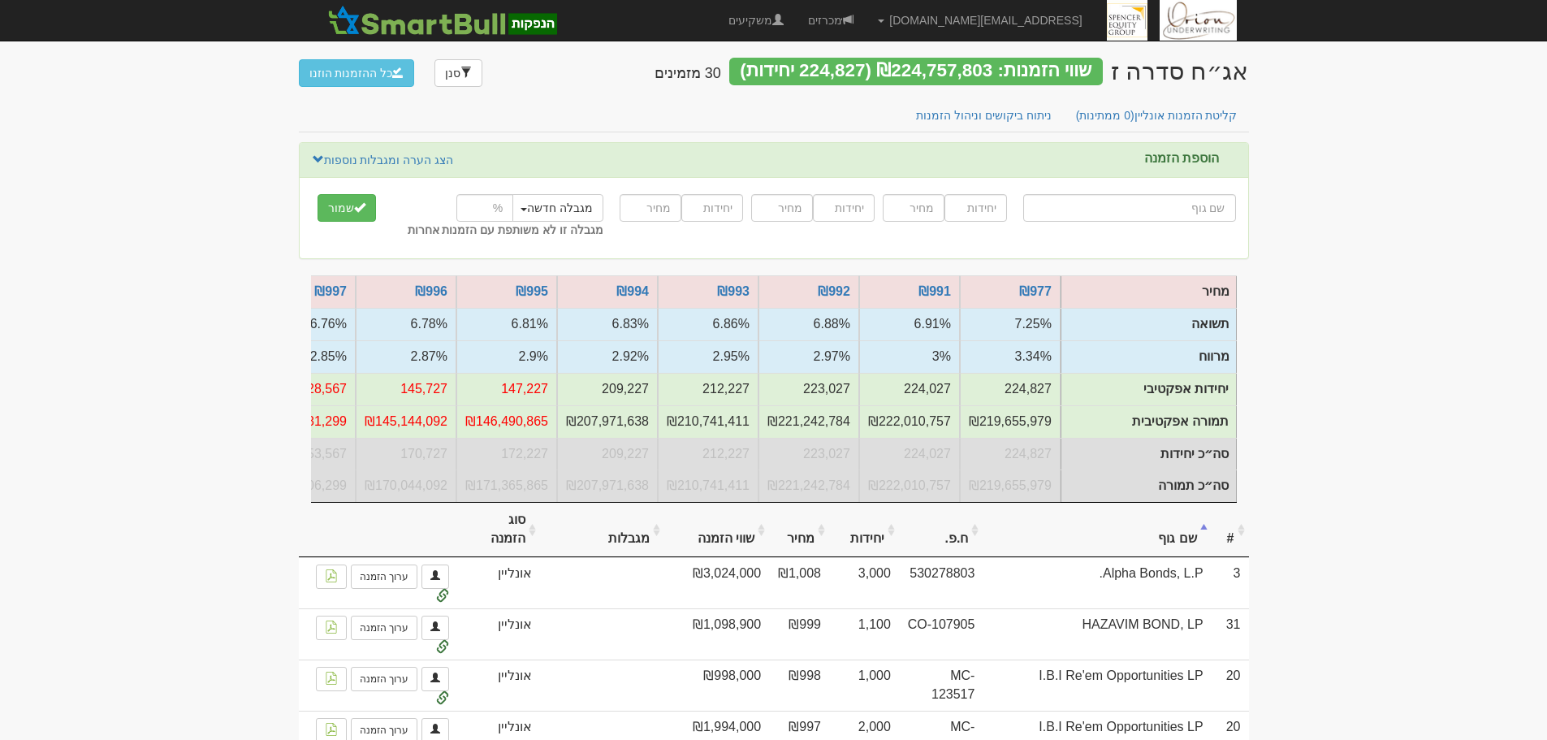
scroll to position [0, 0]
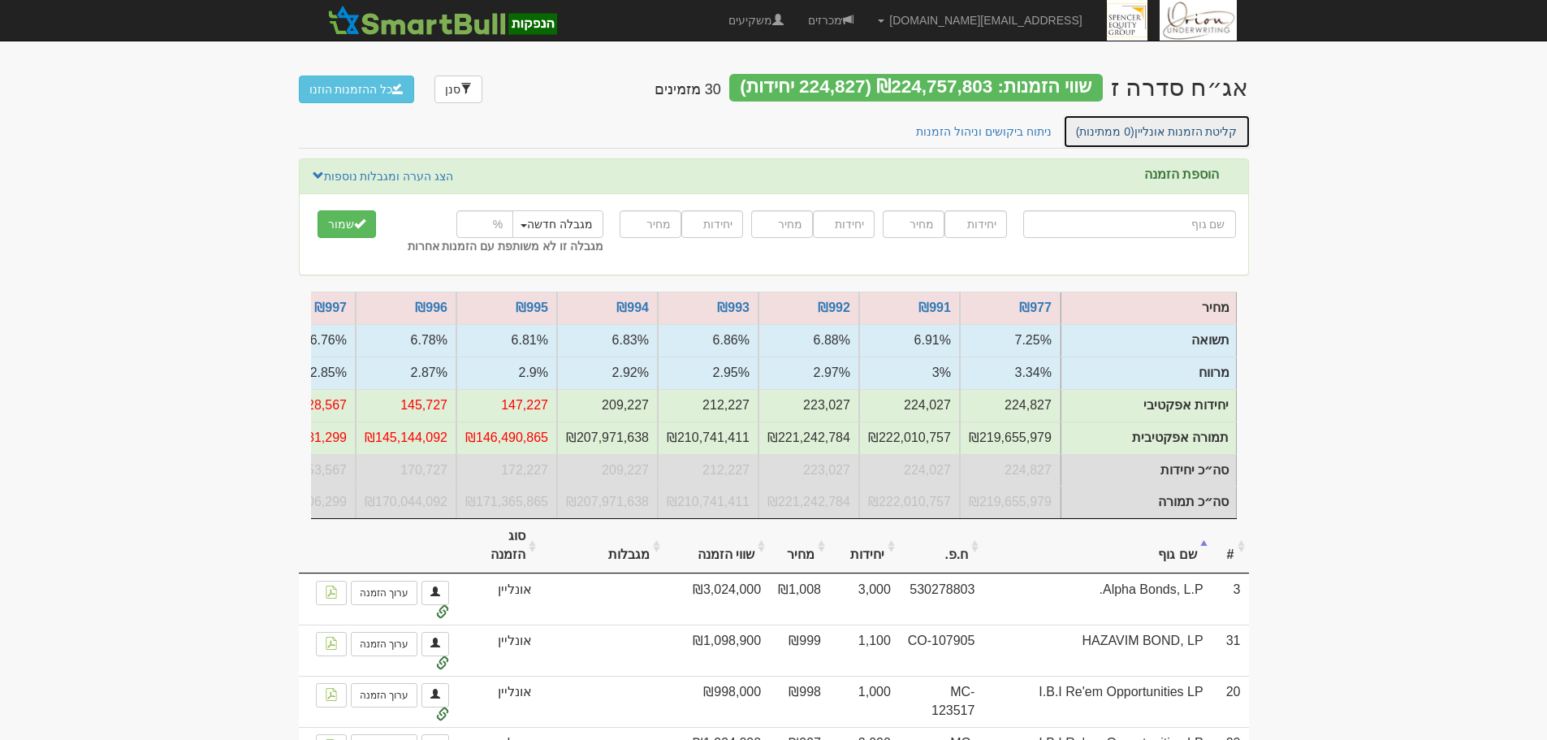
click at [1192, 141] on link "קליטת הזמנות אונליין (0 ממתינות)" at bounding box center [1157, 132] width 188 height 34
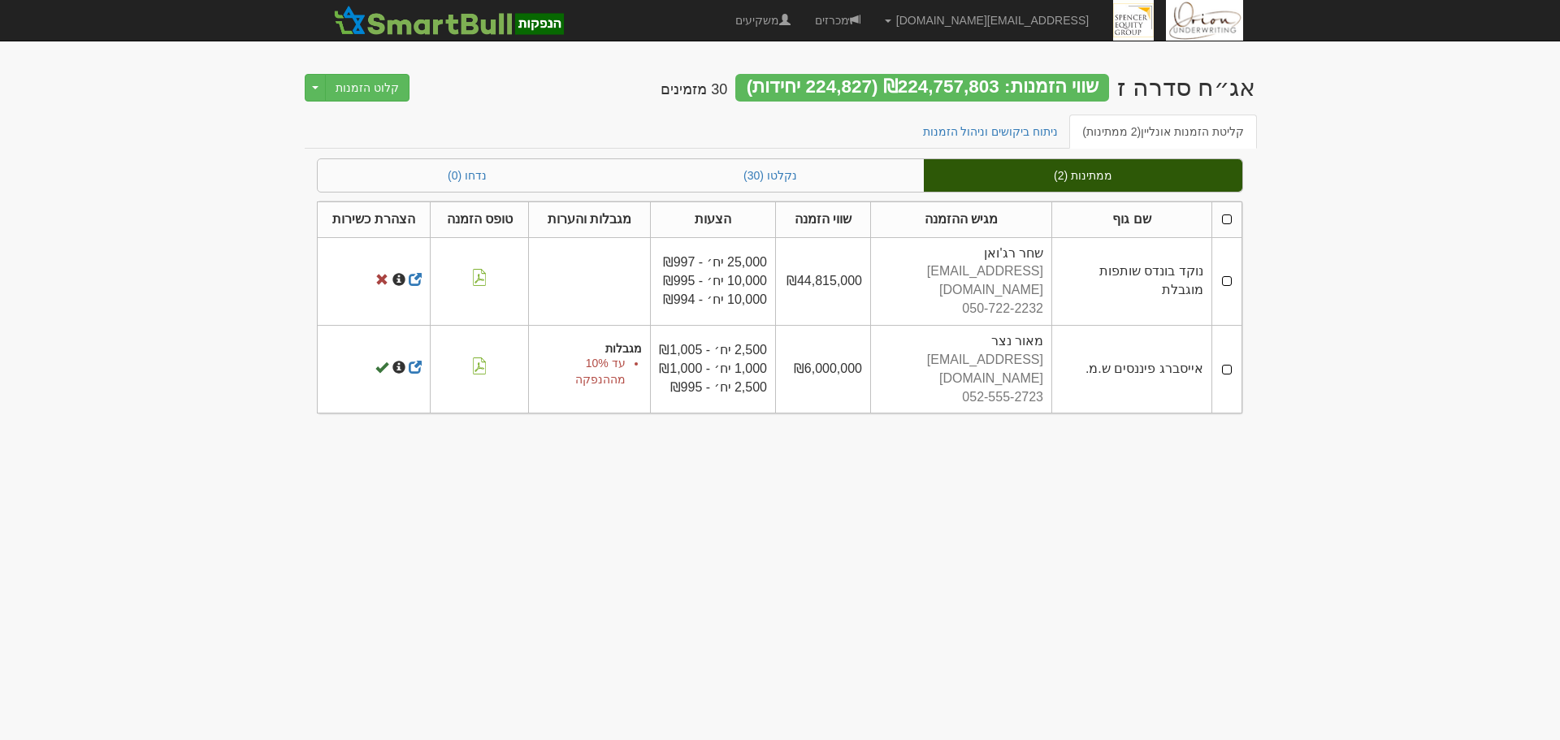
click at [1229, 270] on td at bounding box center [1226, 281] width 30 height 88
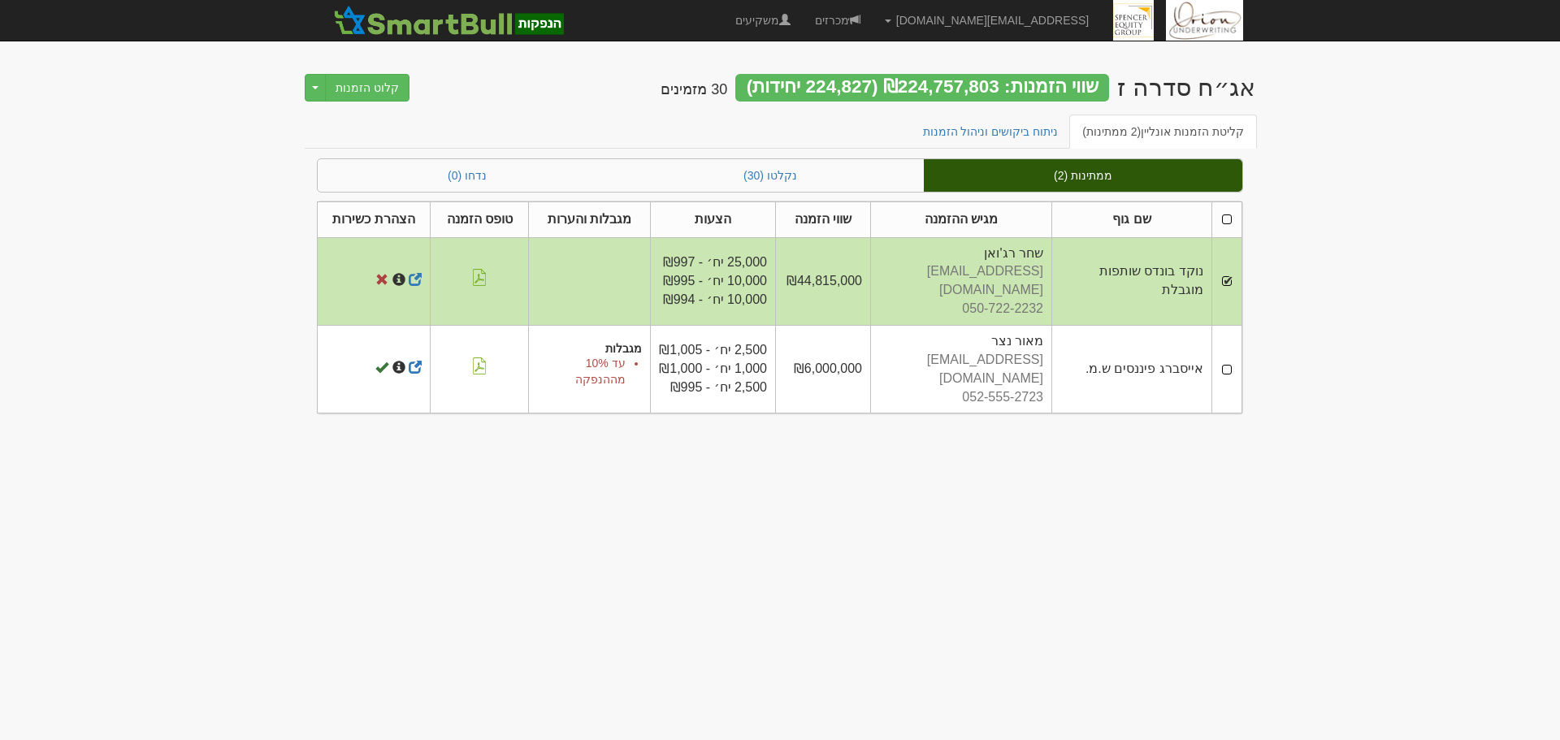
click at [1225, 338] on td at bounding box center [1226, 370] width 30 height 88
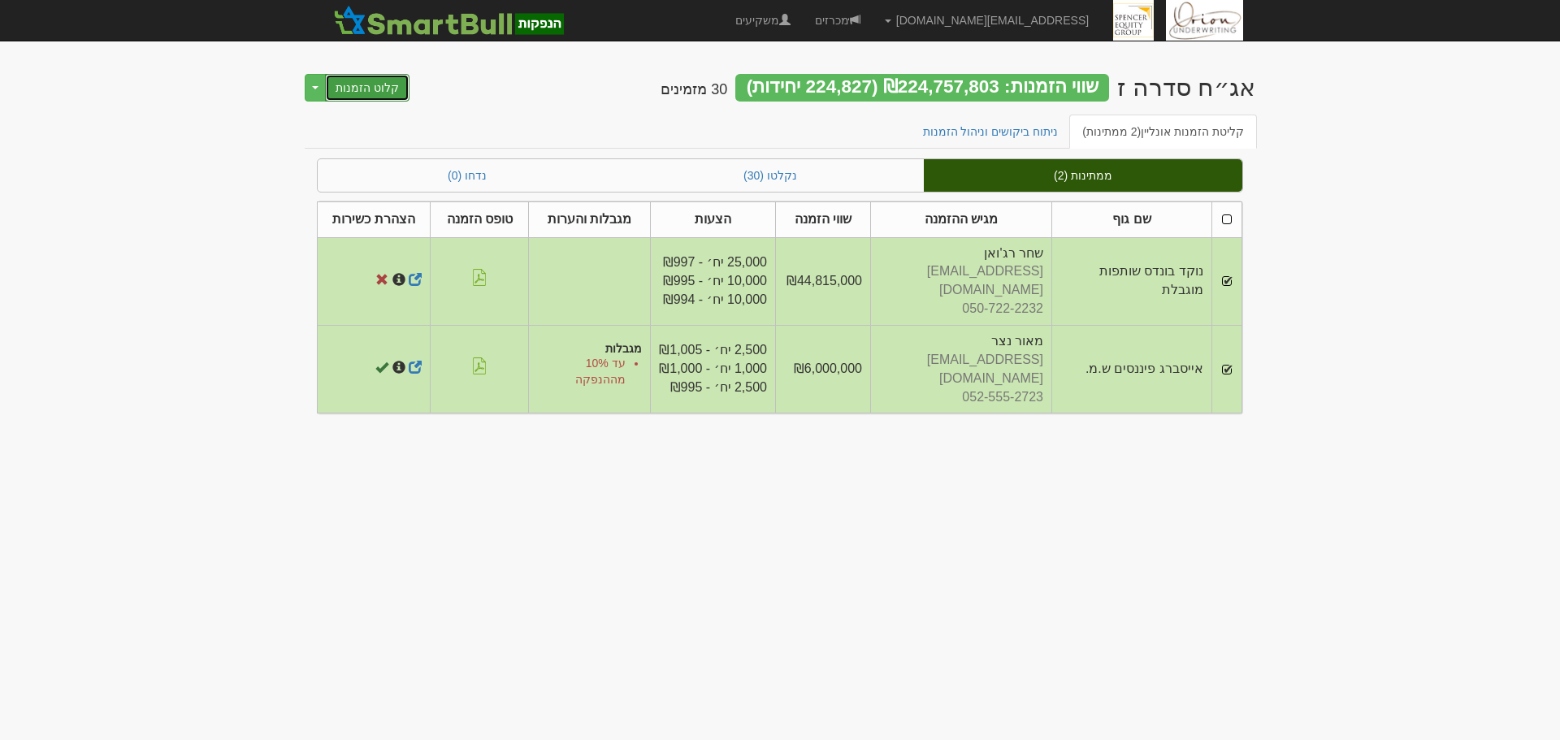
click at [394, 90] on button "קלוט הזמנות" at bounding box center [367, 88] width 84 height 28
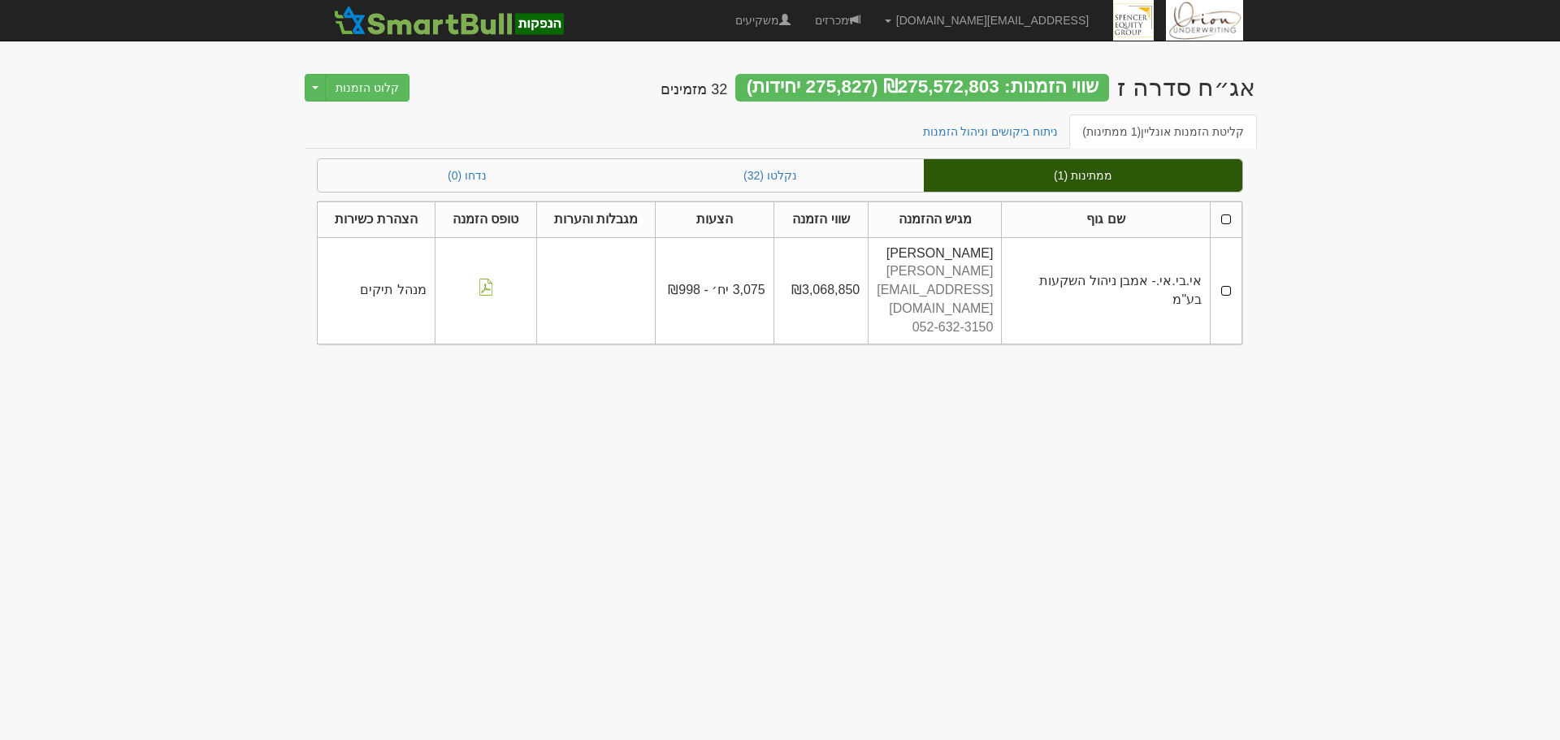
click at [980, 407] on body "[EMAIL_ADDRESS][DOMAIN_NAME] הגדרות חשבונות הנפקה תבניות הודעות קיבול" at bounding box center [780, 370] width 1560 height 740
click at [856, 180] on link "נקלטו (32)" at bounding box center [770, 175] width 307 height 32
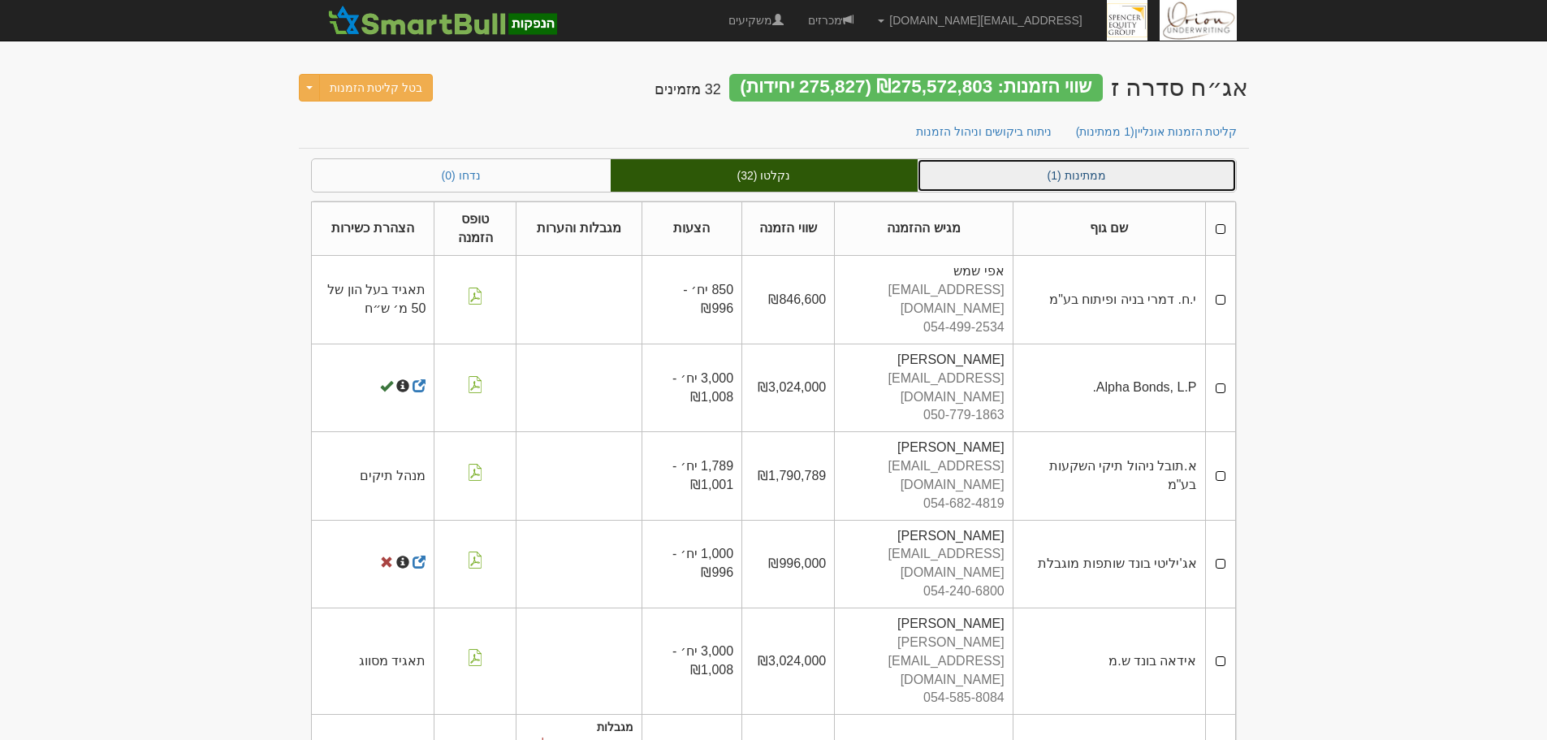
click at [1157, 164] on link "ממתינות (1)" at bounding box center [1077, 175] width 318 height 32
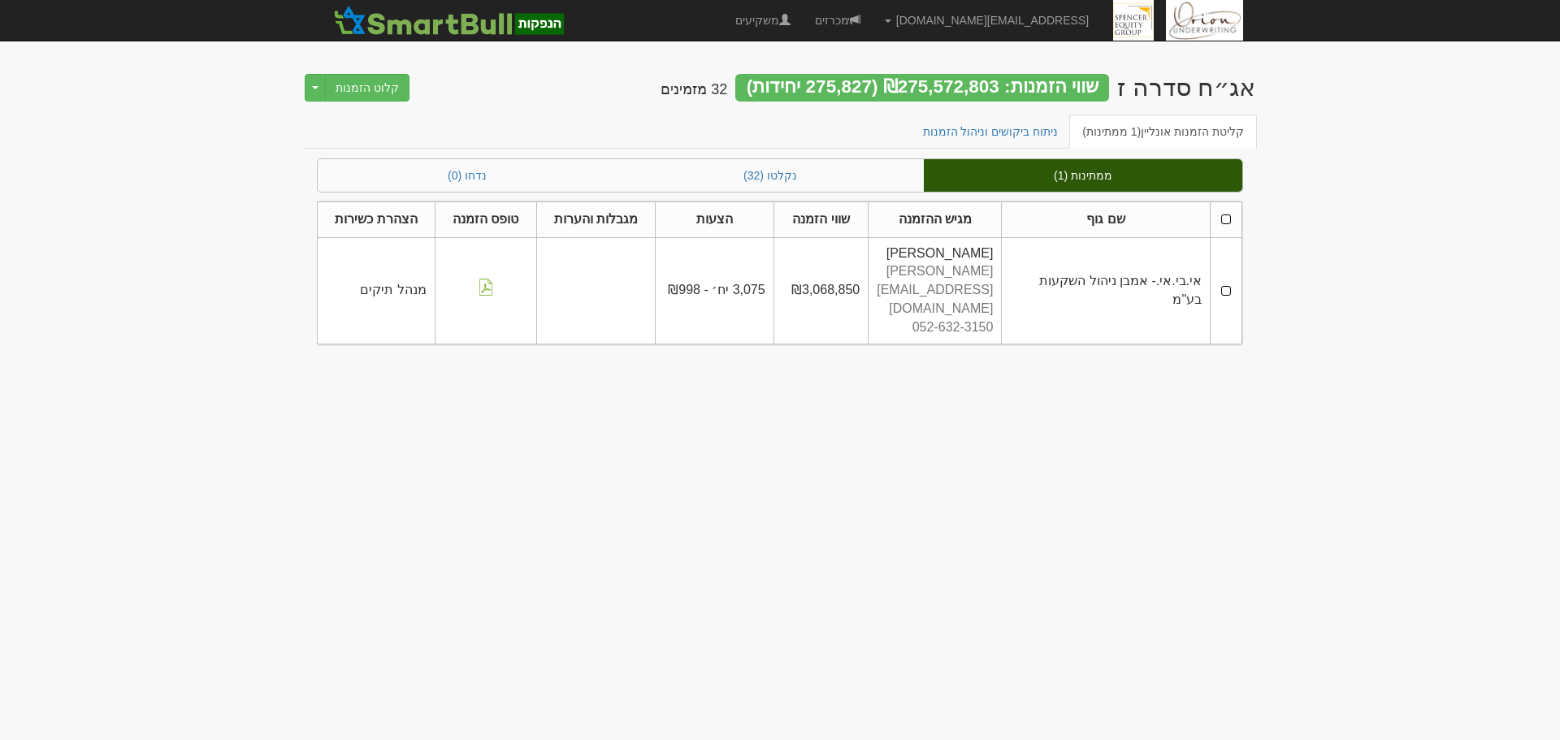
drag, startPoint x: 1184, startPoint y: 380, endPoint x: 1237, endPoint y: 279, distance: 114.4
click at [1184, 380] on body "hanpaka@orion-uw.com הגדרות חשבונות הנפקה תבניות הודעות קיבול" at bounding box center [780, 370] width 1560 height 740
click at [1230, 269] on td at bounding box center [1226, 290] width 32 height 106
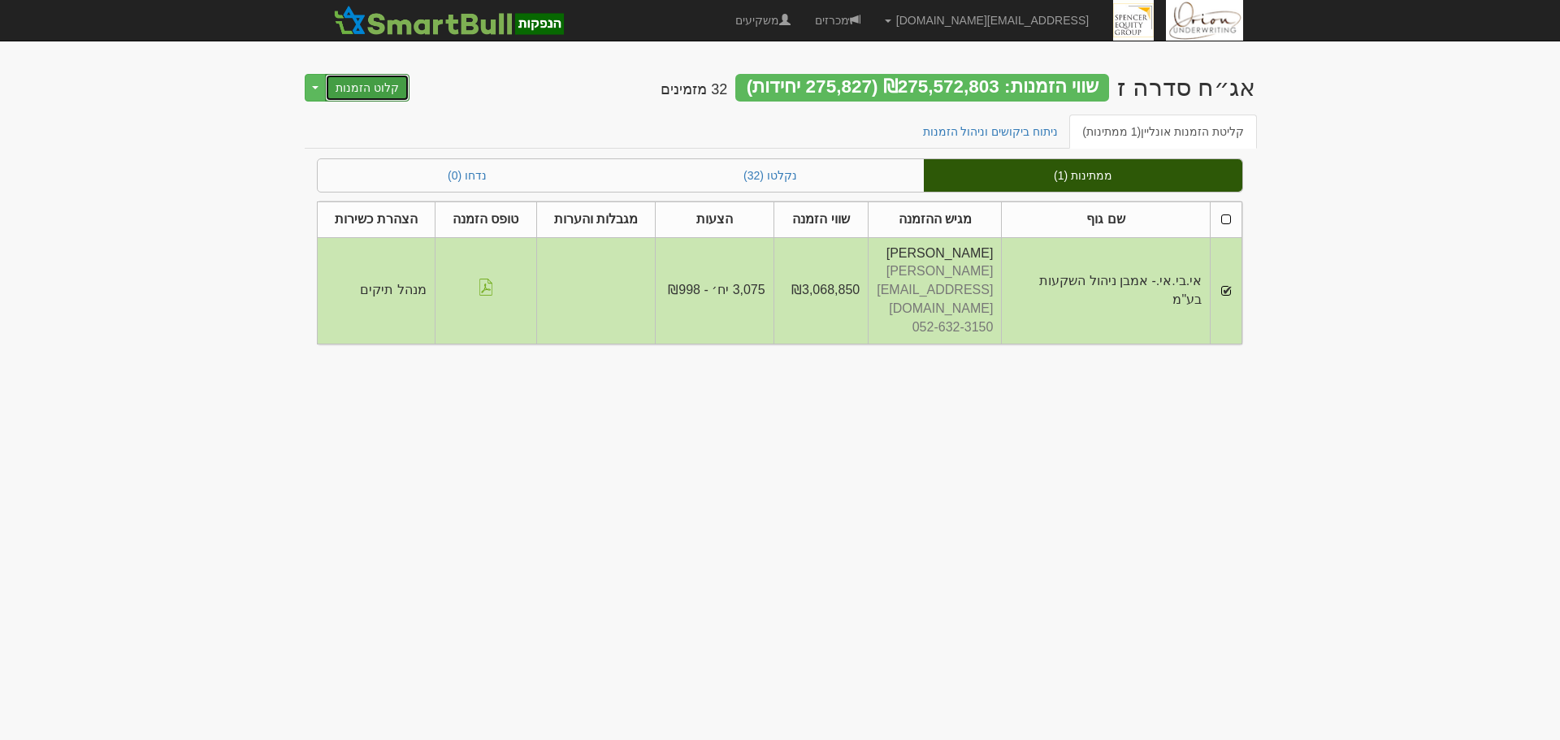
click at [376, 90] on button "קלוט הזמנות" at bounding box center [367, 88] width 84 height 28
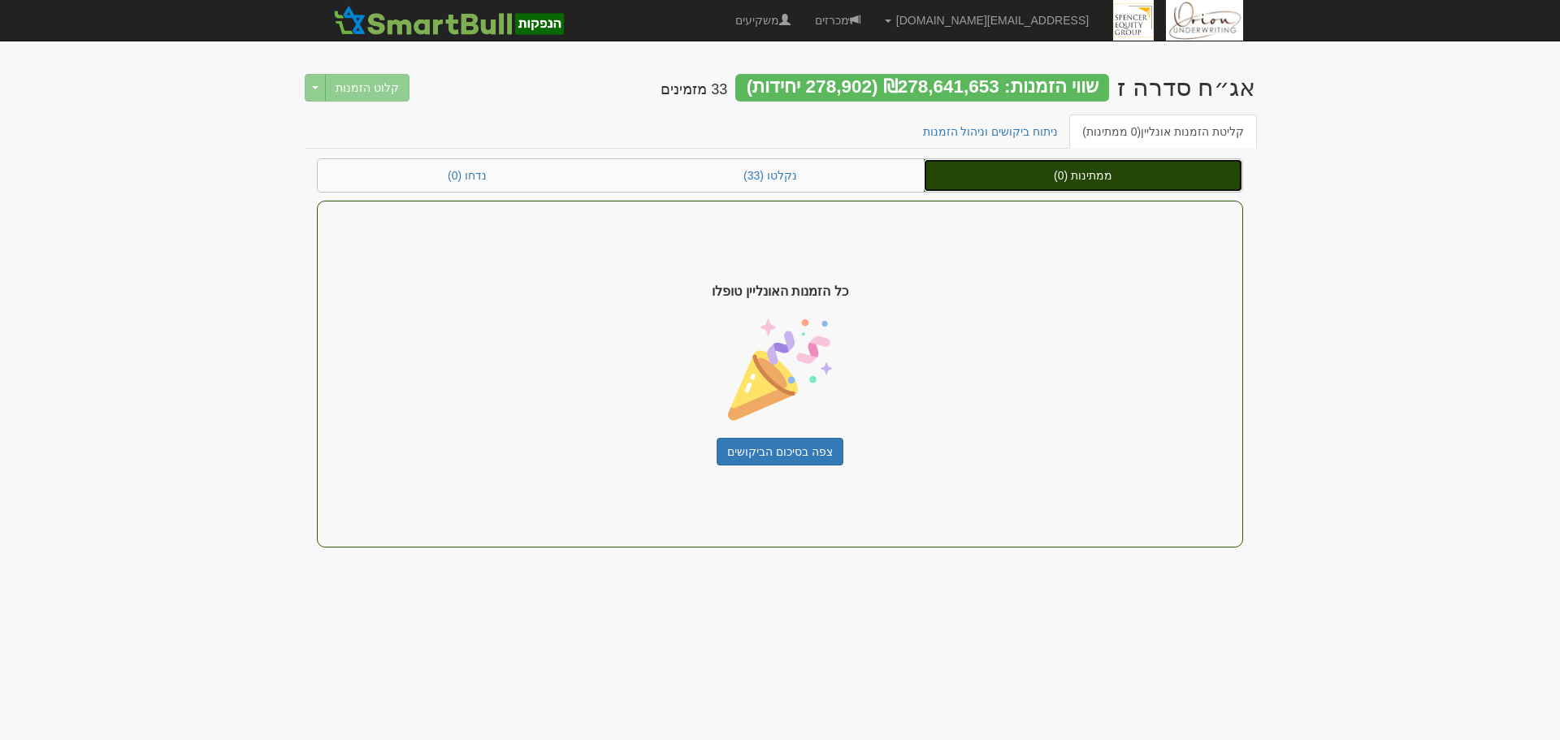
click at [1163, 184] on link "ממתינות (0)" at bounding box center [1083, 175] width 318 height 32
click at [1071, 174] on link "ממתינות (0)" at bounding box center [1083, 175] width 318 height 32
click at [869, 168] on link "נקלטו (33)" at bounding box center [770, 175] width 307 height 32
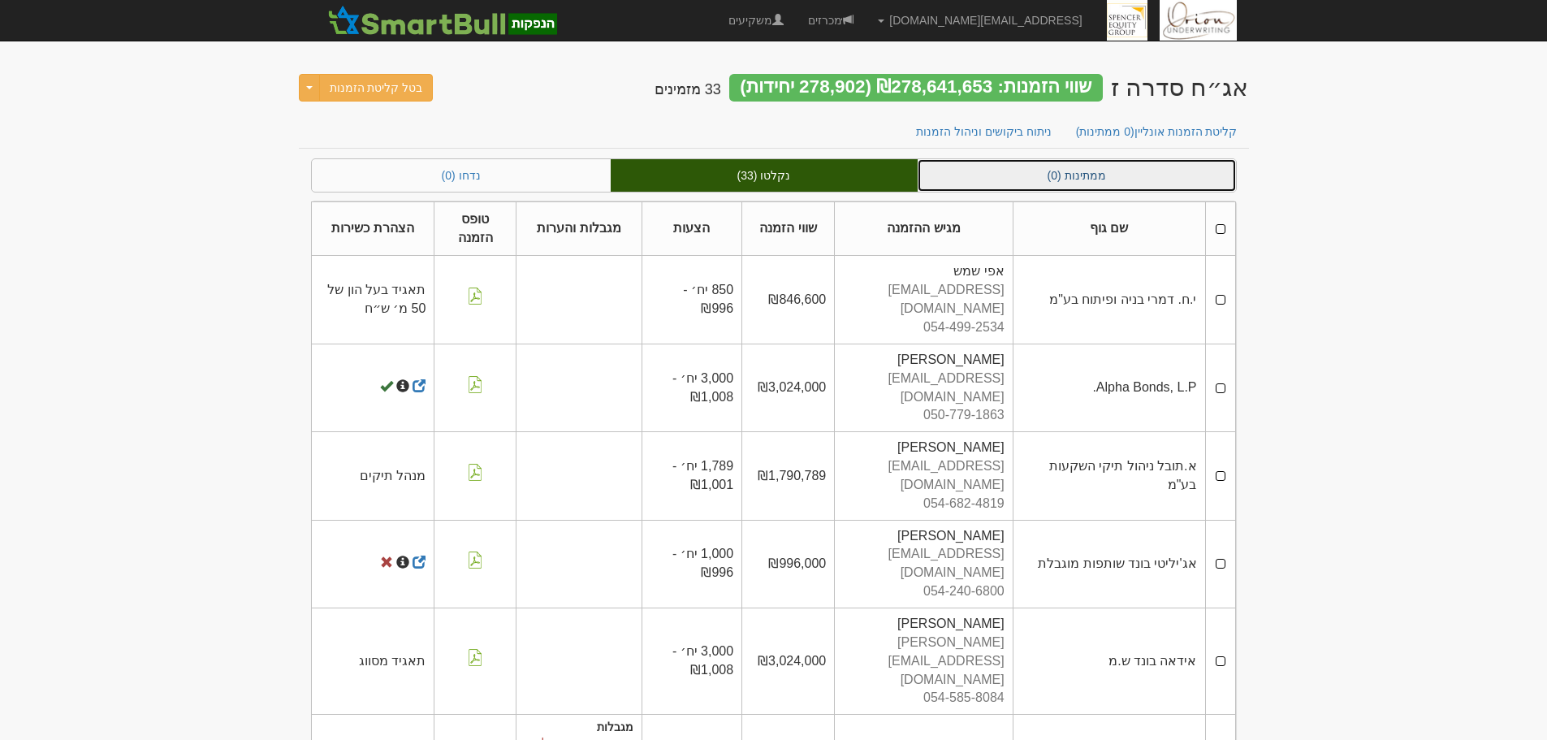
click at [1146, 180] on link "ממתינות (0)" at bounding box center [1077, 175] width 318 height 32
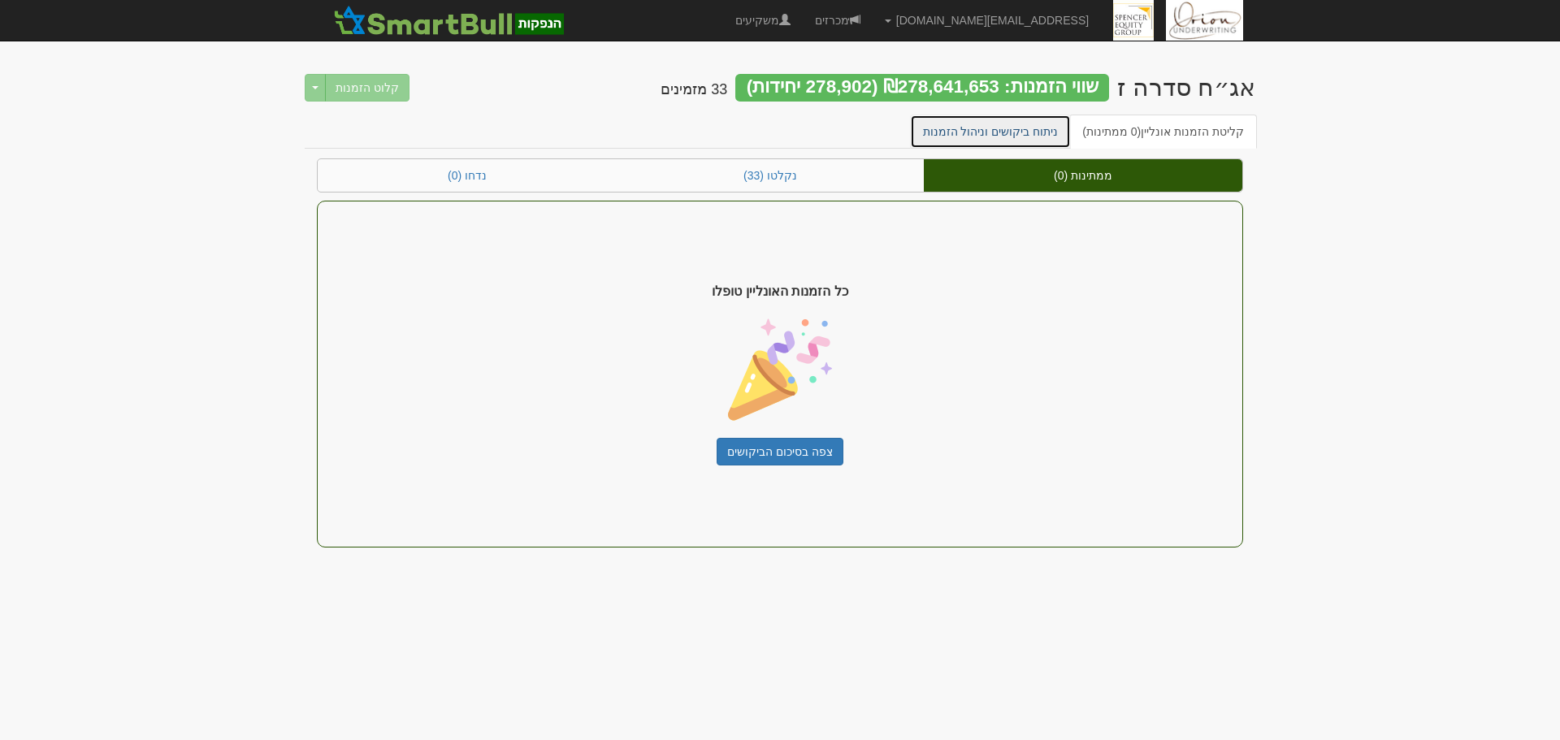
click at [1023, 130] on link "ניתוח ביקושים וניהול הזמנות" at bounding box center [991, 132] width 162 height 34
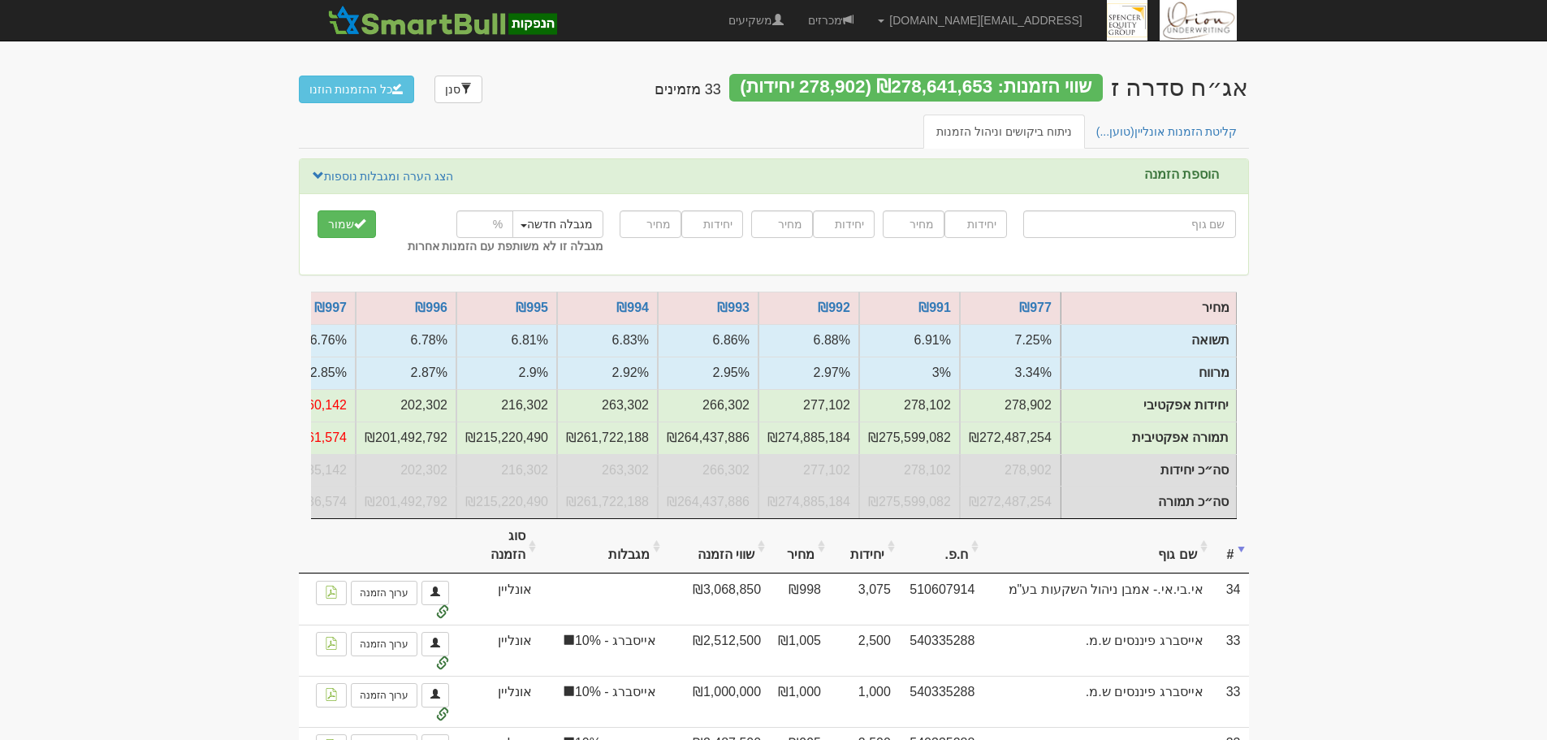
click at [1240, 573] on th "#" at bounding box center [1230, 546] width 37 height 54
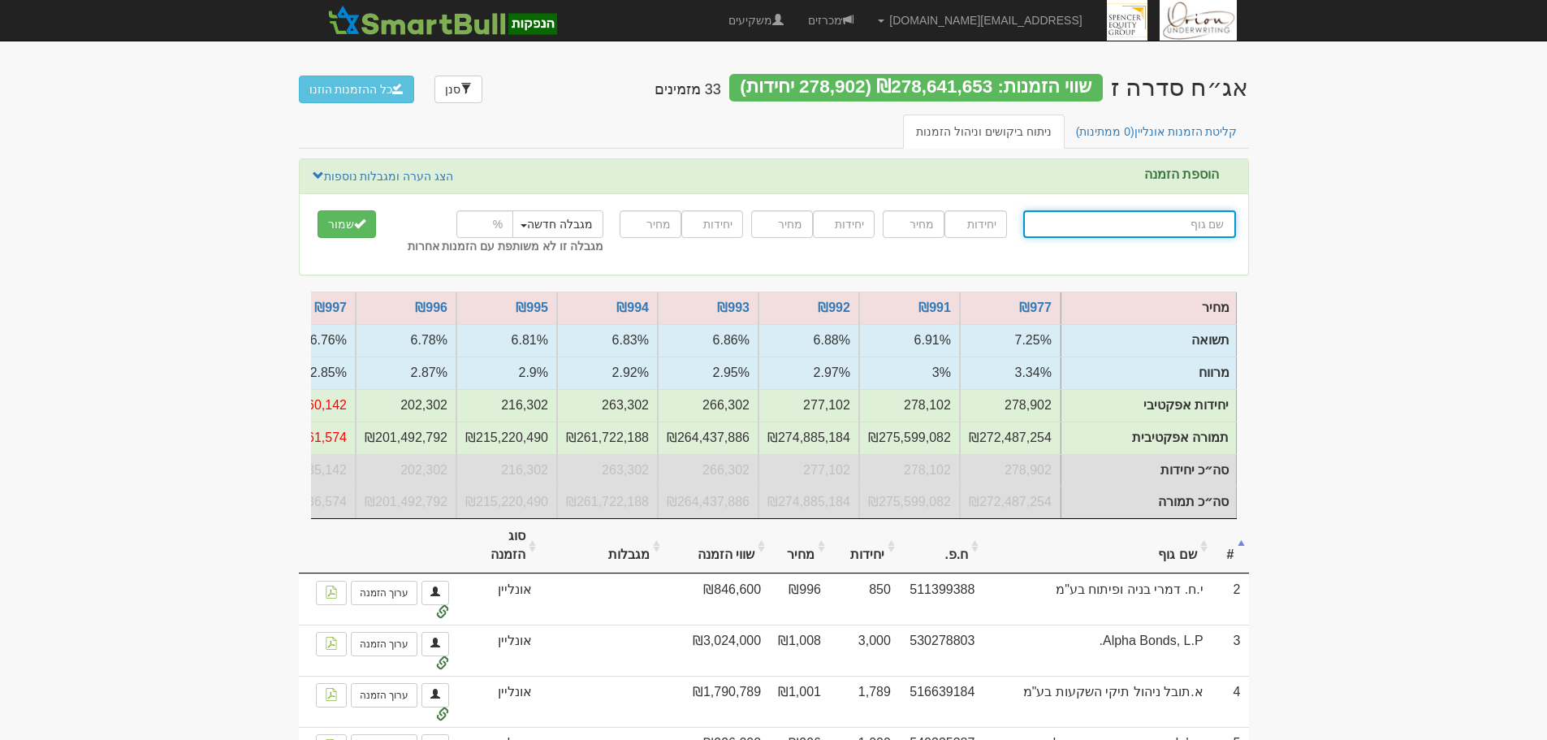
click at [1188, 218] on input "text" at bounding box center [1129, 224] width 213 height 28
type input "ה"
type input "הפניקס השקעות ופיננסים"
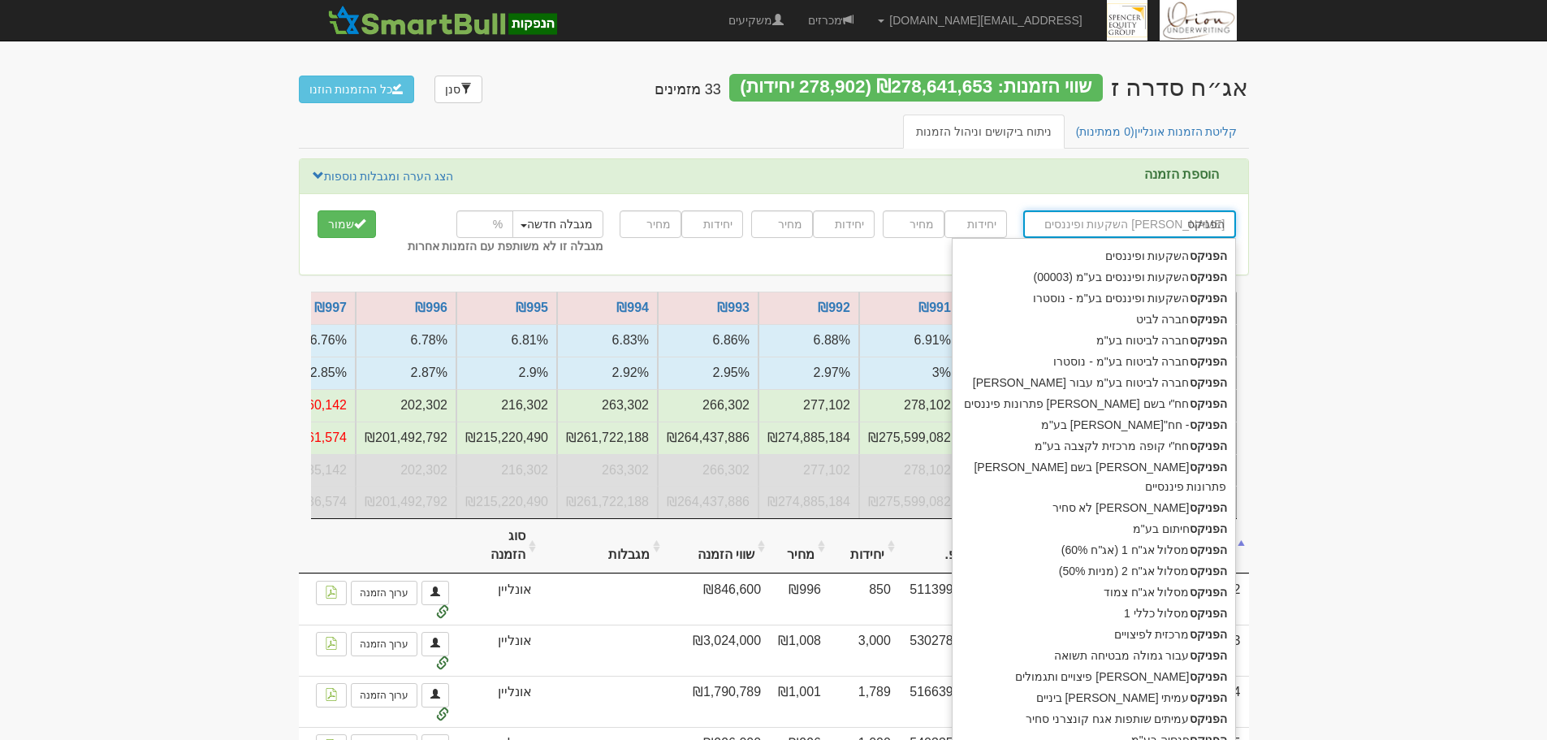
type input "הפניקס"
type input "הפניקס ש"
type input "הפניקס שותפות קונצרני בדרוג AA"
type input "הפניקס שו"
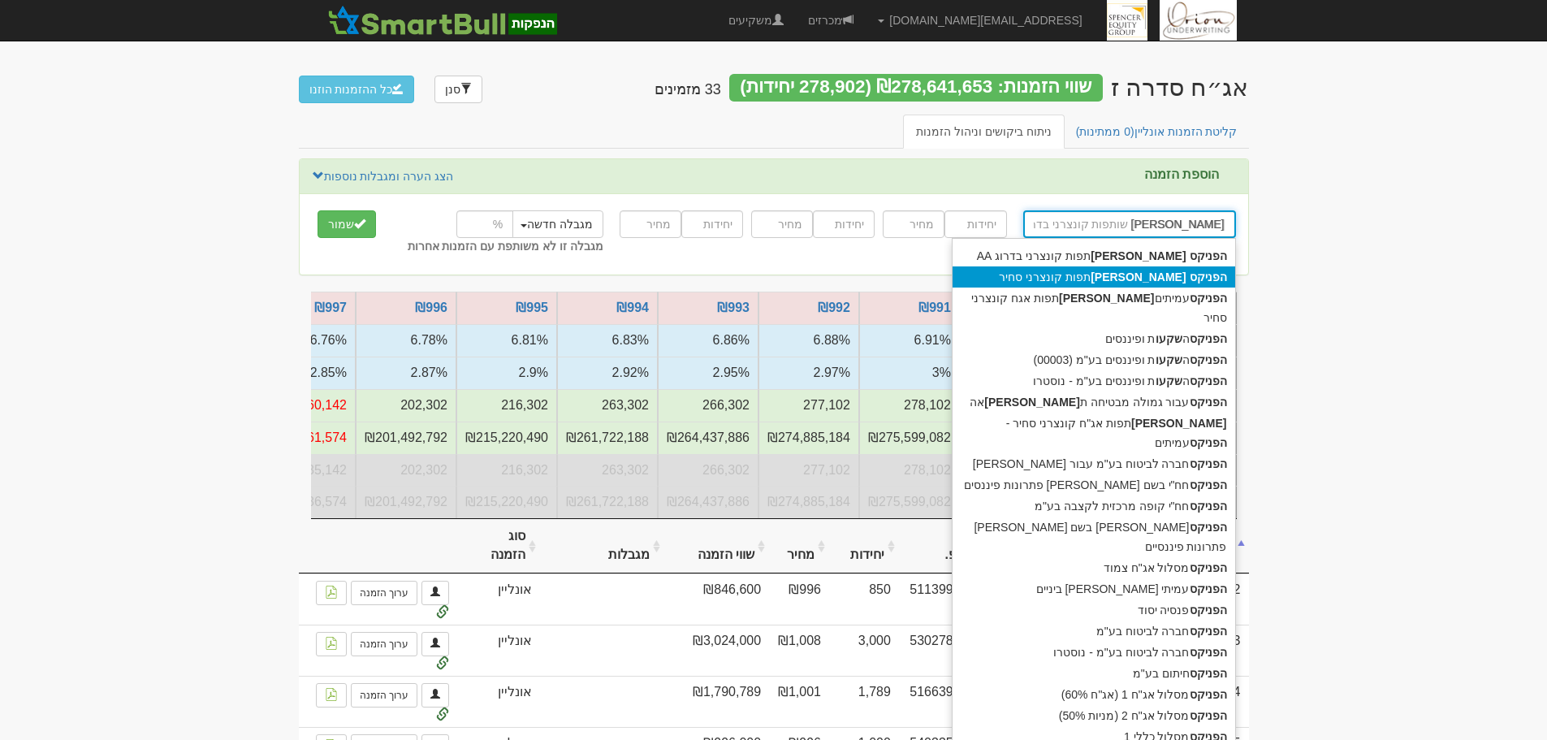
click at [1130, 274] on div "הפניקס שו תפות קונצרני סחיר" at bounding box center [1094, 276] width 283 height 21
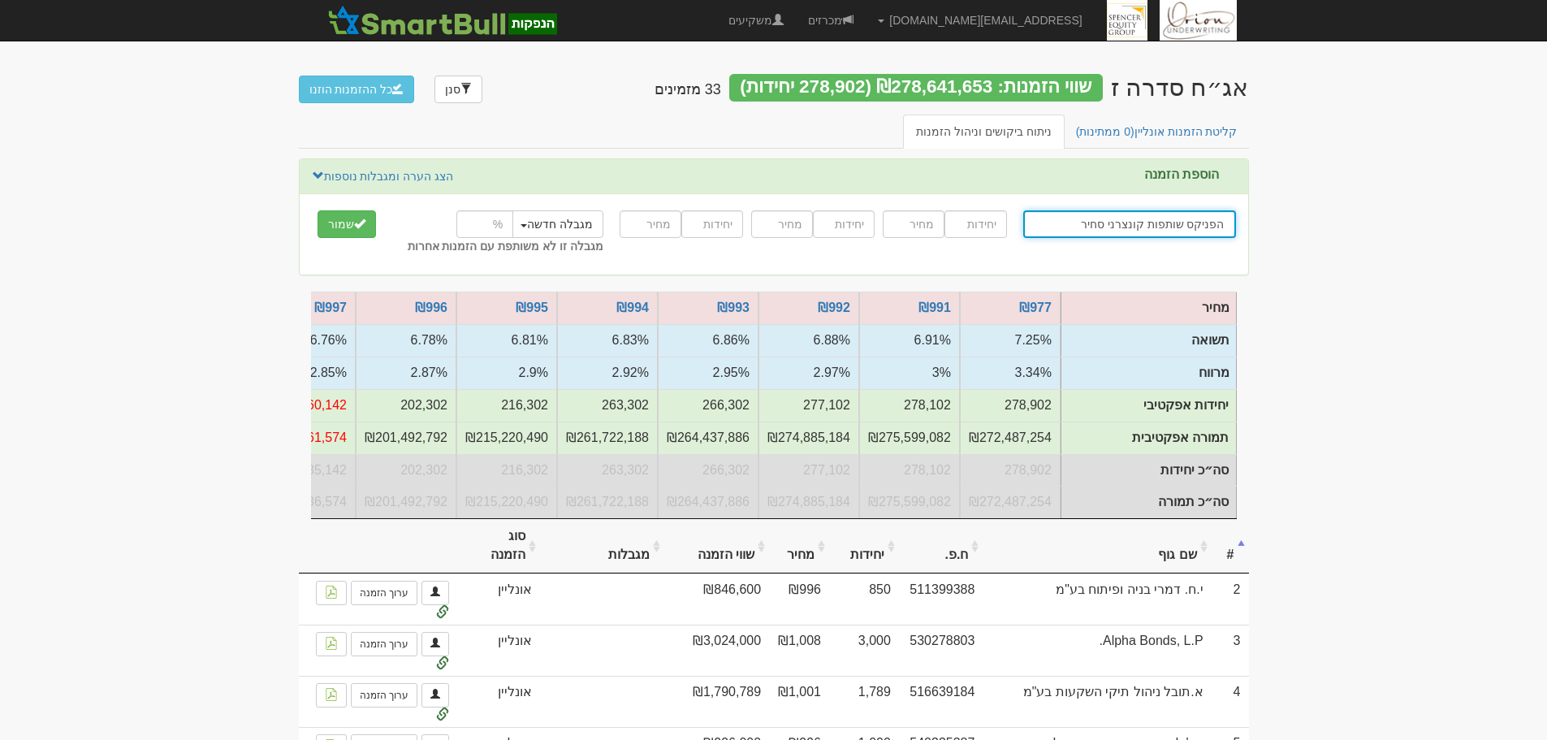
type input "הפניקס שותפות קונצרני סחיר"
click at [995, 230] on input "number" at bounding box center [976, 224] width 62 height 28
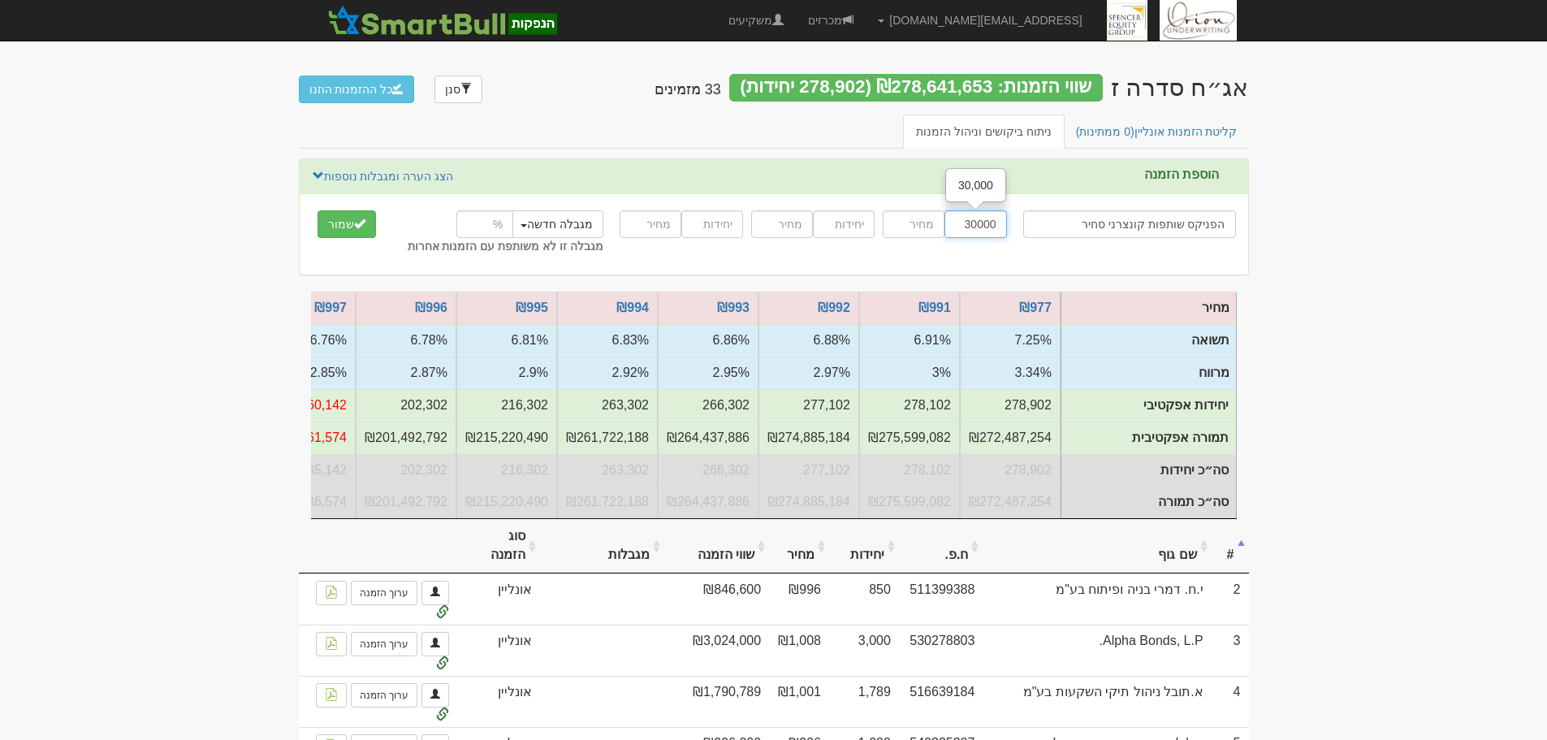
type input "30000"
type input "996"
click at [500, 223] on input "number" at bounding box center [485, 224] width 57 height 28
type input "18"
click at [435, 184] on link "הצג הערה ומגבלות נוספות" at bounding box center [383, 176] width 143 height 18
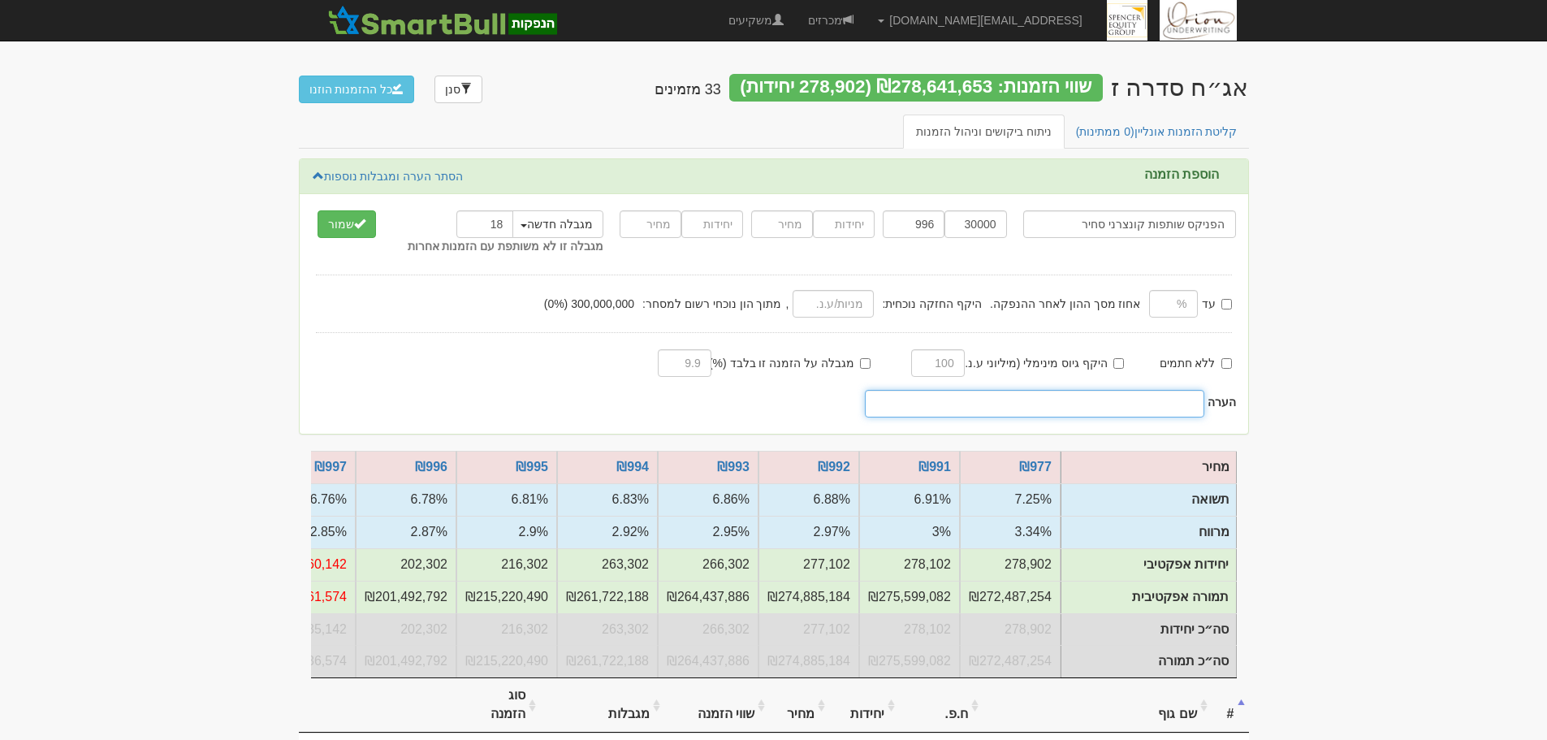
click at [1025, 413] on input "text" at bounding box center [1035, 404] width 340 height 28
type input "נוסטרו + עמיתים"
click at [371, 231] on button "שמור" at bounding box center [347, 224] width 58 height 28
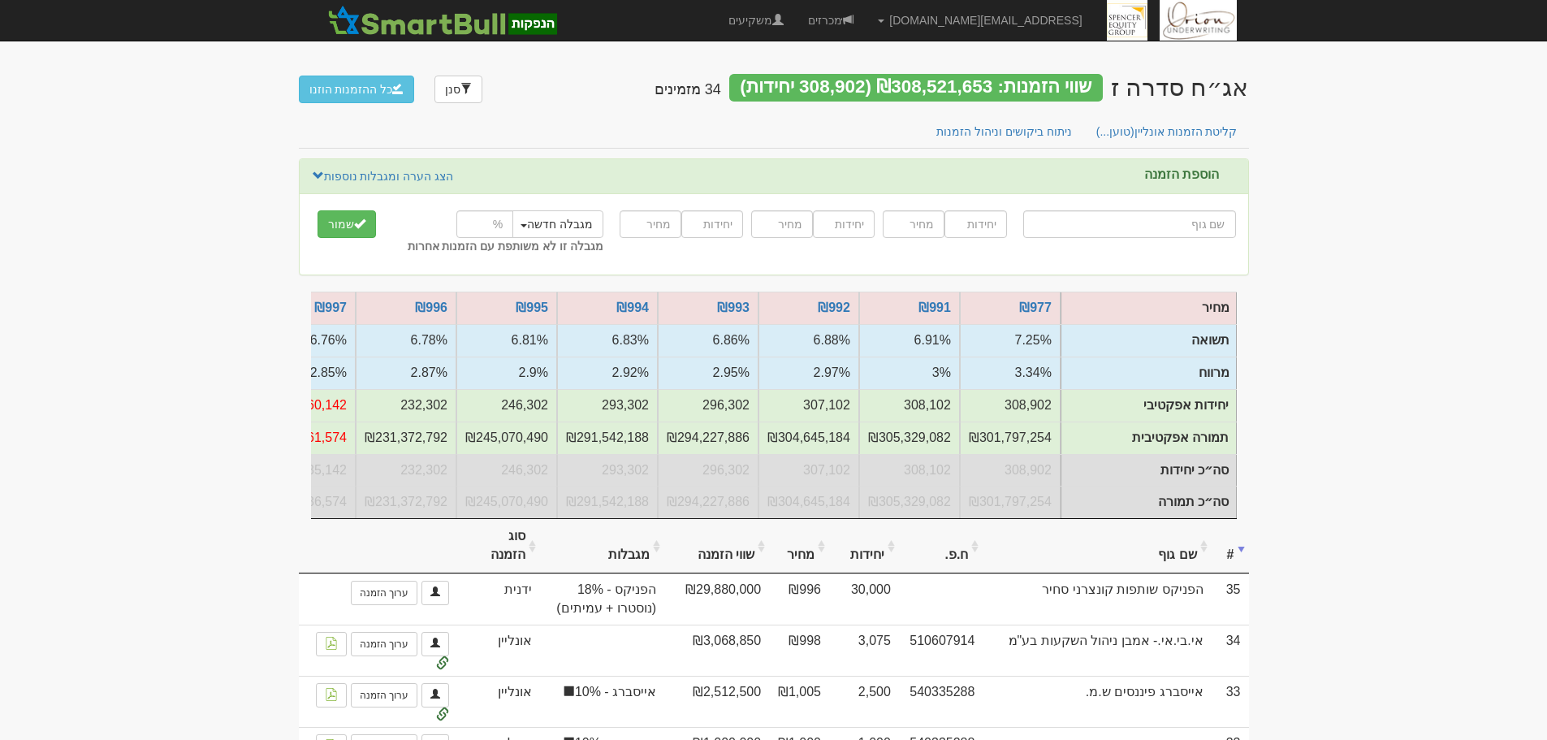
type input "מ"
type input "מוג מקוצר בינלאומי"
type input "מו"
type input "[PERSON_NAME] (!) אג"ח + 10%"
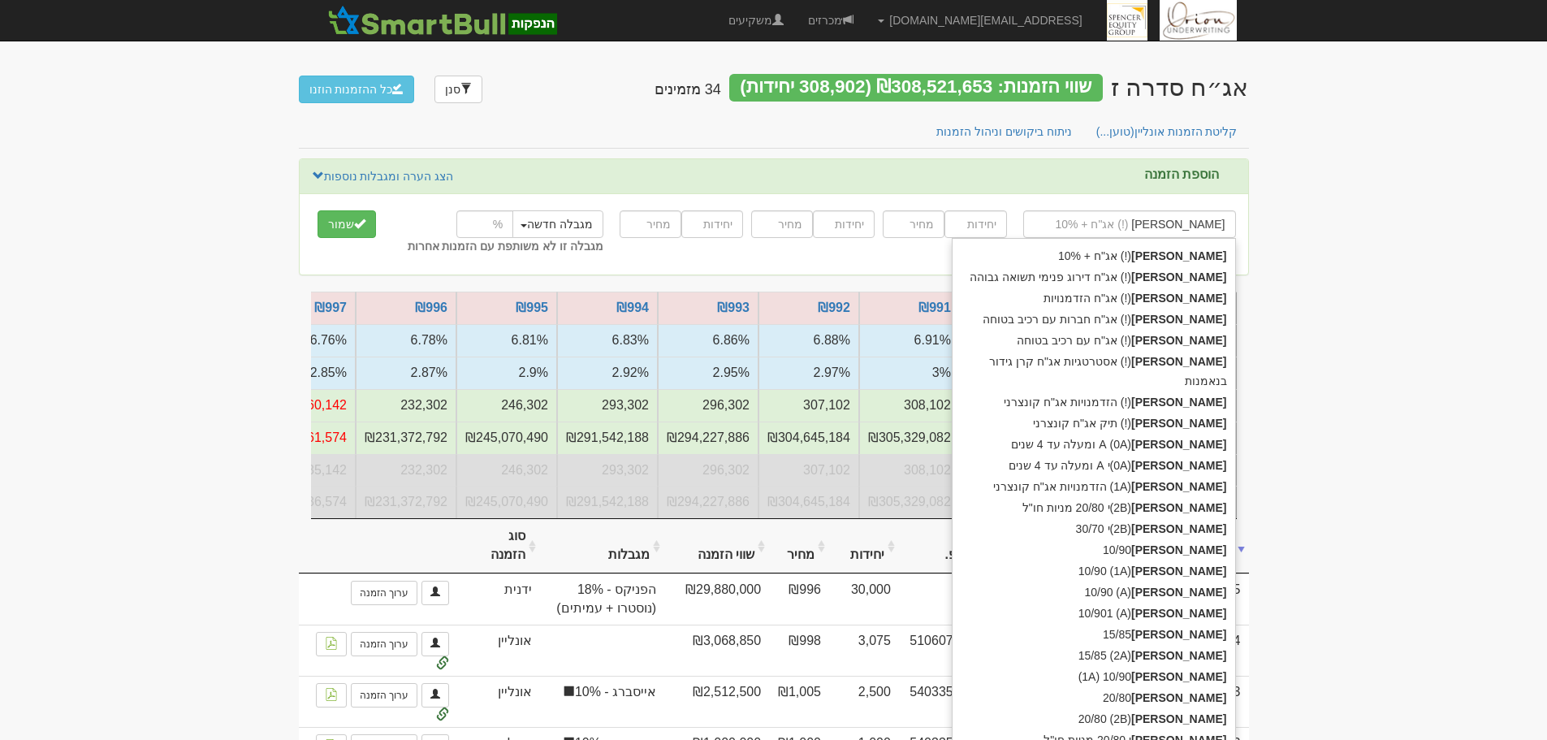
type input "[PERSON_NAME]"
type input "מור גמ"
type input "מור גמל ופנסיה בע"מ"
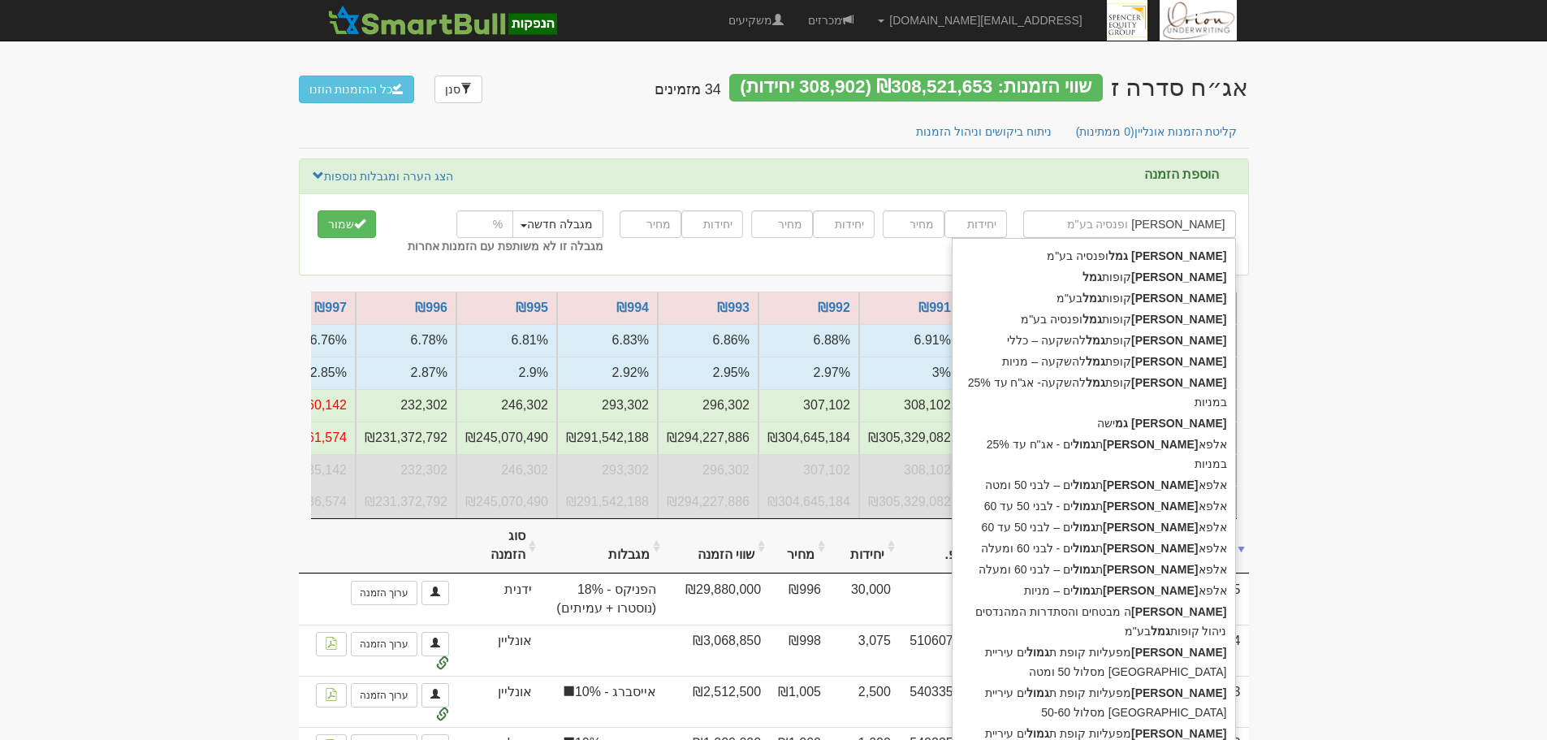
type input "מור גמל"
click at [1163, 258] on div "מור גמל ופנסיה בע"מ" at bounding box center [1094, 255] width 283 height 21
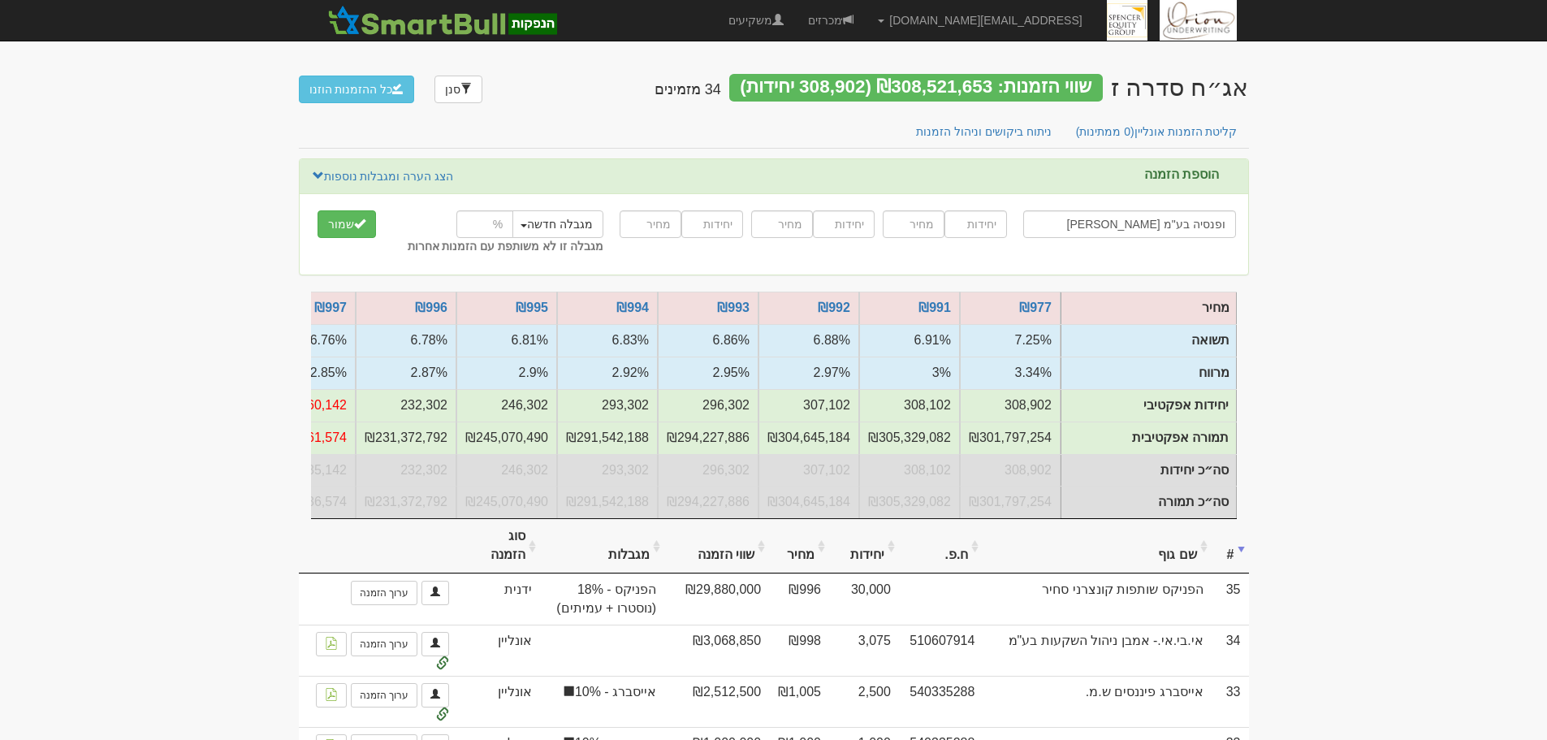
type input "מור גמל ופנסיה בע"מ"
click at [993, 223] on input "number" at bounding box center [976, 224] width 62 height 28
type input "5000"
type input "993"
type input "5000"
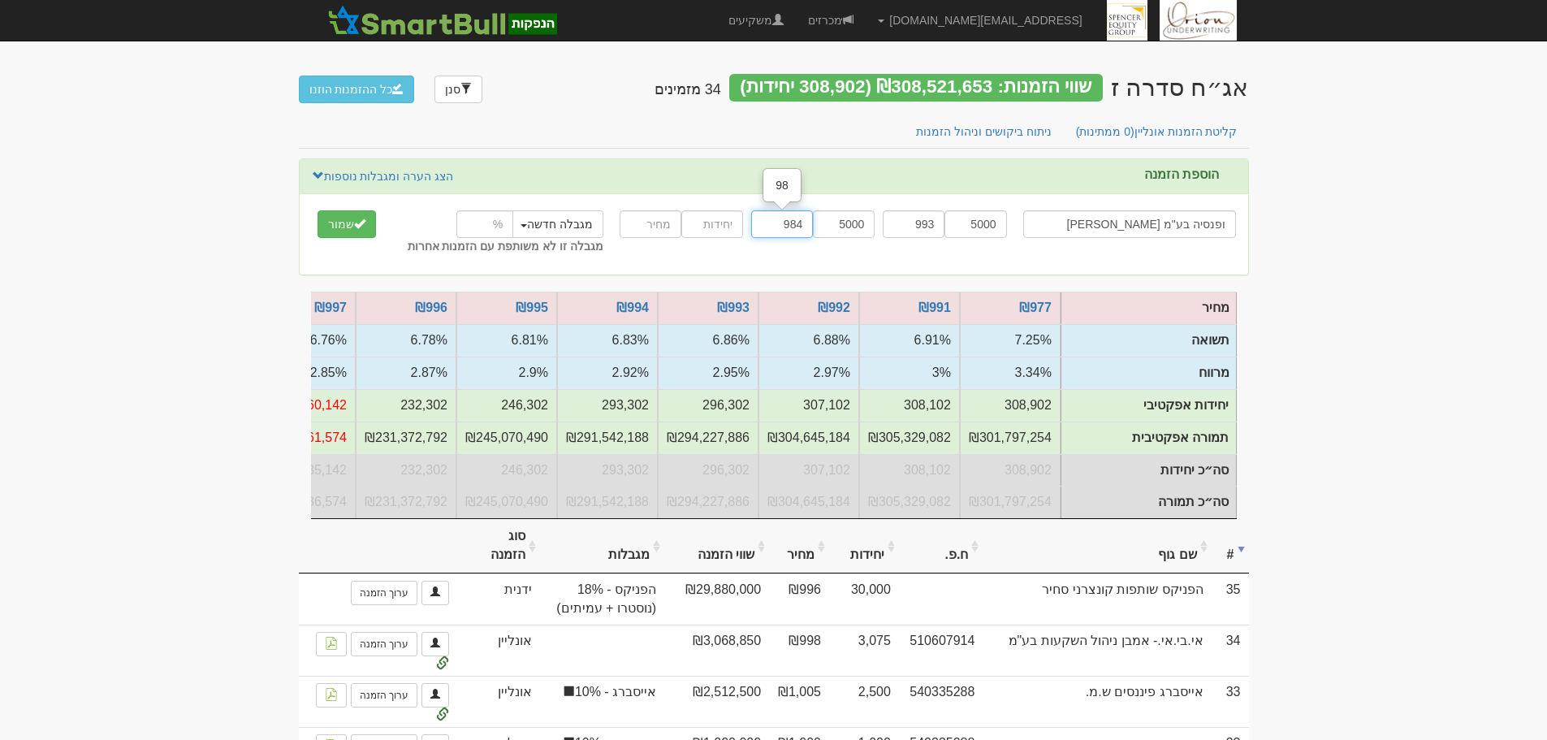
type input "984"
type input "10000"
type input "974"
click at [357, 225] on span "submit" at bounding box center [359, 223] width 11 height 11
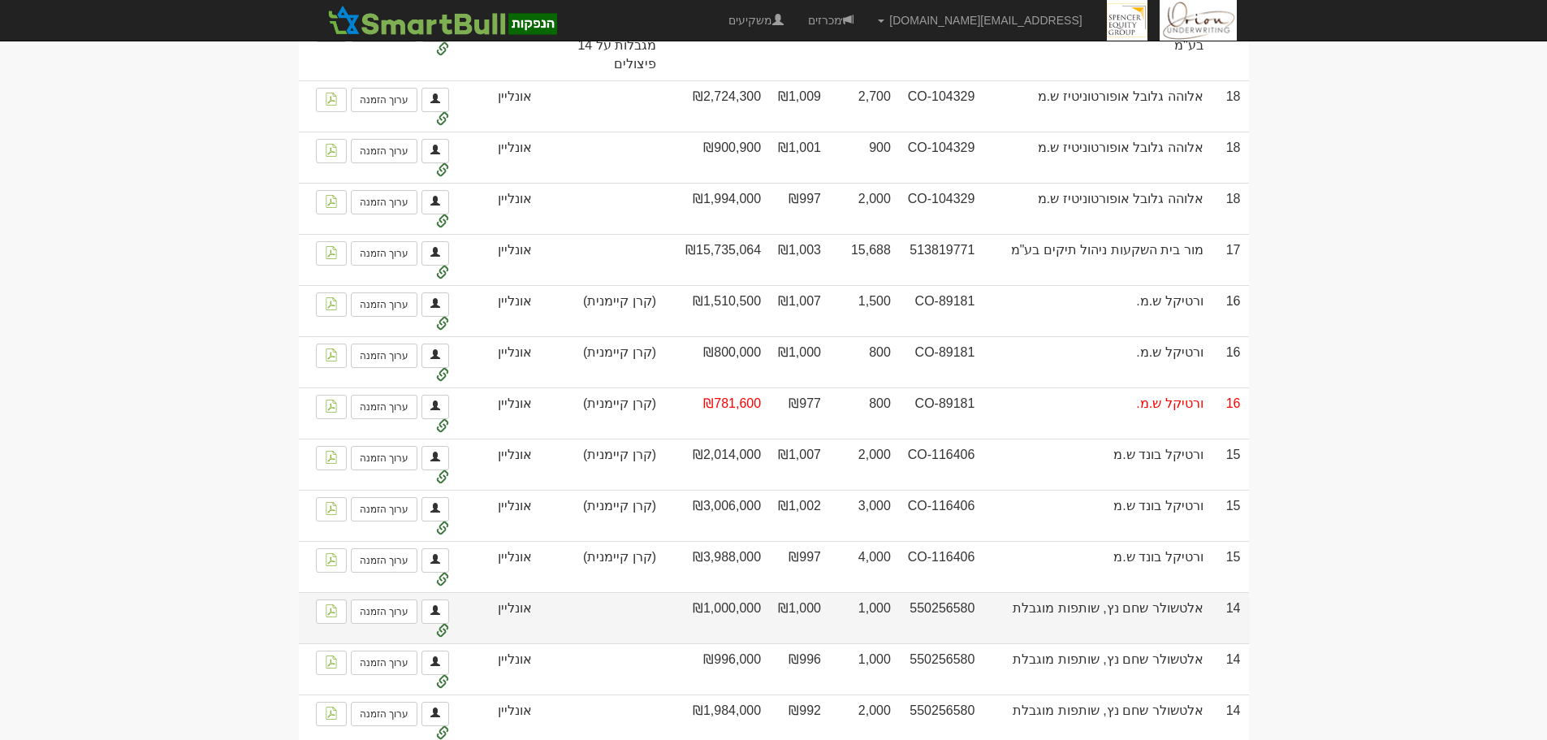
scroll to position [2356, 0]
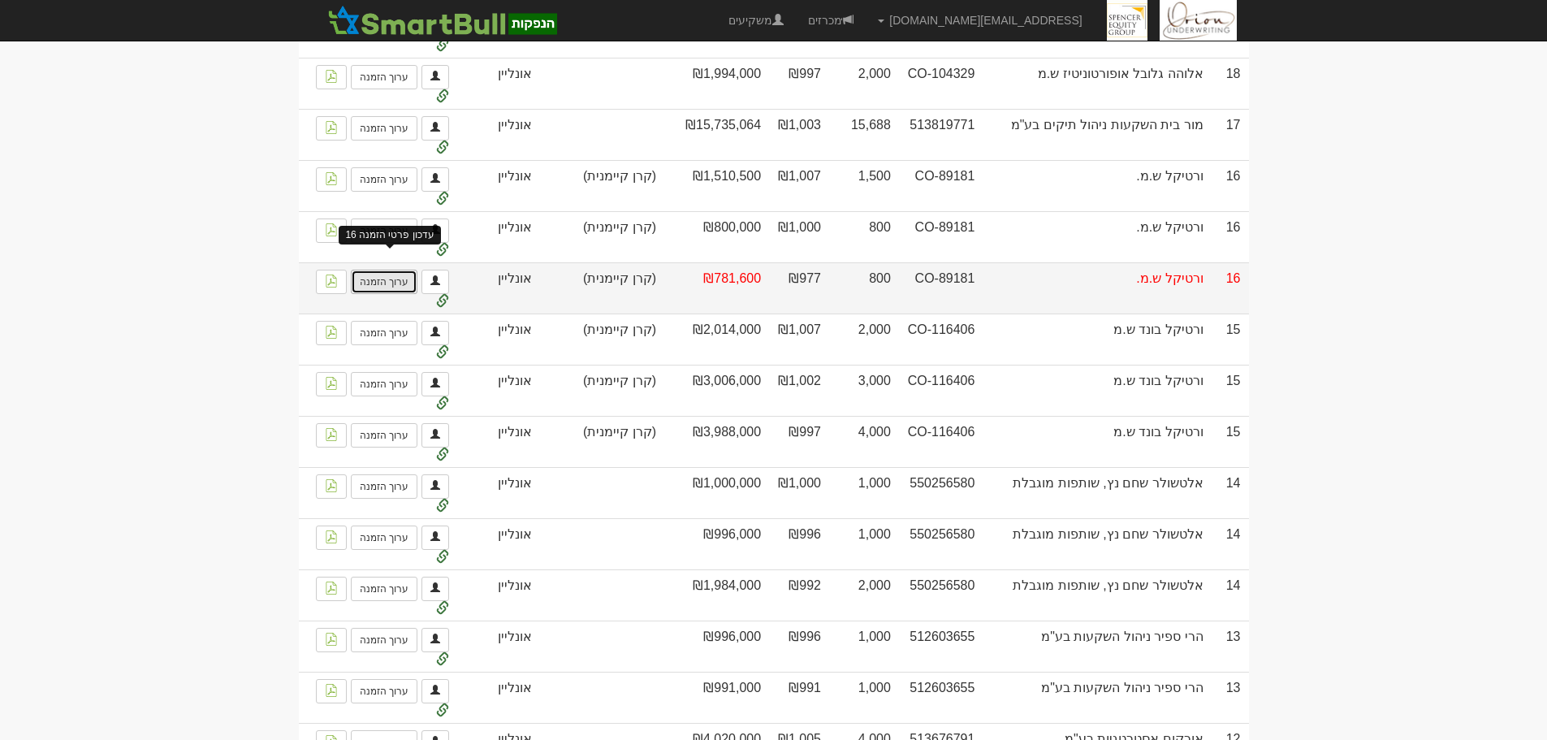
click at [406, 274] on link "ערוך הזמנה" at bounding box center [384, 282] width 67 height 24
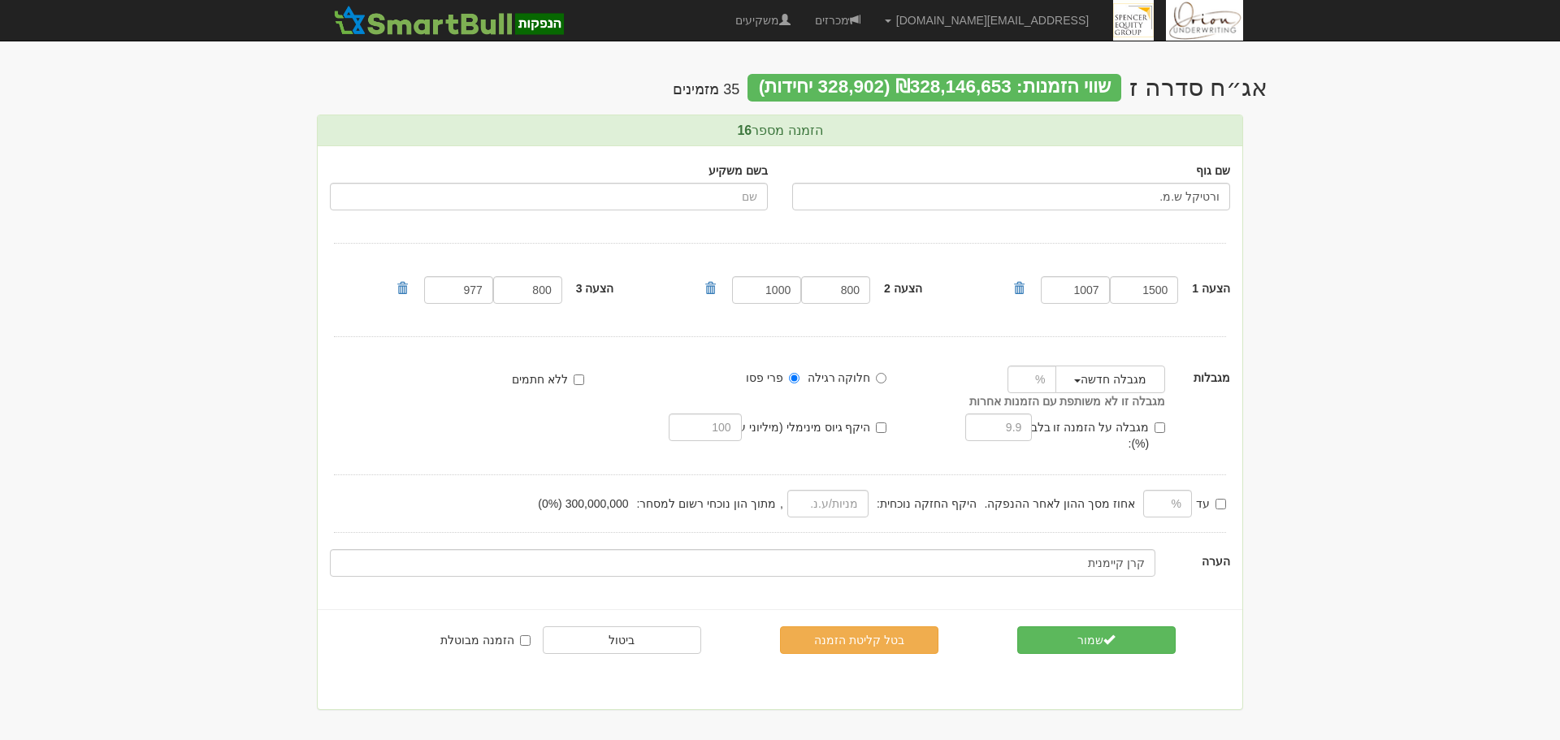
click at [1482, 386] on body "[EMAIL_ADDRESS][DOMAIN_NAME] הגדרות חשבונות הנפקה תבניות הודעות קיבול" at bounding box center [780, 370] width 1560 height 740
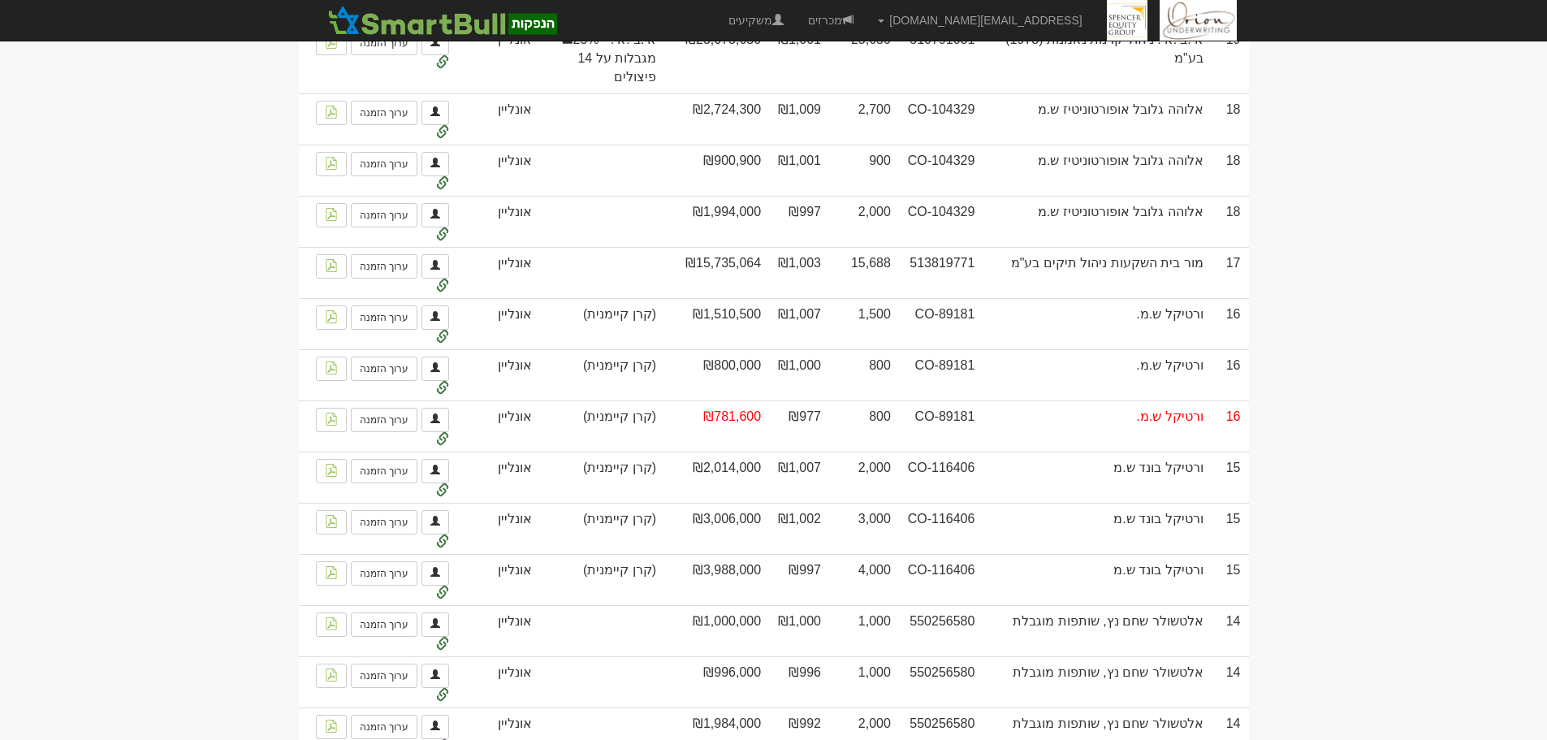
scroll to position [2274, 0]
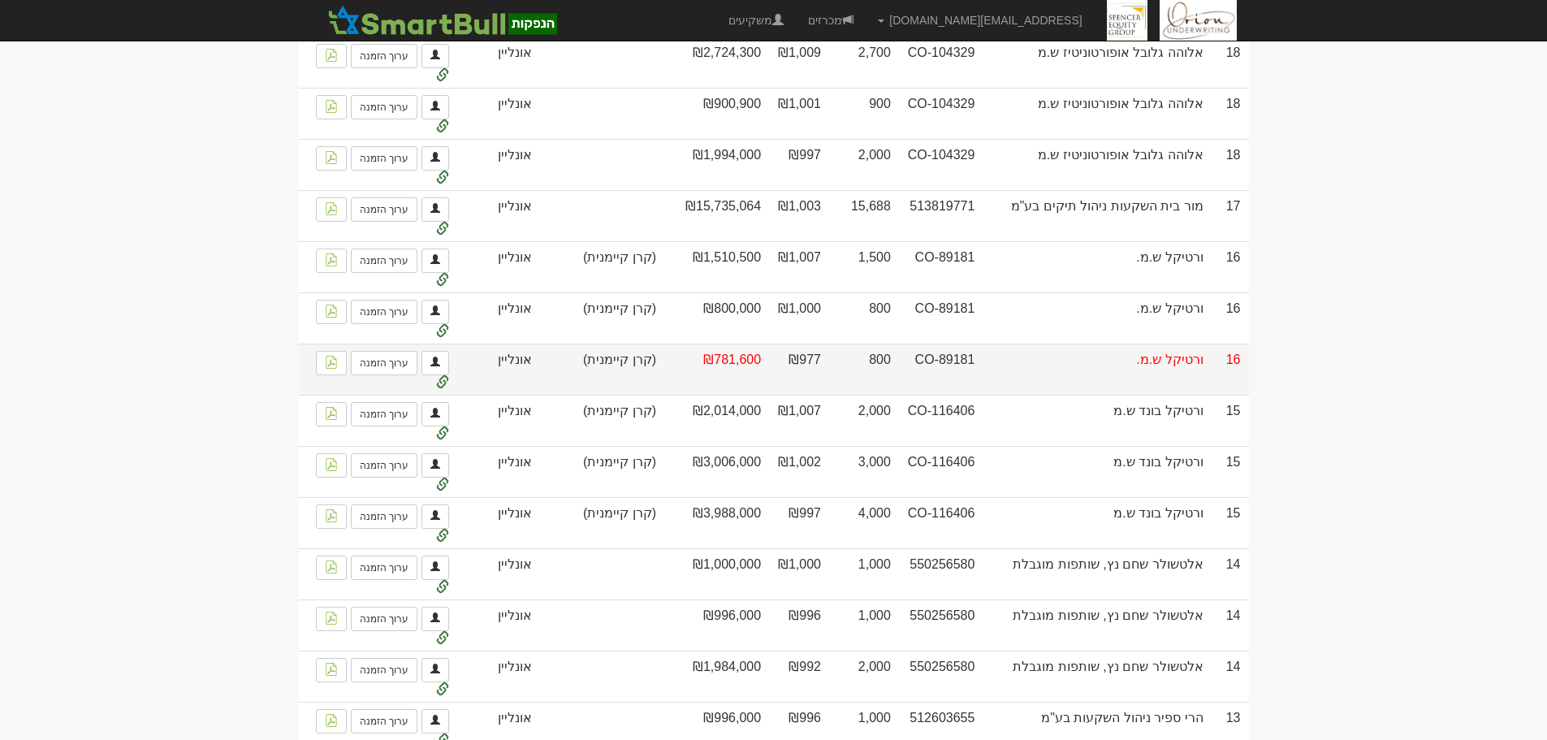
drag, startPoint x: 1207, startPoint y: 367, endPoint x: 843, endPoint y: 363, distance: 363.9
click at [843, 363] on tr "16 ורטיקל ש.מ. CO-89181 800 ₪977 ₪781,600 (קרן קיימנית) [PERSON_NAME] פסו אונלי…" at bounding box center [774, 369] width 950 height 51
click at [381, 356] on link "ערוך הזמנה" at bounding box center [384, 363] width 67 height 24
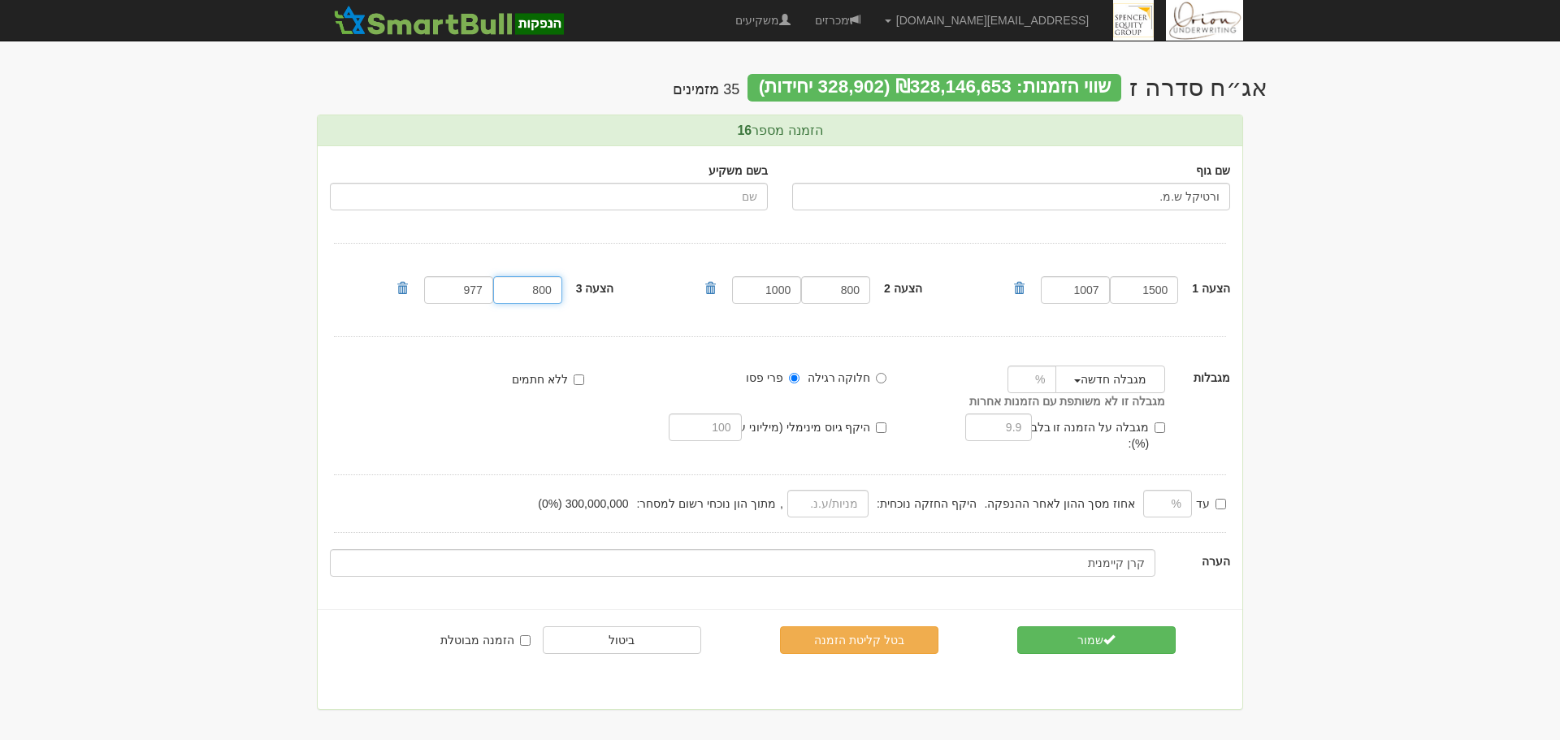
drag, startPoint x: 526, startPoint y: 292, endPoint x: 755, endPoint y: 277, distance: 230.3
click at [751, 279] on div "הצעה 1 1500 1007 800 800" at bounding box center [780, 290] width 924 height 36
type input "805"
click at [1113, 634] on span "submit" at bounding box center [1108, 639] width 11 height 11
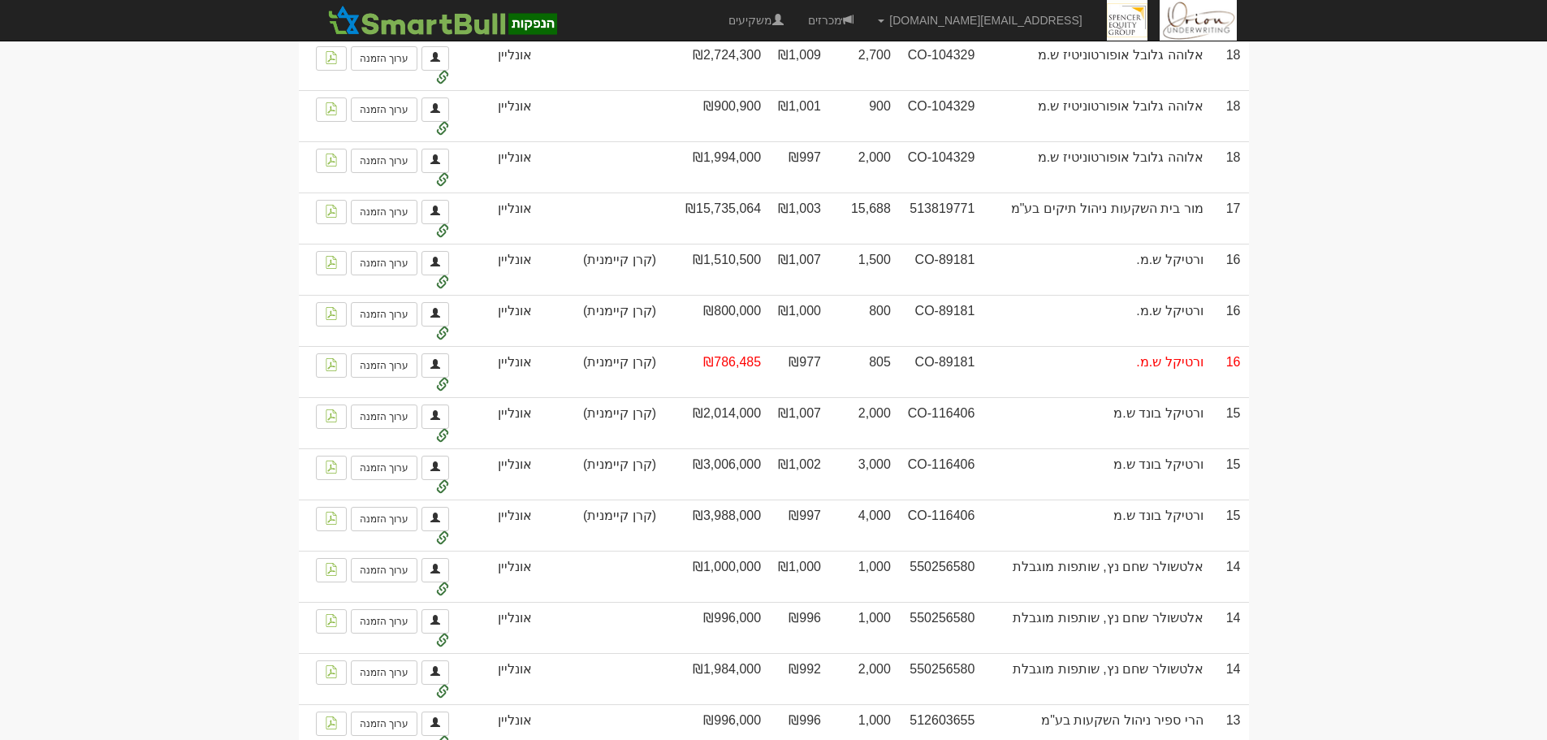
scroll to position [2274, 0]
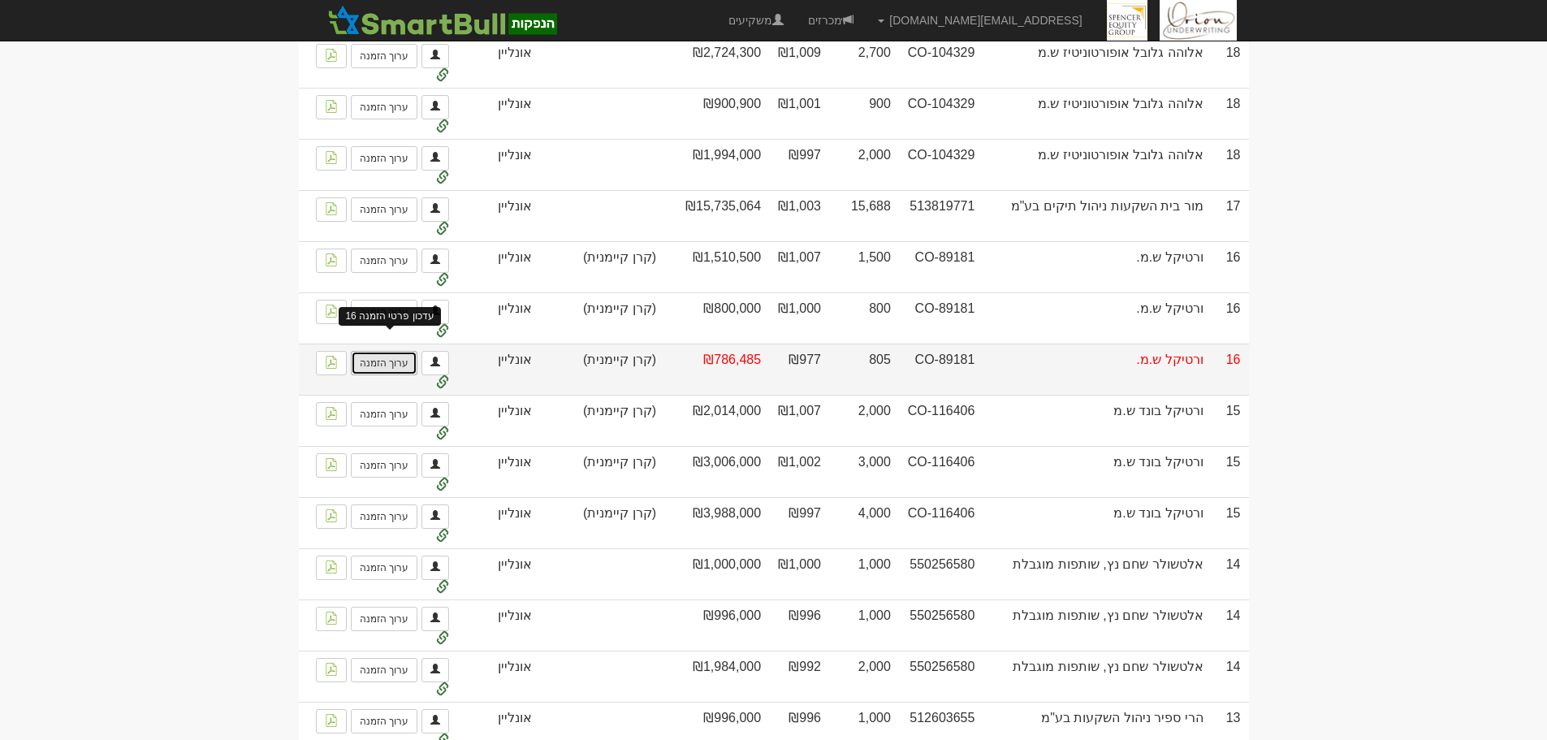
click at [374, 356] on link "ערוך הזמנה" at bounding box center [384, 363] width 67 height 24
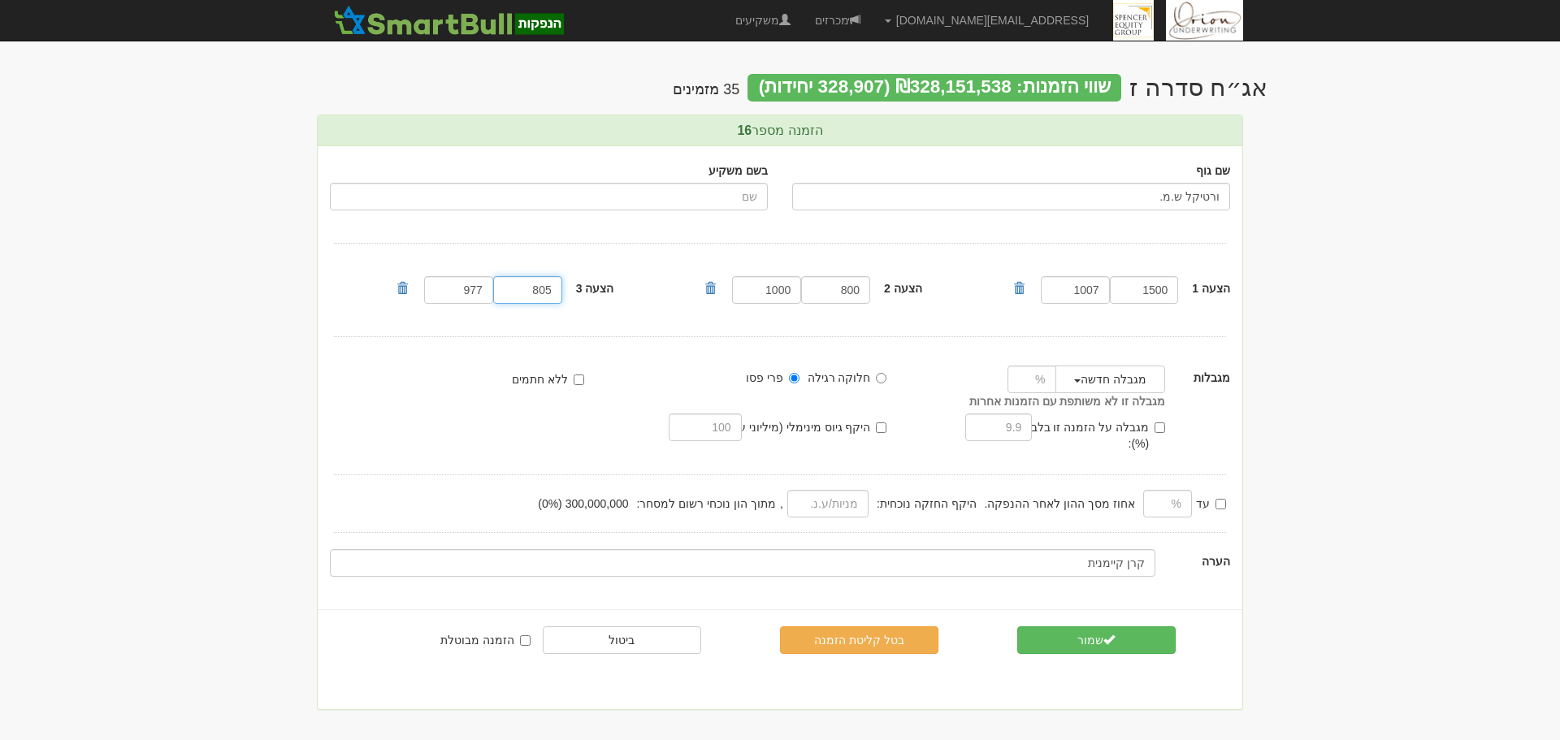
drag, startPoint x: 547, startPoint y: 289, endPoint x: 555, endPoint y: 295, distance: 9.9
click at [555, 295] on input "805" at bounding box center [527, 290] width 69 height 28
type input "800"
click at [1152, 630] on button "שמור" at bounding box center [1096, 640] width 158 height 28
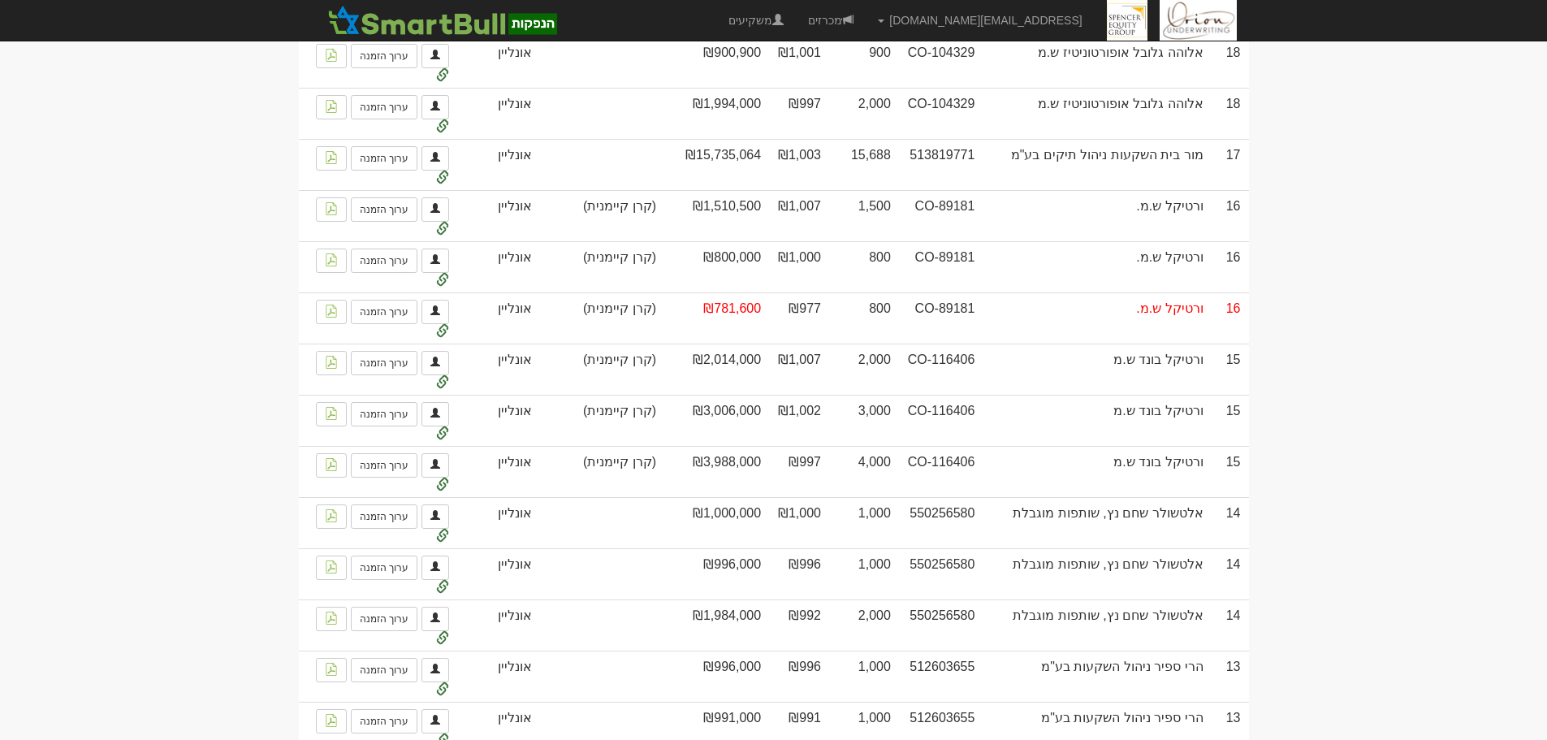
scroll to position [2274, 0]
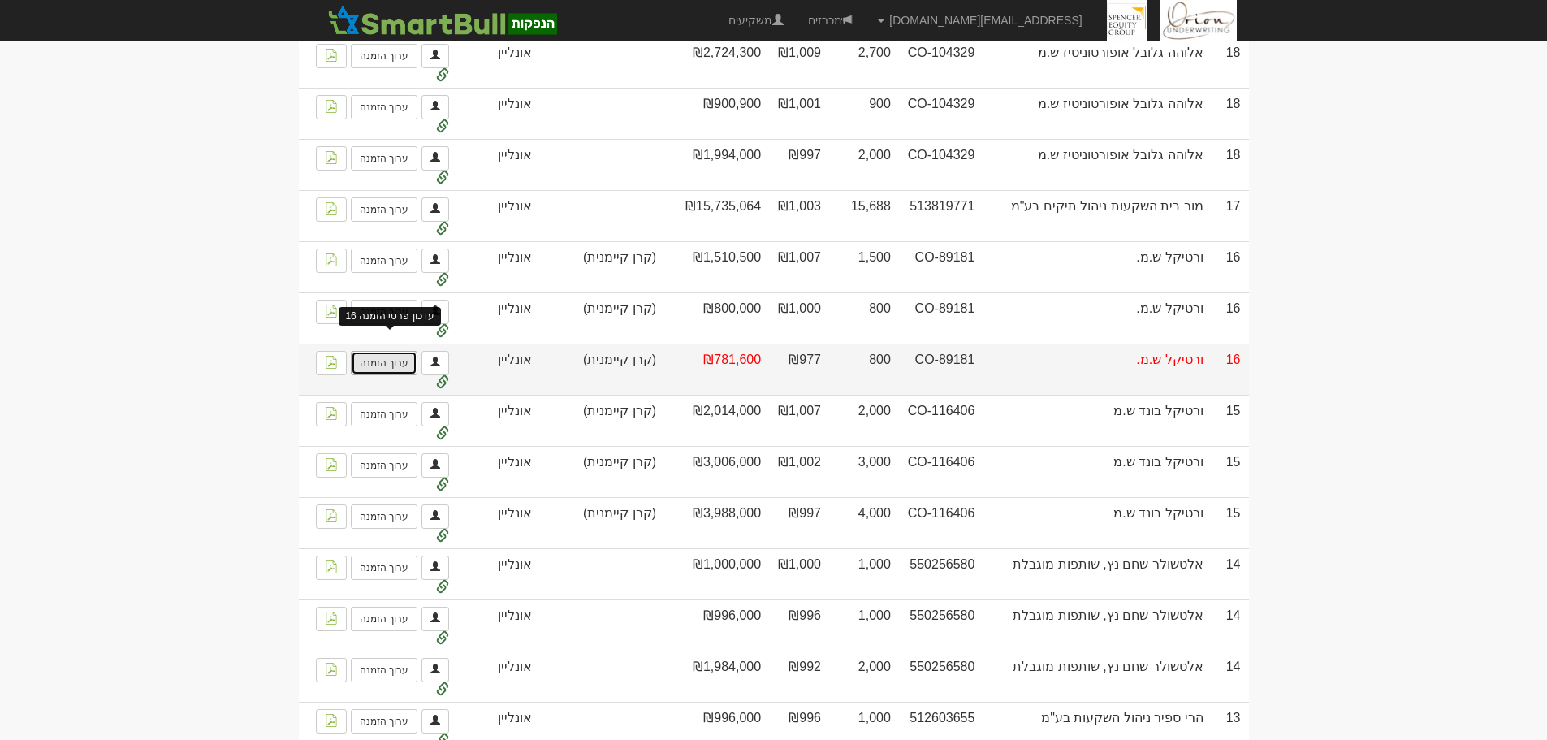
click at [367, 365] on link "ערוך הזמנה" at bounding box center [384, 363] width 67 height 24
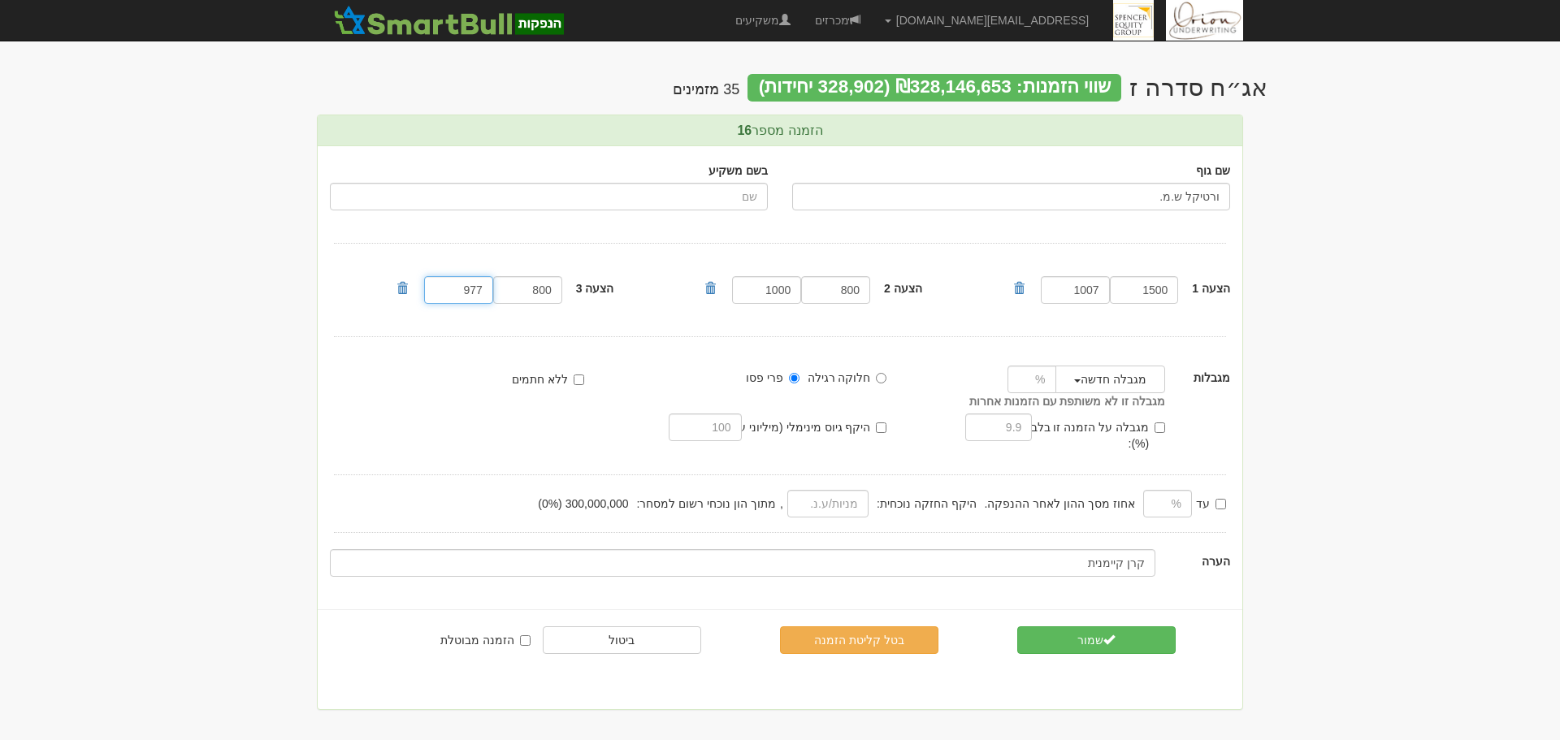
drag, startPoint x: 474, startPoint y: 293, endPoint x: 487, endPoint y: 293, distance: 13.0
click at [487, 293] on input "977" at bounding box center [458, 290] width 69 height 28
drag, startPoint x: 470, startPoint y: 292, endPoint x: 491, endPoint y: 303, distance: 24.0
click at [491, 303] on input "977" at bounding box center [458, 290] width 69 height 28
type input "997"
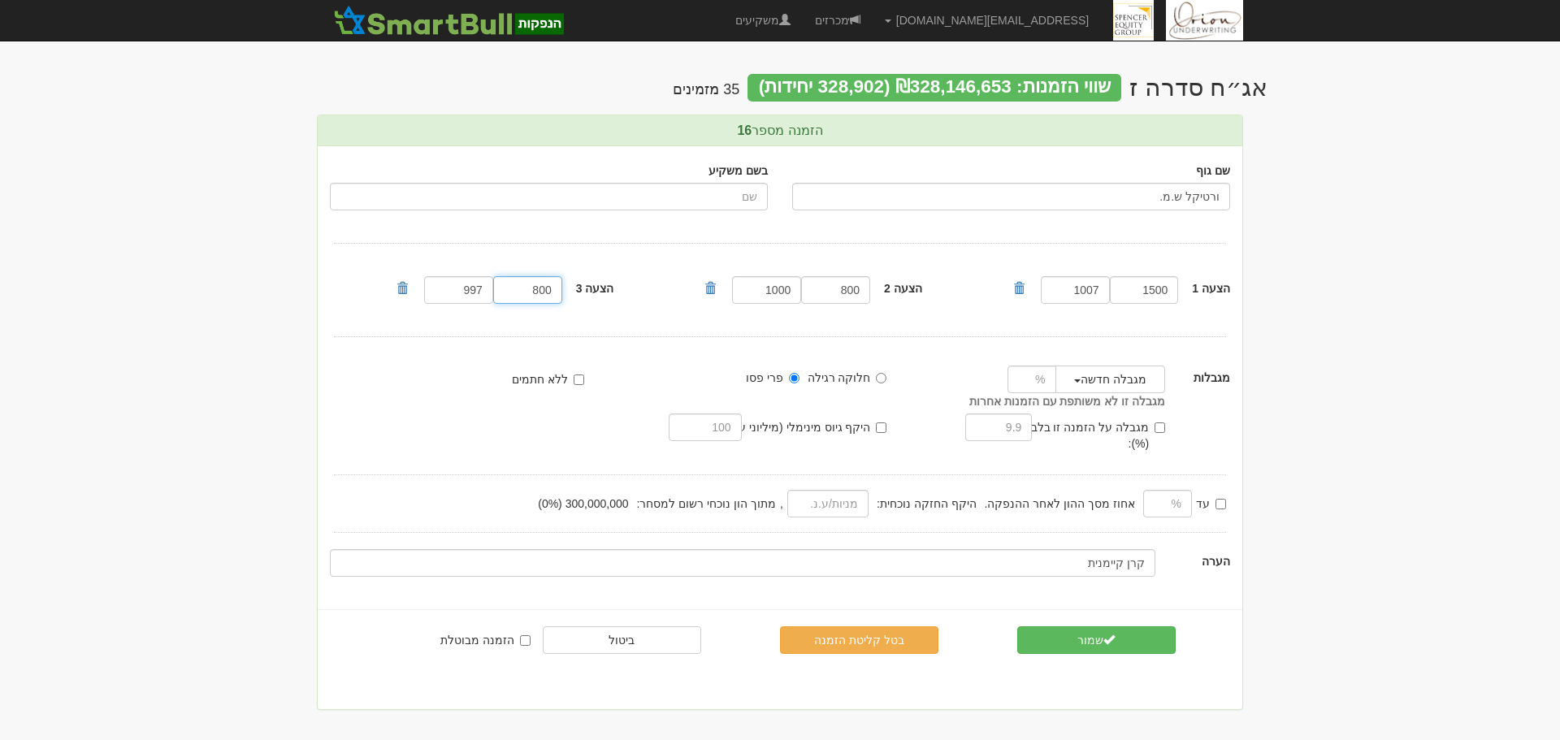
drag, startPoint x: 526, startPoint y: 288, endPoint x: 868, endPoint y: 240, distance: 345.4
click at [852, 242] on div "שם גוף ורטיקל ש.מ. בשם משקיע הצעה 1 1500" at bounding box center [780, 369] width 924 height 447
type input "805"
click at [1143, 626] on button "שמור" at bounding box center [1096, 640] width 158 height 28
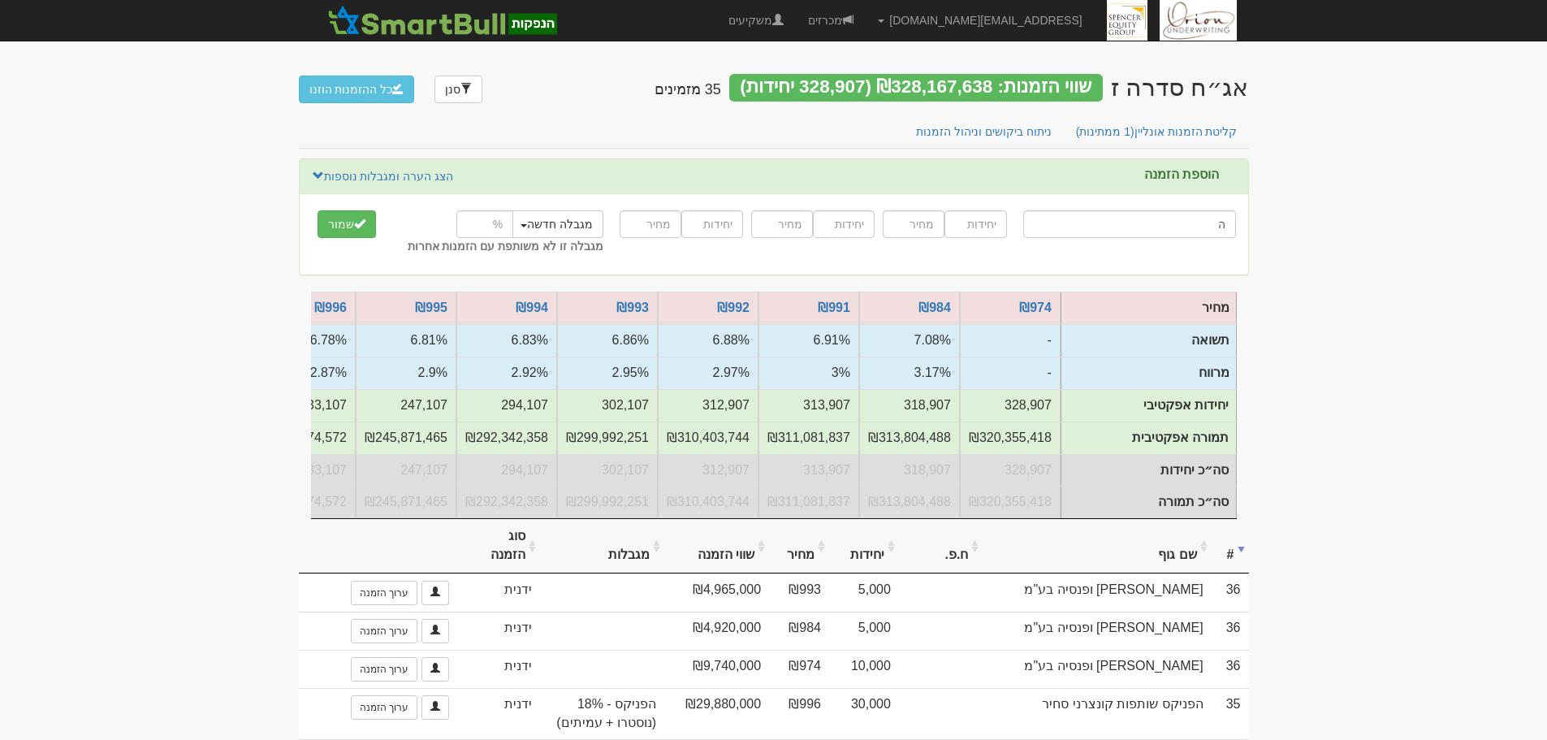
type input "הפ"
type input "הפניקס השקעות ופיננסים"
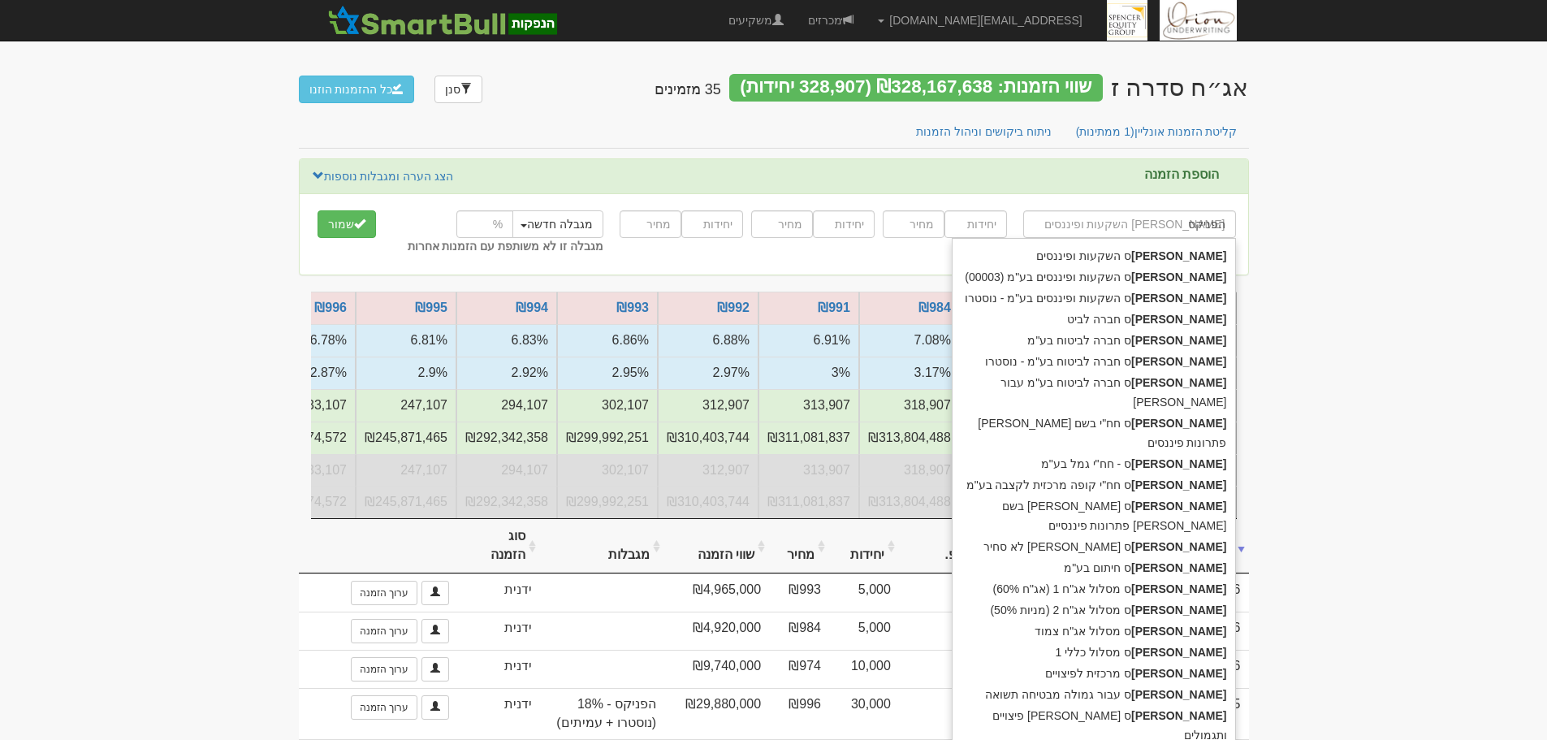
type input "הפניקס"
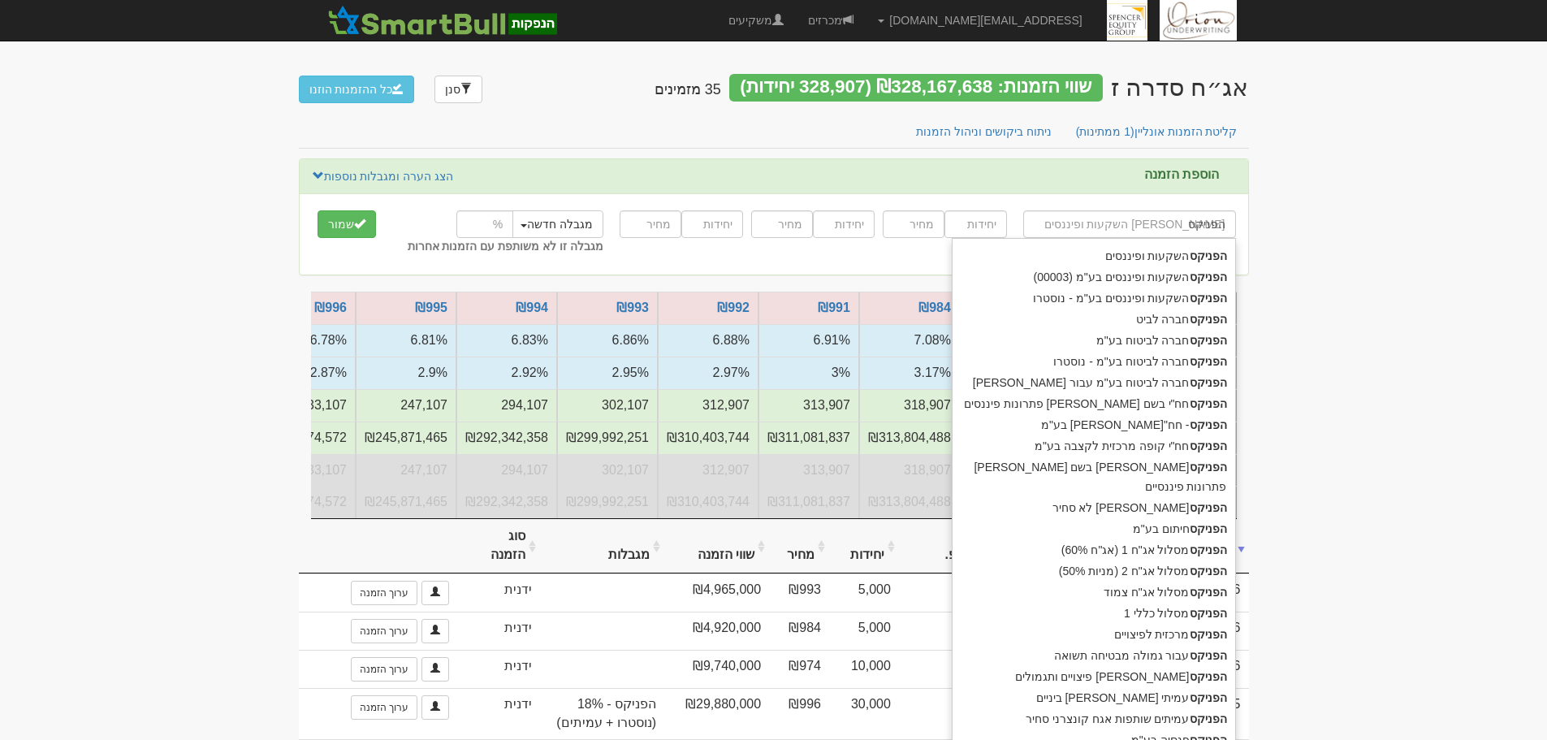
type input "הפניקס ח"
type input "הפניקס חברה לביט"
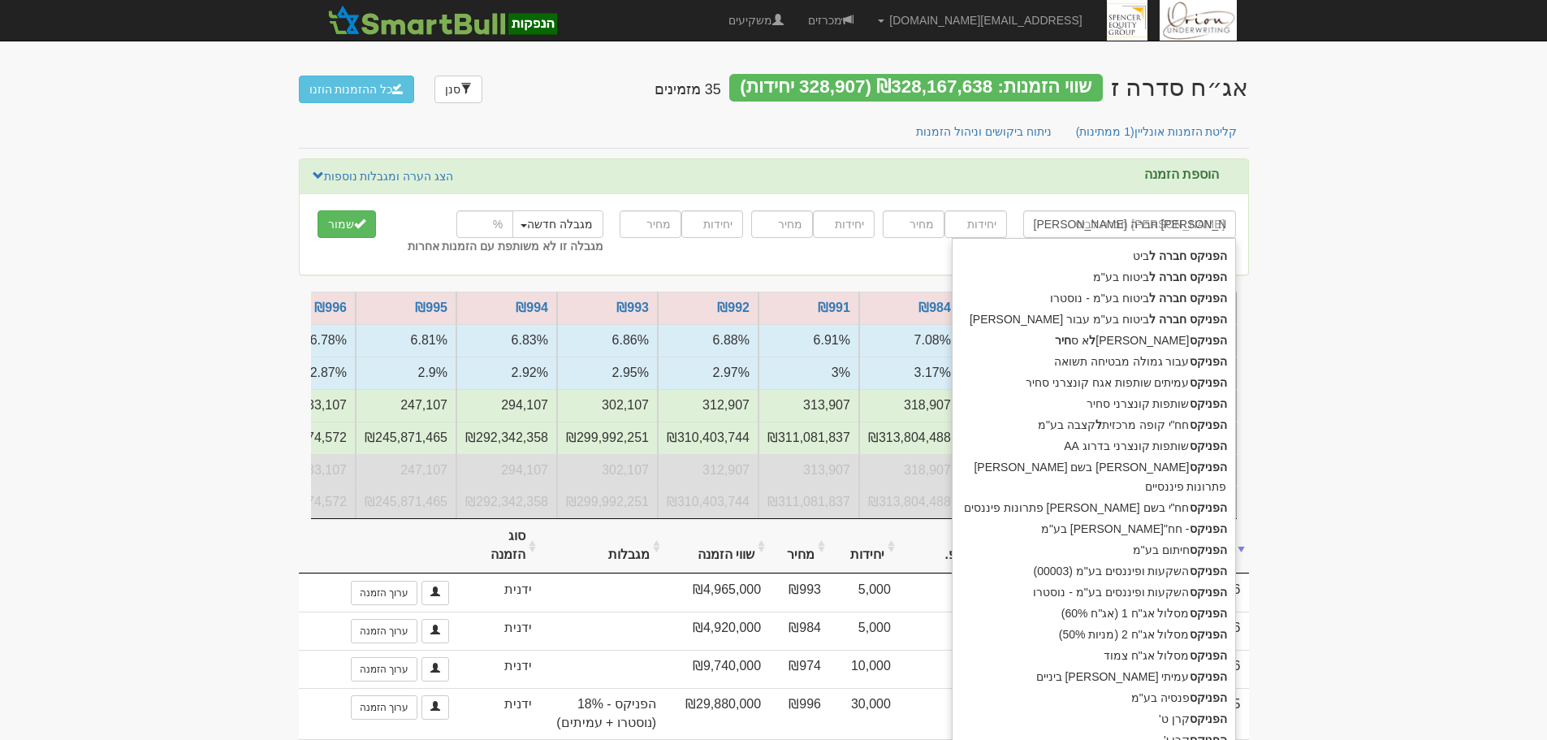
type input "הפניקס חברה לבי"
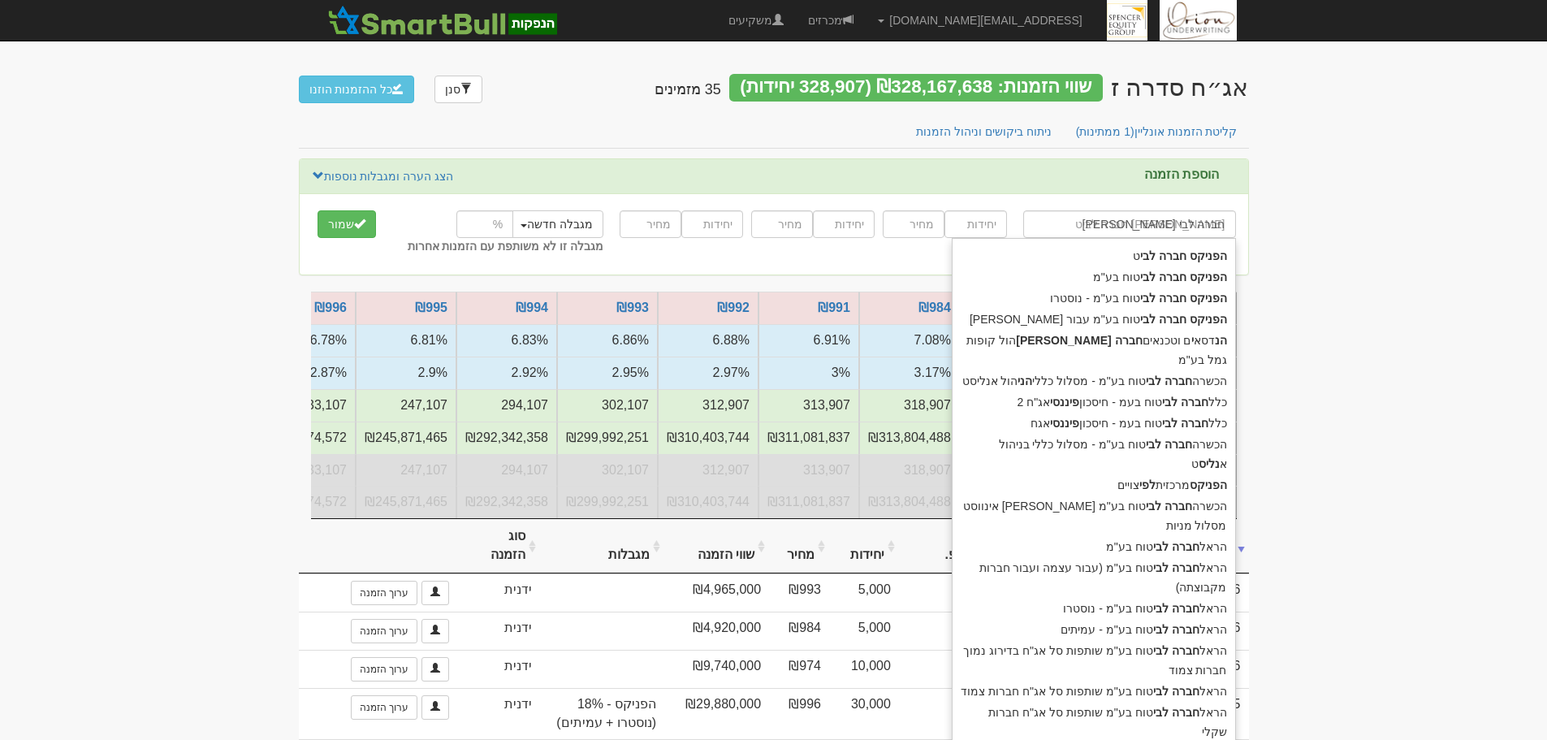
type input "הפניקס חברה לביט"
type input "הפניקס חברה לביטוח בע"מ"
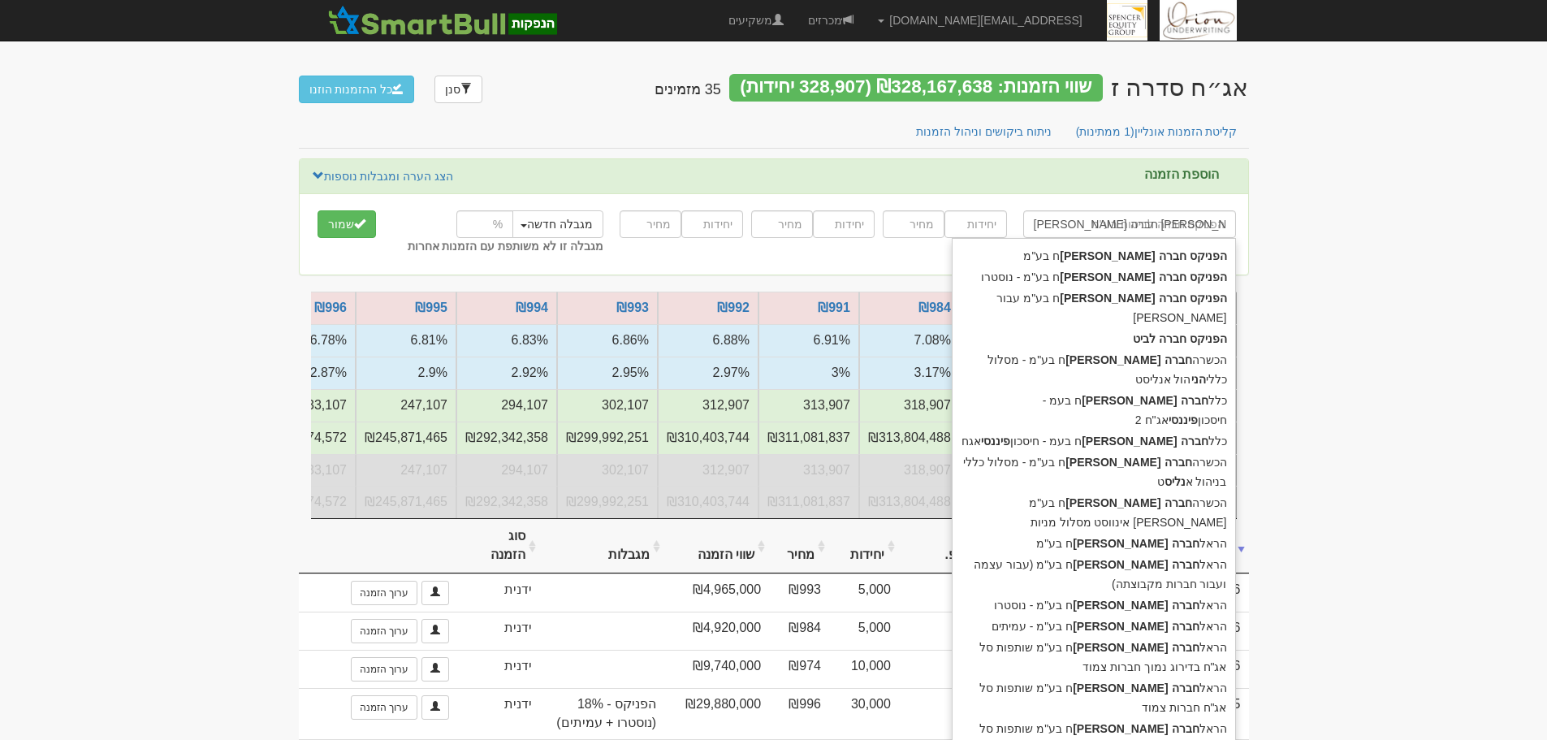
type input "הפניקס חברה לביטוח"
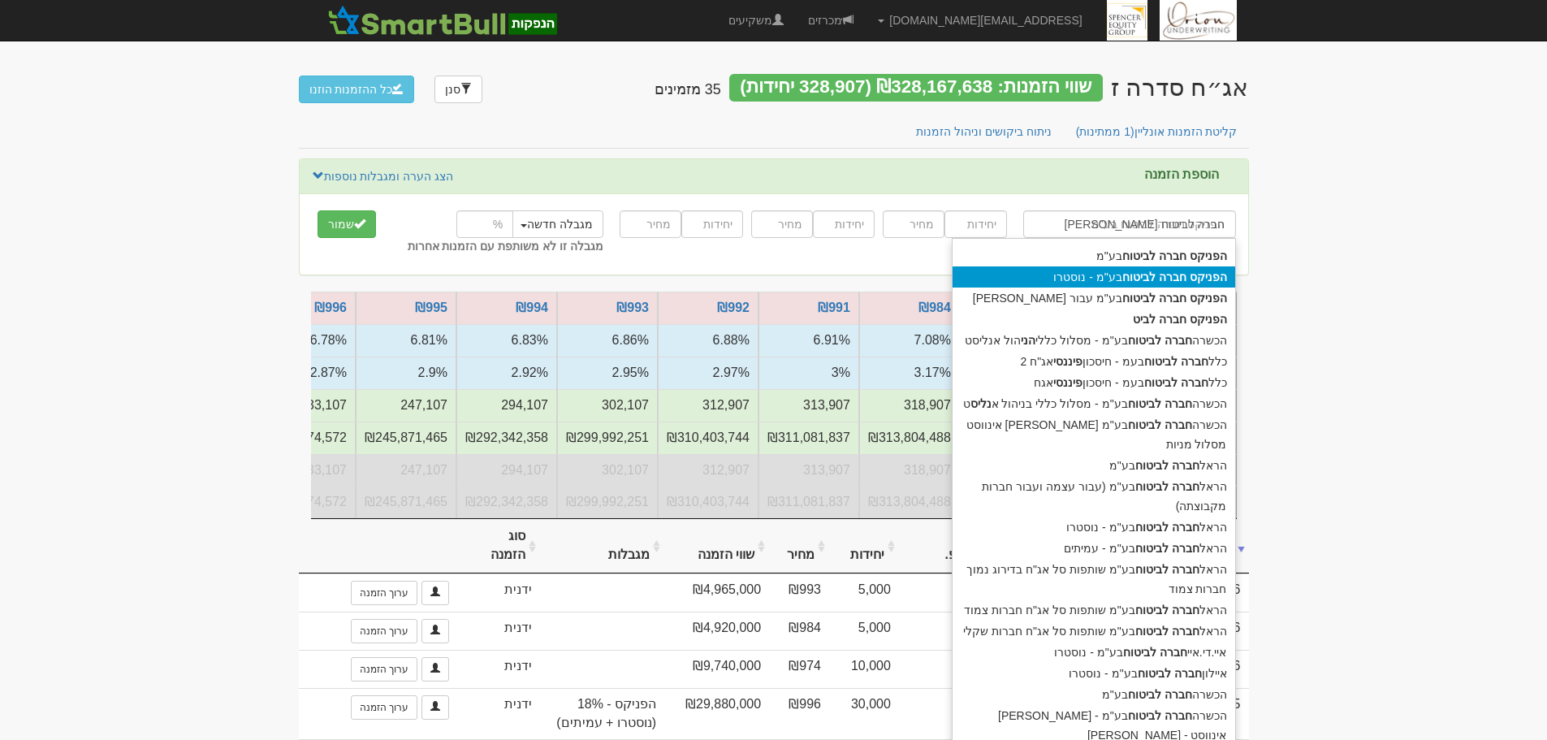
click at [1110, 279] on div "הפניקס חברה לביטוח בע"מ - נוסטרו" at bounding box center [1094, 276] width 283 height 21
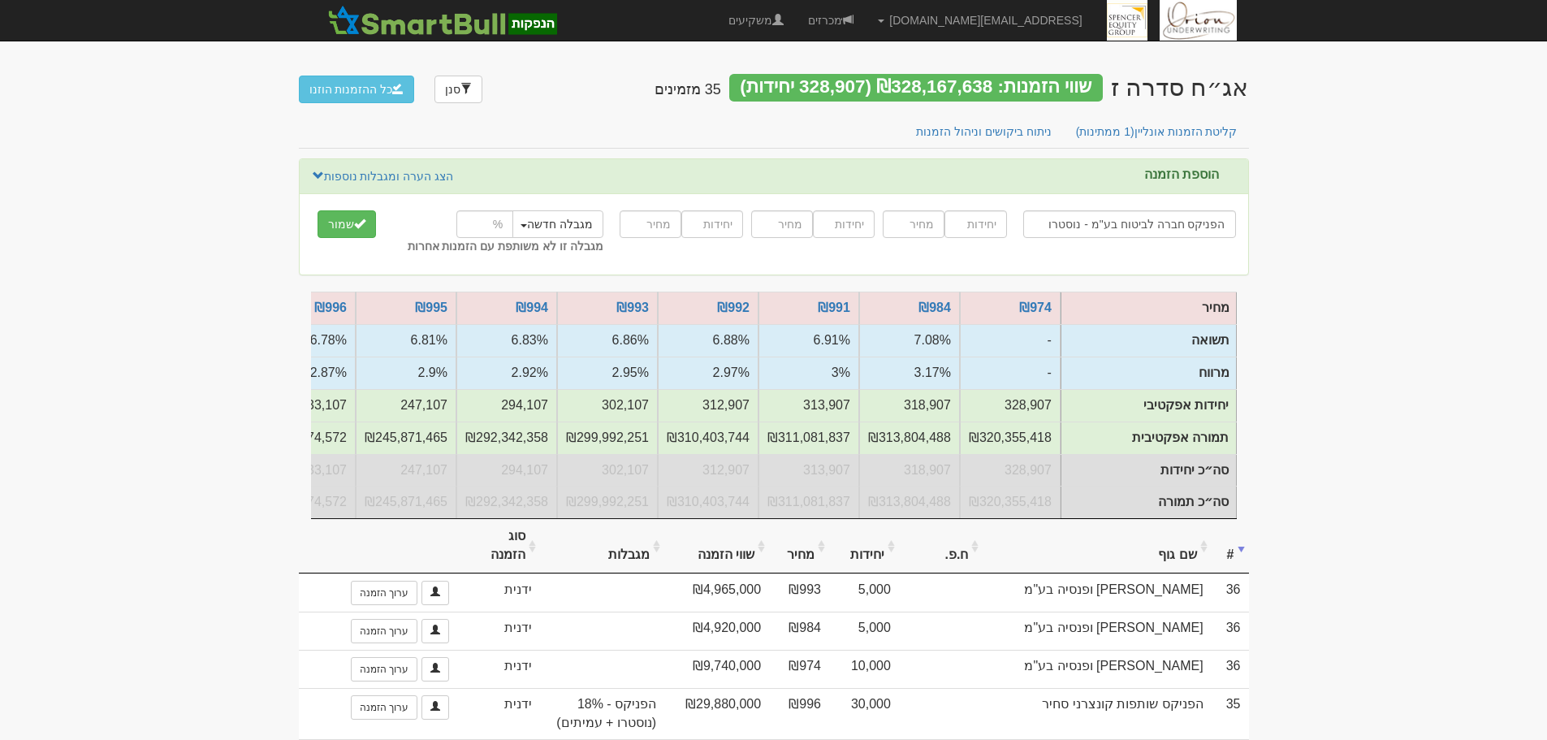
type input "הפניקס חברה לביטוח בע"מ - נוסטרו"
click at [975, 219] on input "number" at bounding box center [976, 224] width 62 height 28
type input "3000"
type input "1001"
click at [555, 222] on button "מגבלה חדשה" at bounding box center [556, 224] width 93 height 28
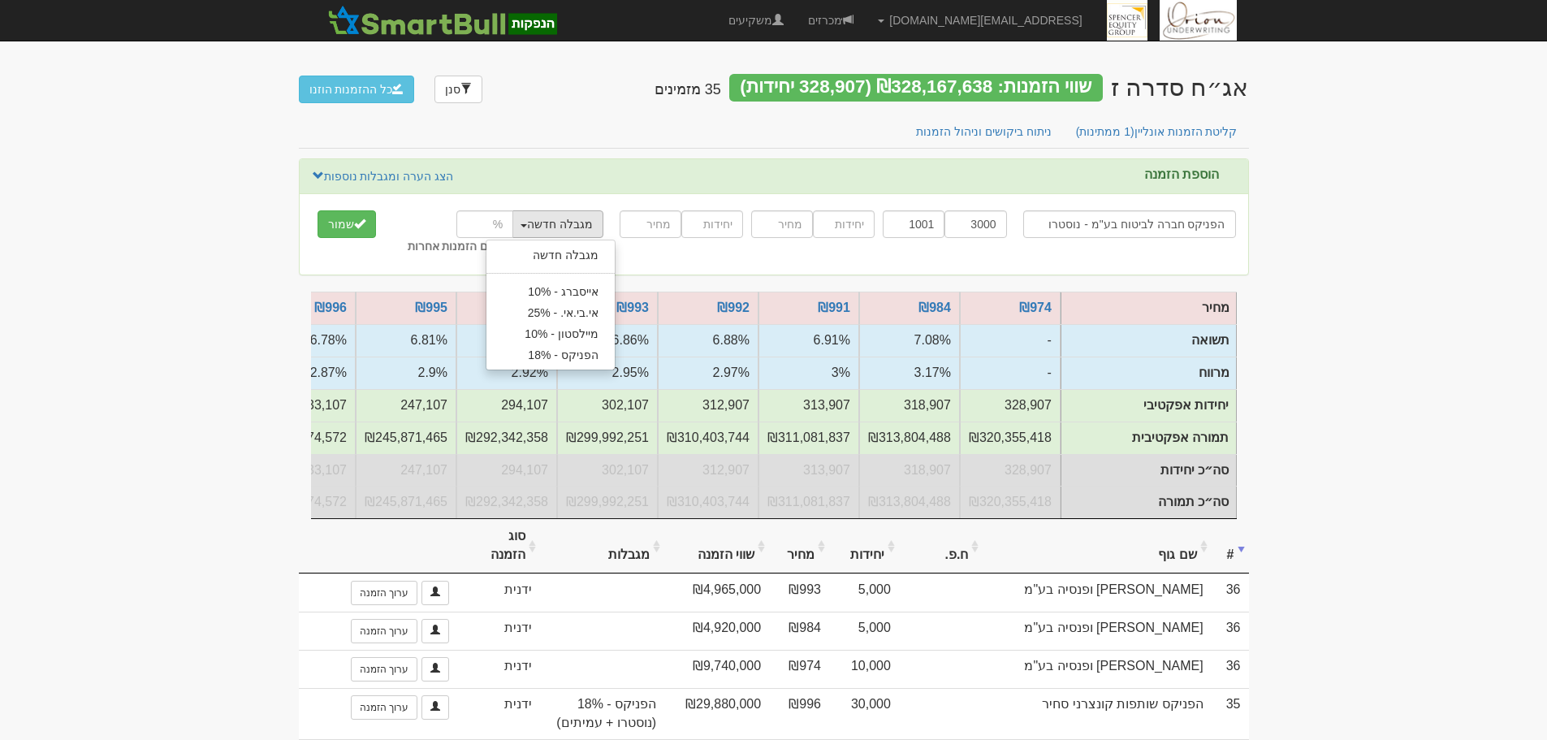
drag, startPoint x: 542, startPoint y: 357, endPoint x: 491, endPoint y: 325, distance: 59.9
click at [542, 357] on link "הפניקס - 18%" at bounding box center [551, 354] width 128 height 21
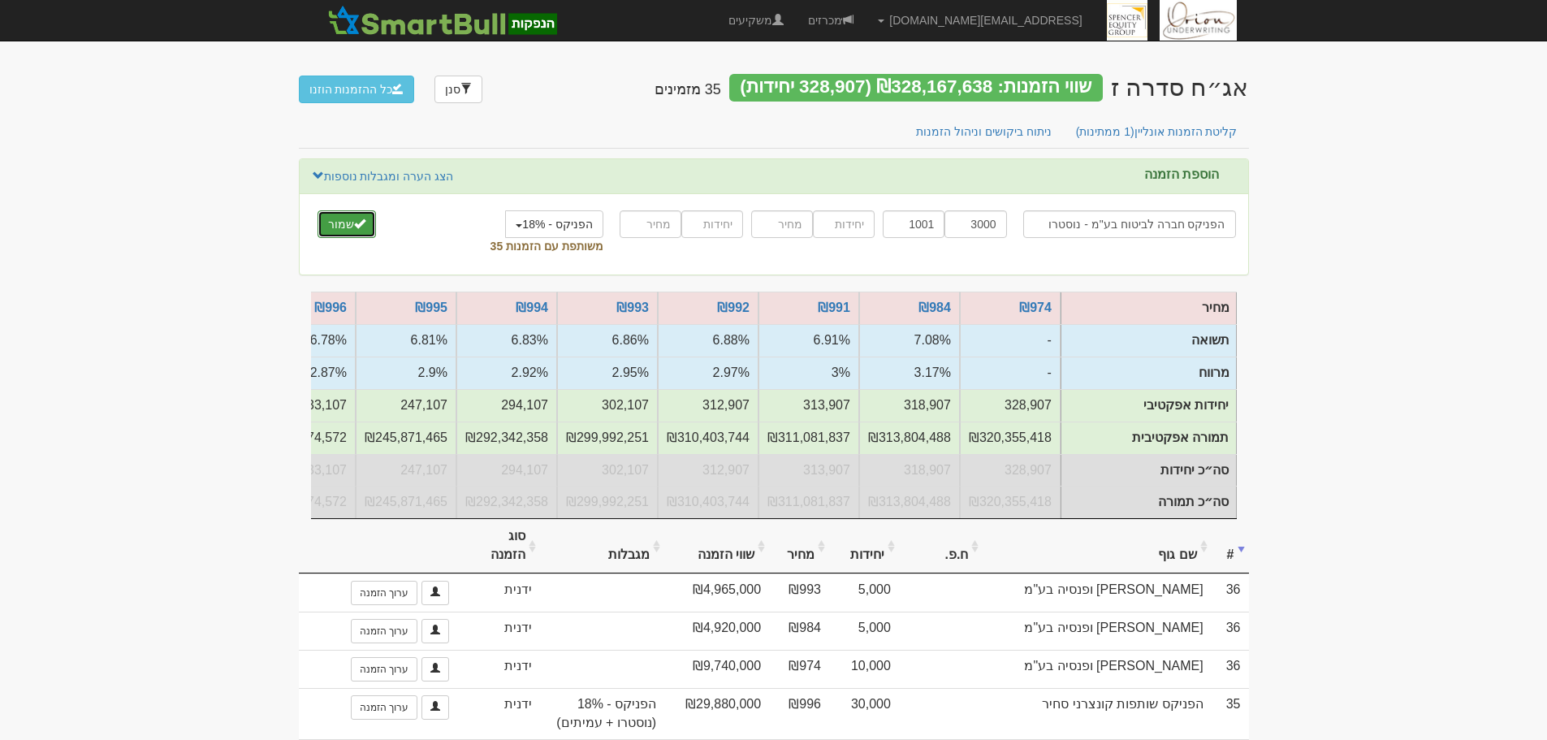
click at [368, 228] on button "שמור" at bounding box center [347, 224] width 58 height 28
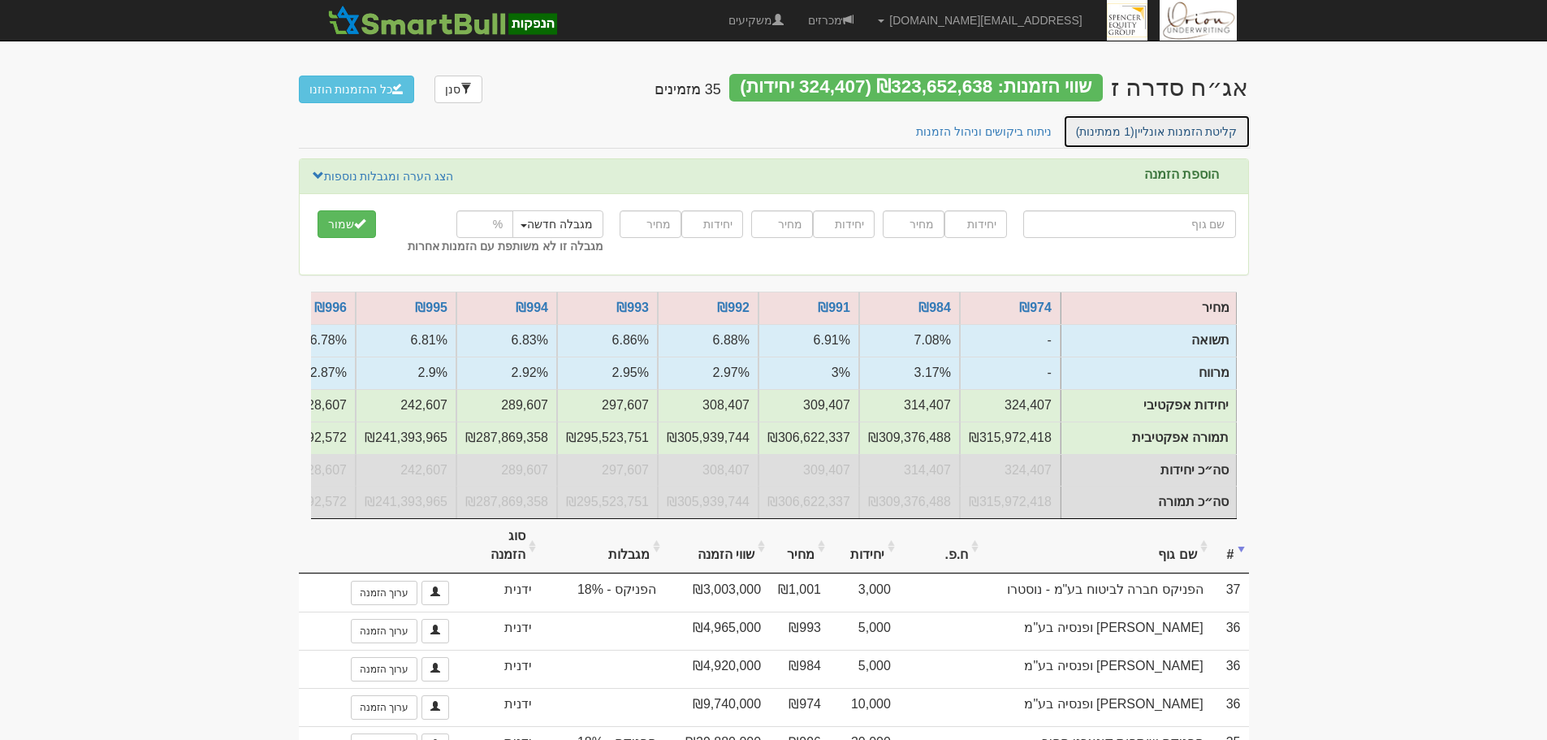
click at [1179, 133] on link "קליטת הזמנות אונליין (1 ממתינות)" at bounding box center [1157, 132] width 188 height 34
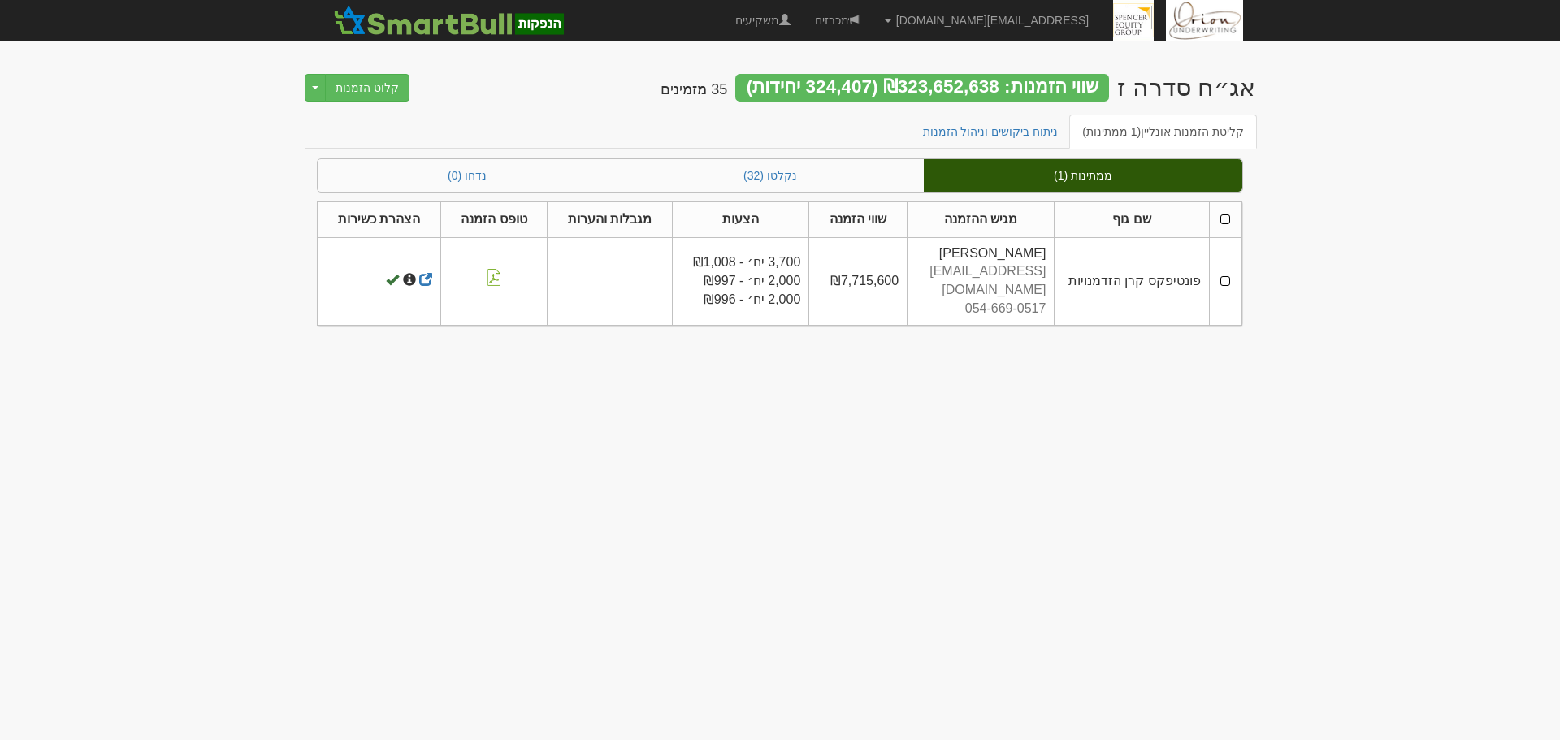
click at [1226, 268] on td at bounding box center [1225, 281] width 32 height 88
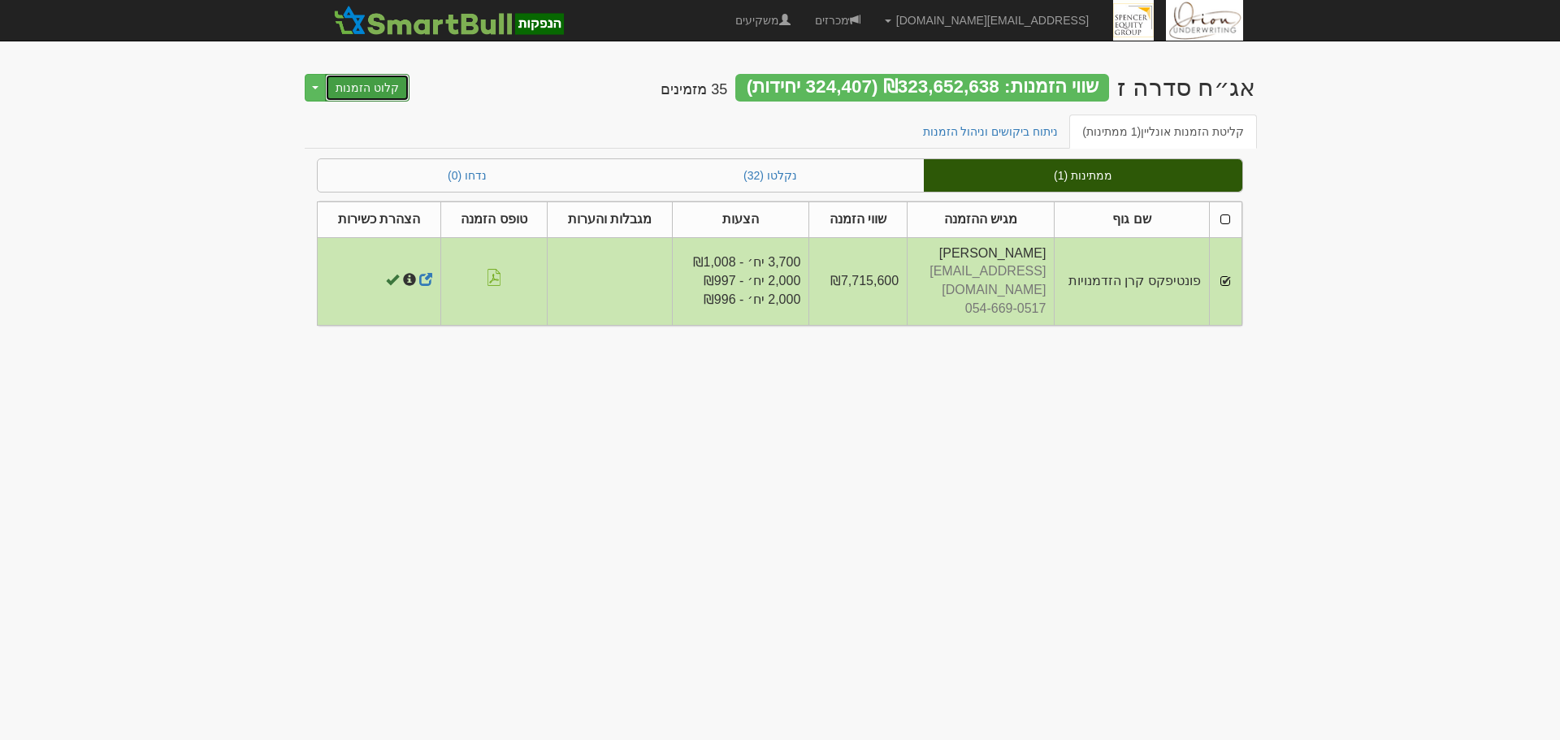
click at [382, 86] on button "קלוט הזמנות" at bounding box center [367, 88] width 84 height 28
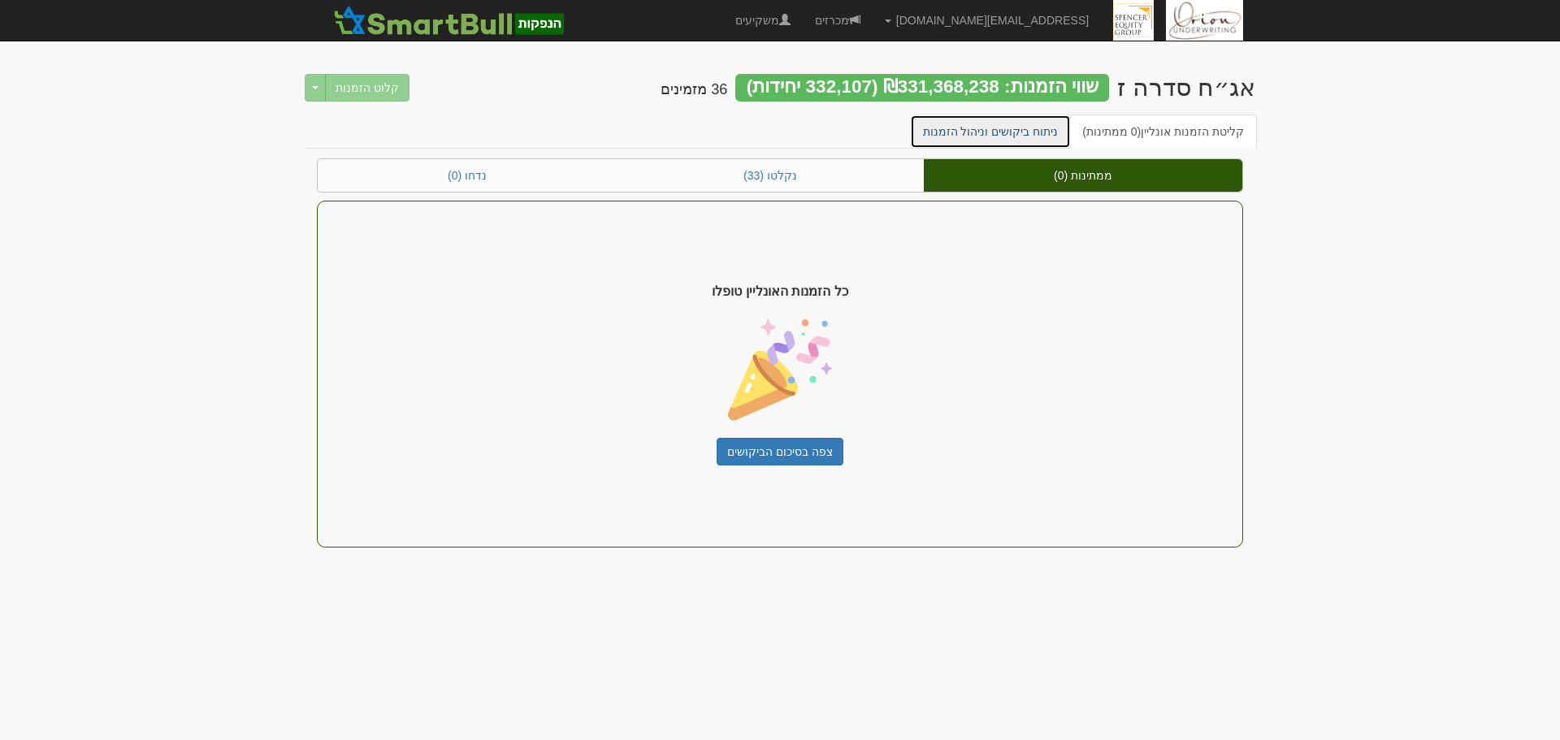
click at [1019, 137] on link "ניתוח ביקושים וניהול הזמנות" at bounding box center [991, 132] width 162 height 34
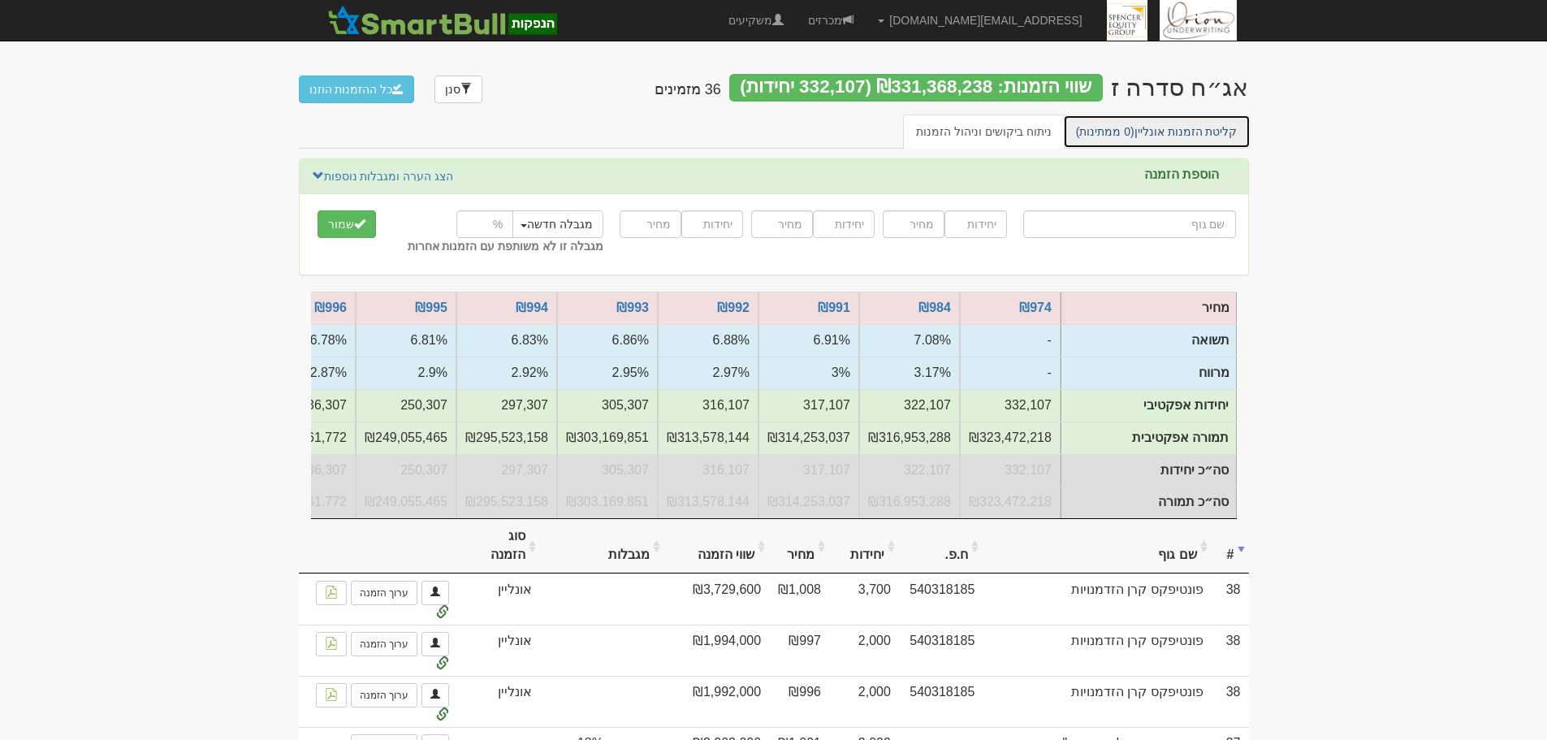
click at [1171, 124] on link "קליטת הזמנות אונליין (0 ממתינות)" at bounding box center [1157, 132] width 188 height 34
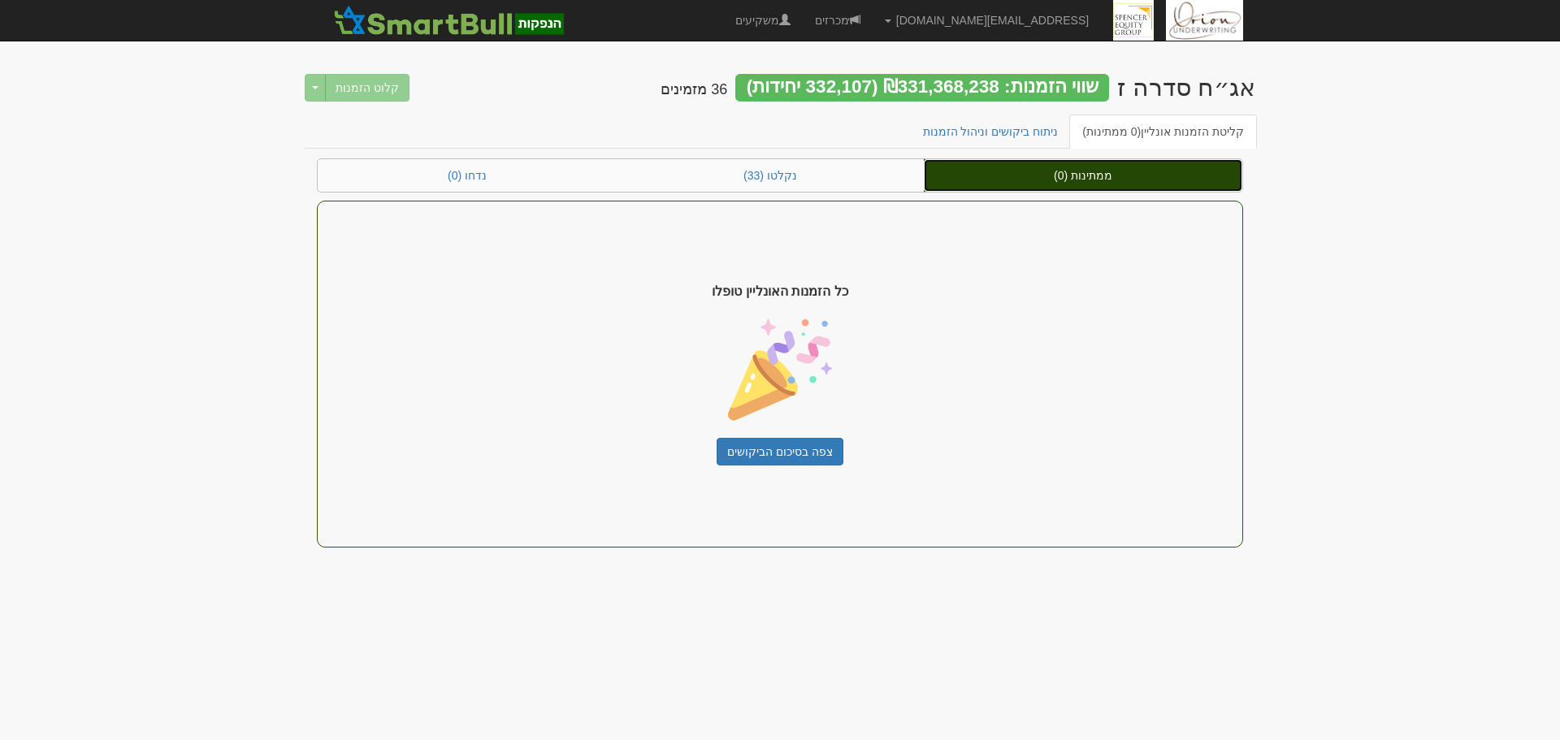
click at [1209, 185] on link "ממתינות (0)" at bounding box center [1083, 175] width 318 height 32
click at [1067, 176] on link "ממתינות (0)" at bounding box center [1083, 175] width 318 height 32
click at [1071, 187] on link "ממתינות (0)" at bounding box center [1083, 175] width 318 height 32
click at [1141, 175] on link "ממתינות (0)" at bounding box center [1083, 175] width 318 height 32
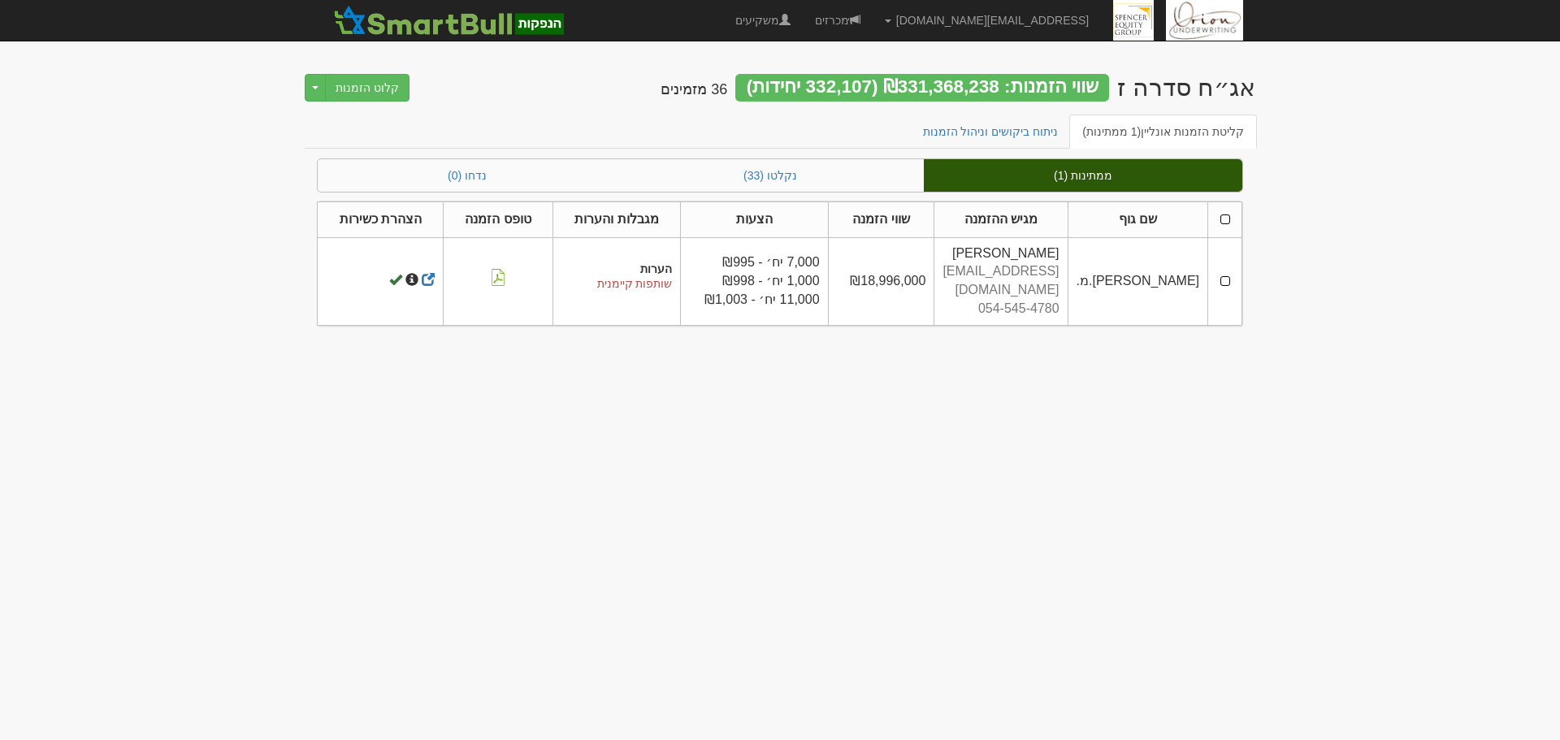
click at [1228, 275] on td at bounding box center [1225, 281] width 34 height 88
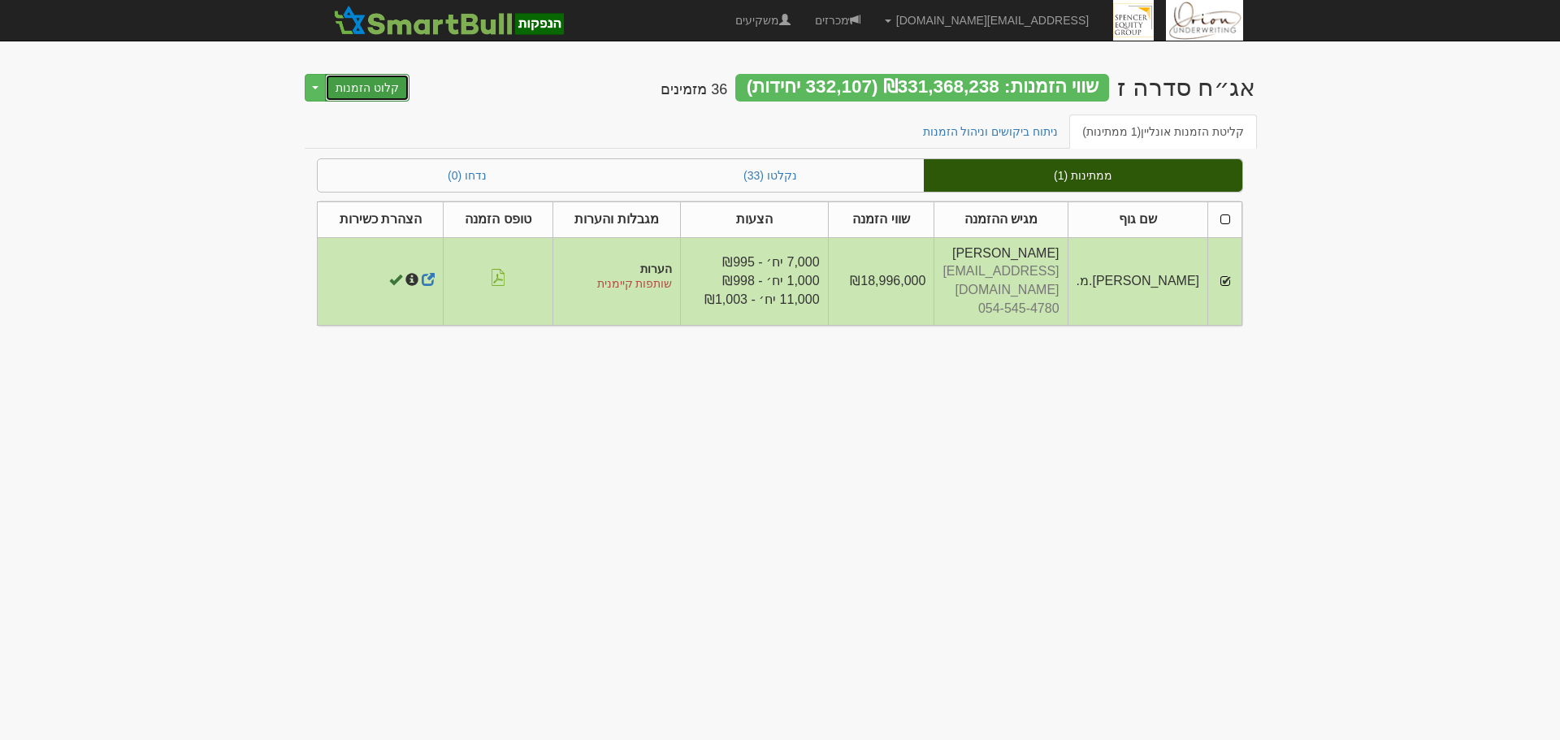
click at [364, 97] on button "קלוט הזמנות" at bounding box center [367, 88] width 84 height 28
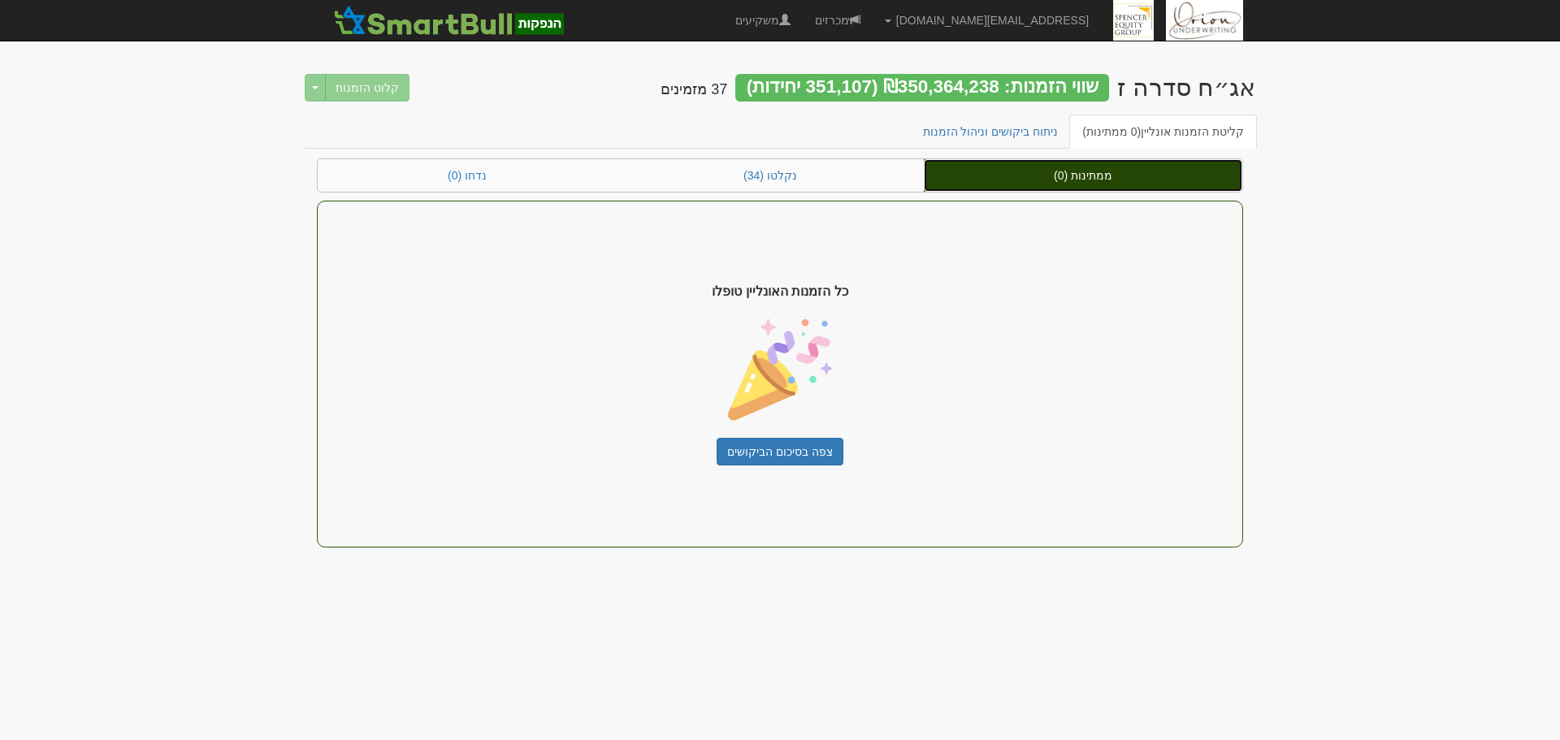
click at [1073, 167] on link "ממתינות (0)" at bounding box center [1083, 175] width 318 height 32
click at [1071, 177] on link "ממתינות (0)" at bounding box center [1083, 175] width 318 height 32
click at [1039, 174] on link "ממתינות (0)" at bounding box center [1083, 175] width 318 height 32
click at [1101, 187] on link "ממתינות (0)" at bounding box center [1083, 175] width 318 height 32
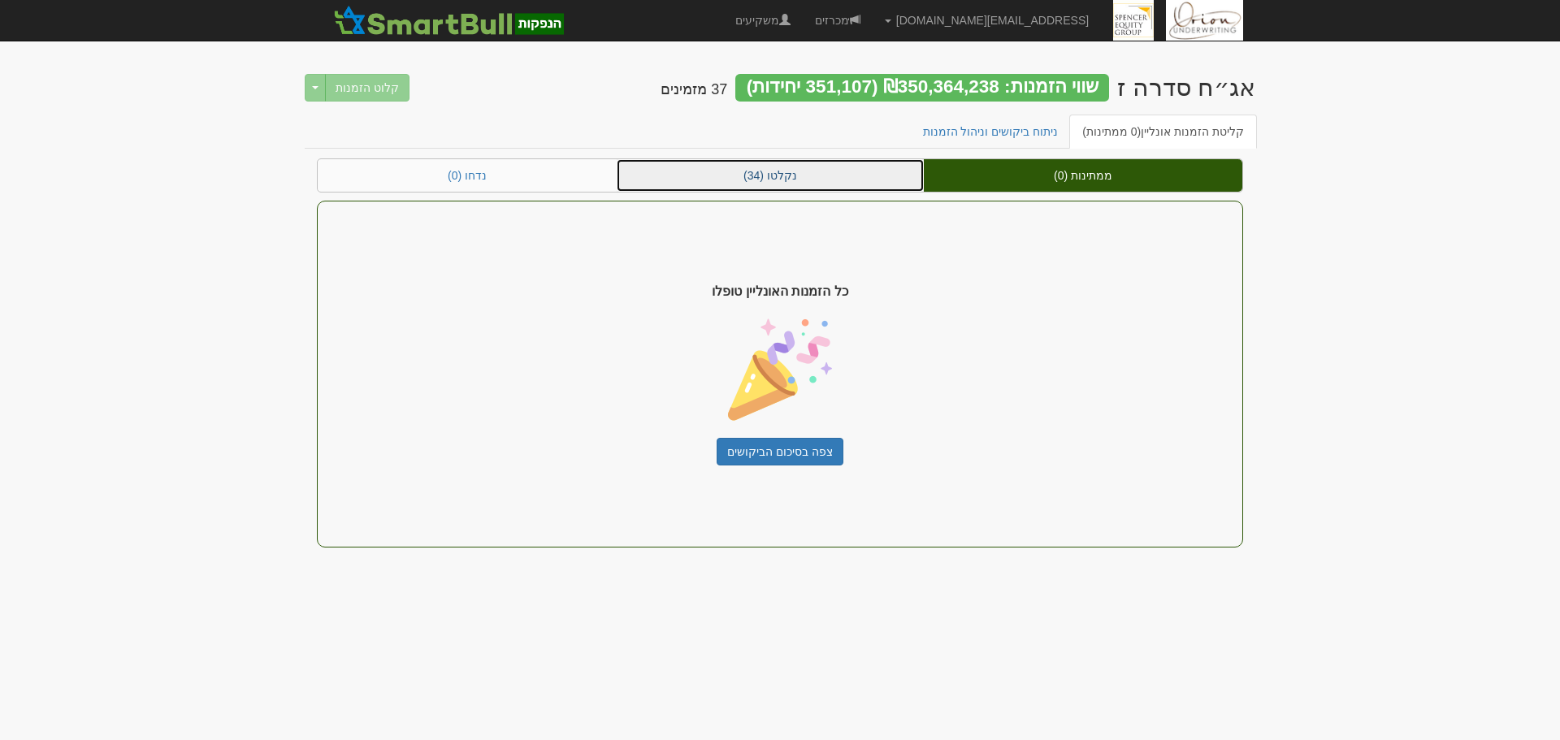
click at [824, 172] on link "נקלטו (34)" at bounding box center [770, 175] width 307 height 32
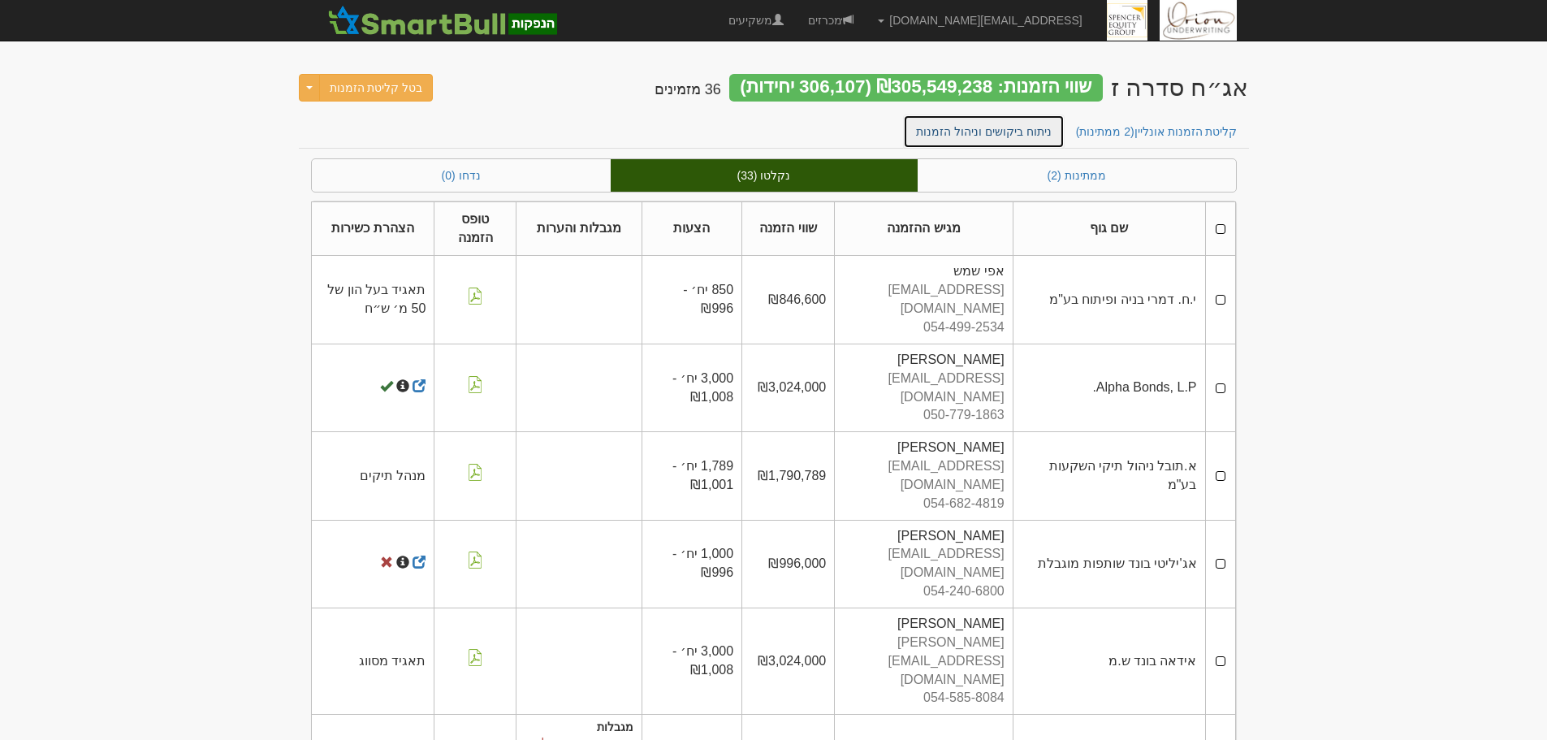
drag, startPoint x: 0, startPoint y: 0, endPoint x: 974, endPoint y: 145, distance: 984.7
click at [974, 145] on link "ניתוח ביקושים וניהול הזמנות" at bounding box center [984, 132] width 162 height 34
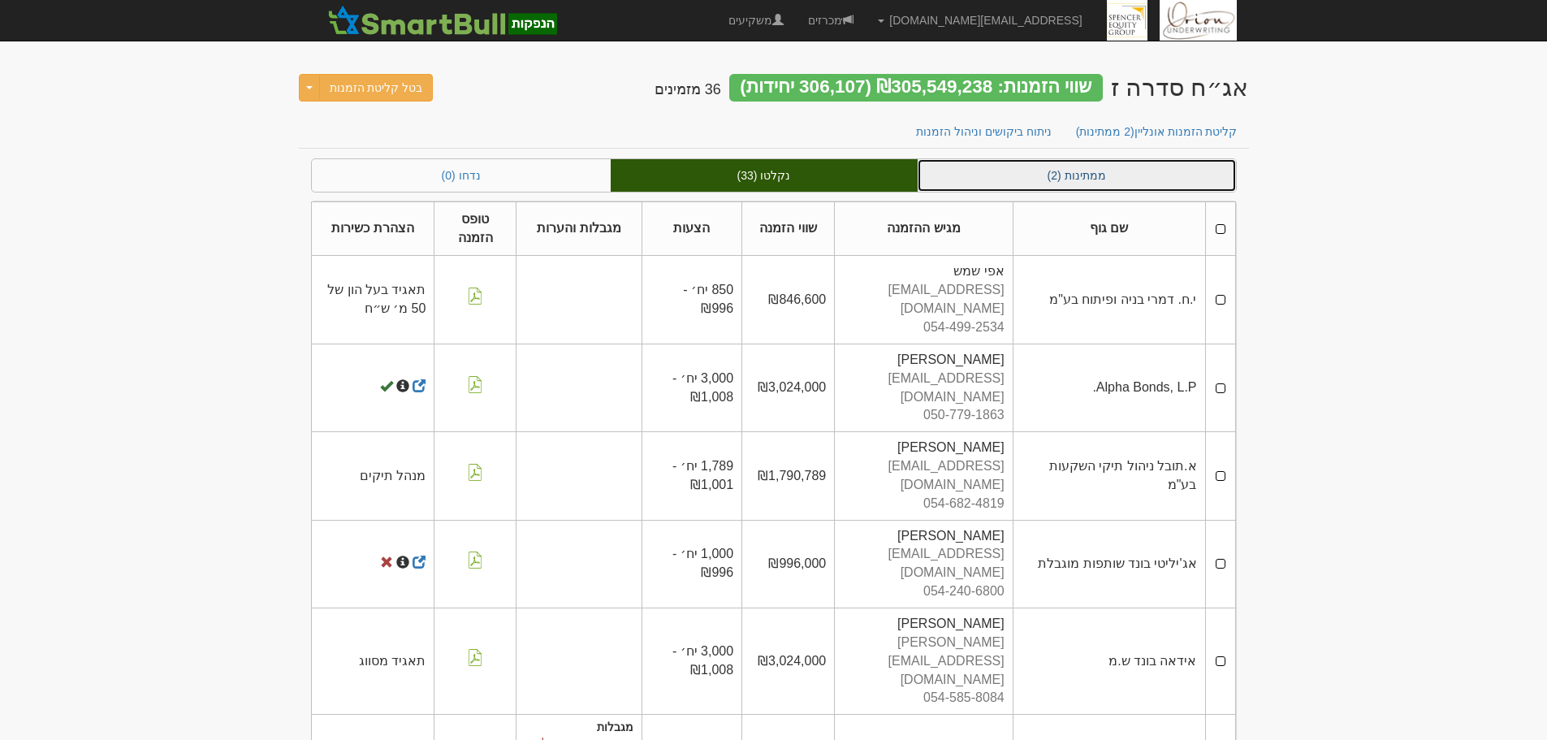
click at [1006, 180] on link "ממתינות (2)" at bounding box center [1077, 175] width 318 height 32
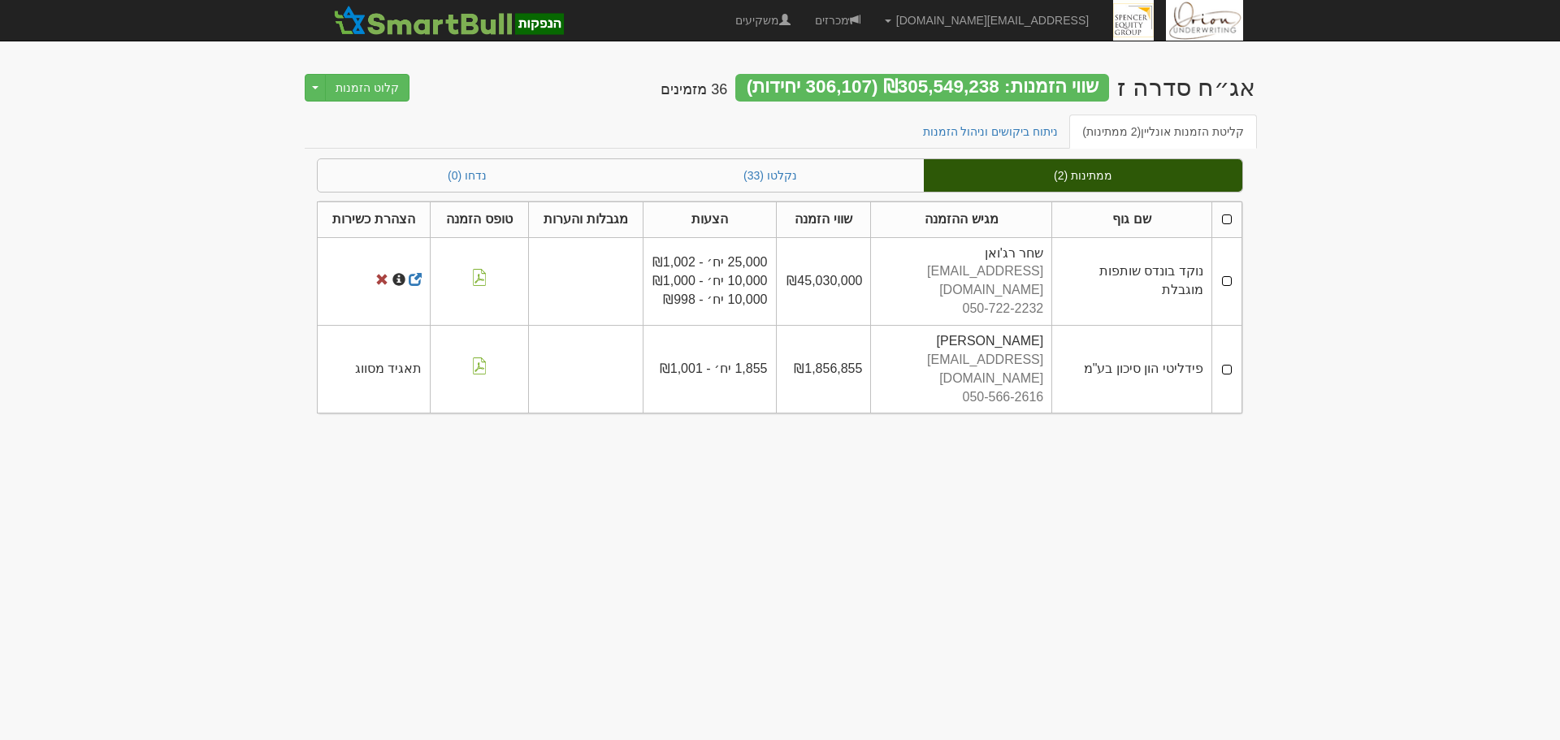
click at [1229, 270] on td at bounding box center [1226, 281] width 30 height 88
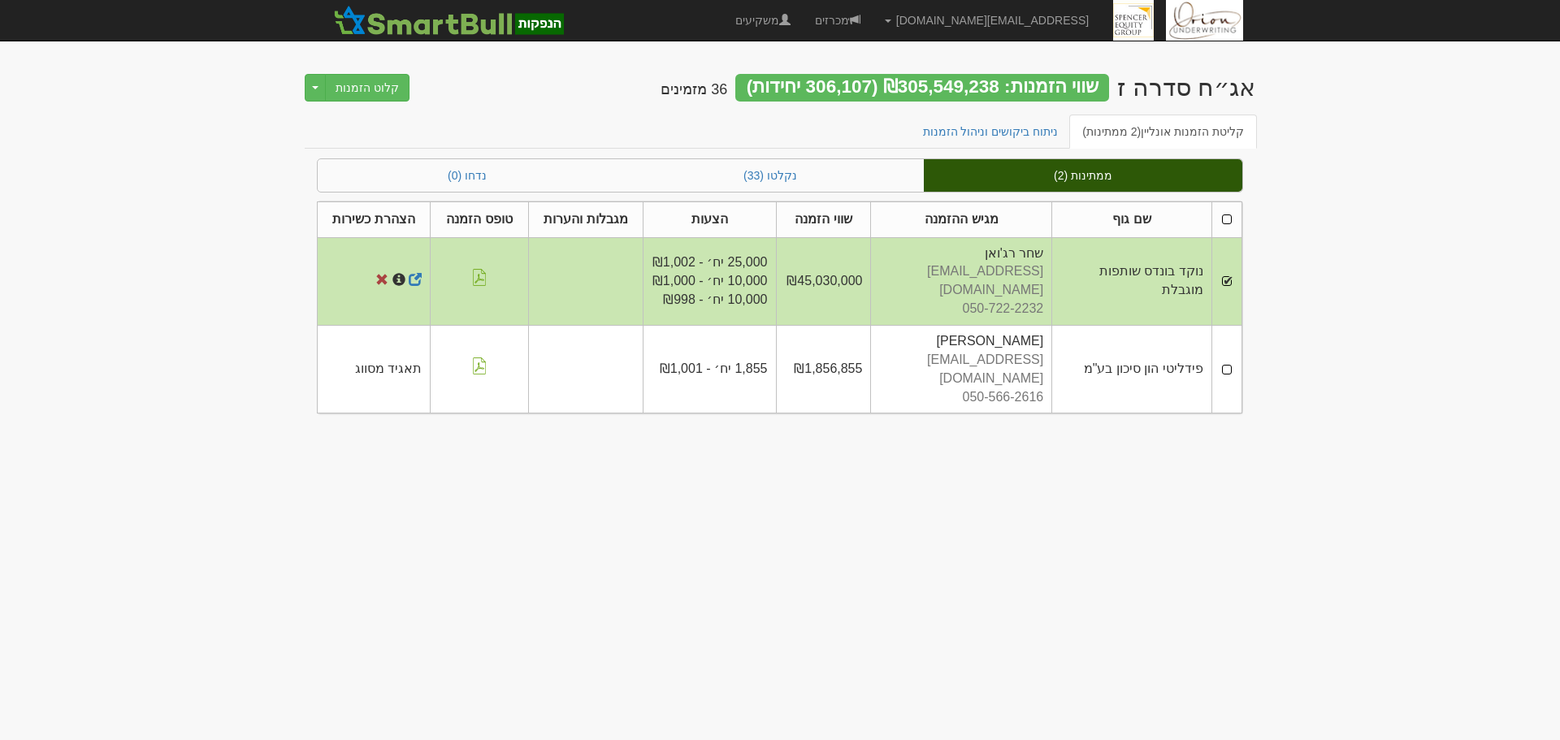
click at [1222, 341] on td at bounding box center [1226, 370] width 30 height 88
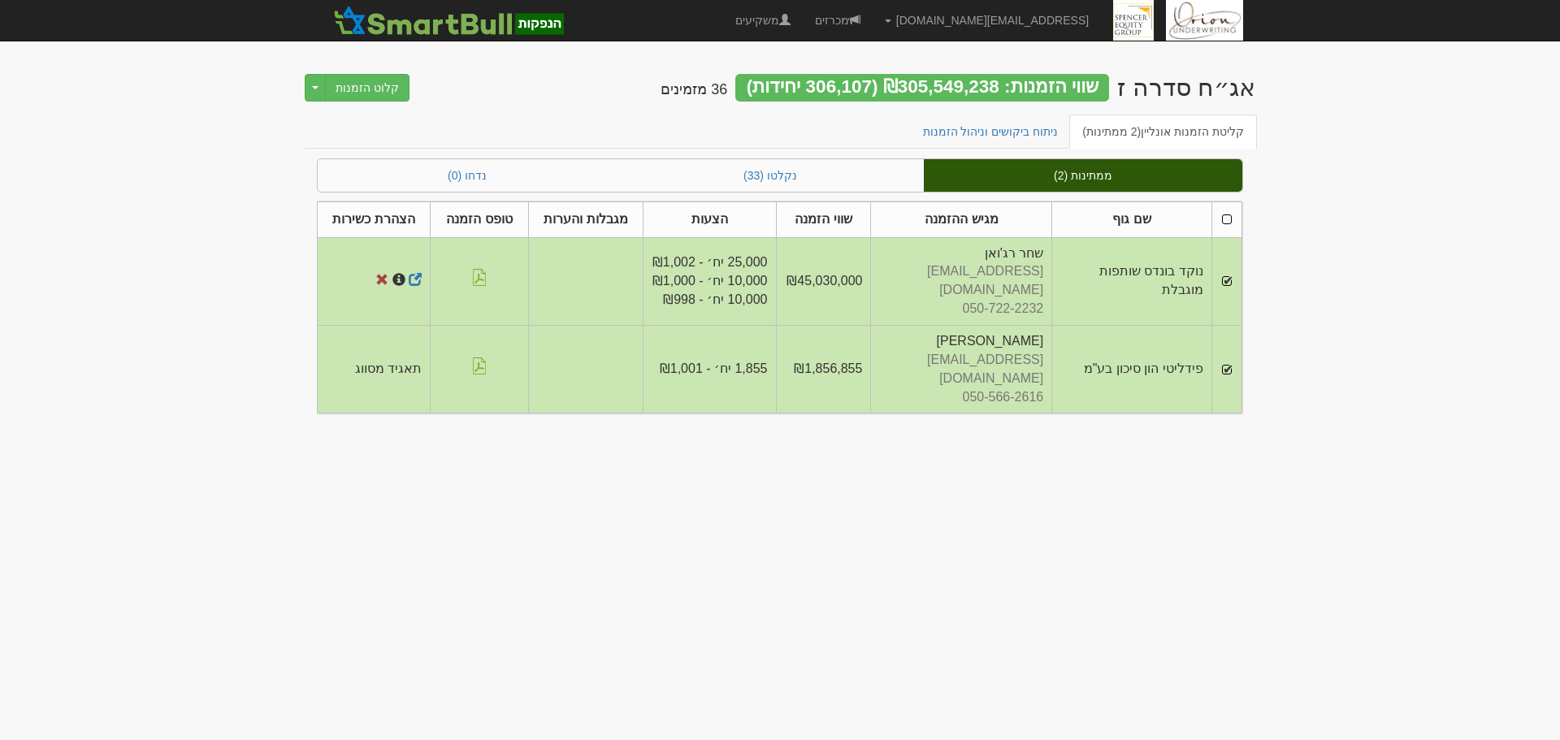
click at [392, 102] on div "אג״ח סדרה ז שווי הזמנות: ₪305,549,238 (306,107 יחידות) 36 מזמינים קלוט הזמנות T…" at bounding box center [780, 86] width 950 height 57
click at [388, 97] on button "קלוט הזמנות" at bounding box center [367, 88] width 84 height 28
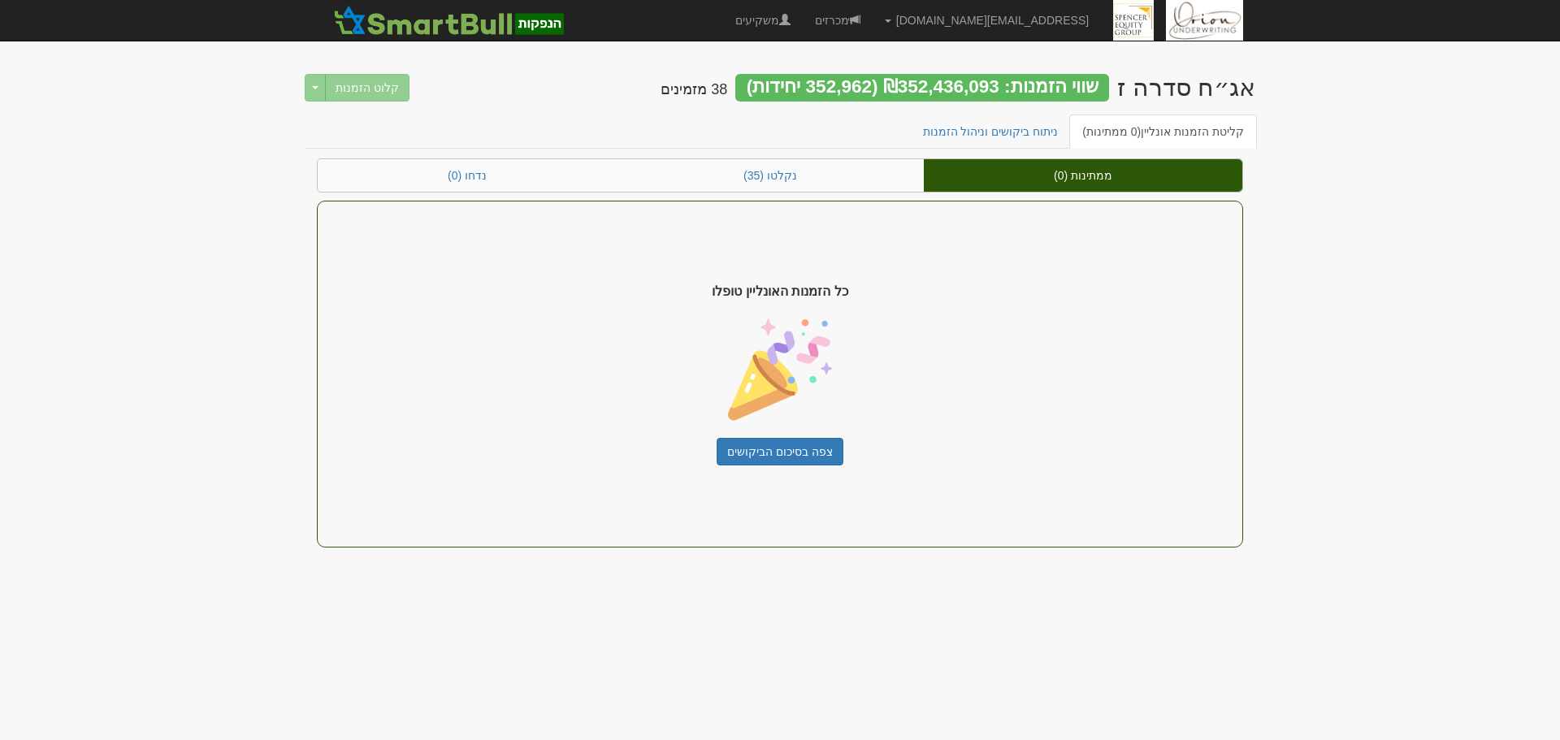
click at [163, 224] on body "[EMAIL_ADDRESS][DOMAIN_NAME] הגדרות חשבונות הנפקה תבניות הודעות קיבול" at bounding box center [780, 370] width 1560 height 740
click at [1038, 175] on link "ממתינות (0)" at bounding box center [1083, 175] width 318 height 32
click at [1132, 168] on link "ממתינות (0)" at bounding box center [1083, 175] width 318 height 32
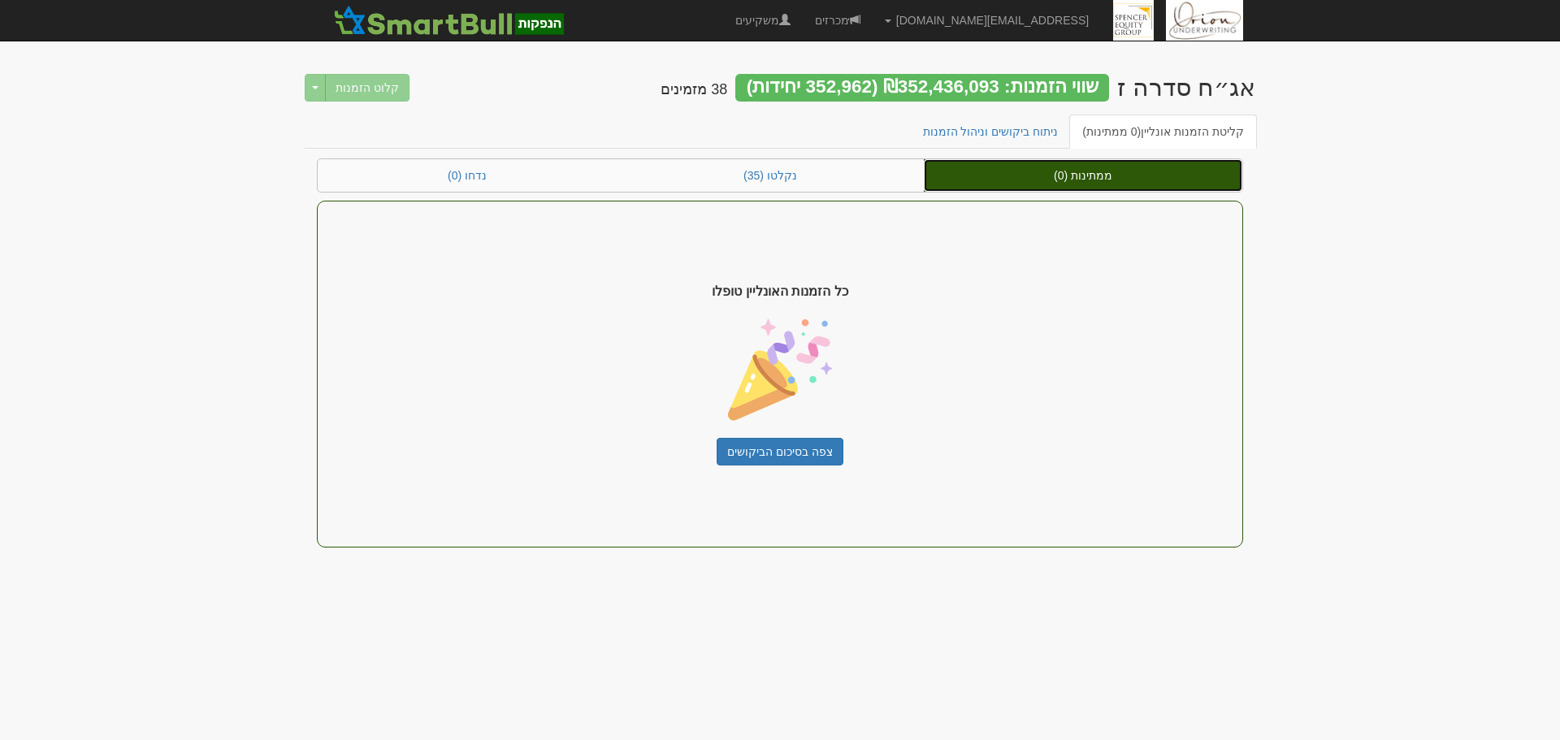
click at [1132, 168] on link "ממתינות (0)" at bounding box center [1083, 175] width 318 height 32
click at [1071, 172] on link "ממתינות (0)" at bounding box center [1083, 175] width 318 height 32
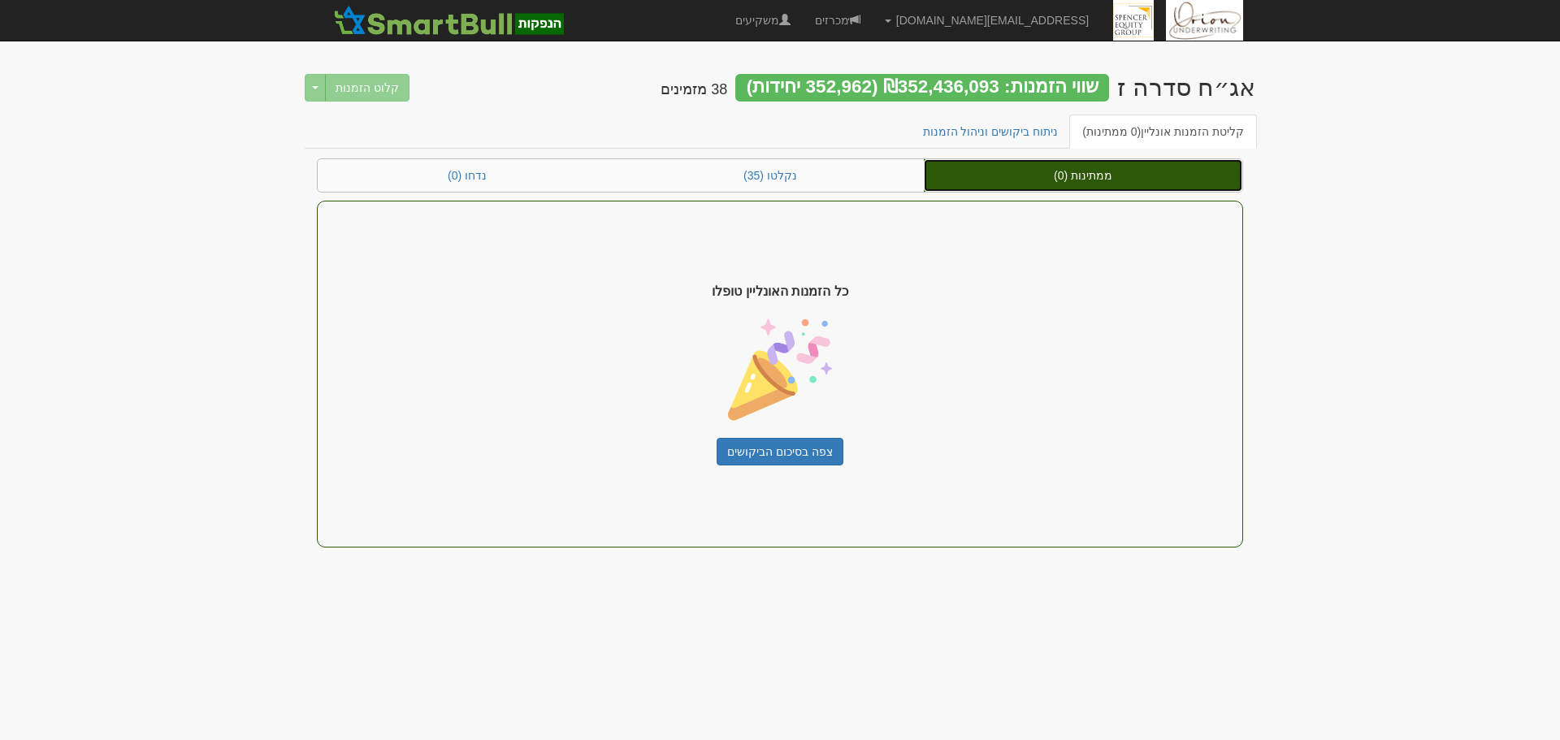
click at [1062, 180] on link "ממתינות (0)" at bounding box center [1083, 175] width 318 height 32
click at [1075, 180] on link "ממתינות (0)" at bounding box center [1083, 175] width 318 height 32
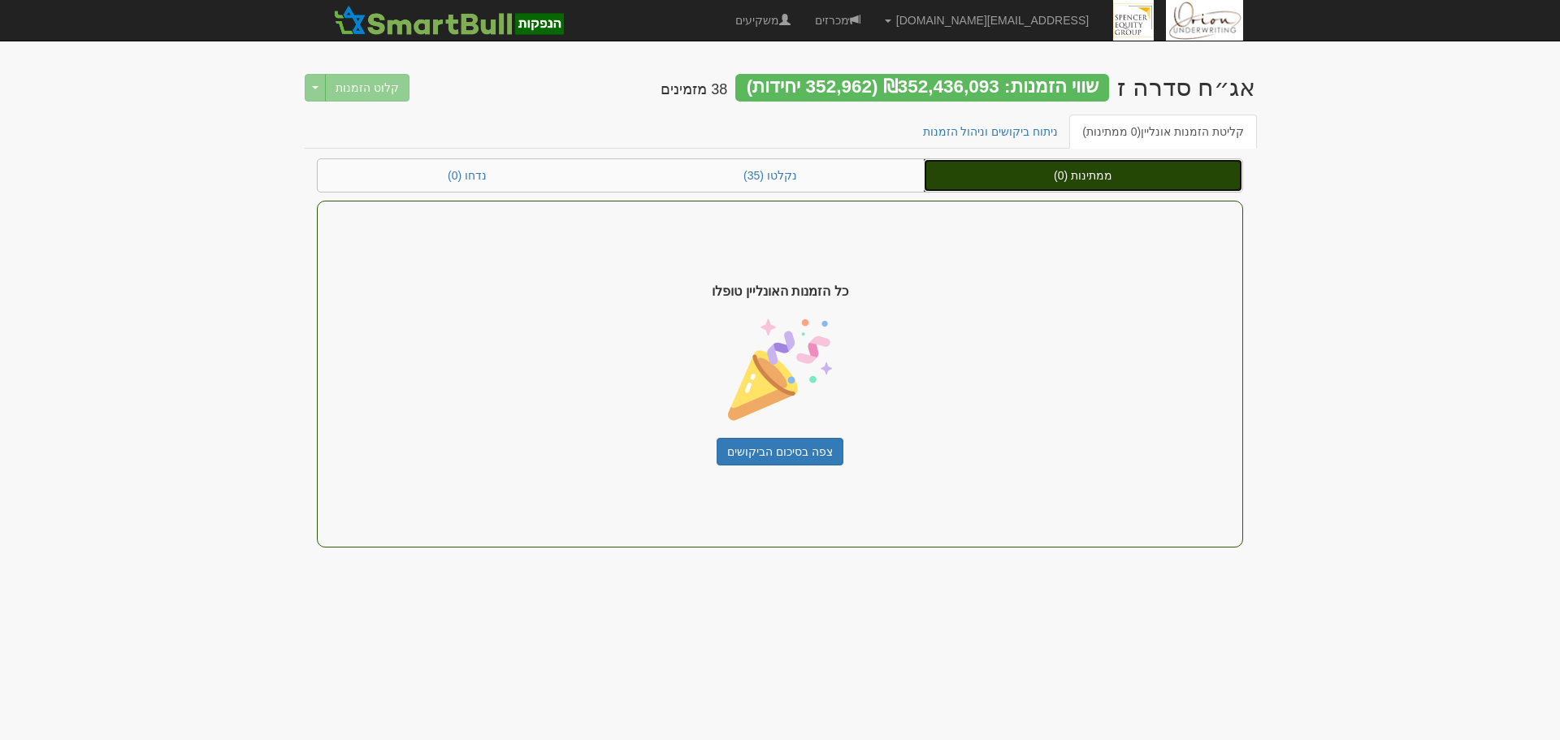
click at [1075, 180] on link "ממתינות (0)" at bounding box center [1083, 175] width 318 height 32
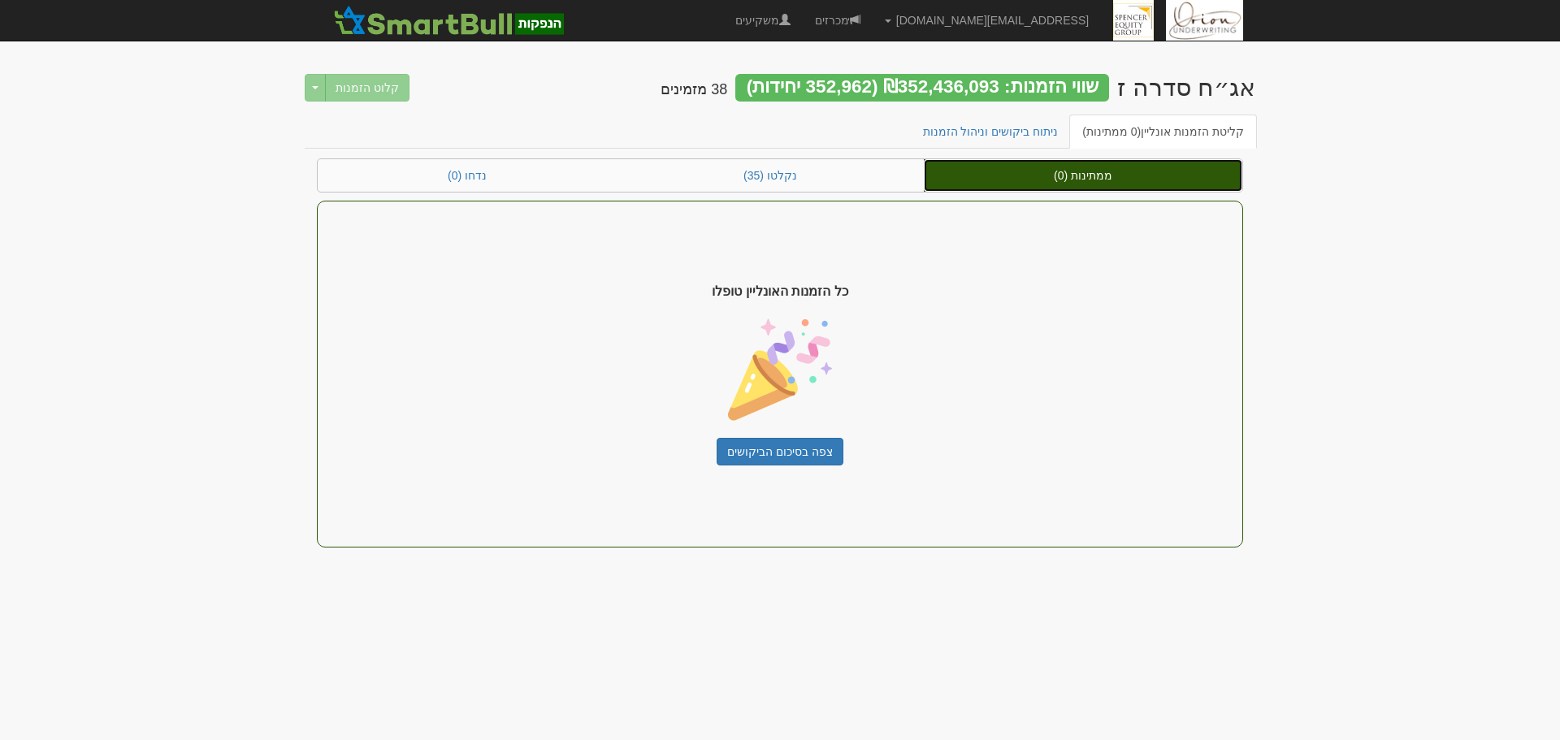
click at [1075, 180] on link "ממתינות (0)" at bounding box center [1083, 175] width 318 height 32
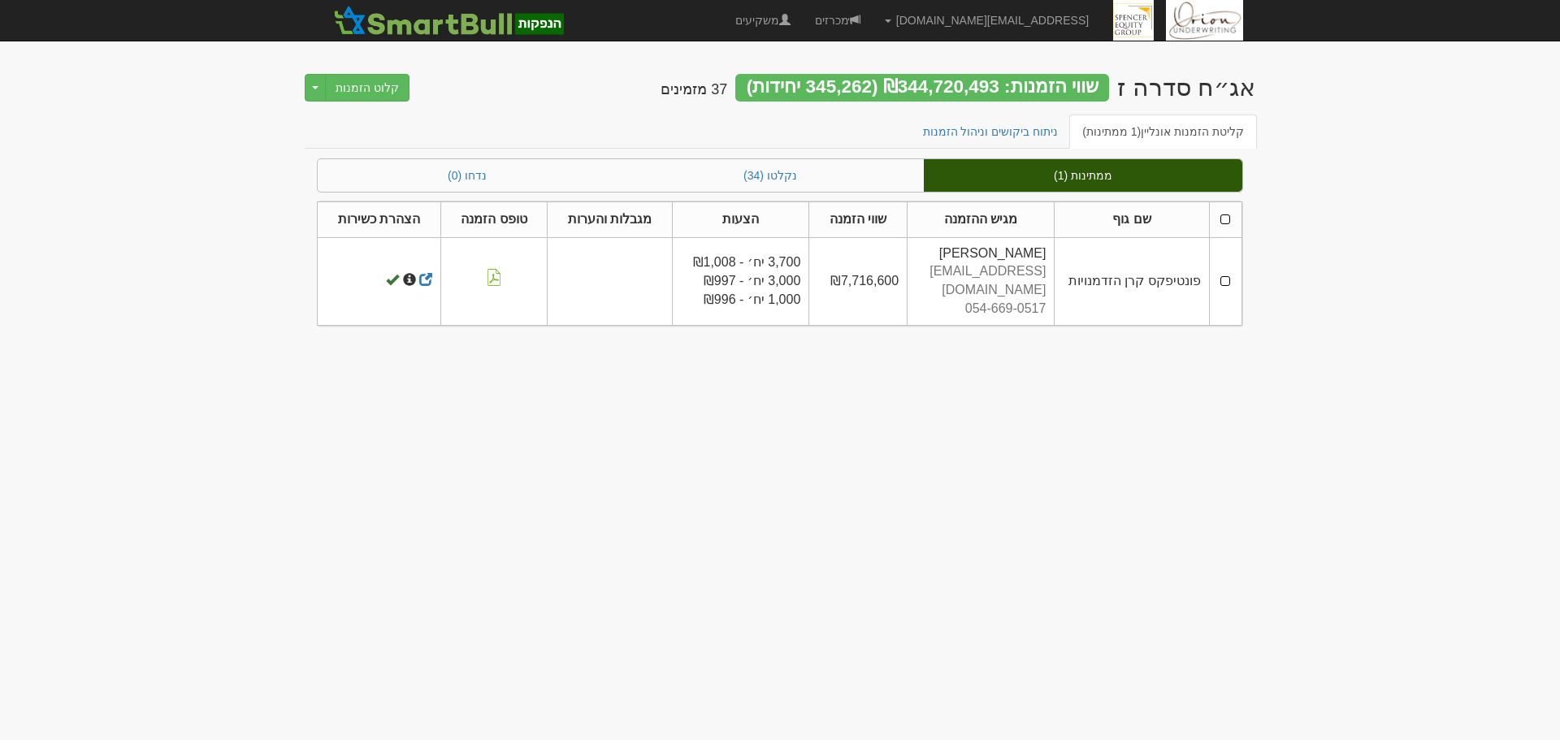
click at [1223, 276] on td at bounding box center [1225, 281] width 32 height 88
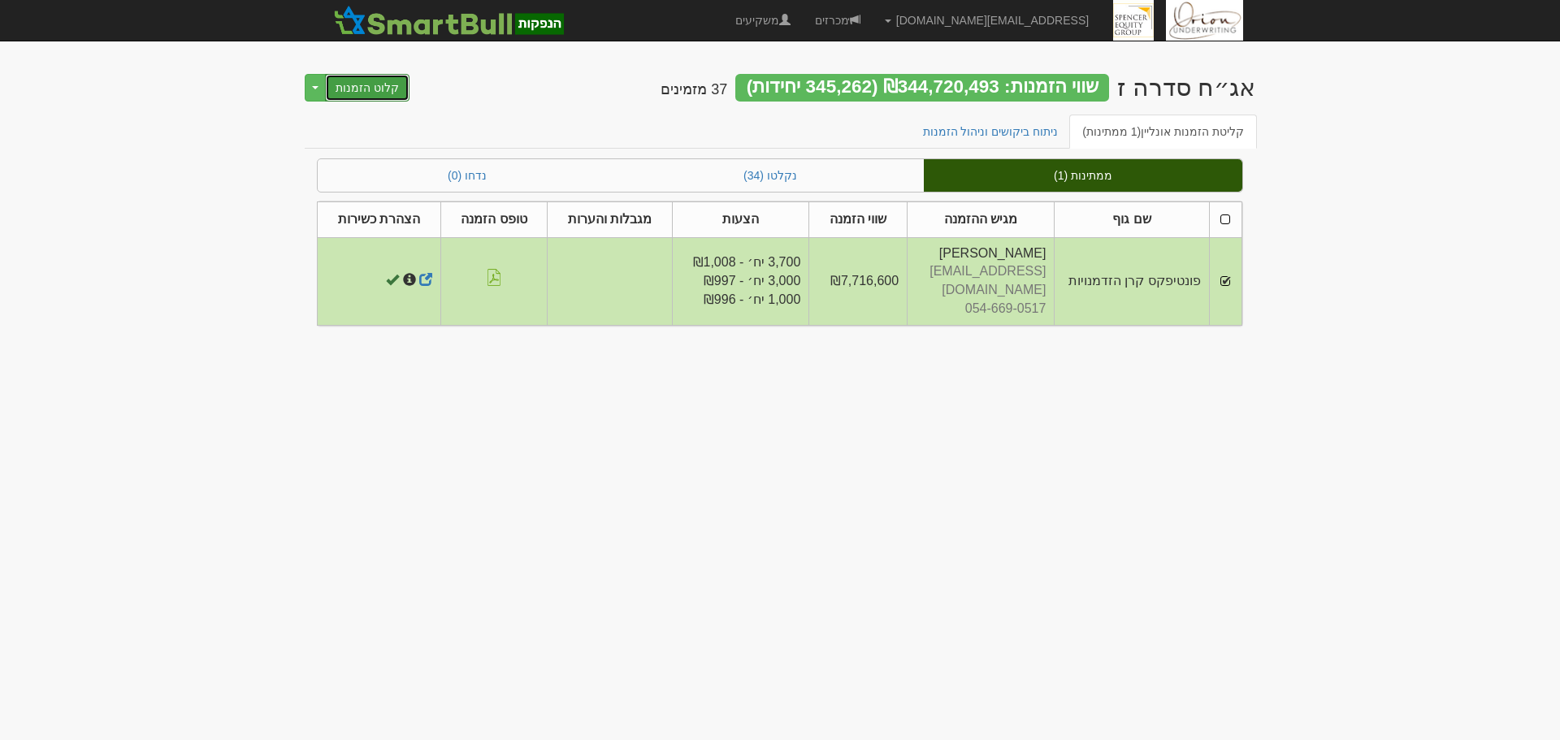
click at [363, 86] on button "קלוט הזמנות" at bounding box center [367, 88] width 84 height 28
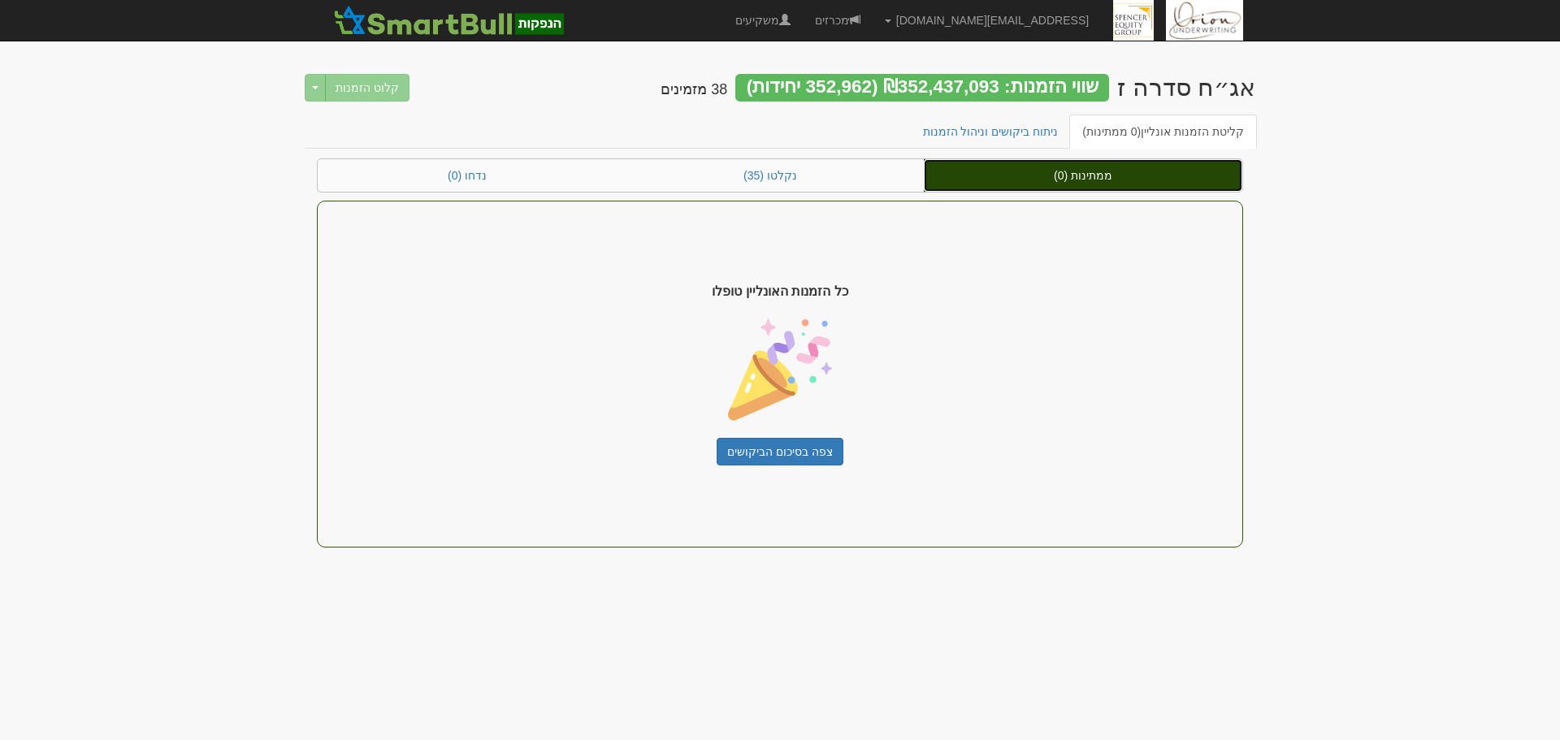
click at [1039, 184] on link "ממתינות (0)" at bounding box center [1083, 175] width 318 height 32
click at [1042, 189] on link "ממתינות (0)" at bounding box center [1083, 175] width 318 height 32
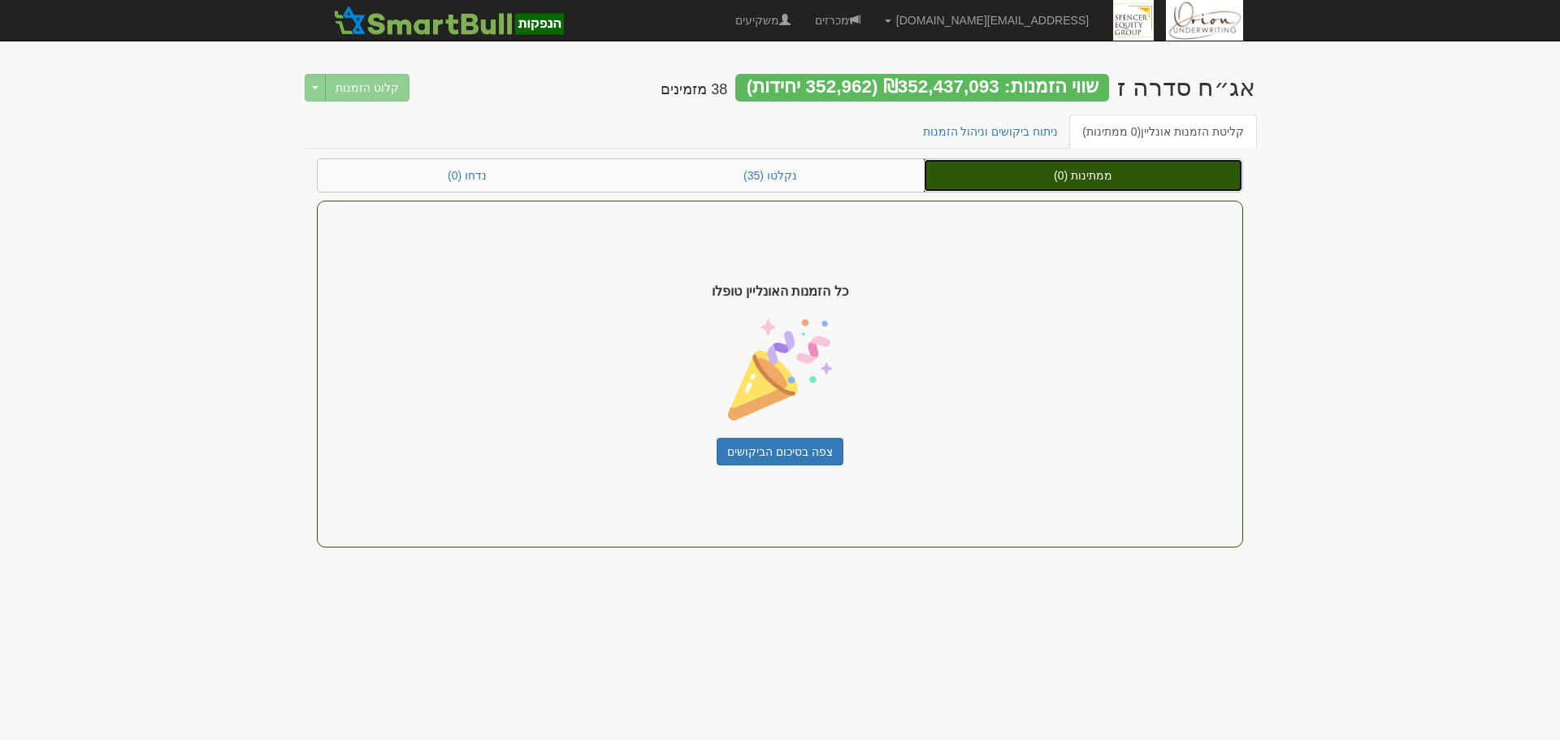
click at [1042, 189] on link "ממתינות (0)" at bounding box center [1083, 175] width 318 height 32
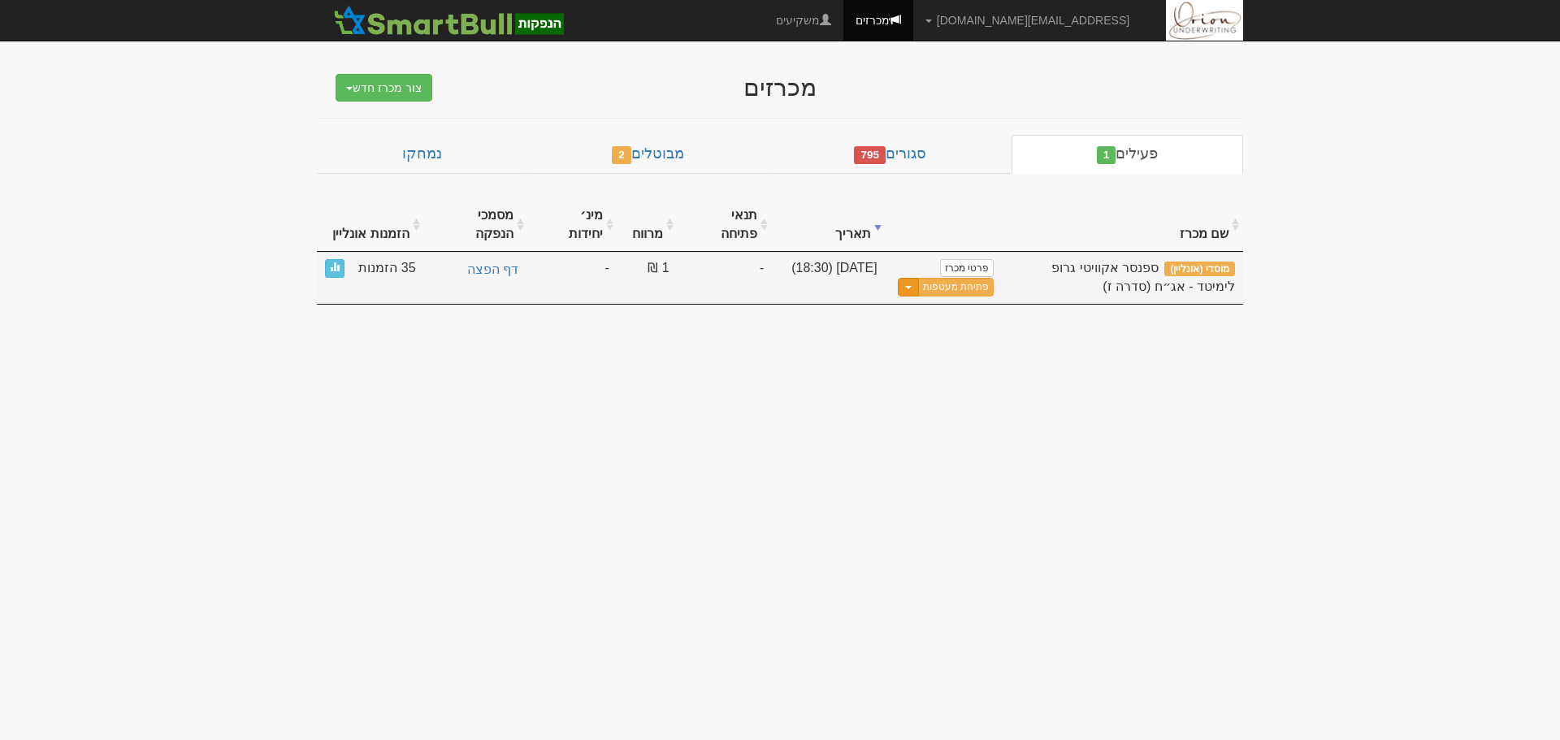
click at [902, 278] on button "Toggle Dropdown" at bounding box center [908, 287] width 21 height 19
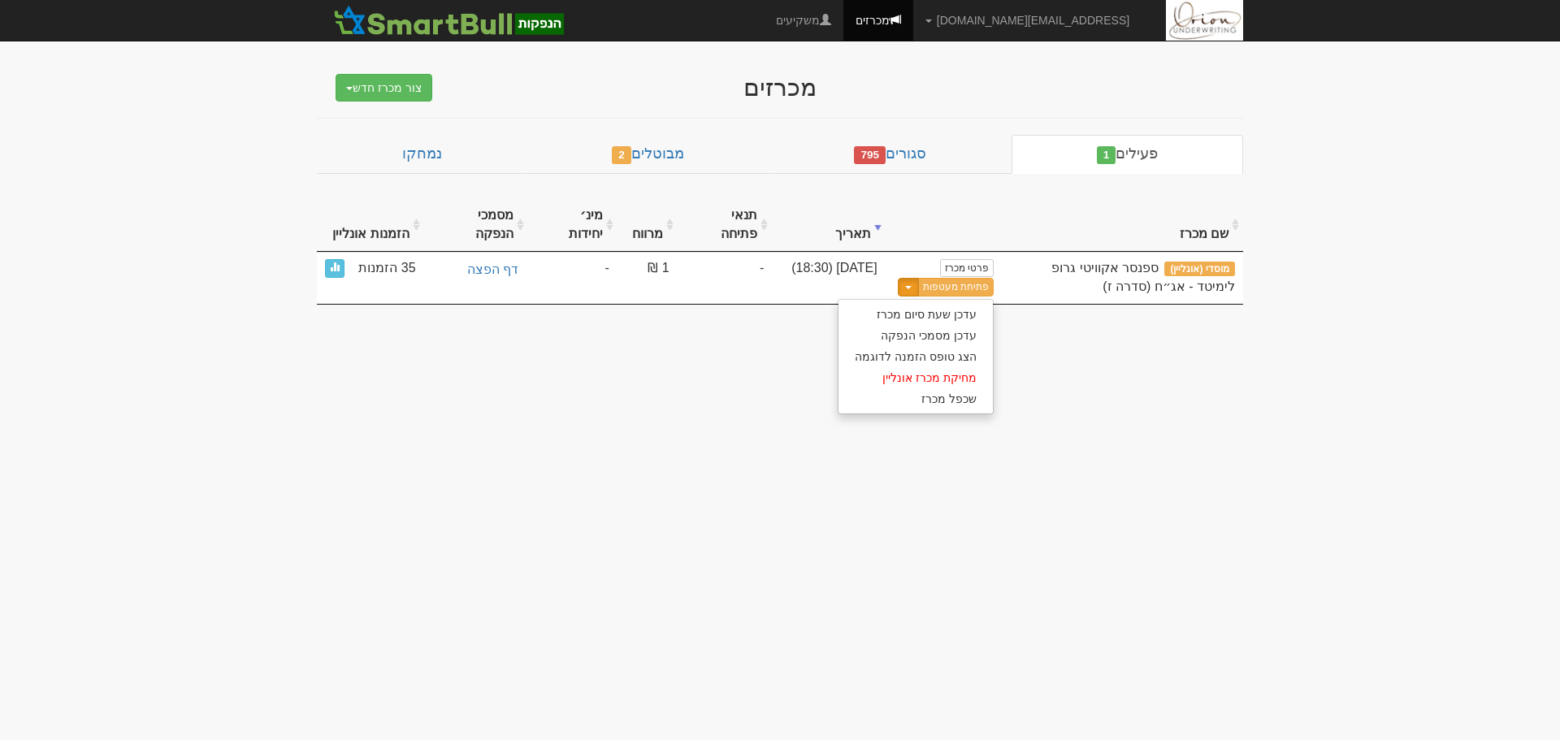
click at [764, 403] on body "[EMAIL_ADDRESS][DOMAIN_NAME] הגדרות חשבונות הנפקה תבניות הודעות קיבול" at bounding box center [780, 370] width 1560 height 740
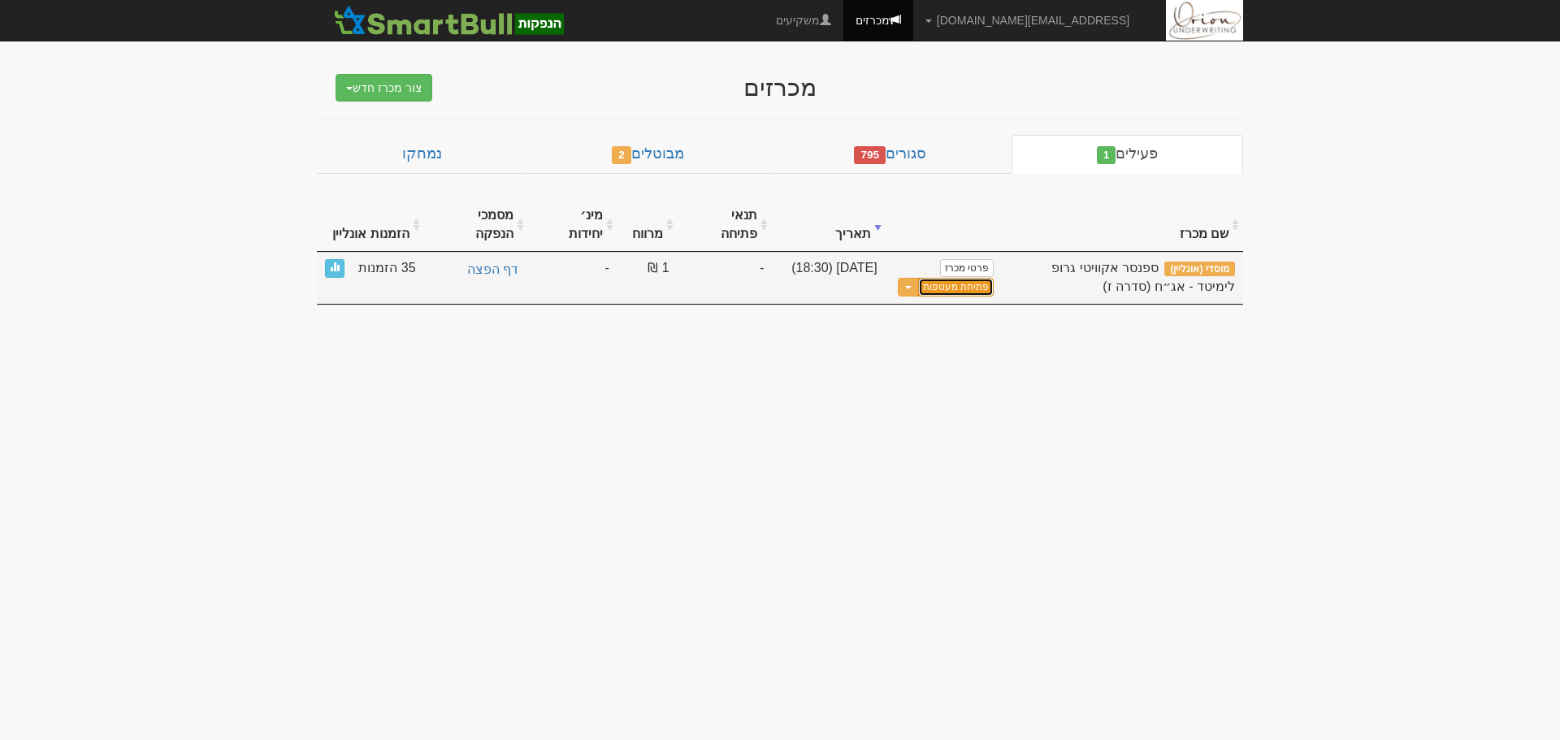
click at [950, 278] on link "פתיחת מעטפות" at bounding box center [956, 287] width 76 height 19
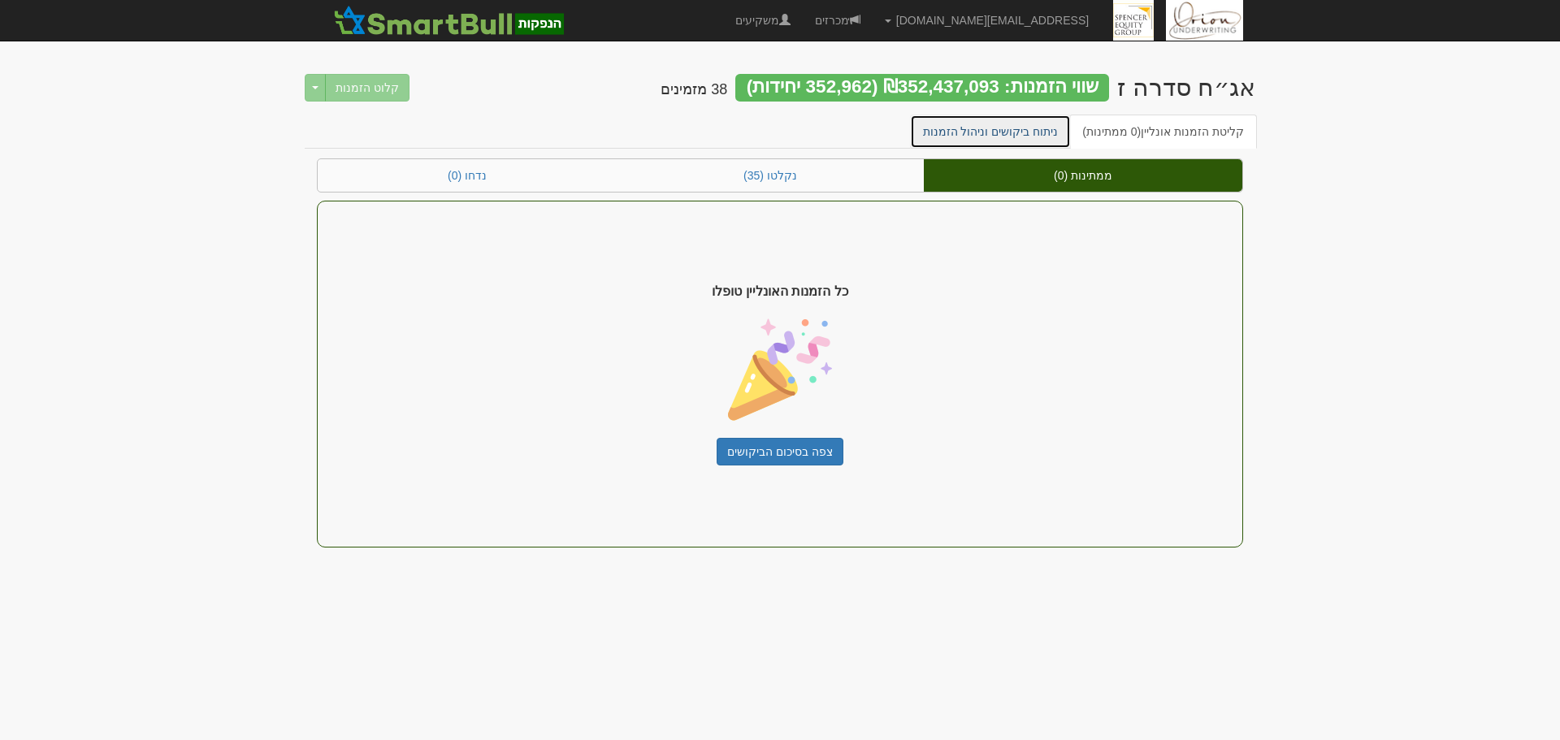
click at [1029, 129] on link "ניתוח ביקושים וניהול הזמנות" at bounding box center [991, 132] width 162 height 34
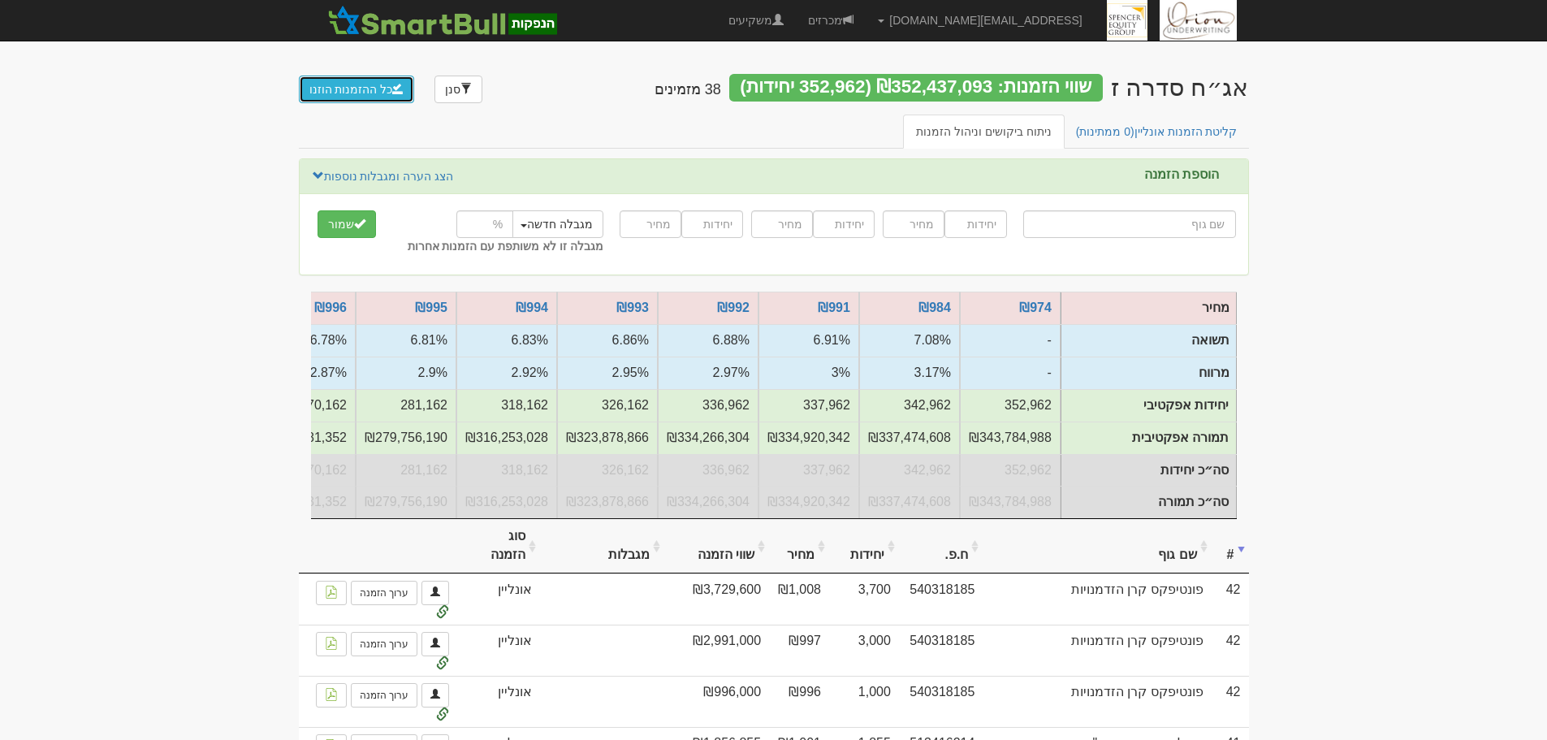
click at [381, 88] on button "כל ההזמנות הוזנו" at bounding box center [357, 90] width 116 height 28
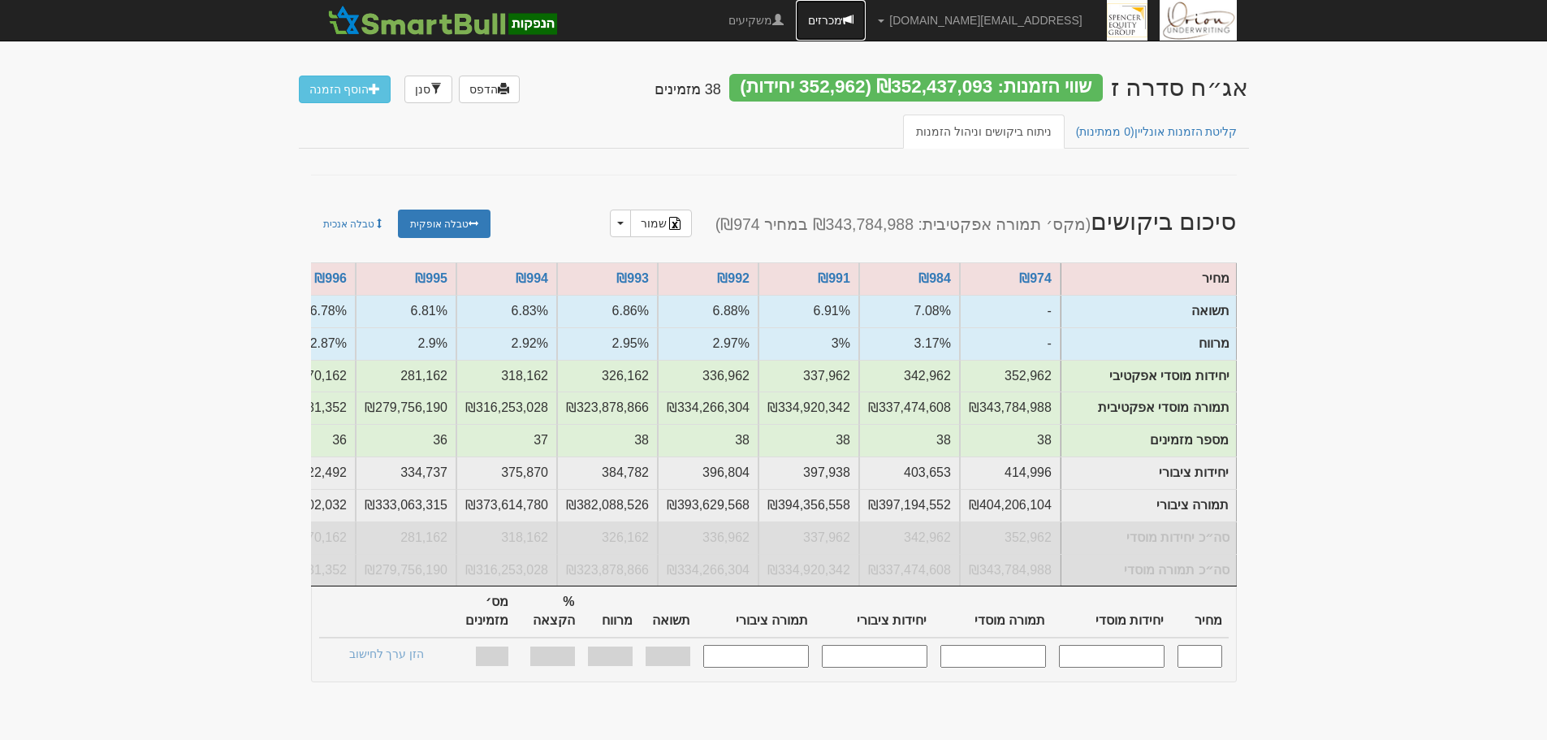
click at [854, 16] on span at bounding box center [847, 19] width 11 height 11
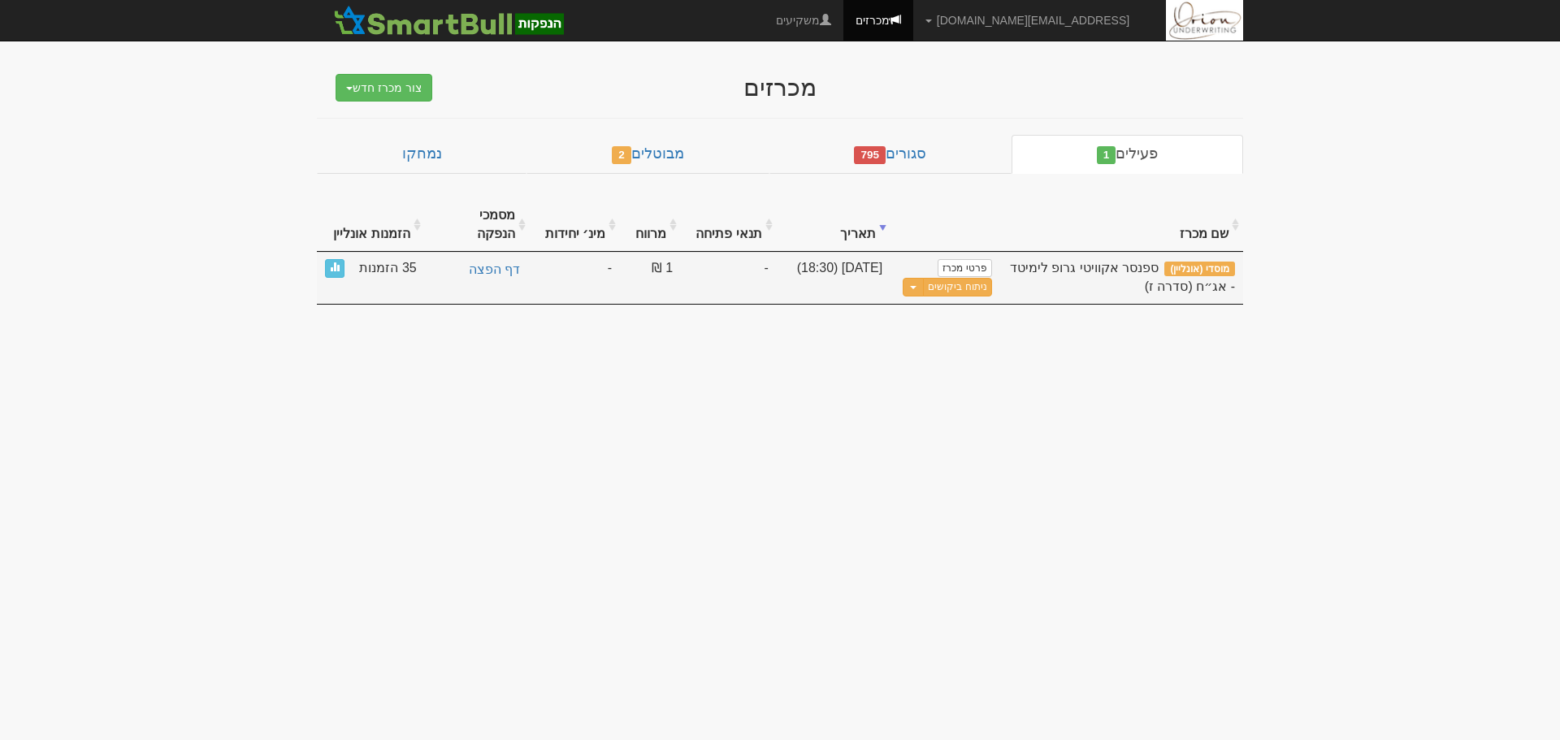
click at [907, 279] on div "ניתוח ביקושים Toggle Dropdown עדכן שעת סיום מכרז עדכן מסמכי הנפקה" at bounding box center [944, 287] width 93 height 20
click at [909, 278] on button "Toggle Dropdown" at bounding box center [912, 287] width 21 height 19
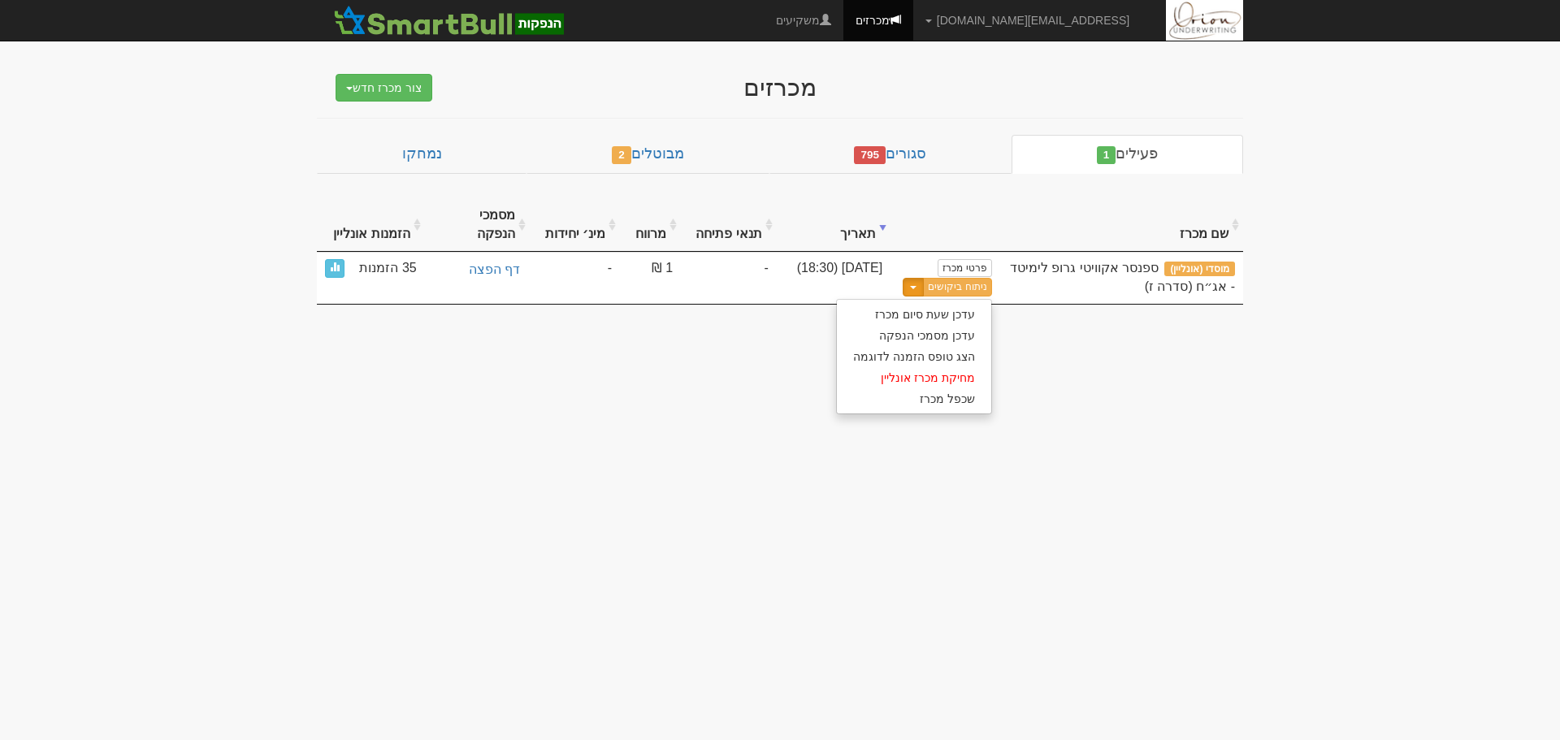
click at [878, 404] on body "[EMAIL_ADDRESS][DOMAIN_NAME] הגדרות חשבונות הנפקה תבניות הודעות קיבול" at bounding box center [780, 370] width 1560 height 740
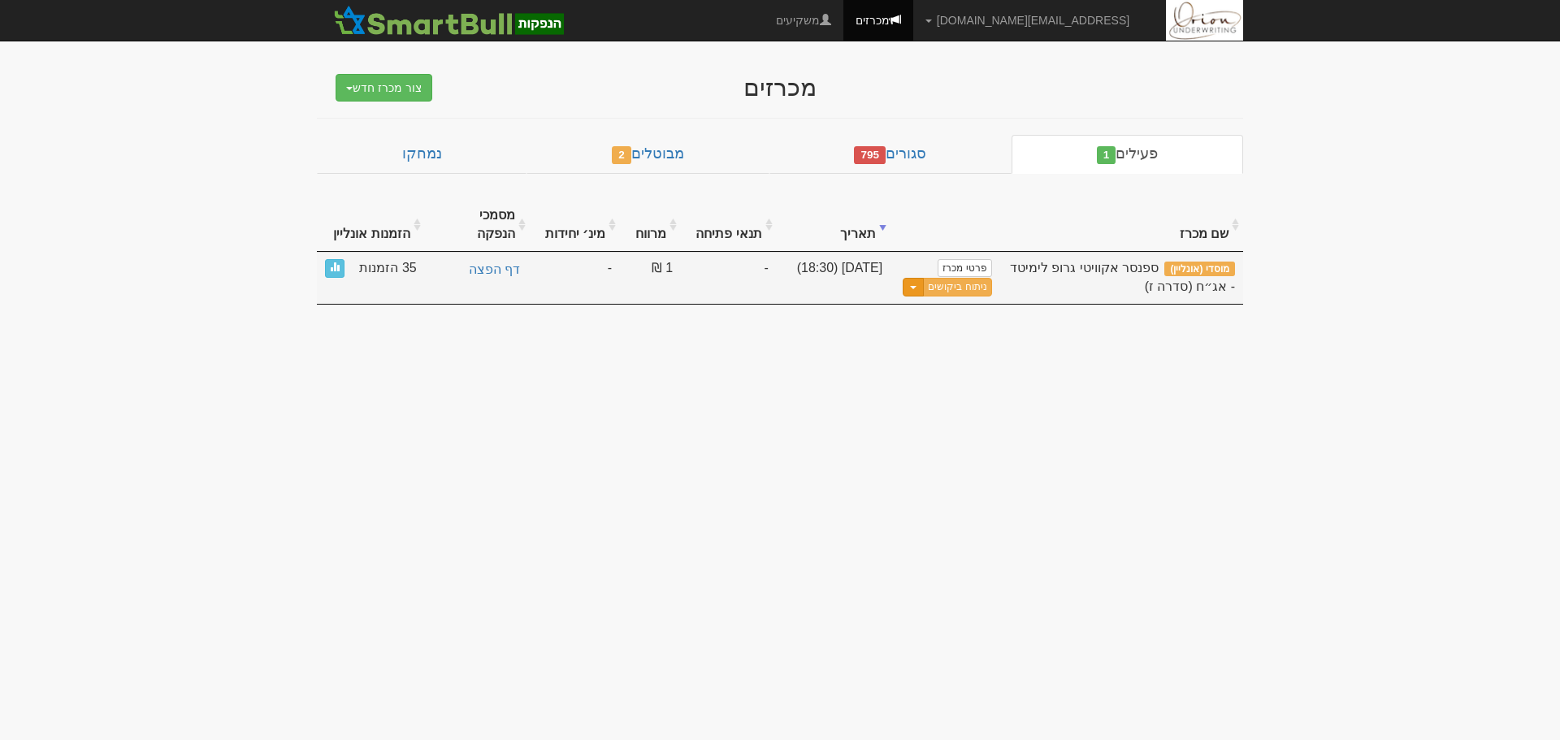
click at [911, 278] on button "Toggle Dropdown" at bounding box center [912, 287] width 21 height 19
click at [954, 304] on link "עדכן שעת סיום מכרז" at bounding box center [914, 314] width 154 height 21
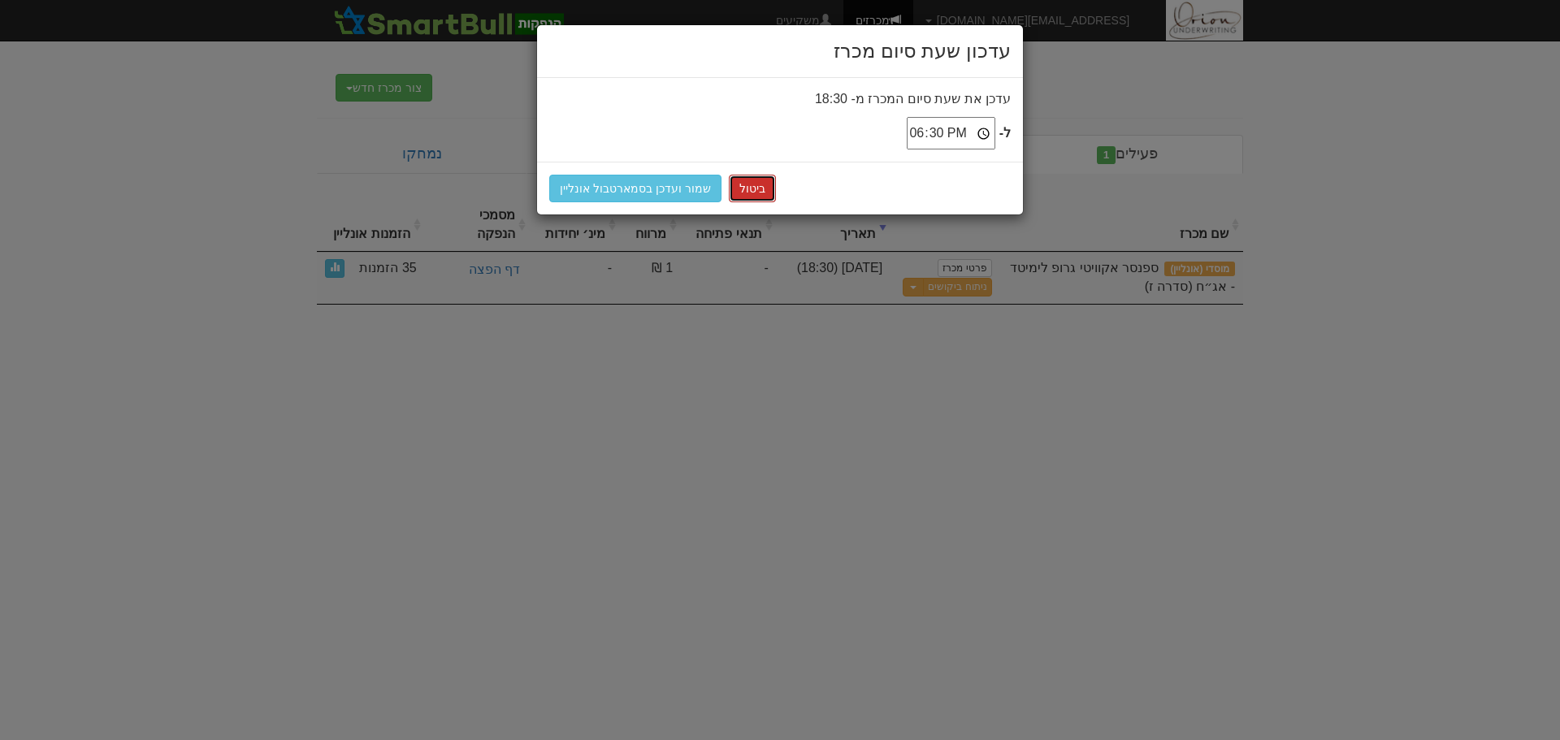
click at [757, 199] on button "ביטול" at bounding box center [752, 189] width 47 height 28
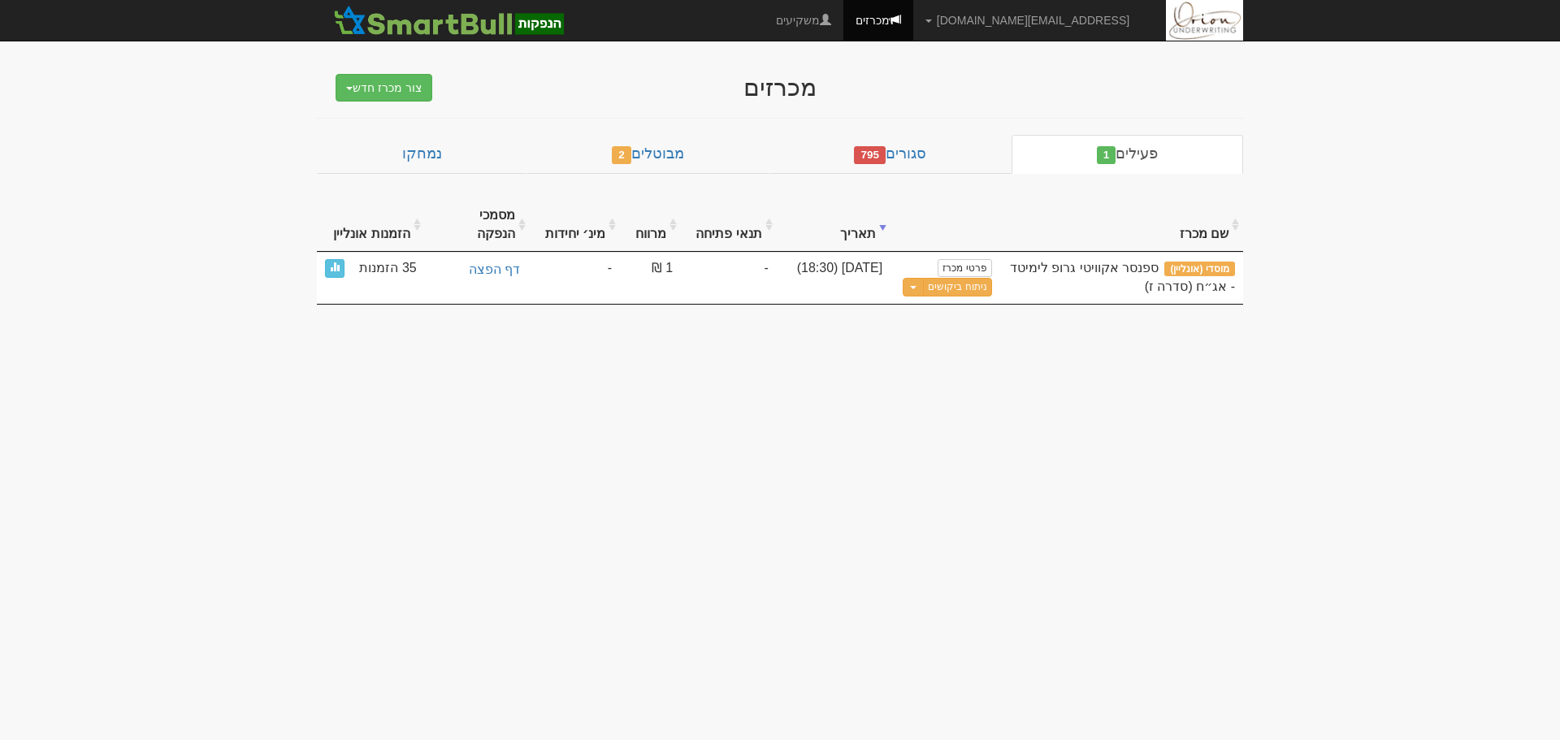
click at [647, 431] on body "hanpaka@orion-uw.com הגדרות חשבונות הנפקה תבניות הודעות קיבול" at bounding box center [780, 370] width 1560 height 740
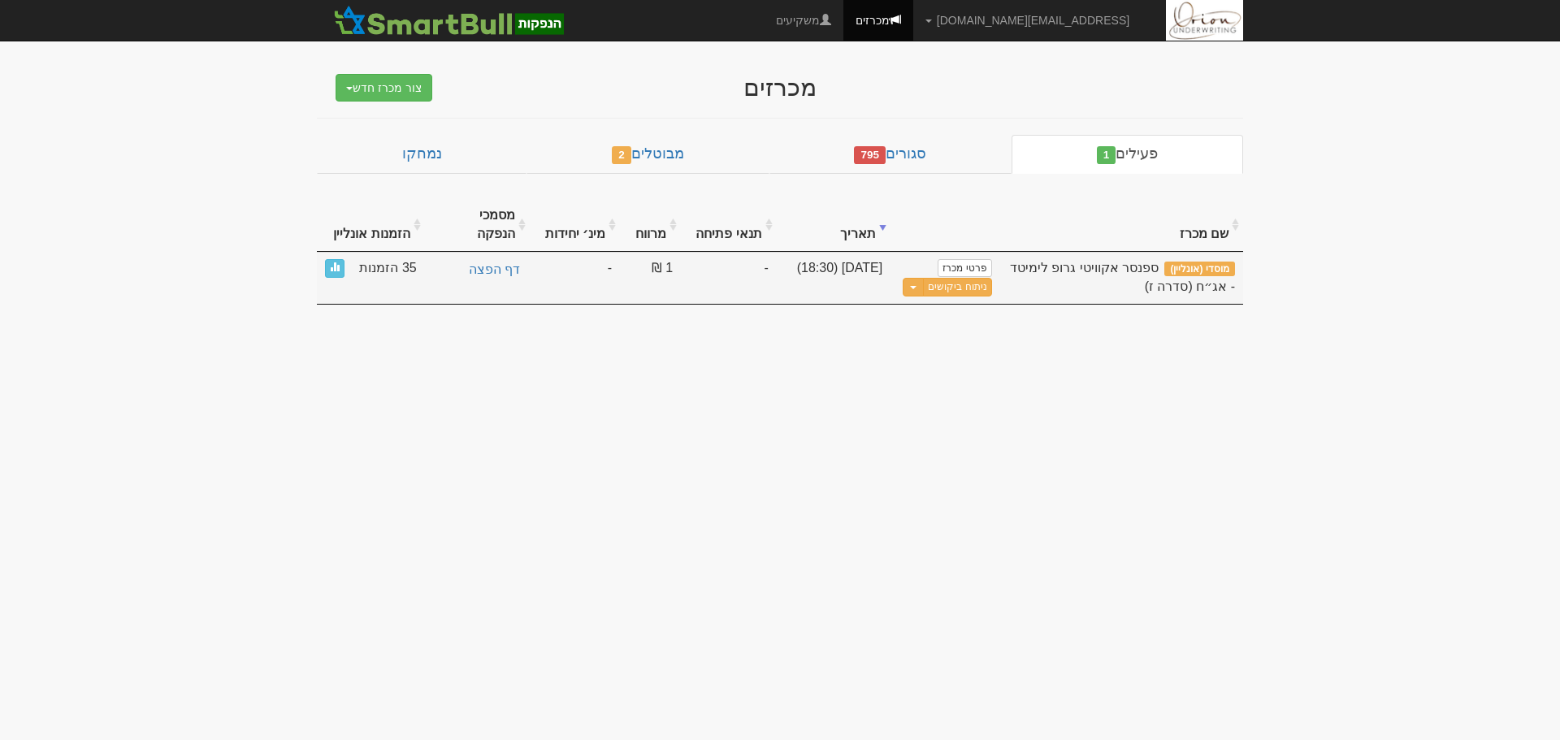
click at [344, 259] on div "35 הזמנות מעקב קבלת הזמנות אונליין" at bounding box center [371, 268] width 92 height 19
click at [342, 259] on link at bounding box center [334, 268] width 19 height 19
click at [975, 278] on link "ניתוח ביקושים" at bounding box center [957, 287] width 68 height 19
